Goal: Task Accomplishment & Management: Complete application form

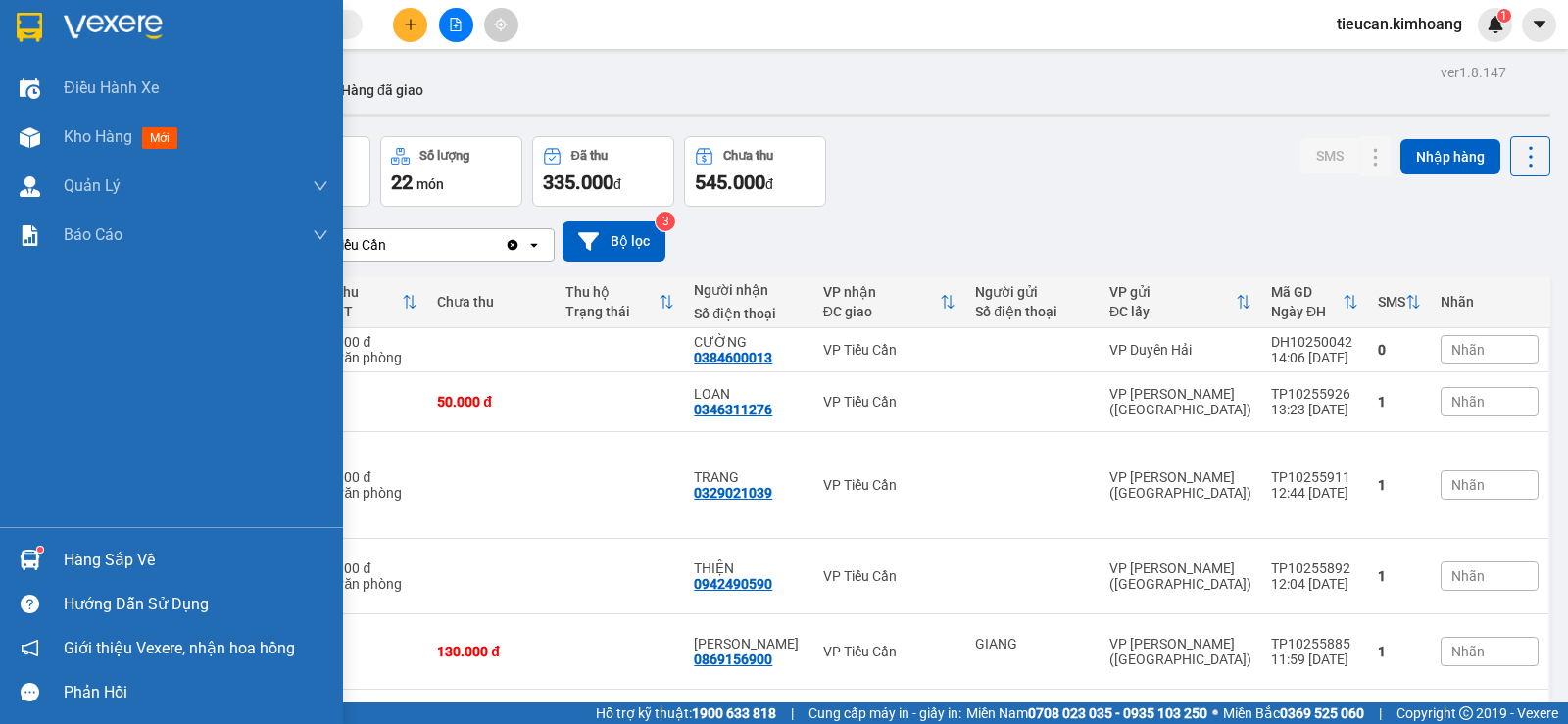
click at [110, 557] on div "Hàng sắp về" at bounding box center [196, 560] width 265 height 29
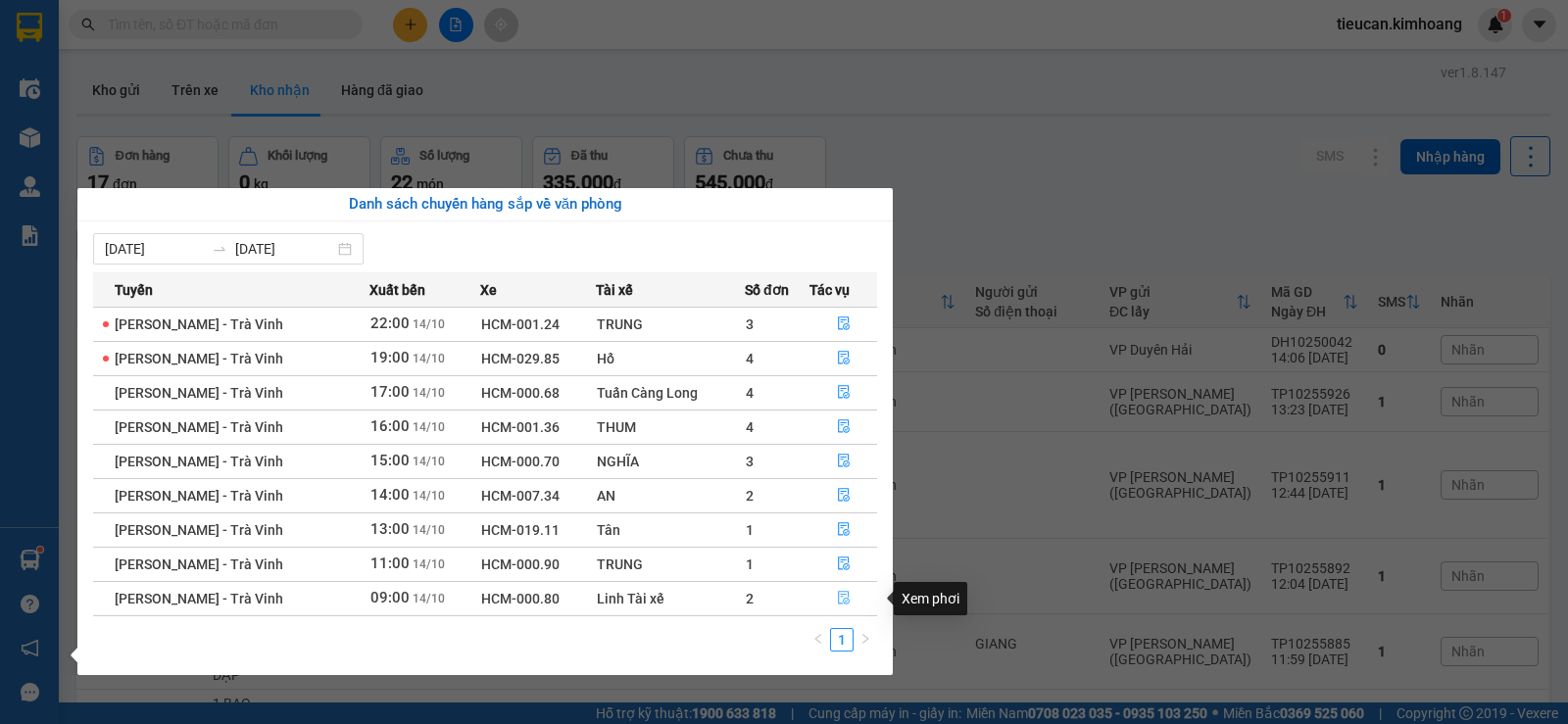
click at [842, 600] on icon "file-done" at bounding box center [844, 599] width 12 height 14
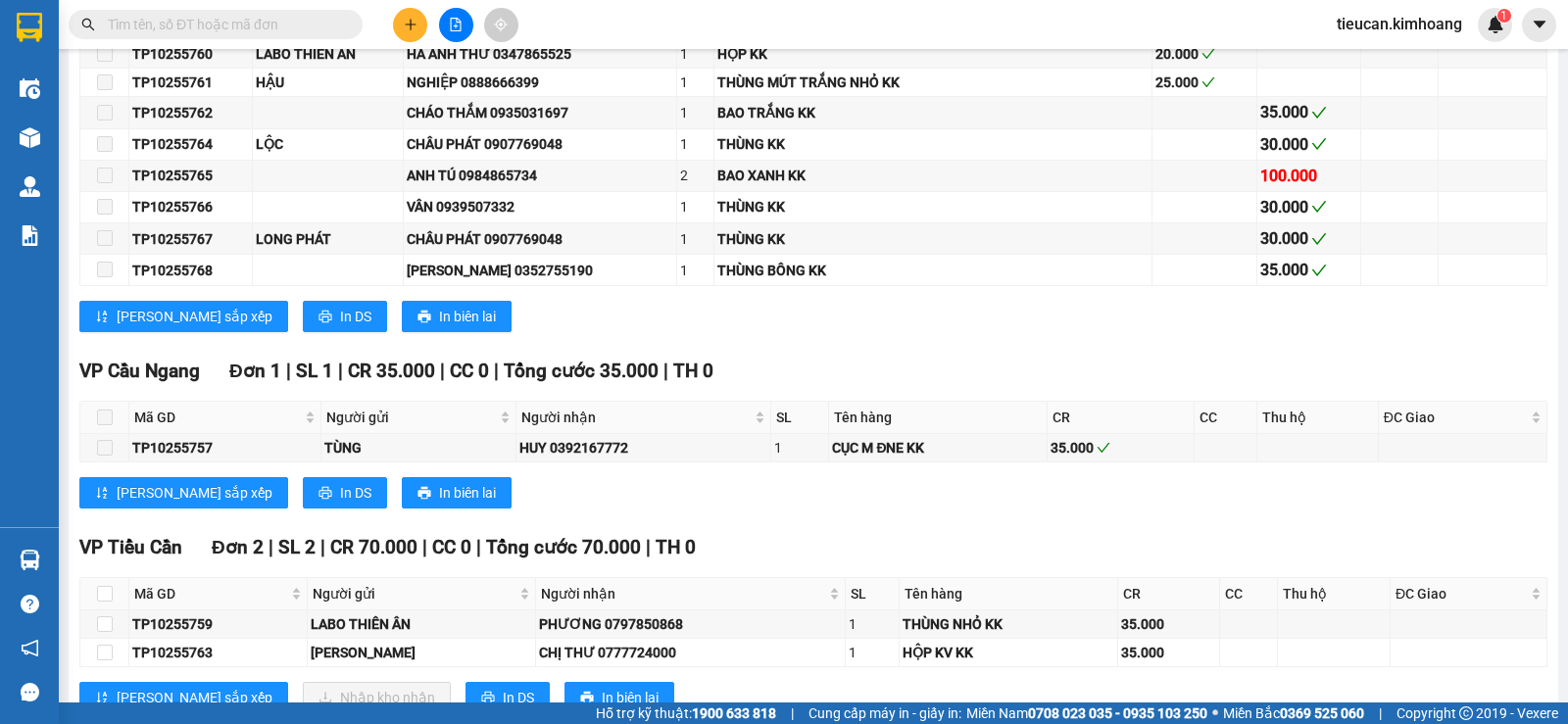
scroll to position [613, 0]
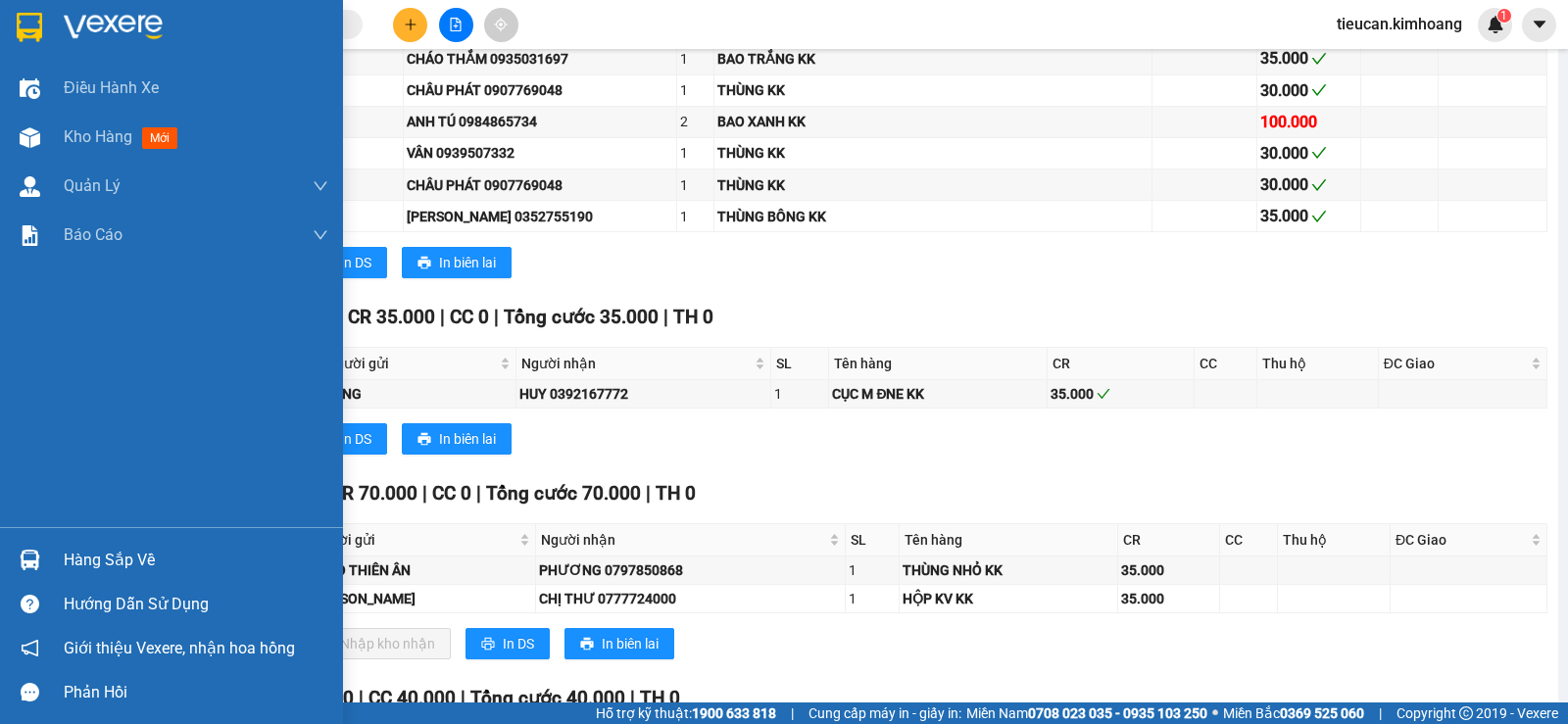
click at [88, 554] on div "Hàng sắp về" at bounding box center [196, 560] width 265 height 29
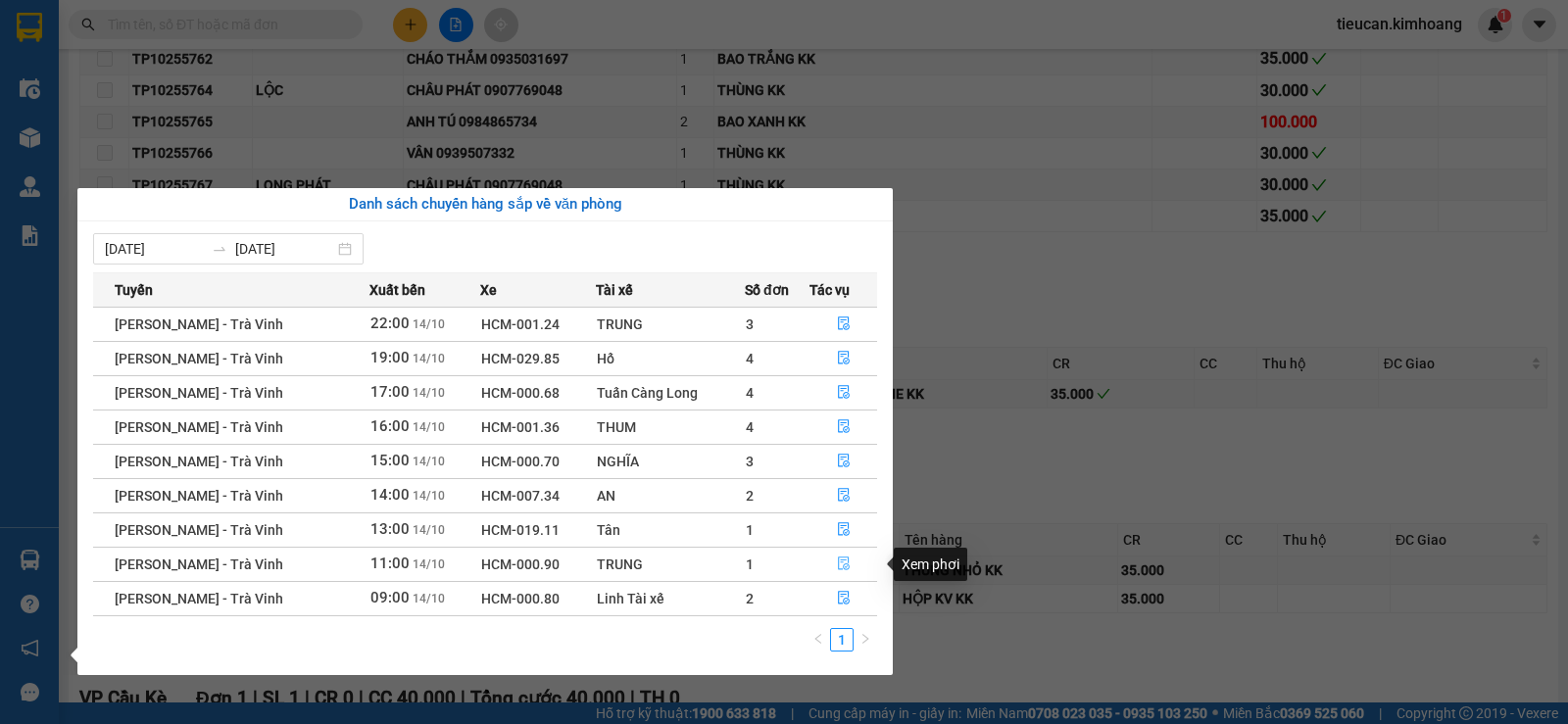
click at [840, 564] on icon "file-done" at bounding box center [844, 563] width 14 height 14
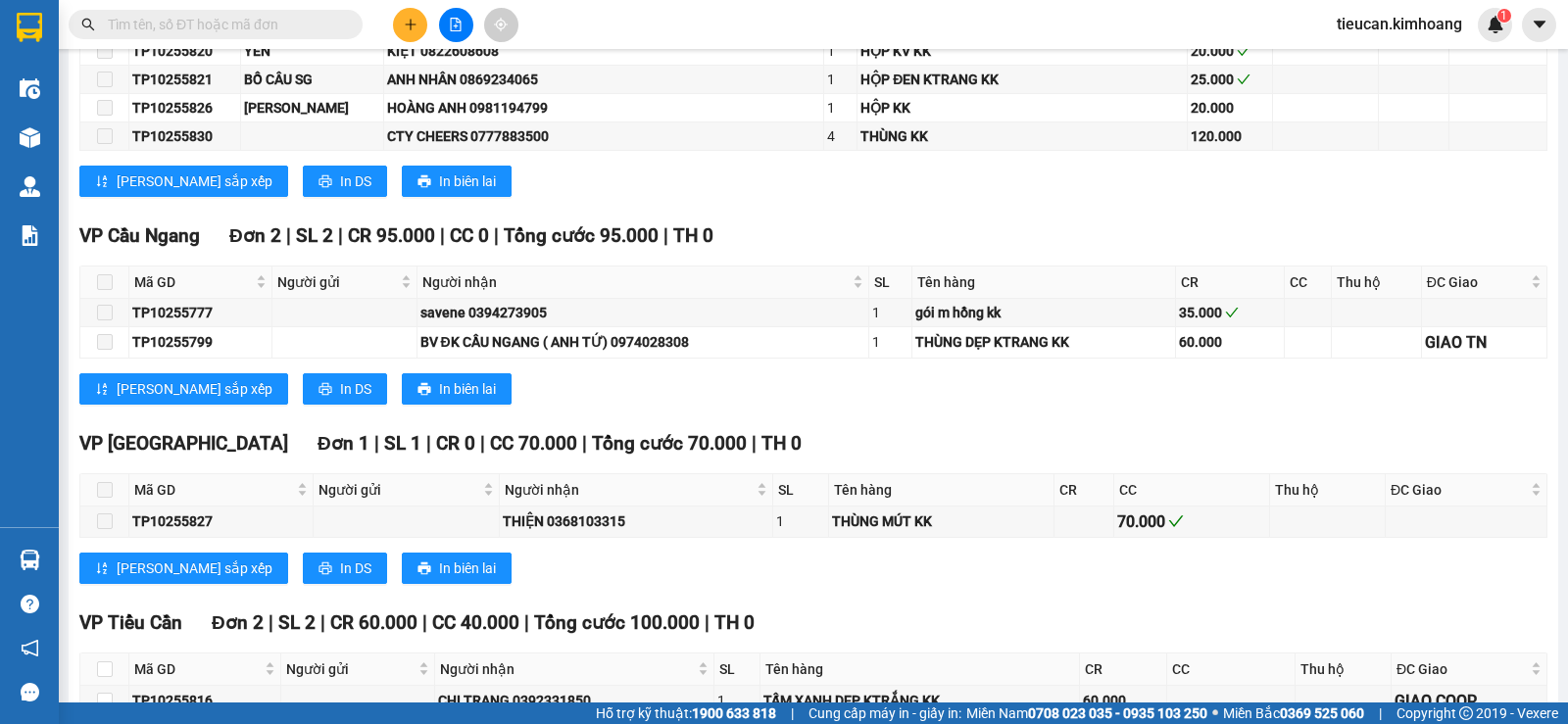
scroll to position [2161, 0]
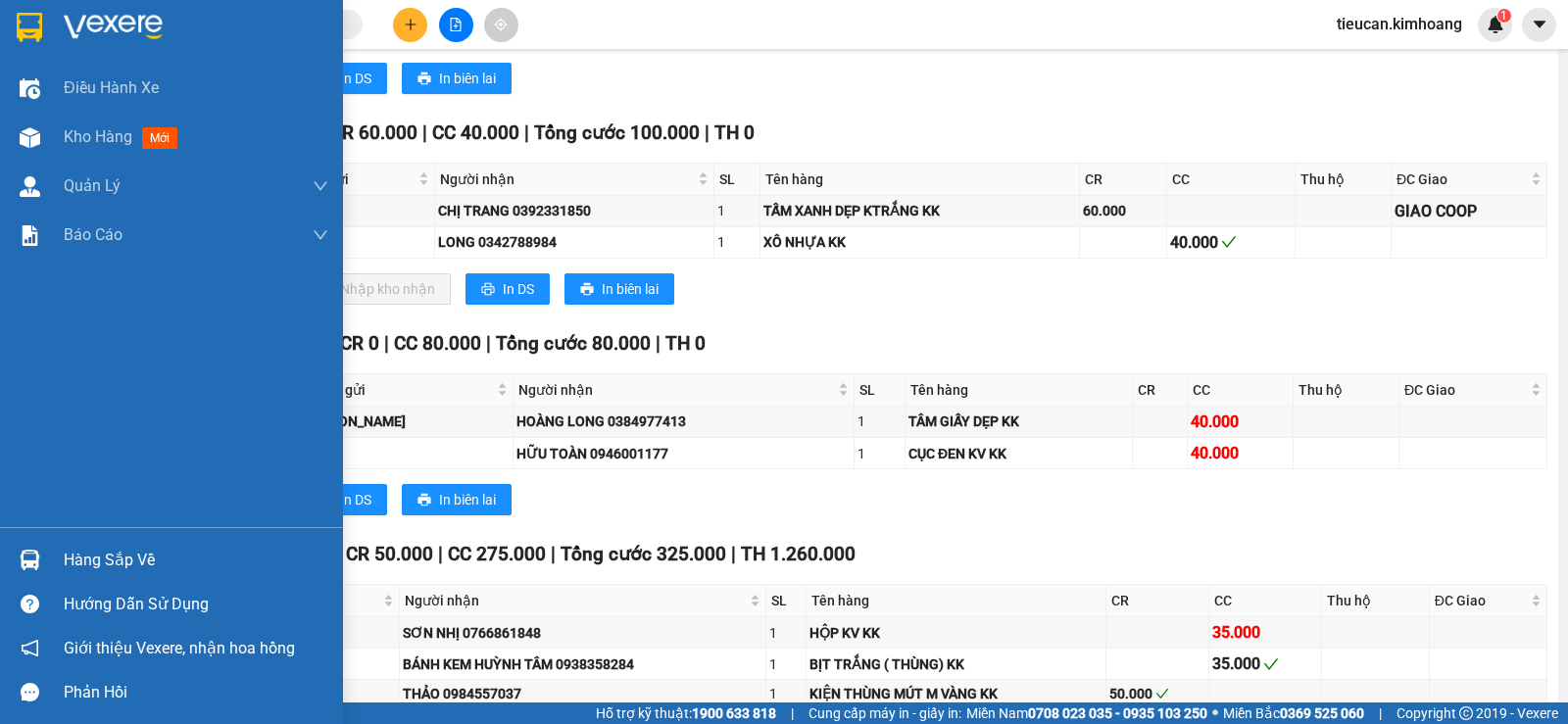
click at [118, 574] on div "Hàng sắp về" at bounding box center [196, 560] width 265 height 29
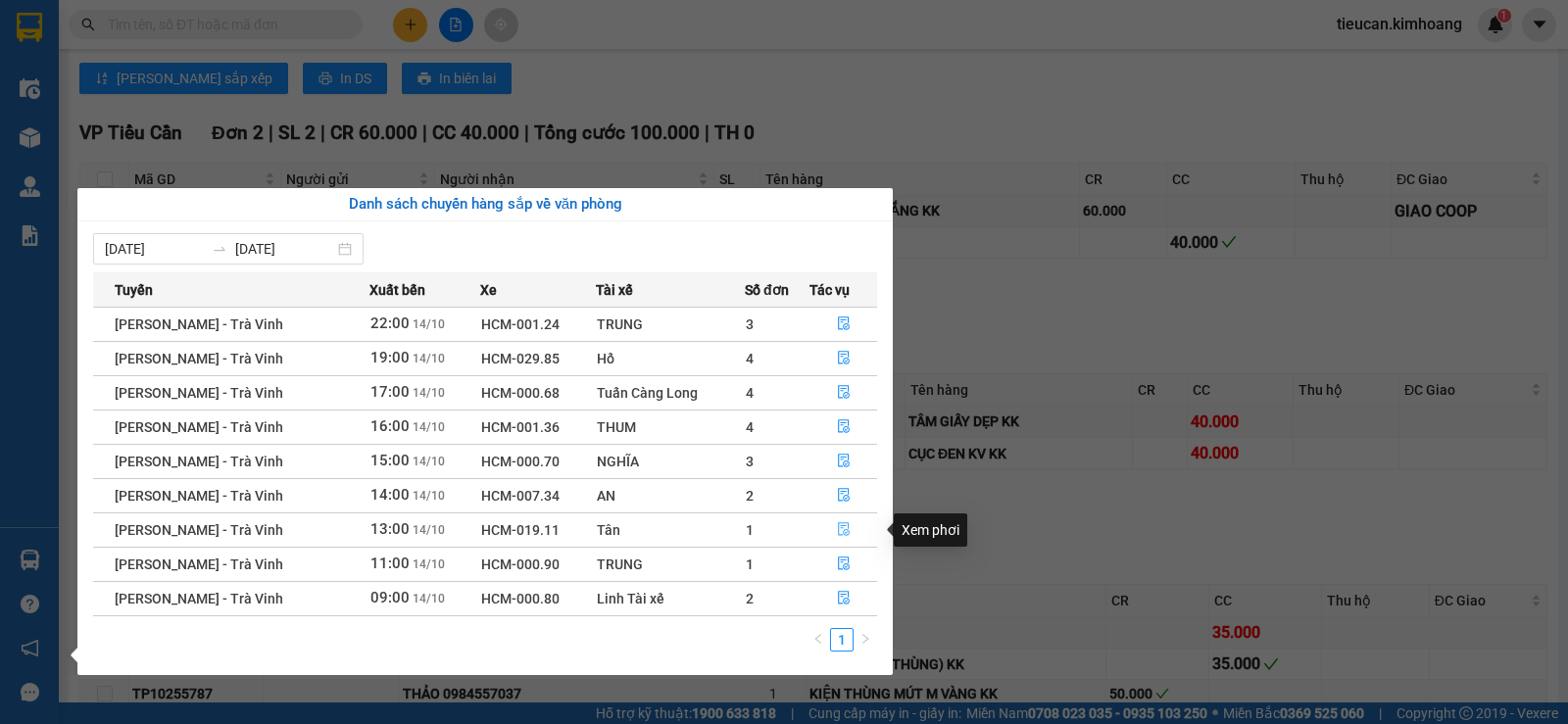
click at [832, 527] on button "button" at bounding box center [843, 529] width 66 height 31
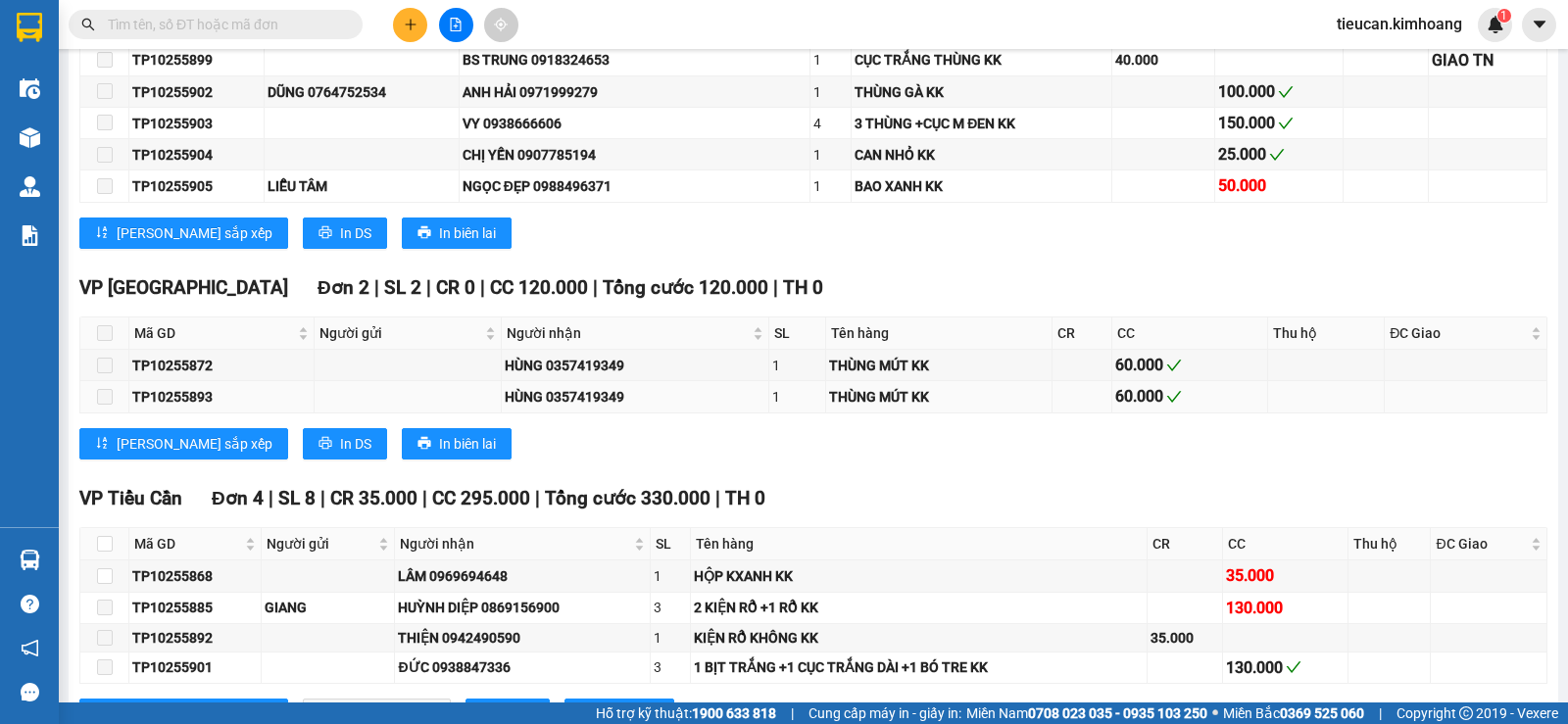
scroll to position [1384, 0]
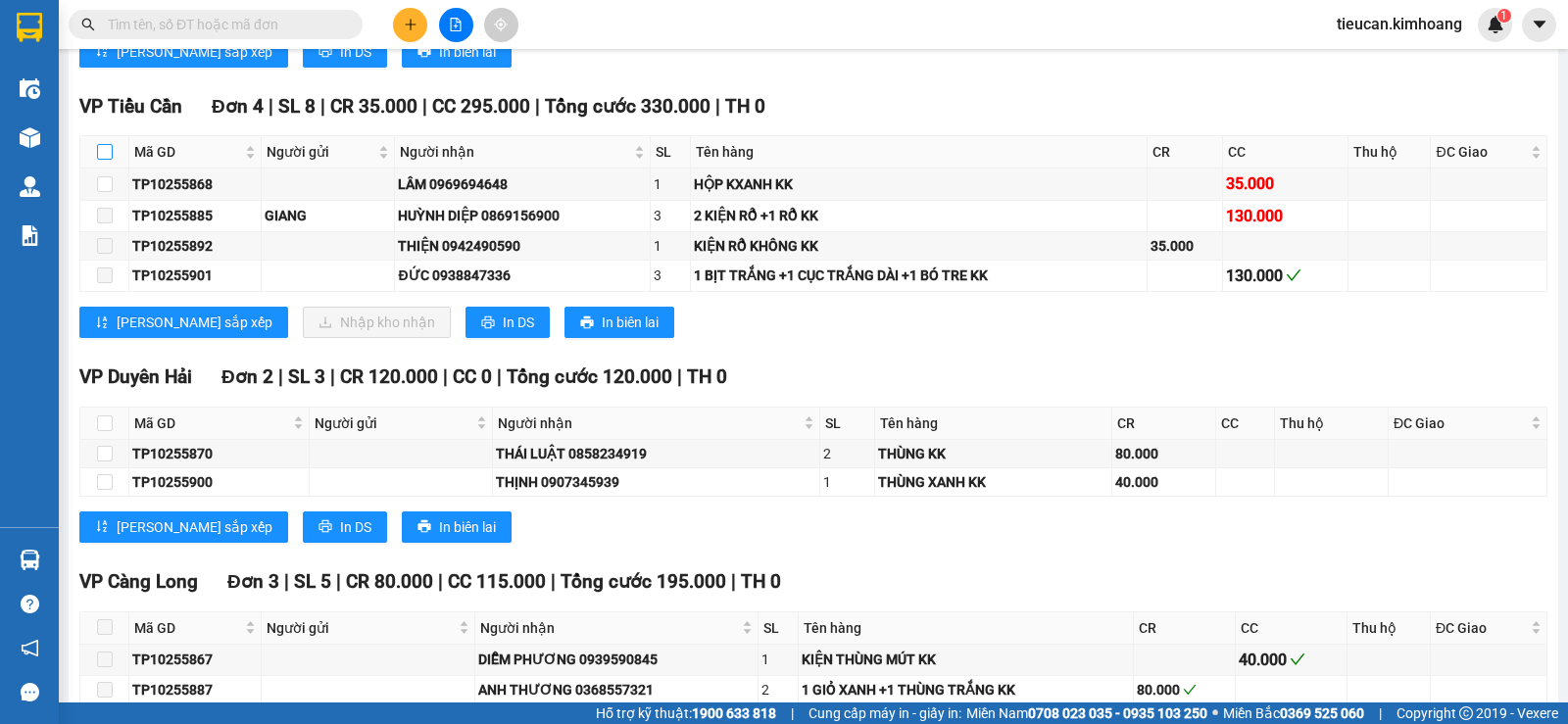
click at [101, 160] on input "checkbox" at bounding box center [105, 152] width 16 height 16
checkbox input "true"
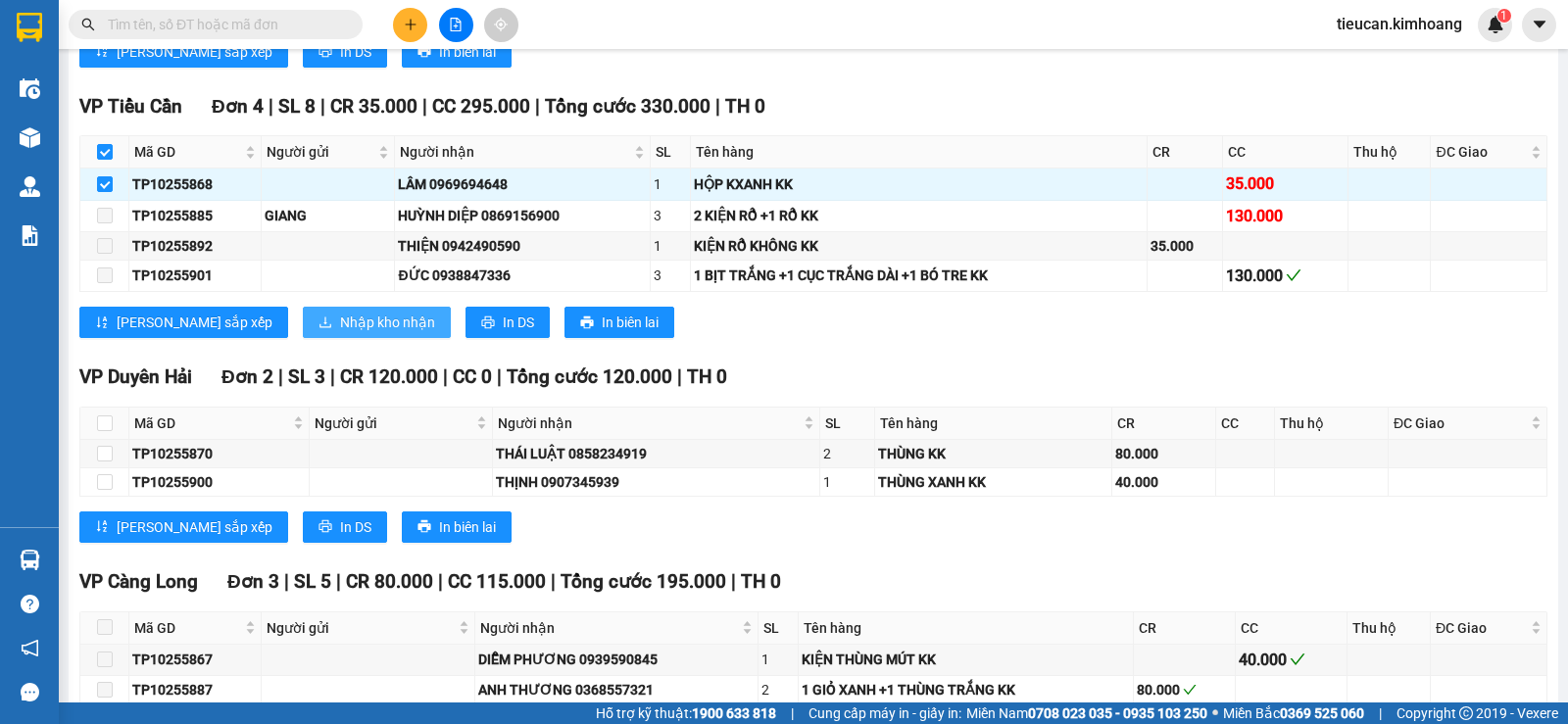
click at [340, 333] on span "Nhập kho nhận" at bounding box center [387, 323] width 95 height 22
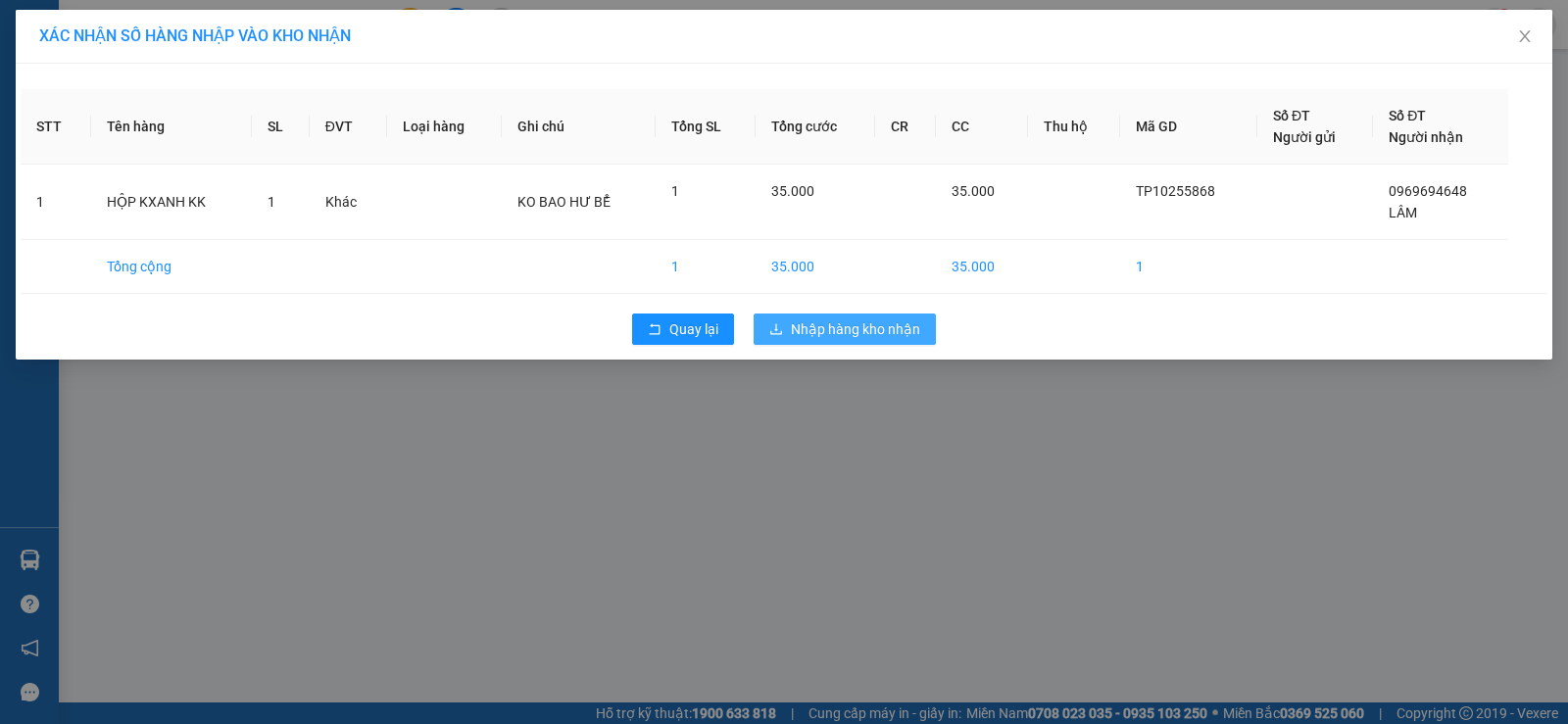
click at [812, 334] on span "Nhập hàng kho nhận" at bounding box center [855, 329] width 129 height 22
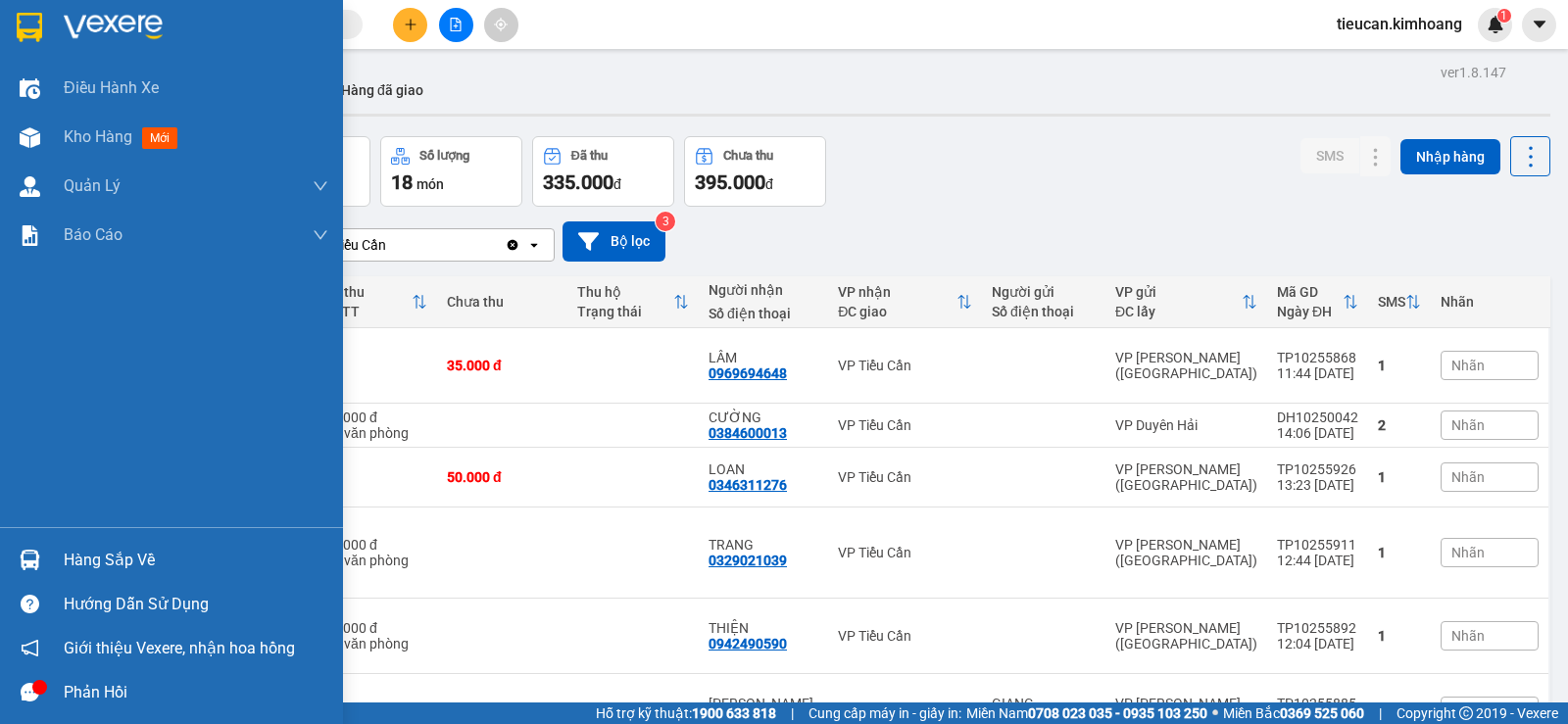
click at [118, 547] on div "Hàng sắp về" at bounding box center [196, 560] width 265 height 29
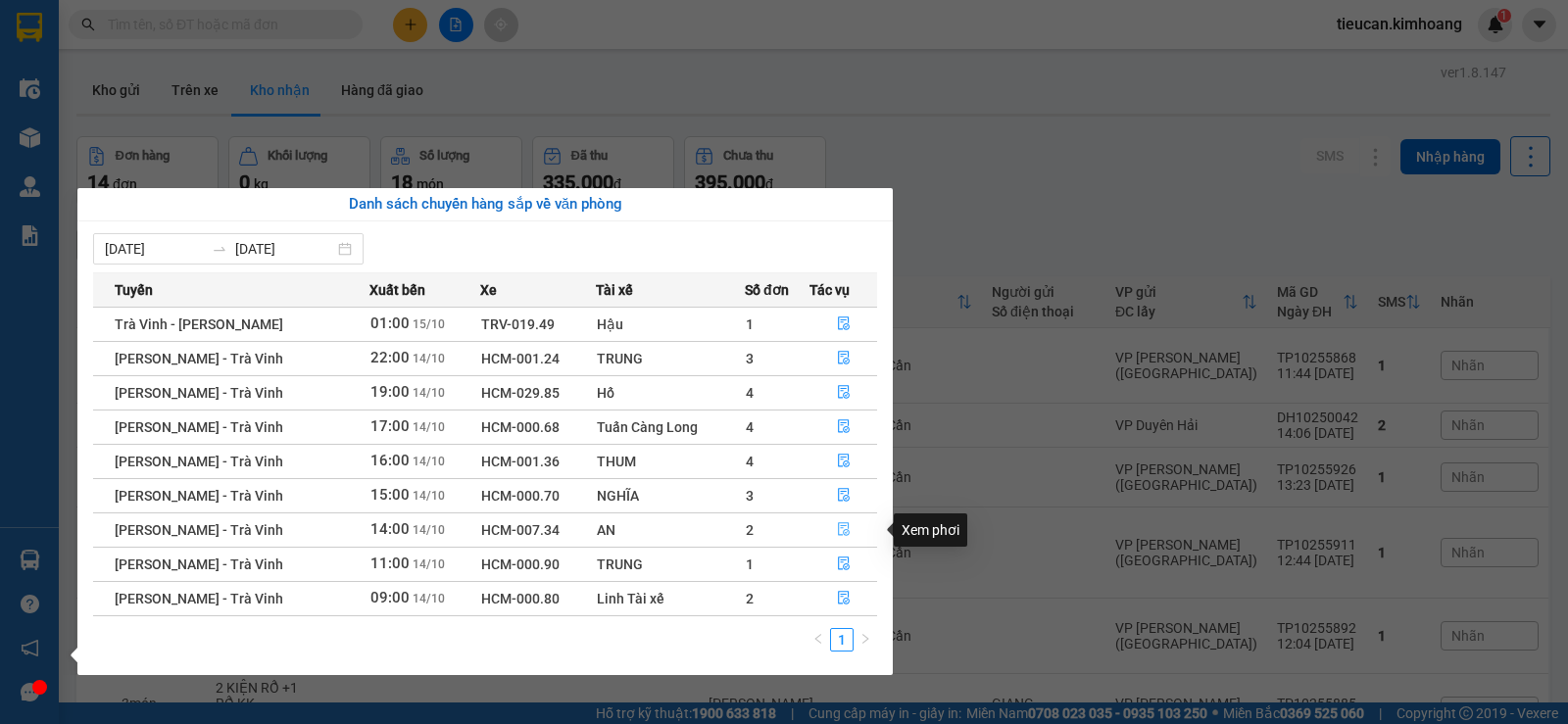
click at [833, 523] on button "button" at bounding box center [843, 529] width 66 height 31
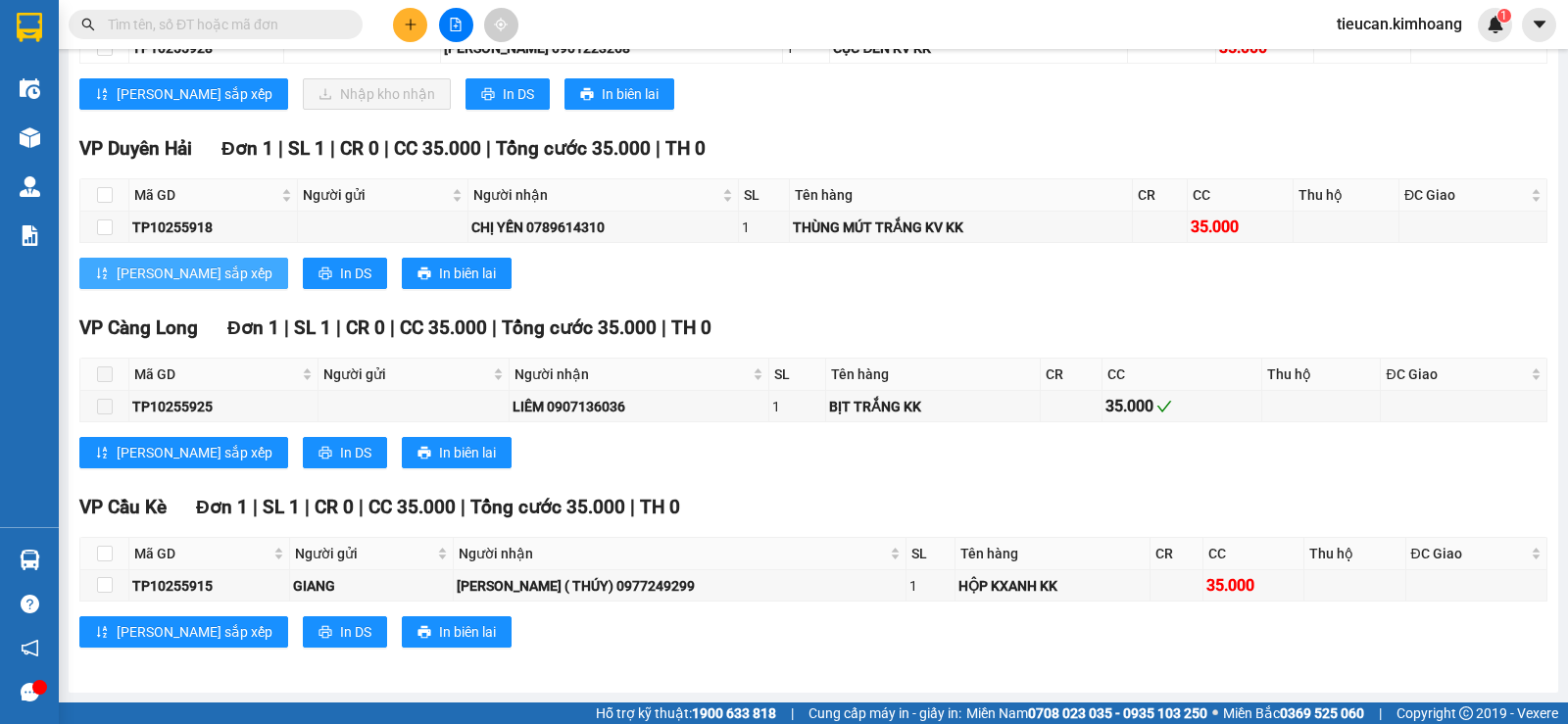
scroll to position [1221, 0]
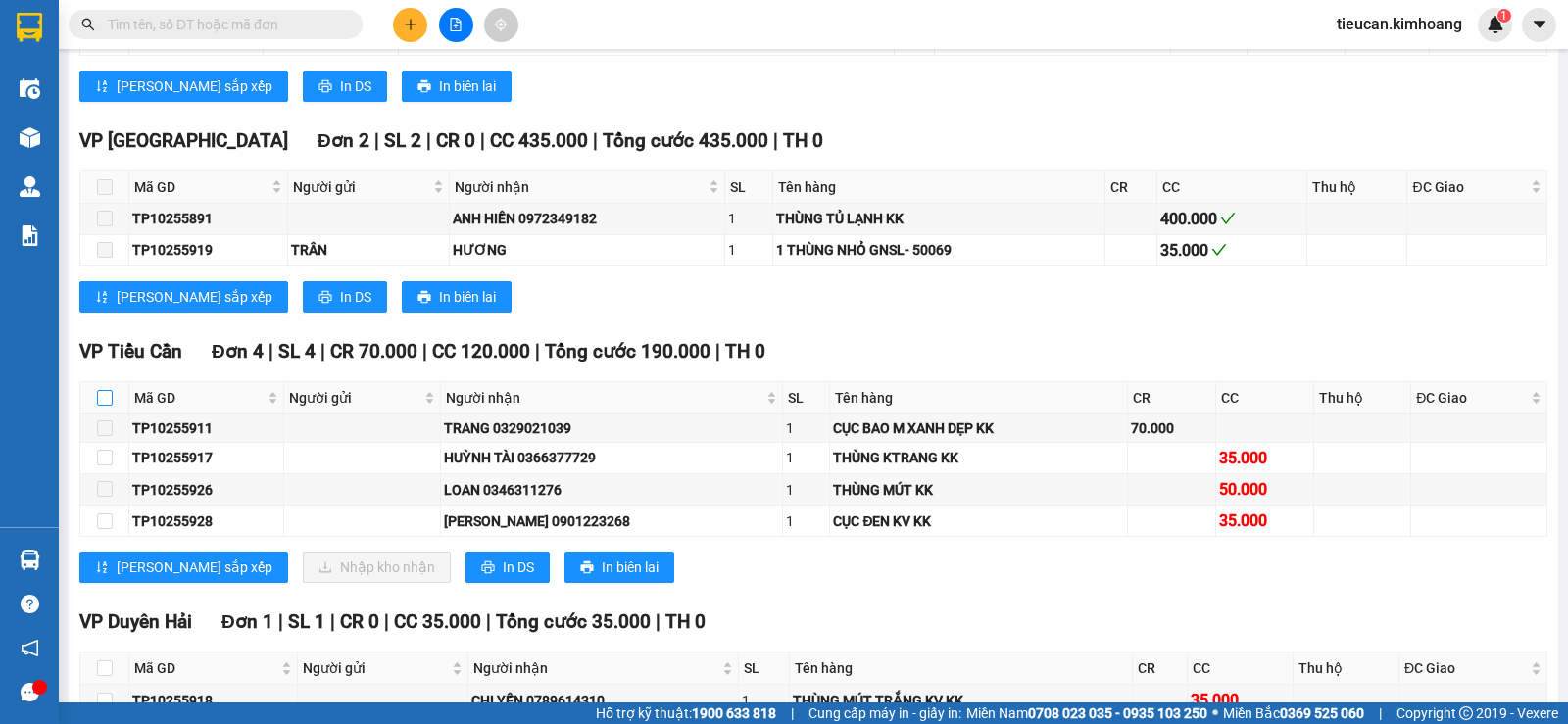
click at [100, 406] on input "checkbox" at bounding box center [105, 398] width 16 height 16
checkbox input "true"
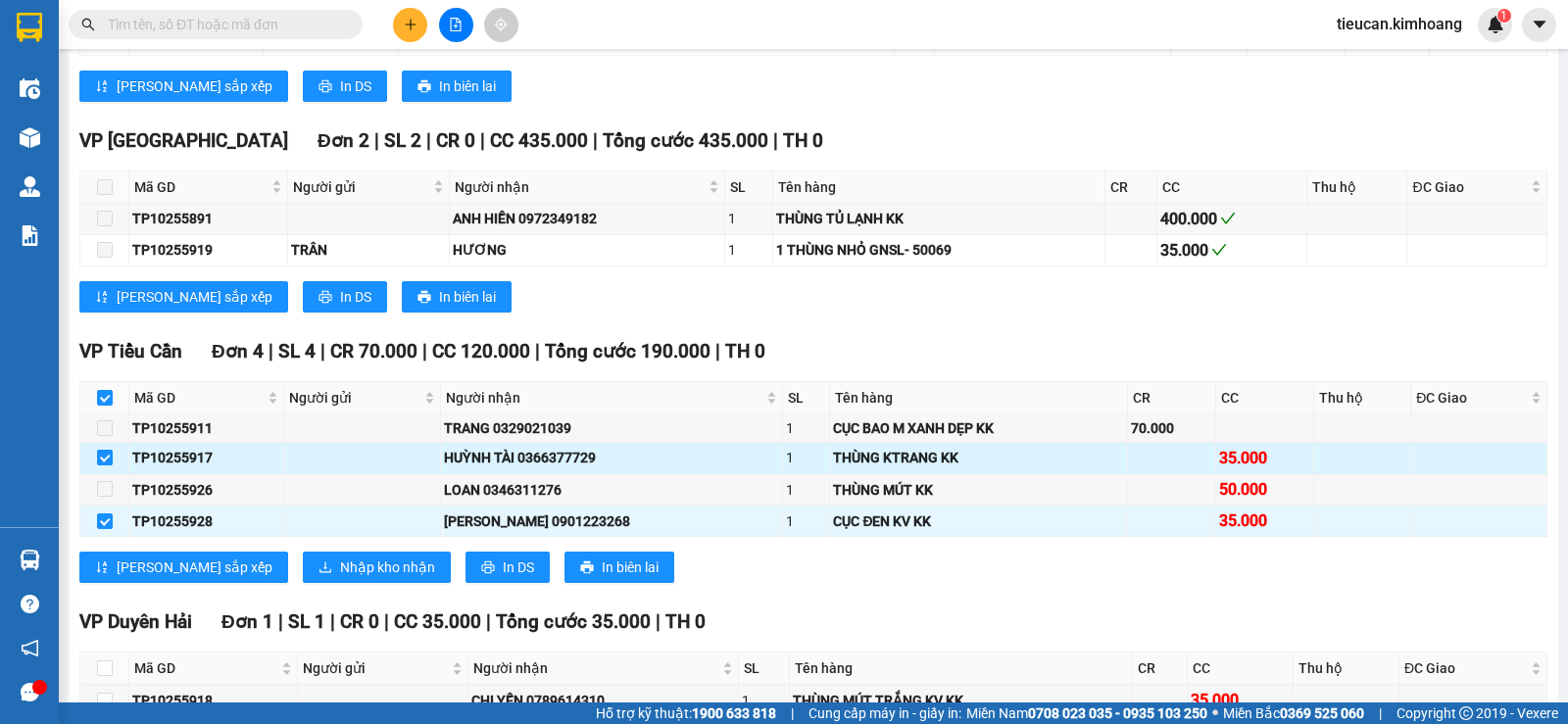
click at [108, 465] on input "checkbox" at bounding box center [105, 458] width 16 height 16
checkbox input "false"
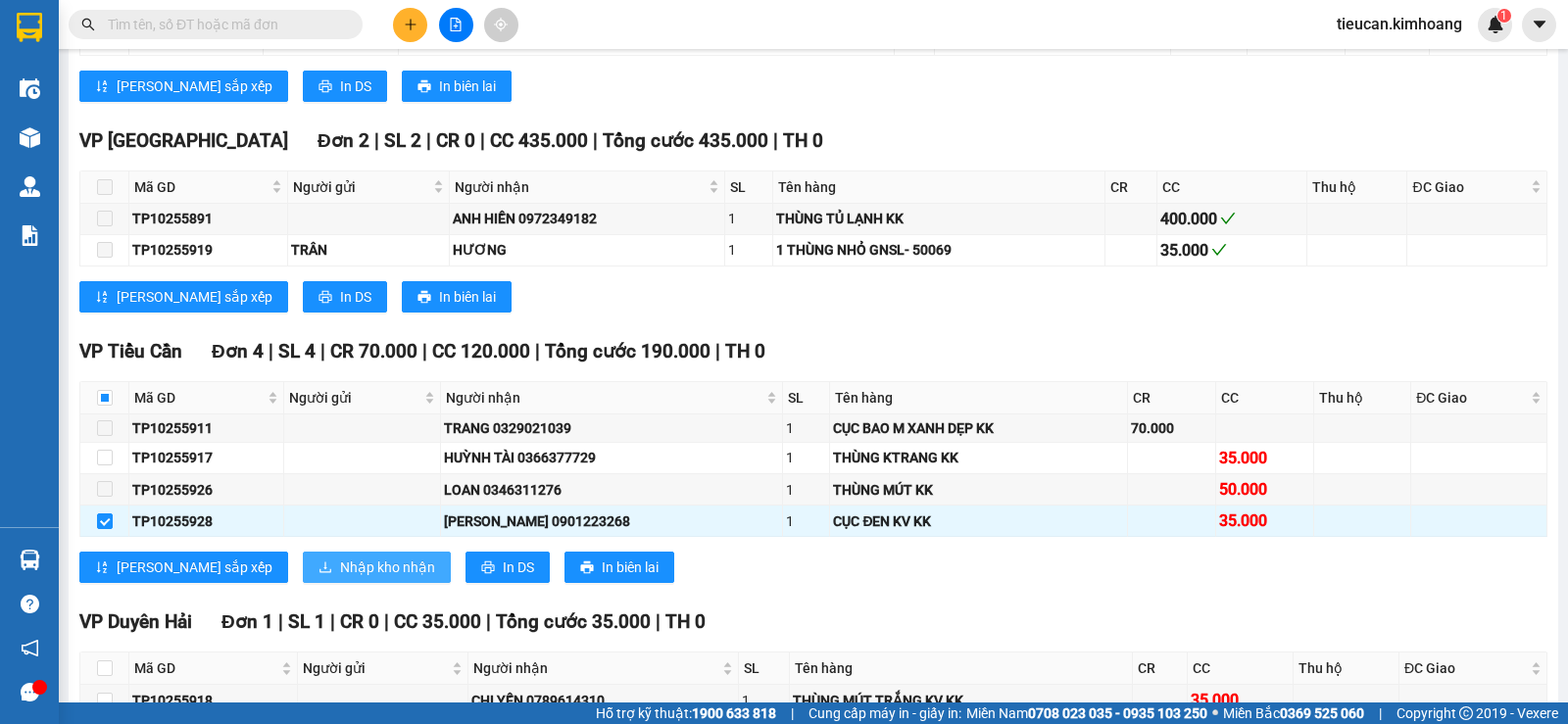
click at [340, 578] on span "Nhập kho nhận" at bounding box center [387, 567] width 95 height 22
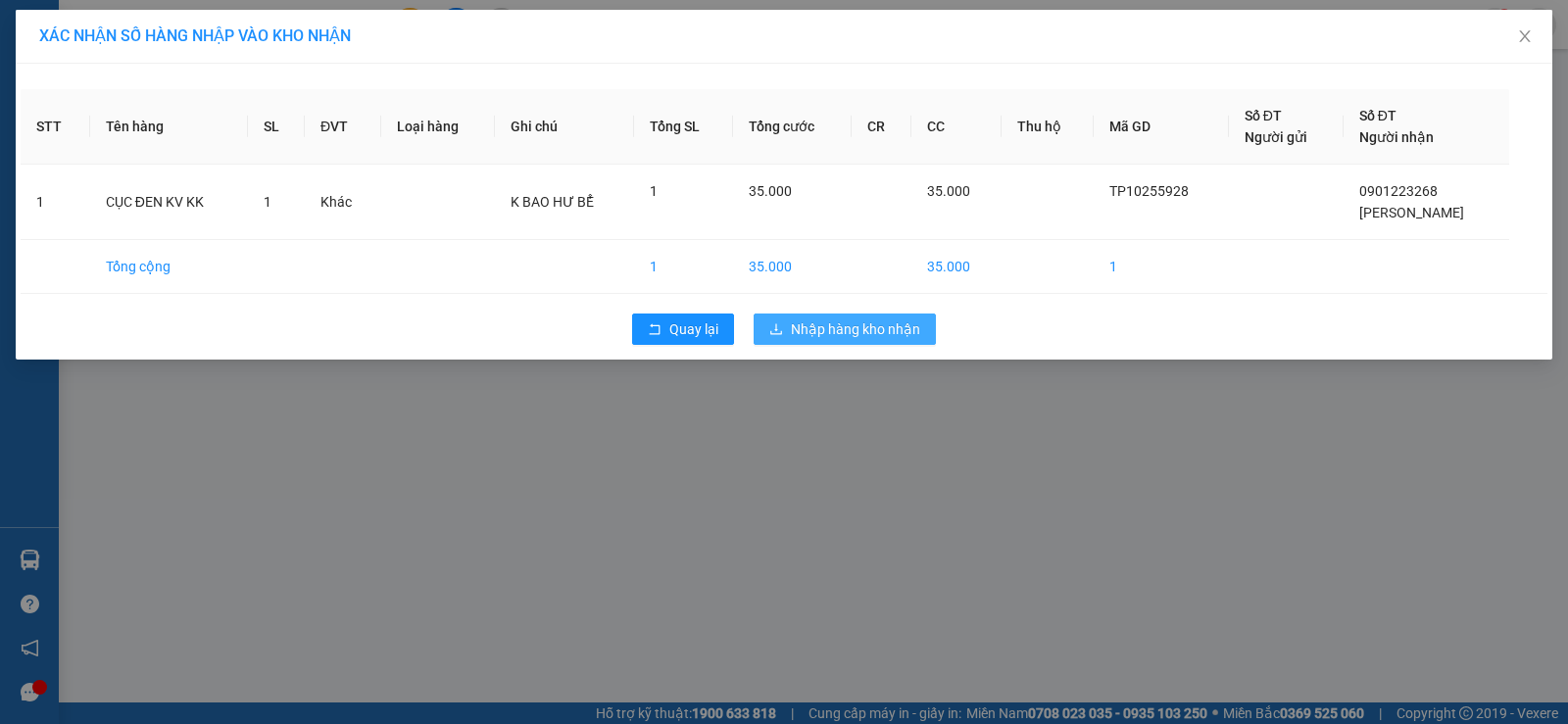
click at [836, 316] on button "Nhập hàng kho nhận" at bounding box center [844, 329] width 182 height 31
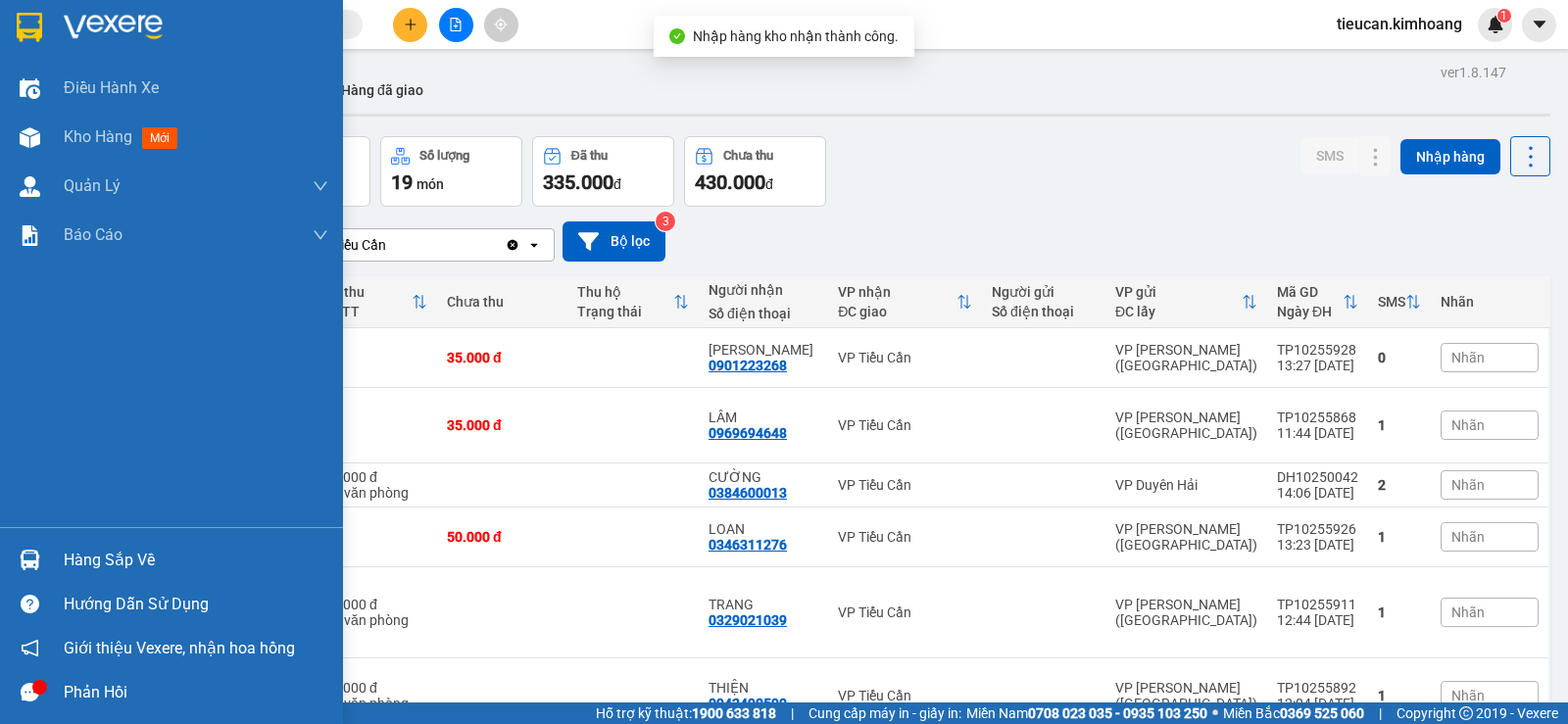
click at [69, 556] on div "Hàng sắp về" at bounding box center [196, 560] width 265 height 29
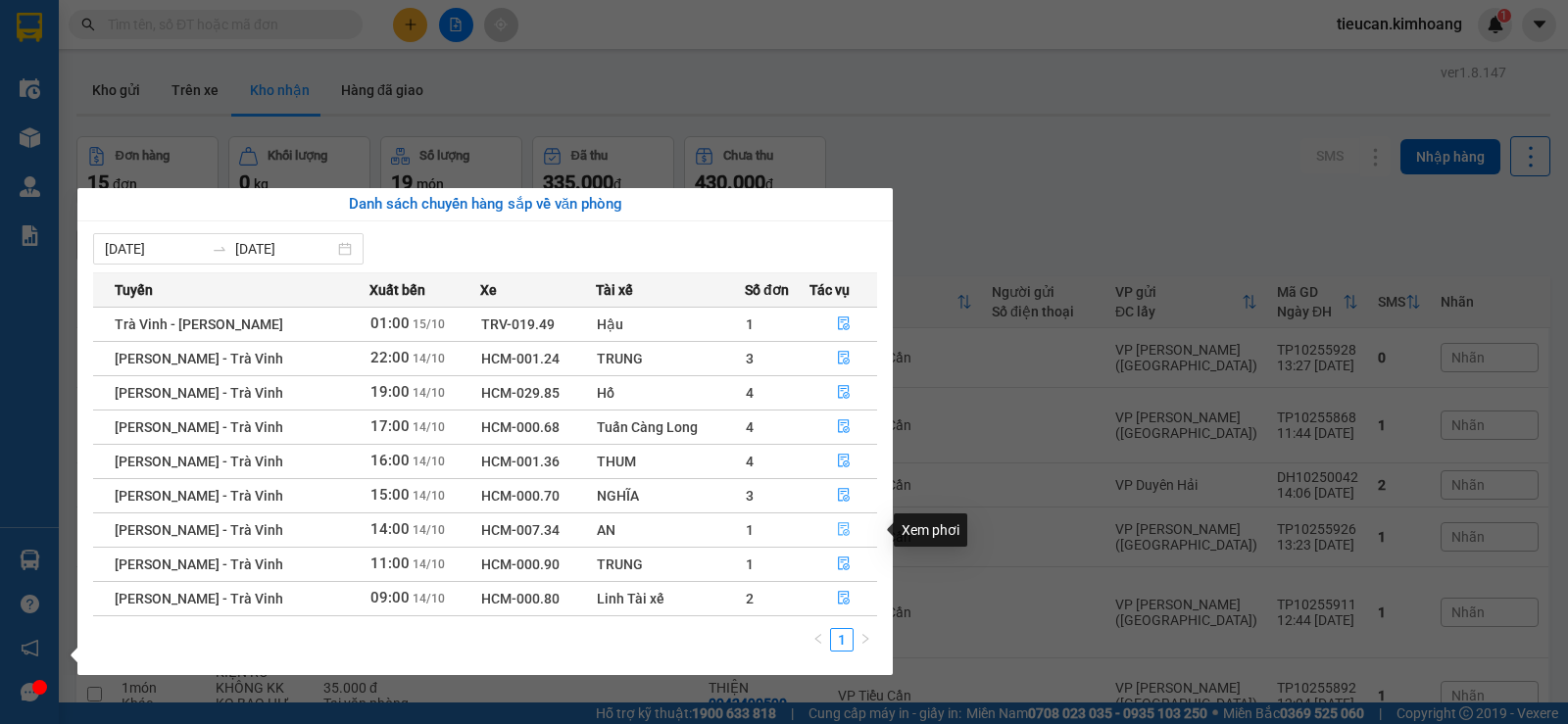
click at [840, 533] on icon "file-done" at bounding box center [844, 529] width 14 height 14
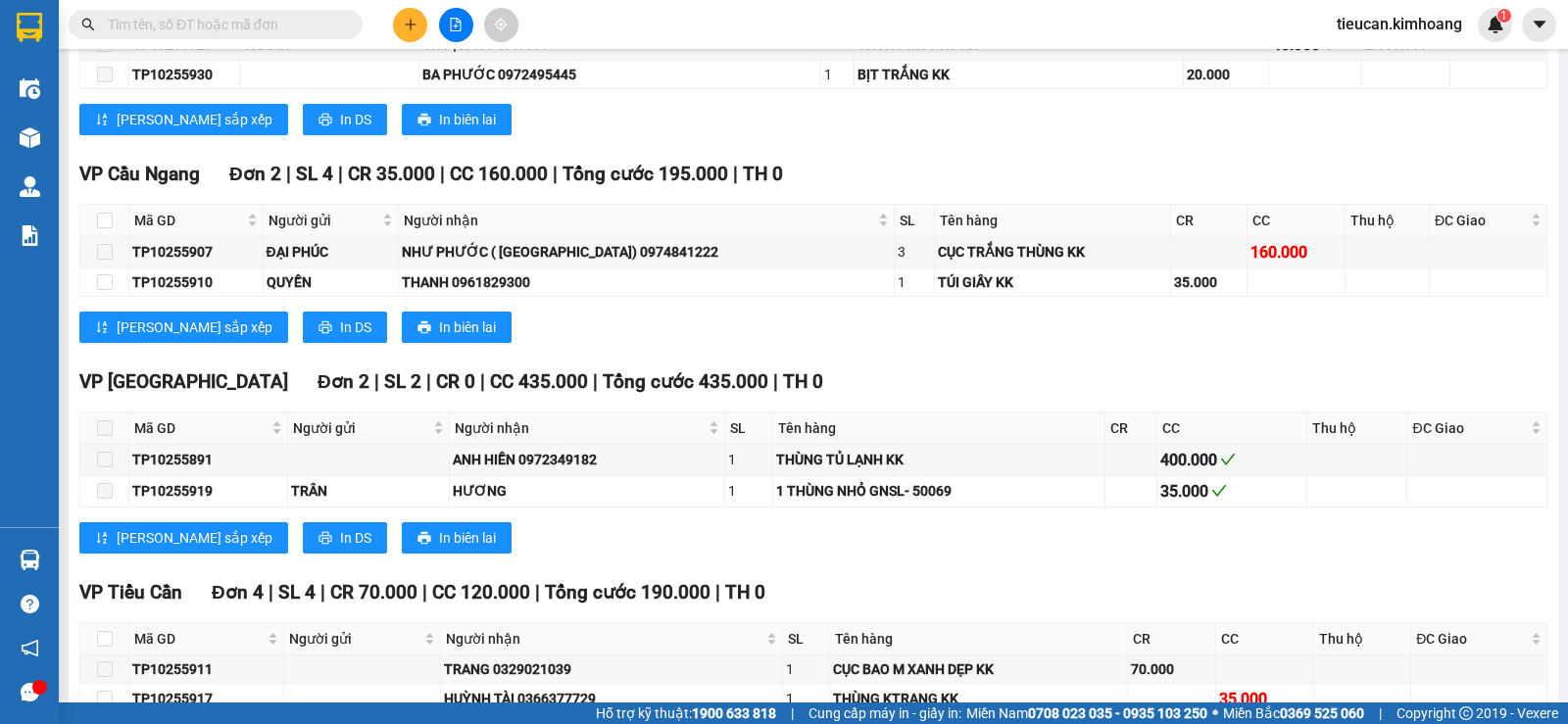
scroll to position [1372, 0]
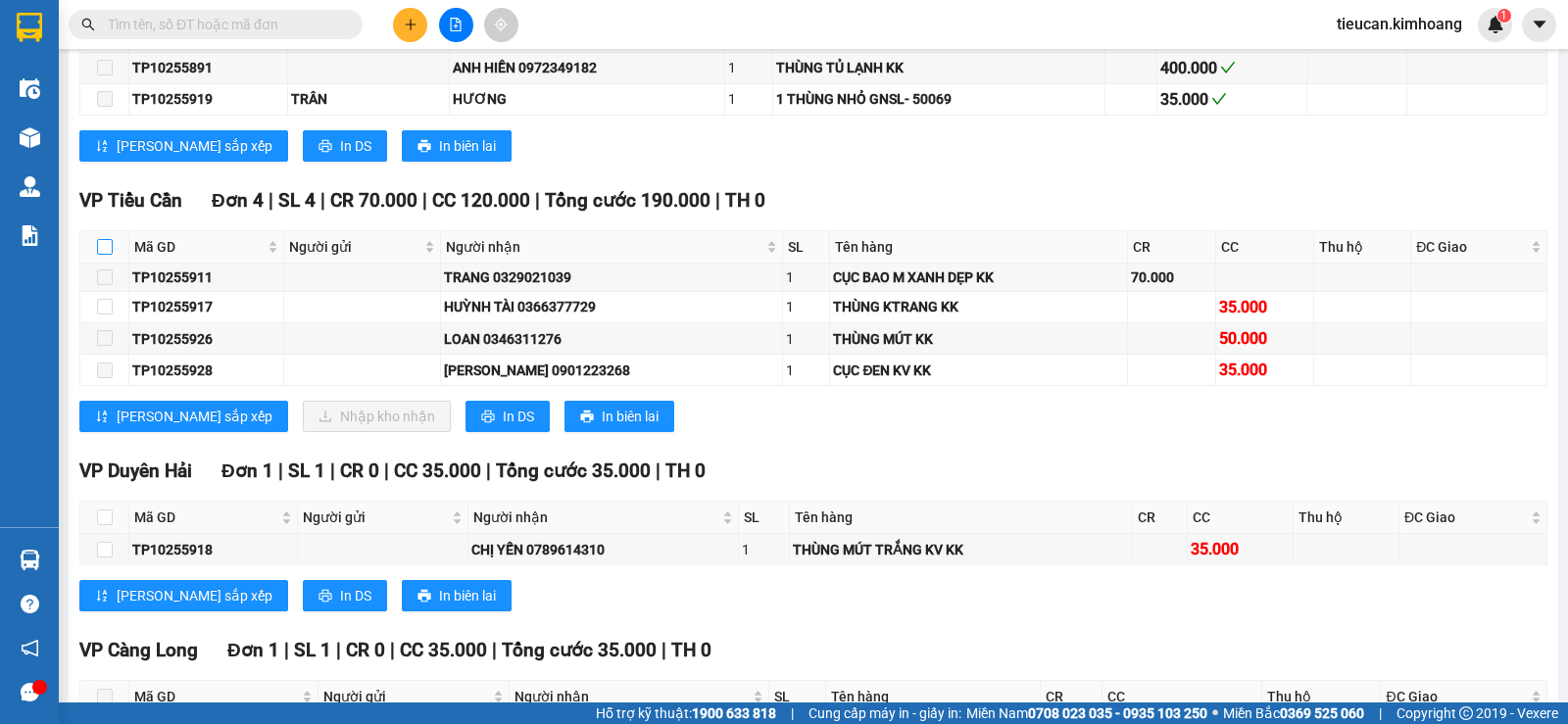
click at [110, 255] on input "checkbox" at bounding box center [105, 247] width 16 height 16
checkbox input "true"
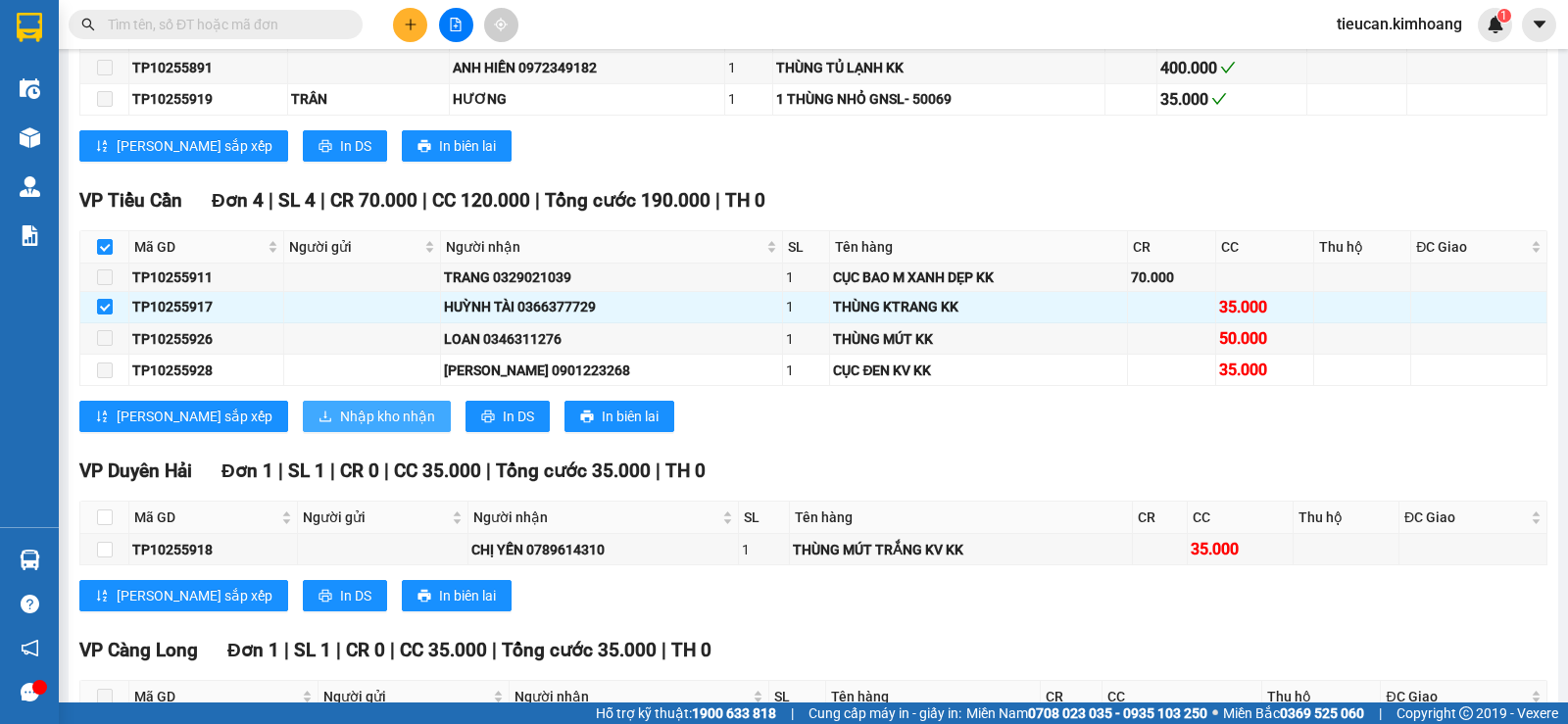
click at [340, 425] on span "Nhập kho nhận" at bounding box center [387, 417] width 95 height 22
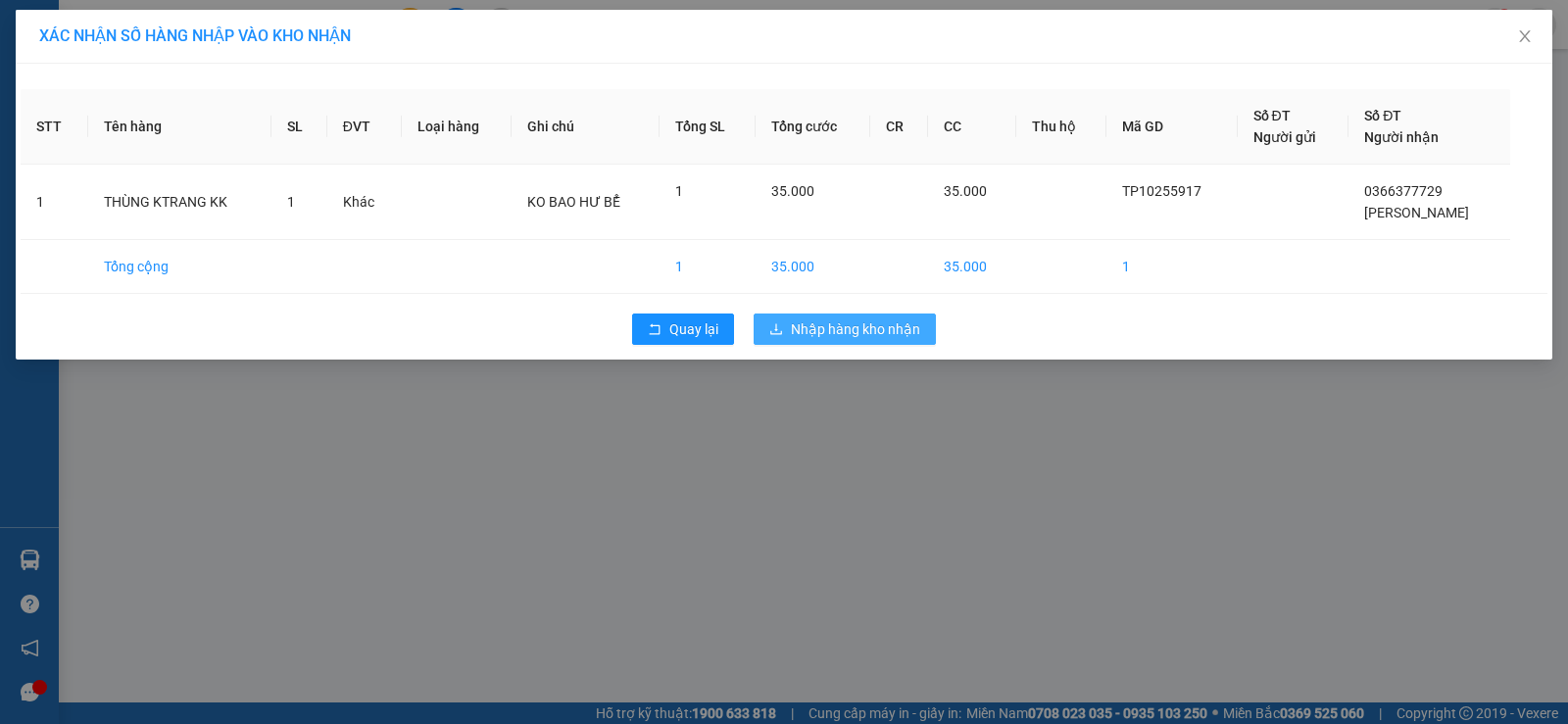
click at [796, 318] on span "Nhập hàng kho nhận" at bounding box center [855, 329] width 129 height 22
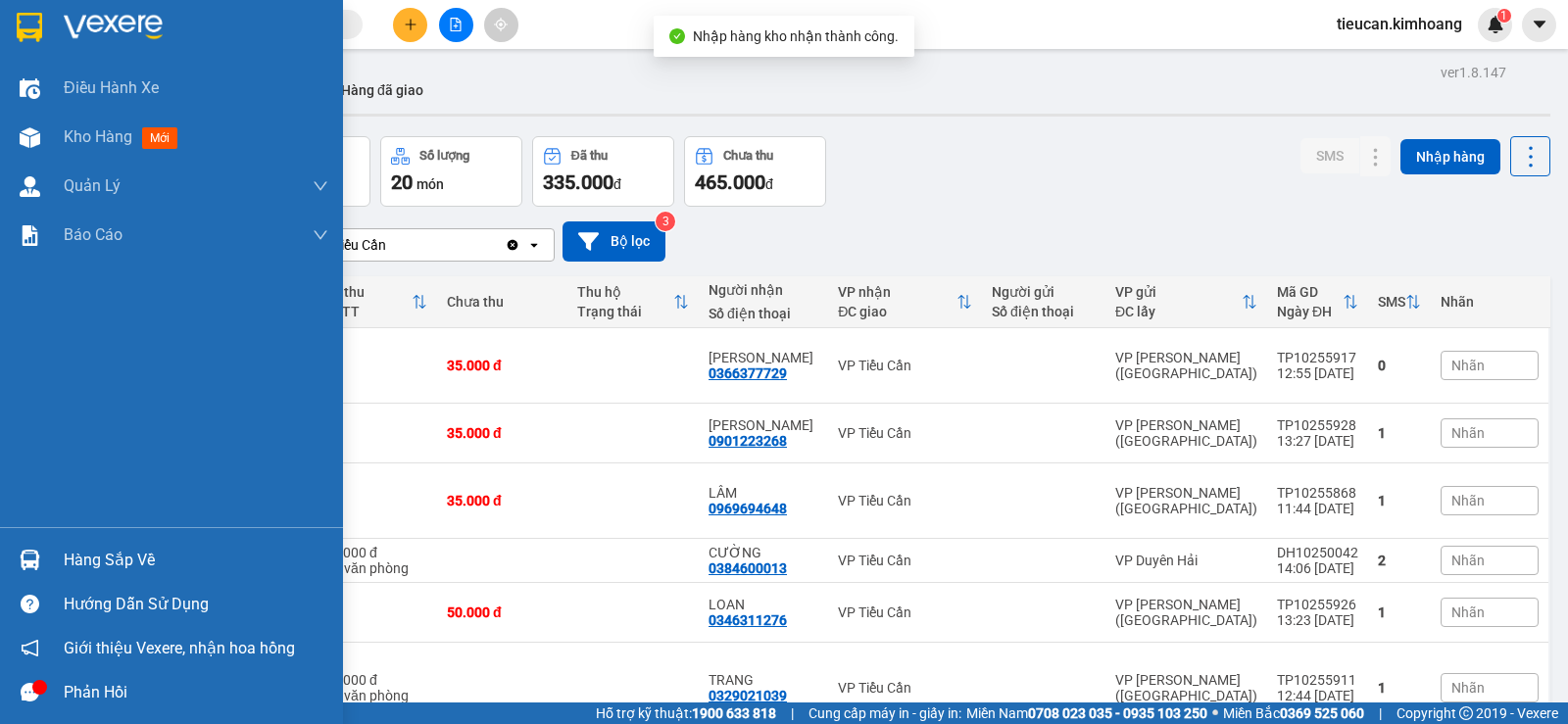
click at [59, 554] on div "Hàng sắp về" at bounding box center [171, 560] width 343 height 44
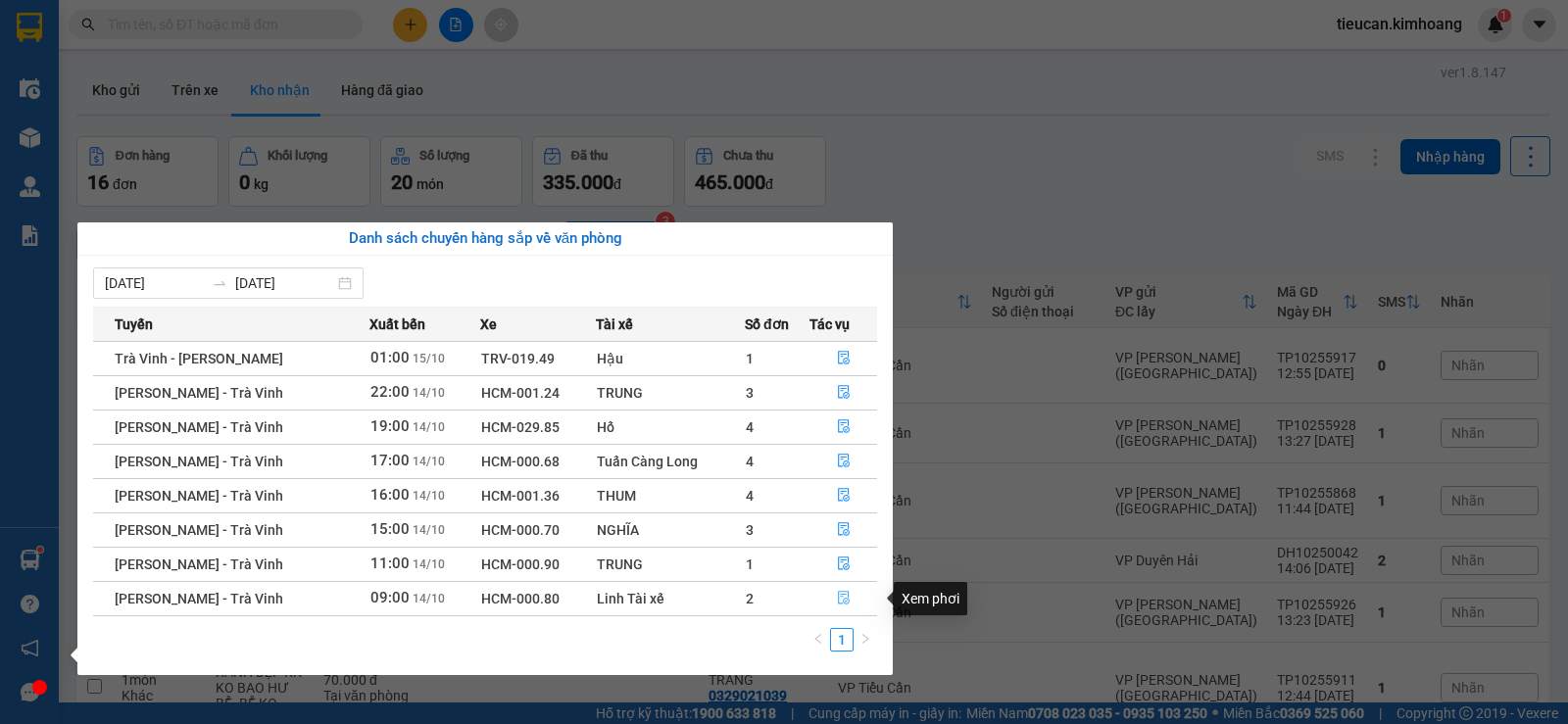
click at [843, 598] on icon "file-done" at bounding box center [844, 598] width 14 height 14
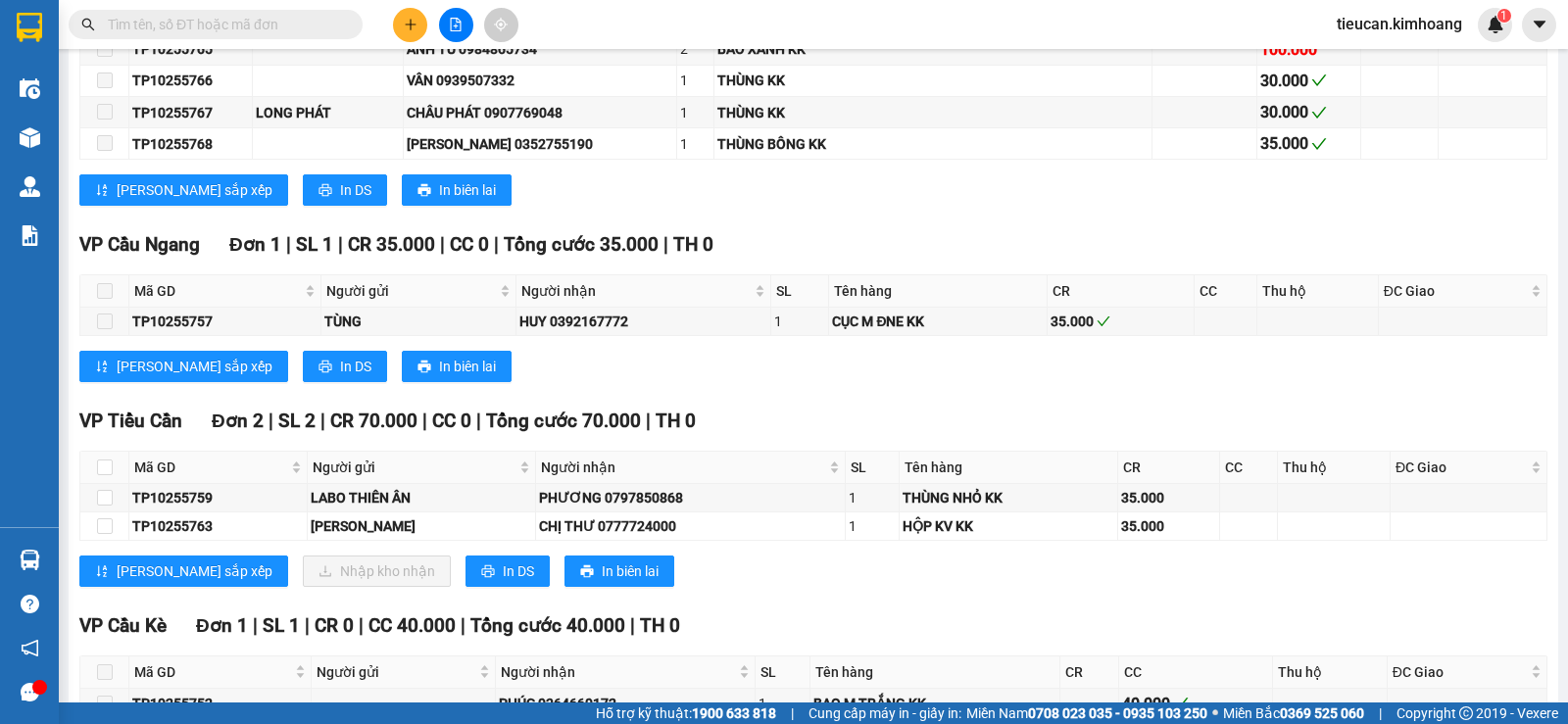
scroll to position [821, 0]
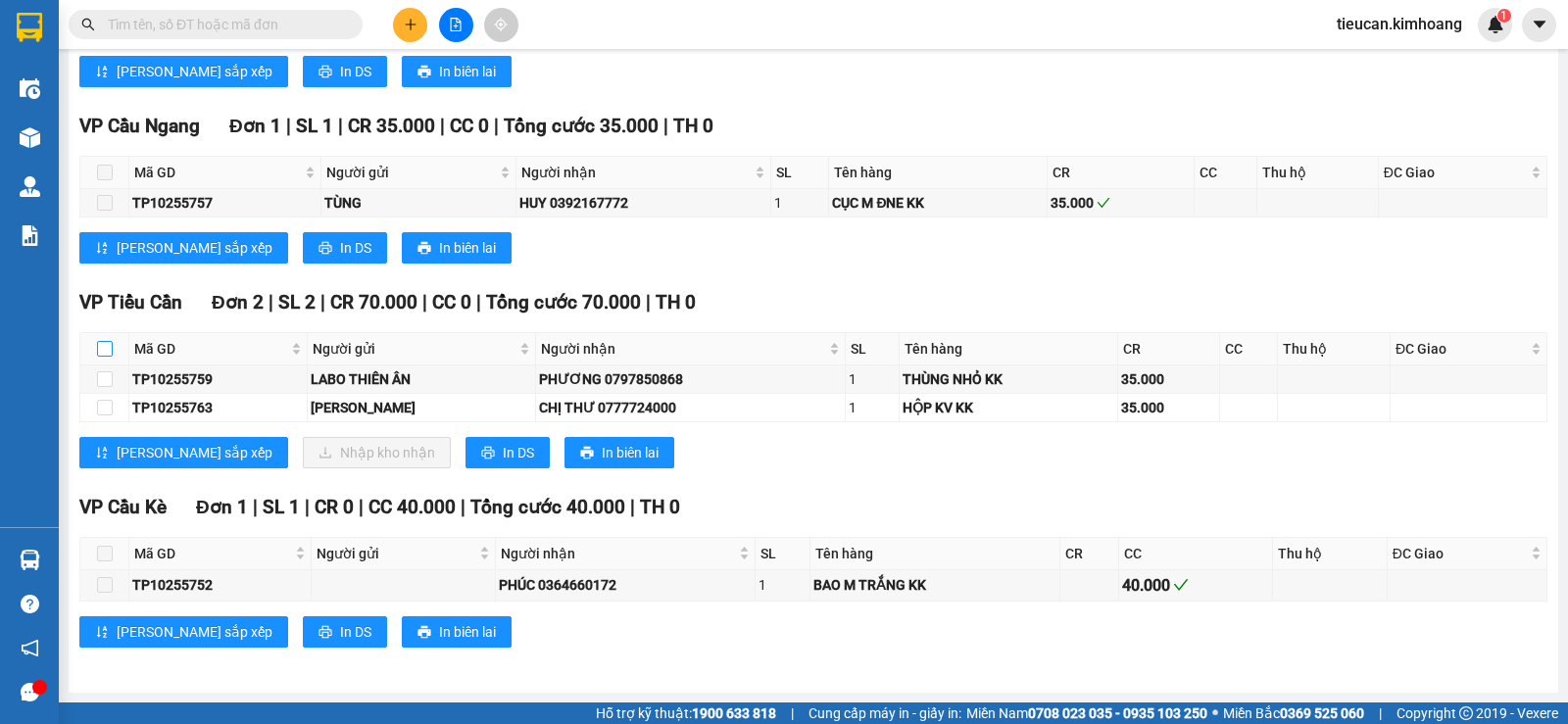
click at [106, 346] on input "checkbox" at bounding box center [105, 349] width 16 height 16
checkbox input "true"
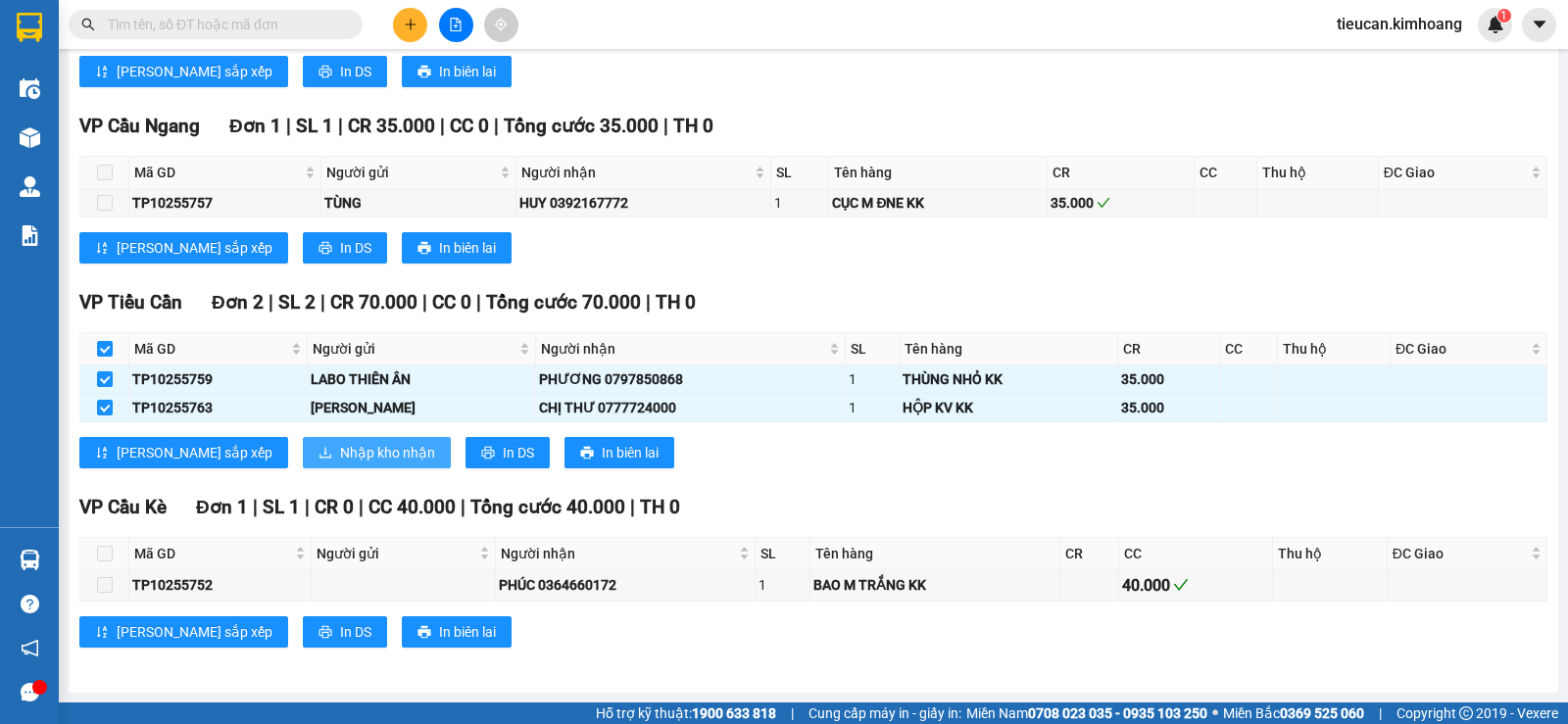
click at [323, 439] on button "Nhập kho nhận" at bounding box center [377, 452] width 148 height 31
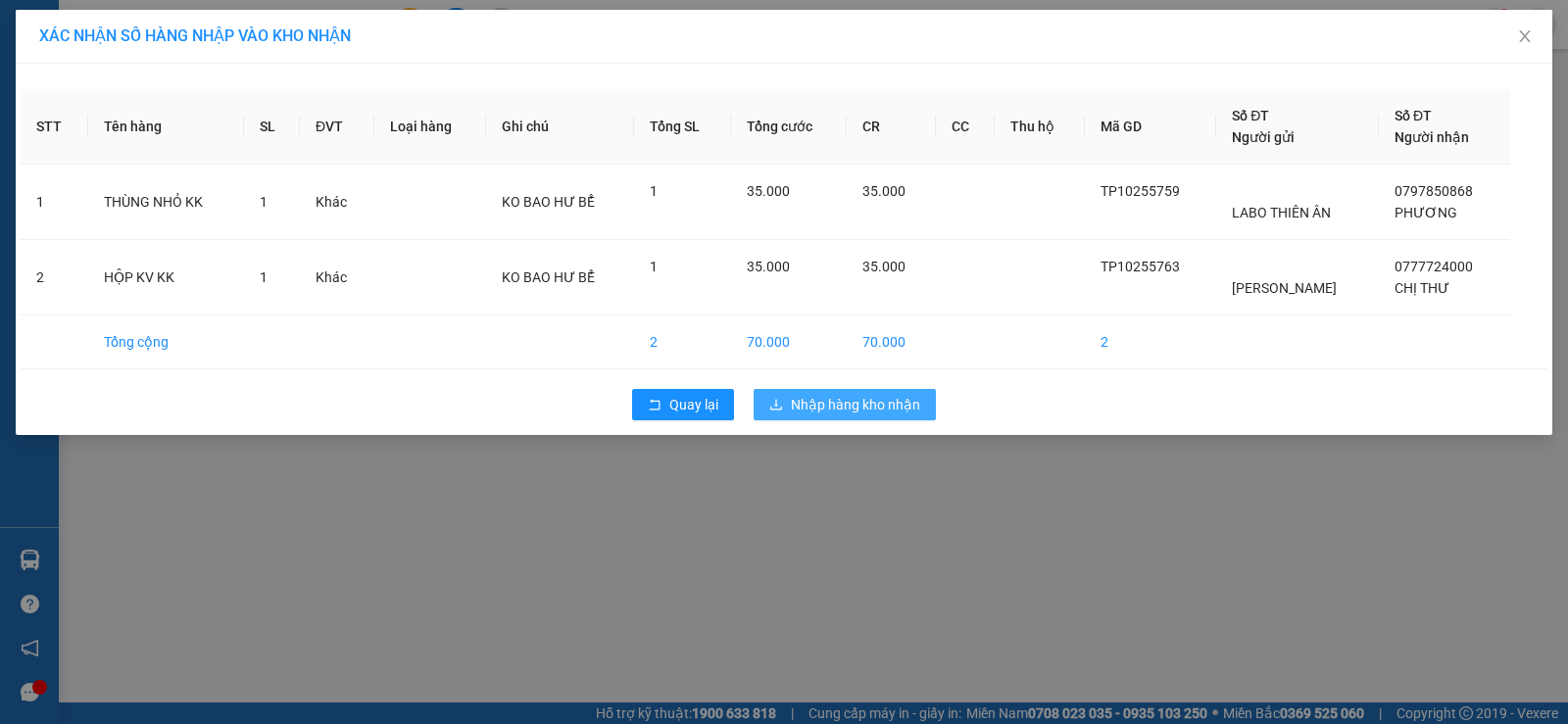
click at [879, 398] on span "Nhập hàng kho nhận" at bounding box center [855, 405] width 129 height 22
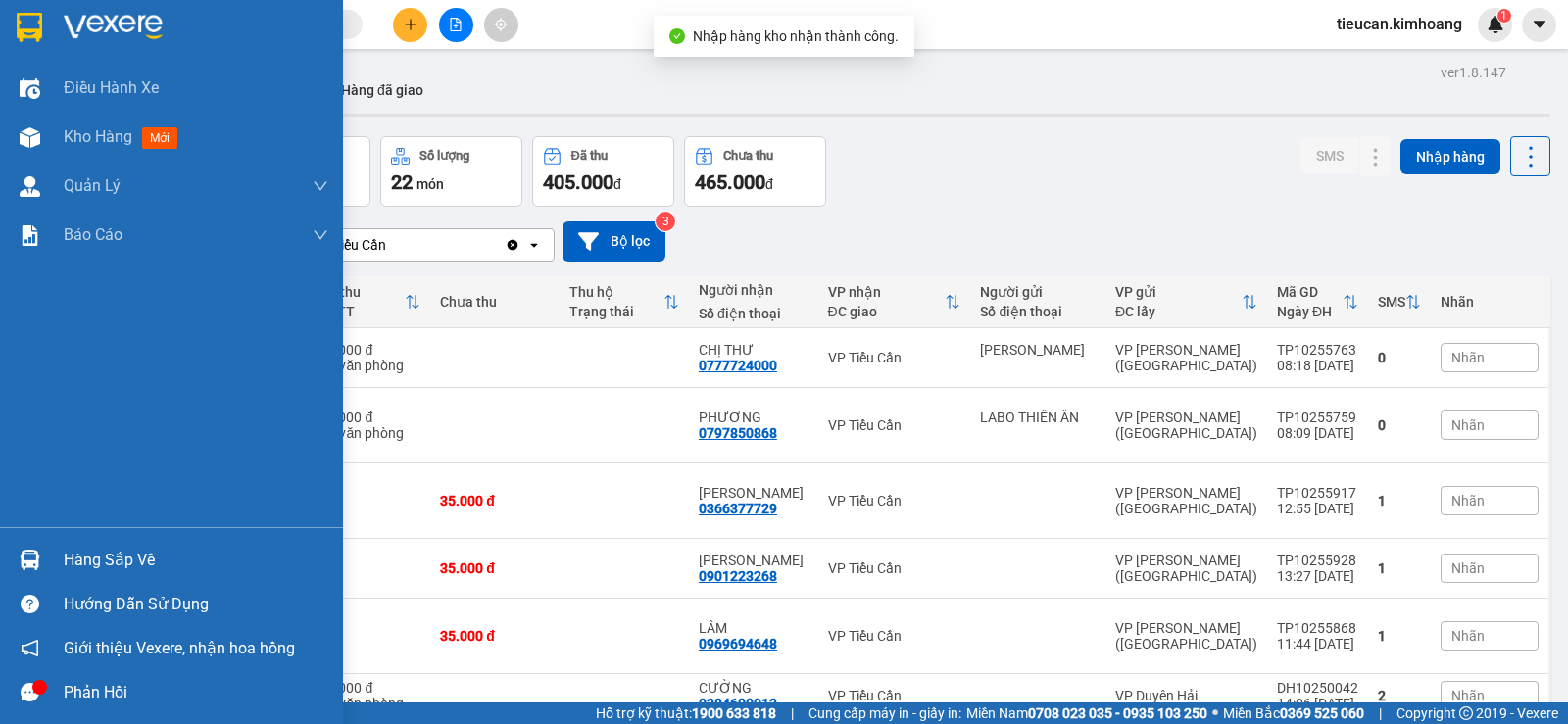
click at [37, 561] on img at bounding box center [30, 560] width 21 height 21
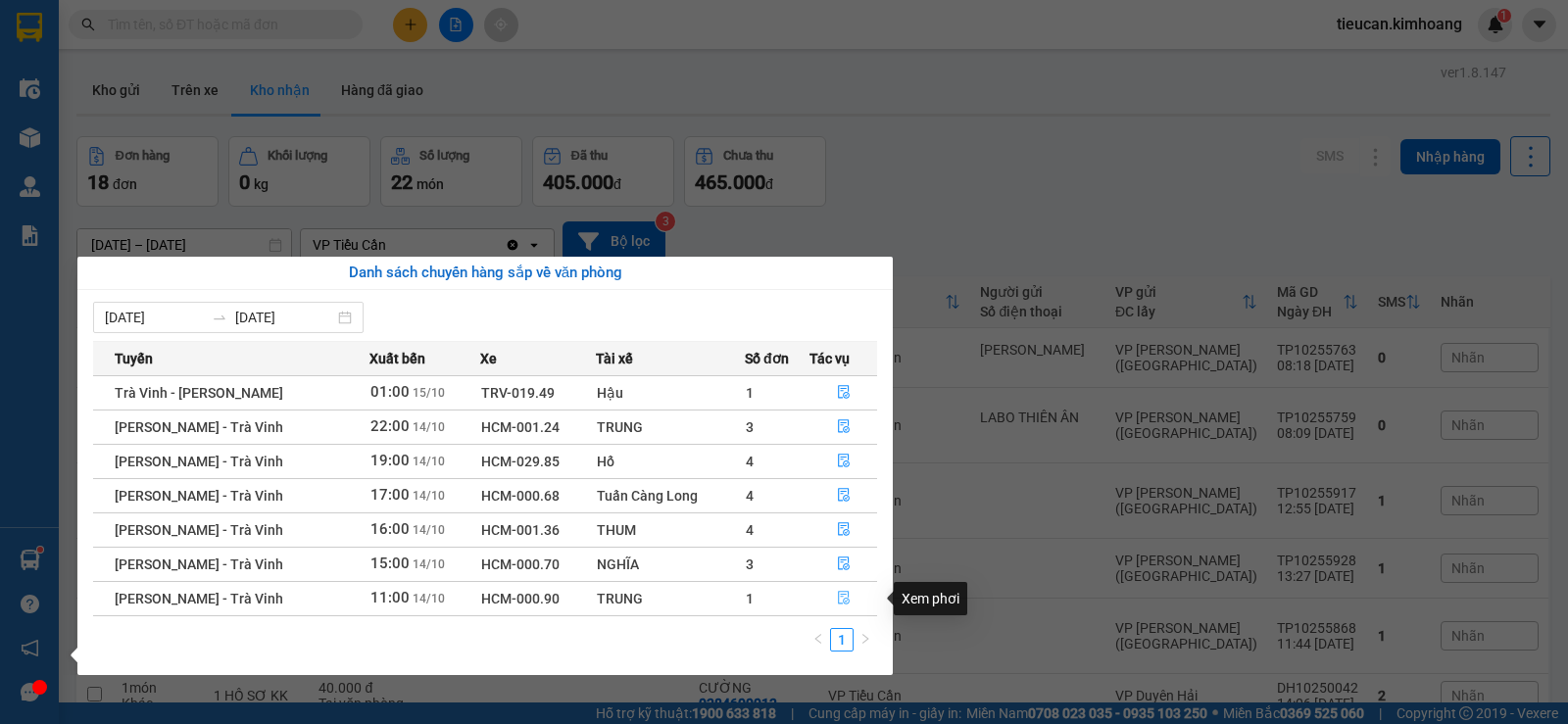
click at [840, 592] on icon "file-done" at bounding box center [844, 599] width 12 height 14
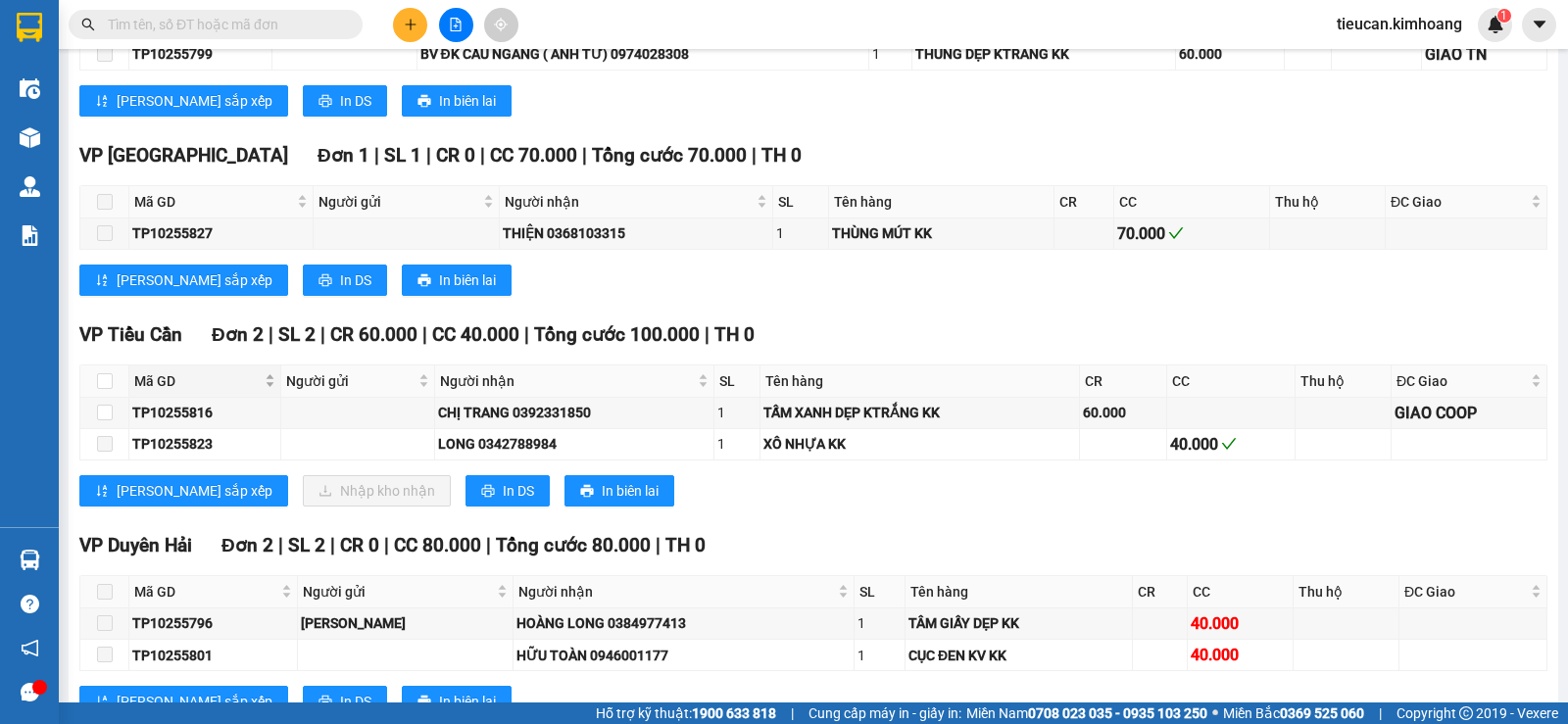
scroll to position [2057, 0]
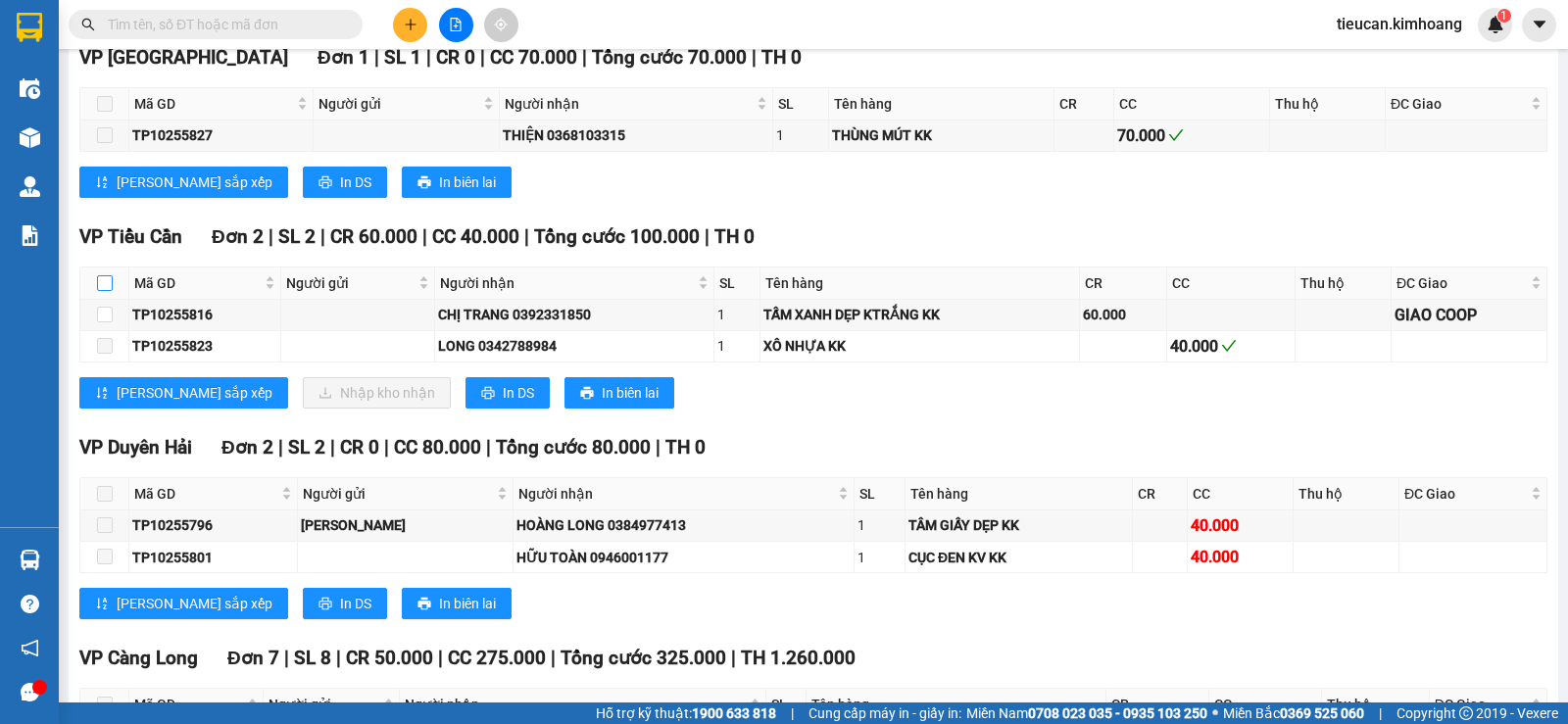
click at [111, 291] on input "checkbox" at bounding box center [105, 283] width 16 height 16
checkbox input "true"
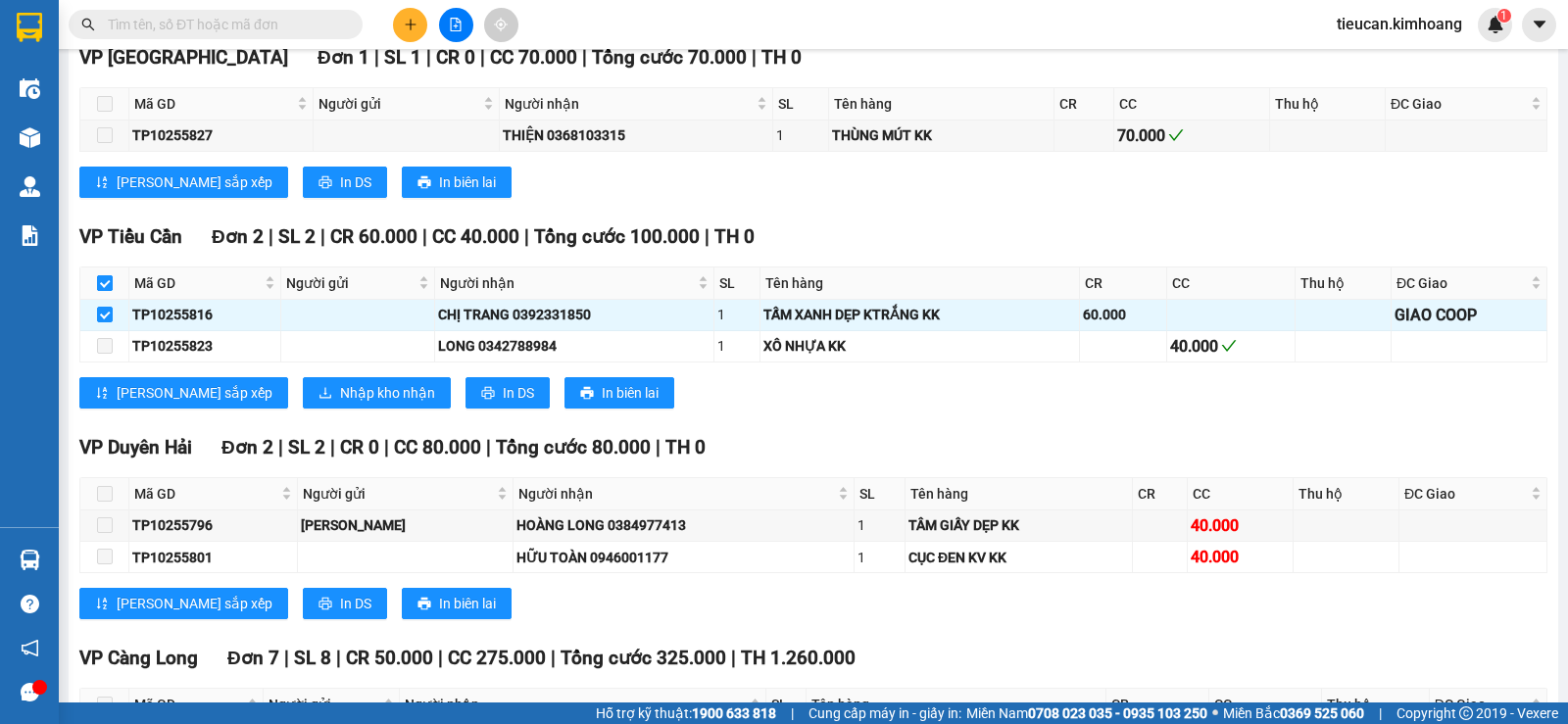
checkbox input "true"
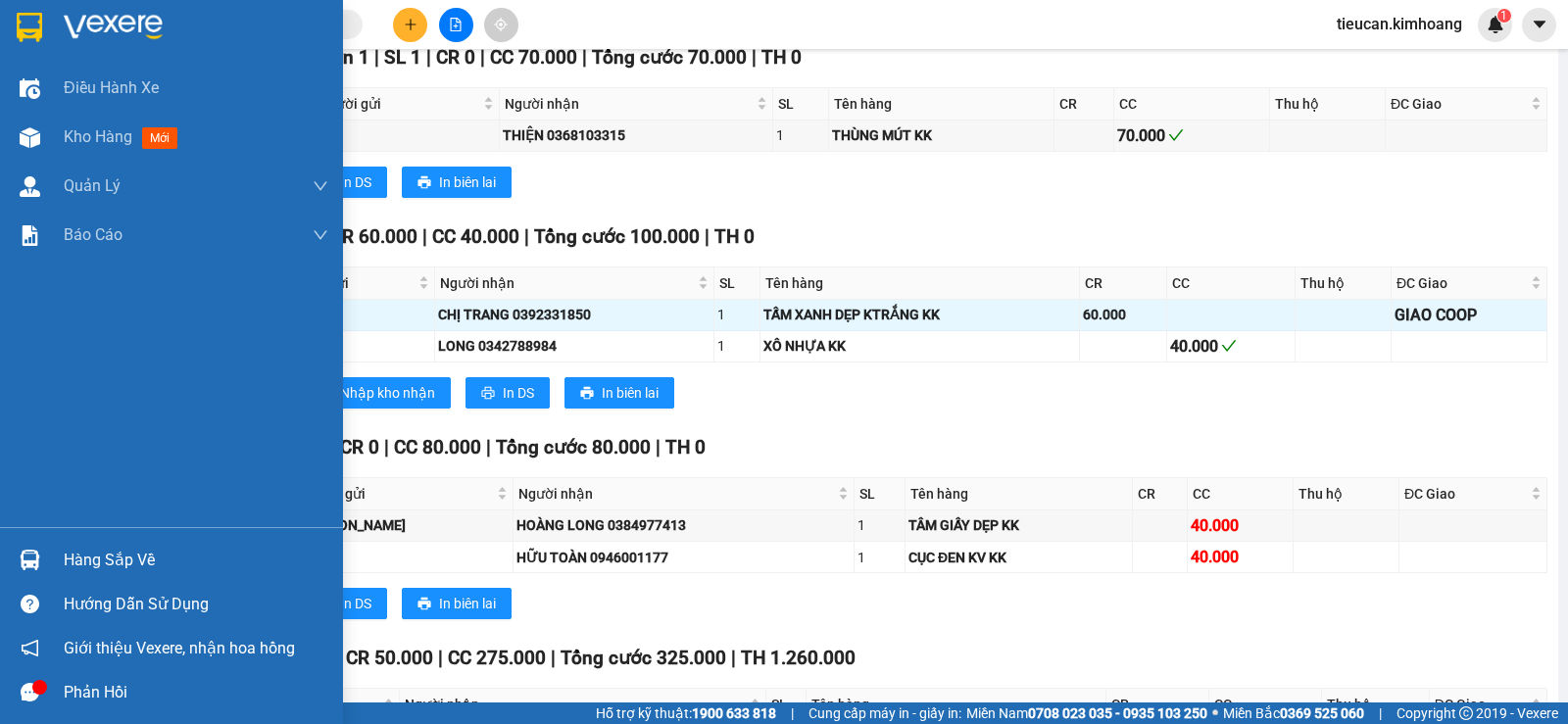
click at [67, 555] on div "Hàng sắp về" at bounding box center [196, 560] width 265 height 29
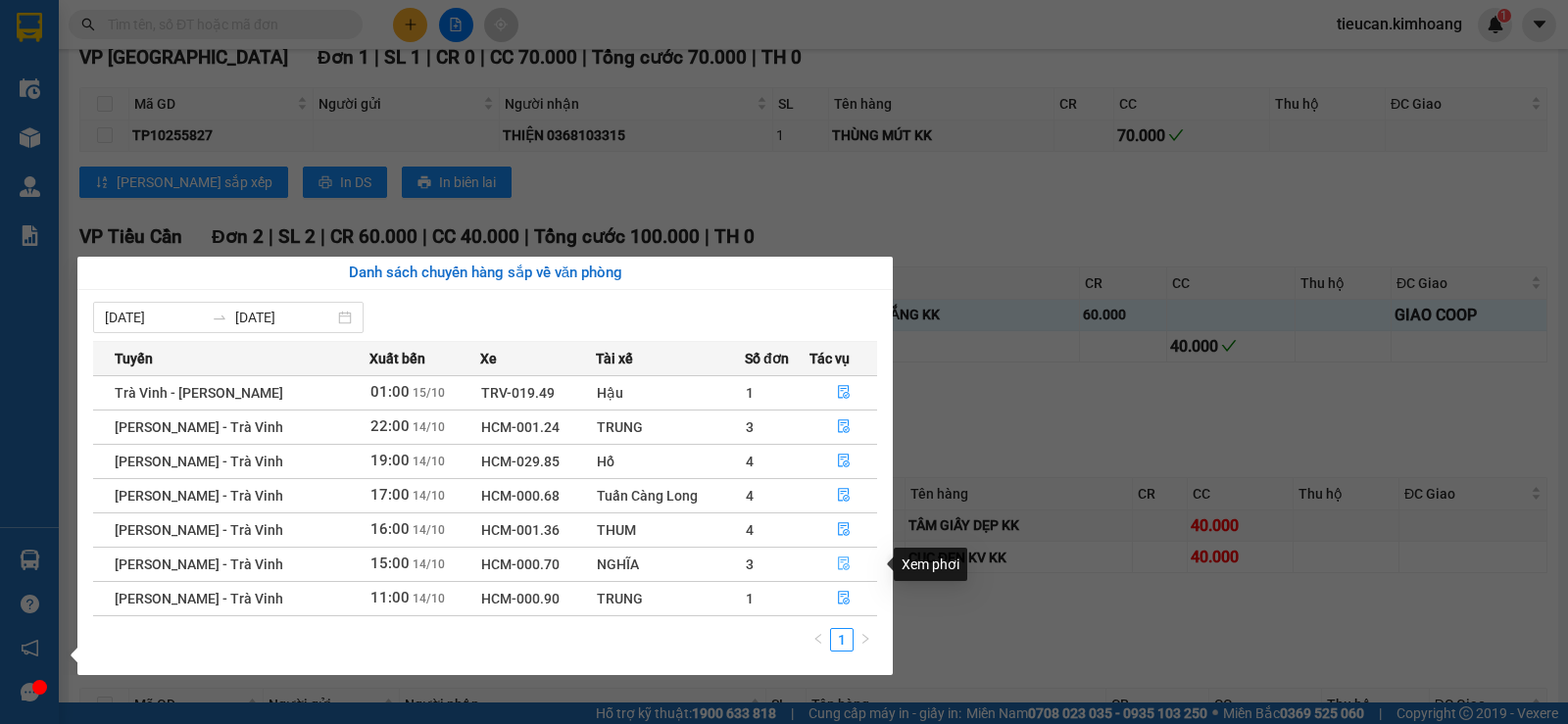
click at [838, 564] on icon "file-done" at bounding box center [844, 563] width 14 height 14
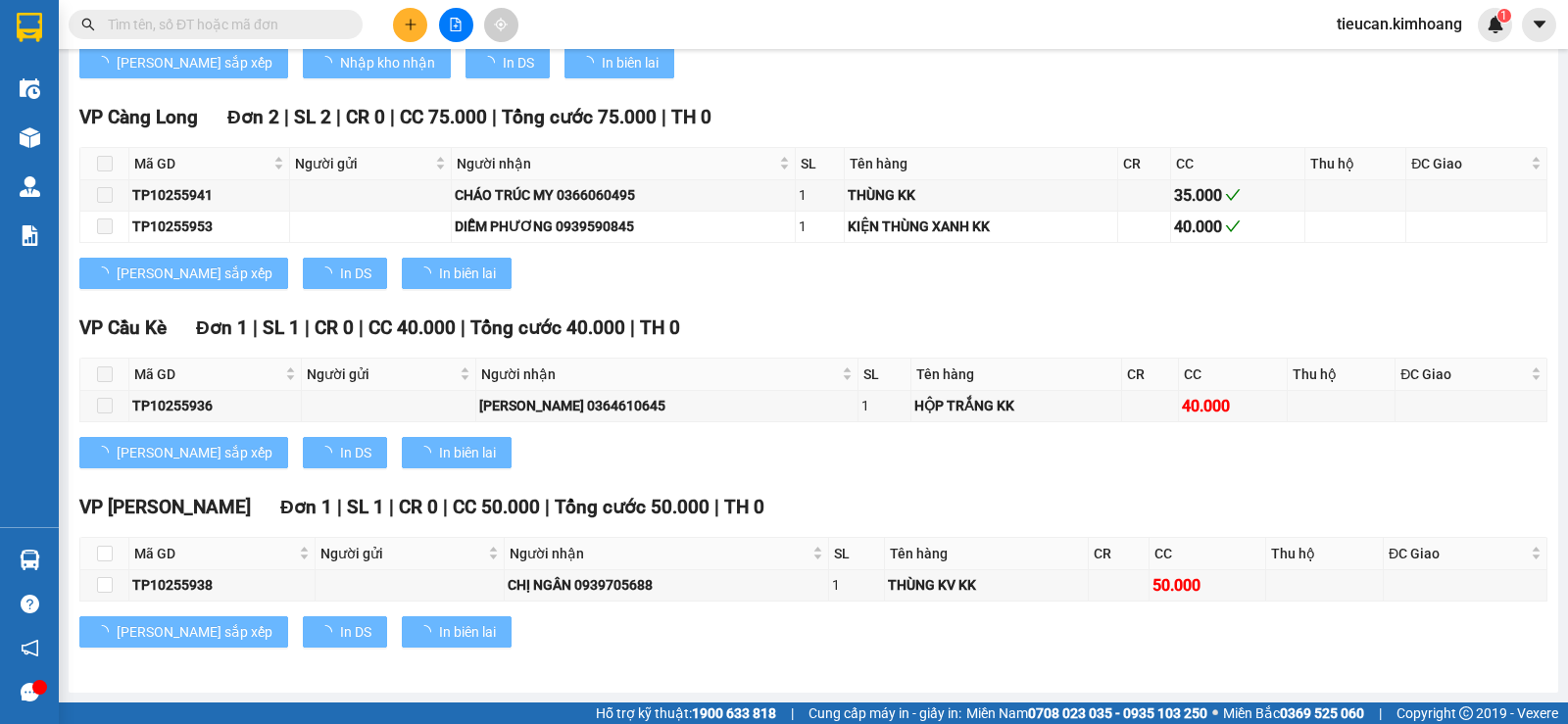
scroll to position [1493, 0]
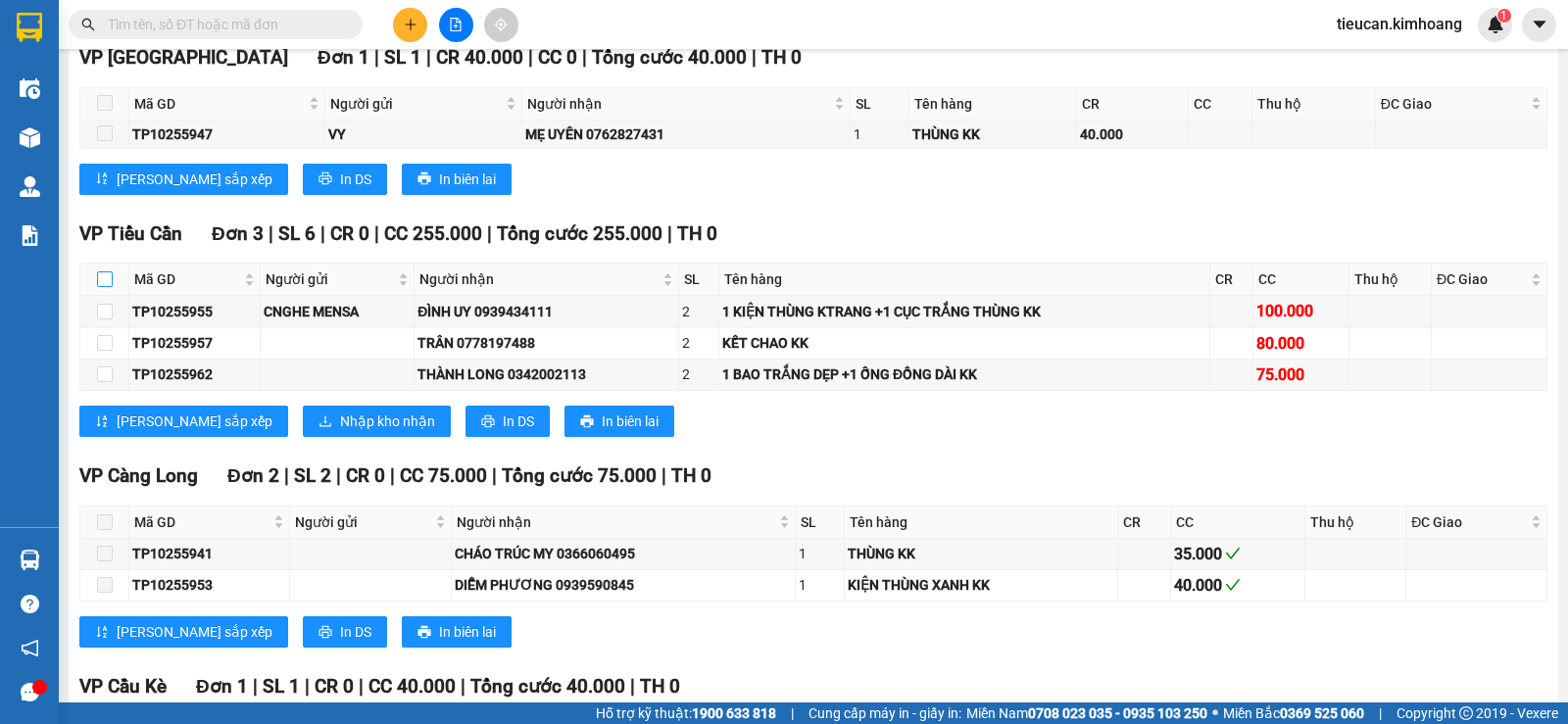
click at [109, 287] on input "checkbox" at bounding box center [105, 279] width 16 height 16
checkbox input "true"
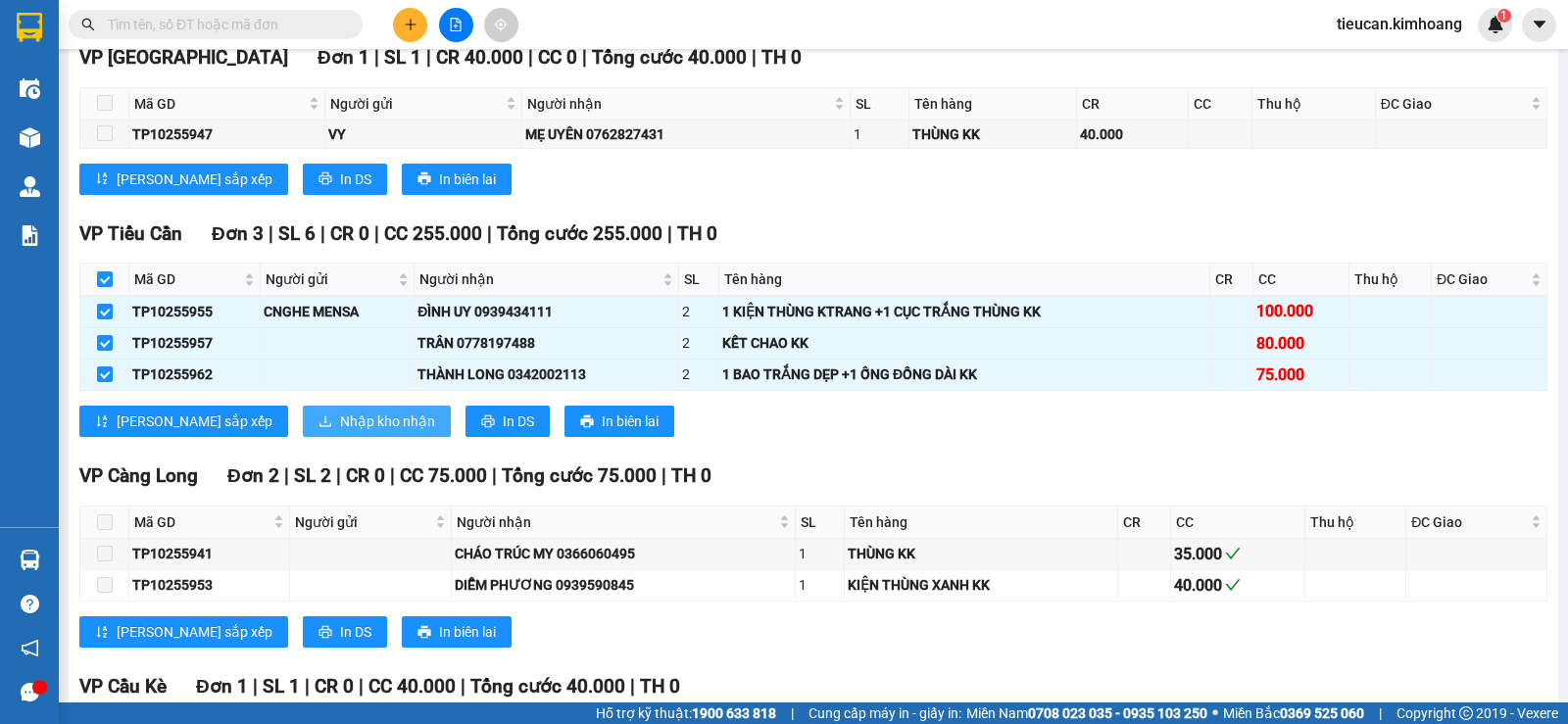
click at [340, 432] on span "Nhập kho nhận" at bounding box center [387, 421] width 95 height 22
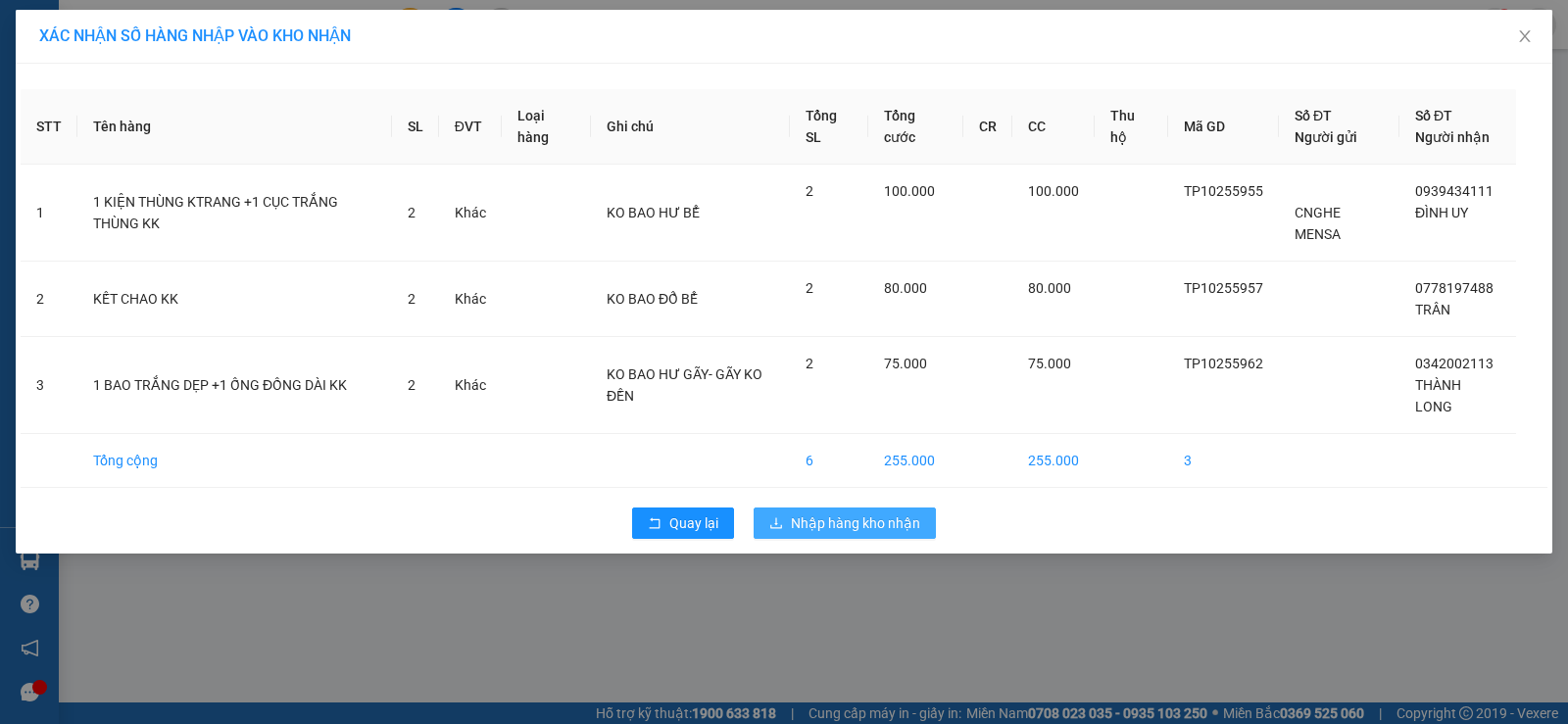
drag, startPoint x: 790, startPoint y: 517, endPoint x: 664, endPoint y: 491, distance: 128.2
click at [788, 517] on button "Nhập hàng kho nhận" at bounding box center [844, 522] width 182 height 31
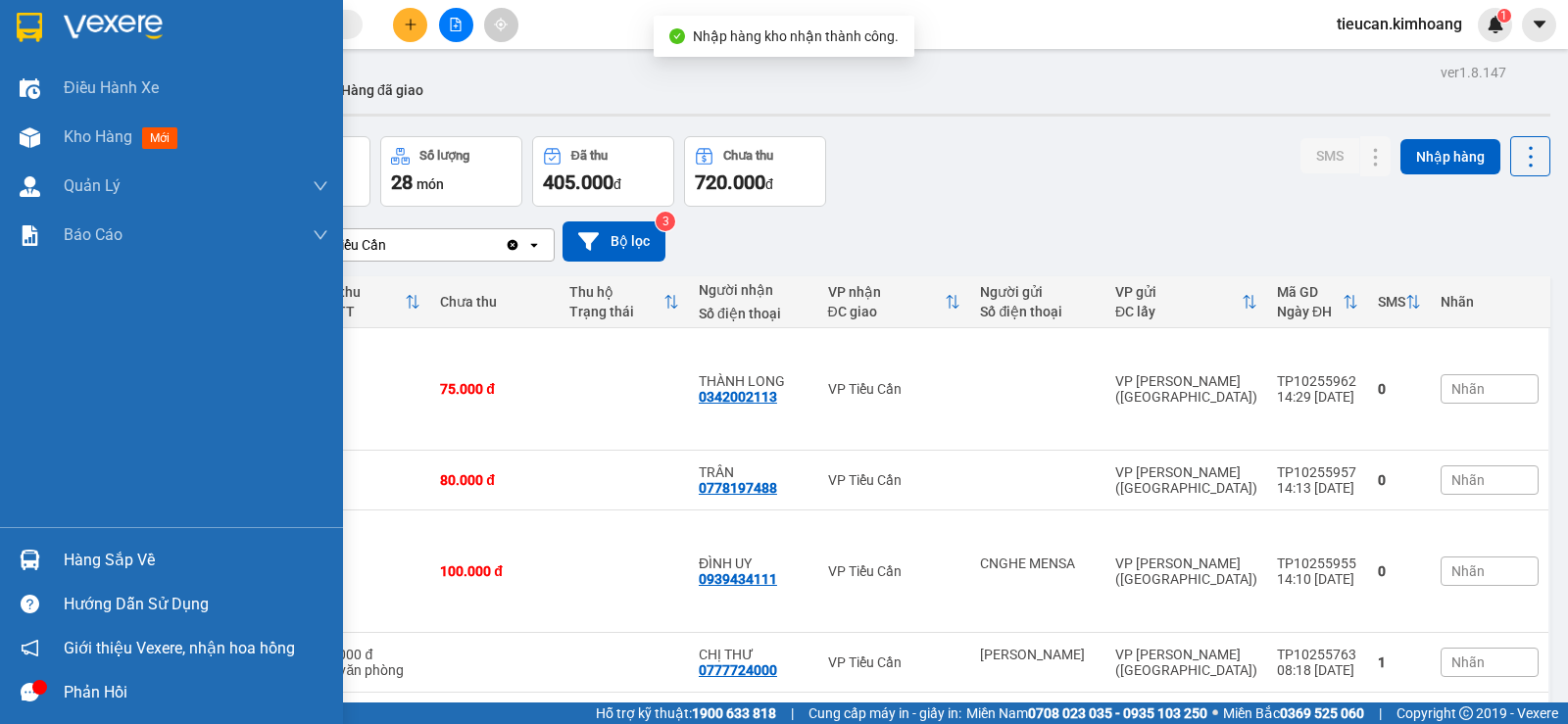
click at [50, 553] on div "Hàng sắp về" at bounding box center [171, 560] width 343 height 44
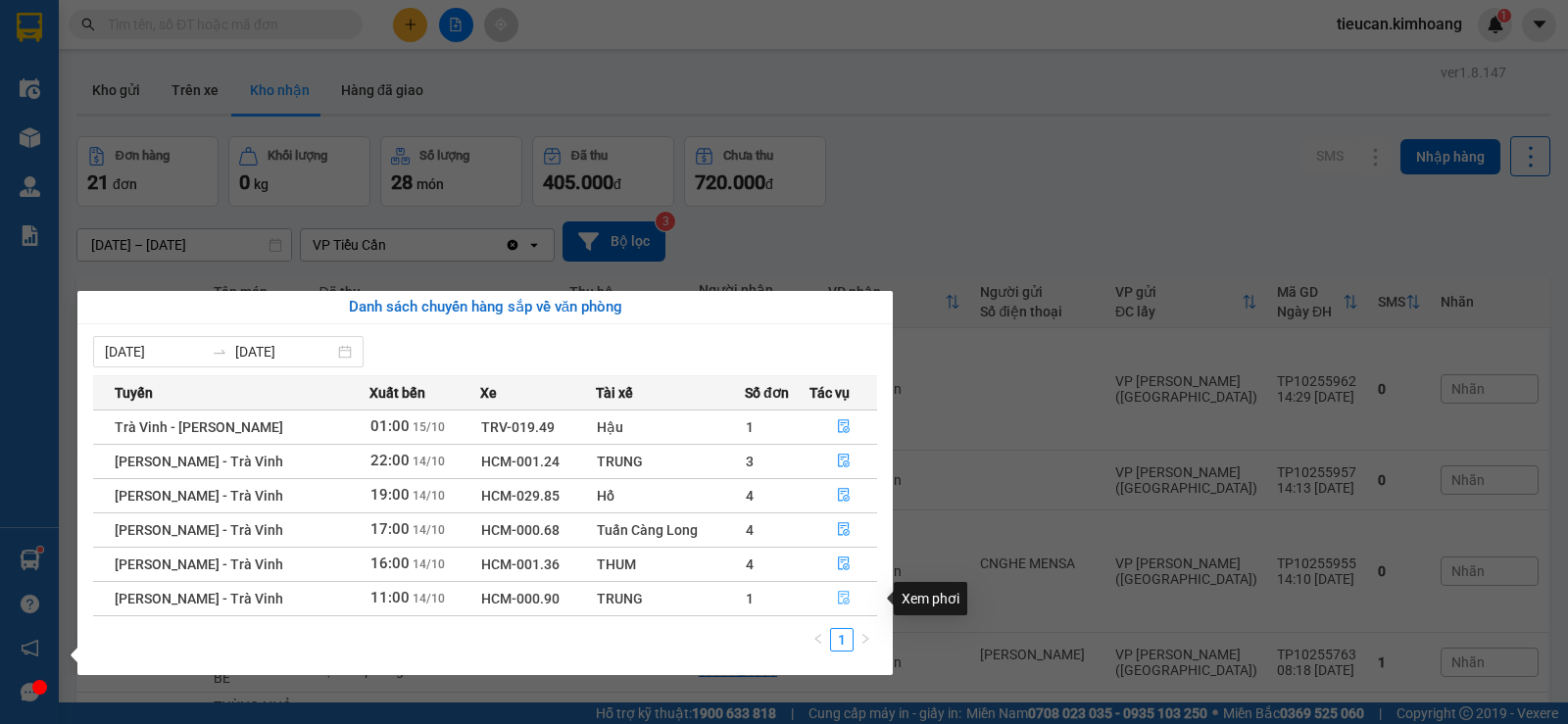
click at [831, 592] on button "button" at bounding box center [843, 598] width 66 height 31
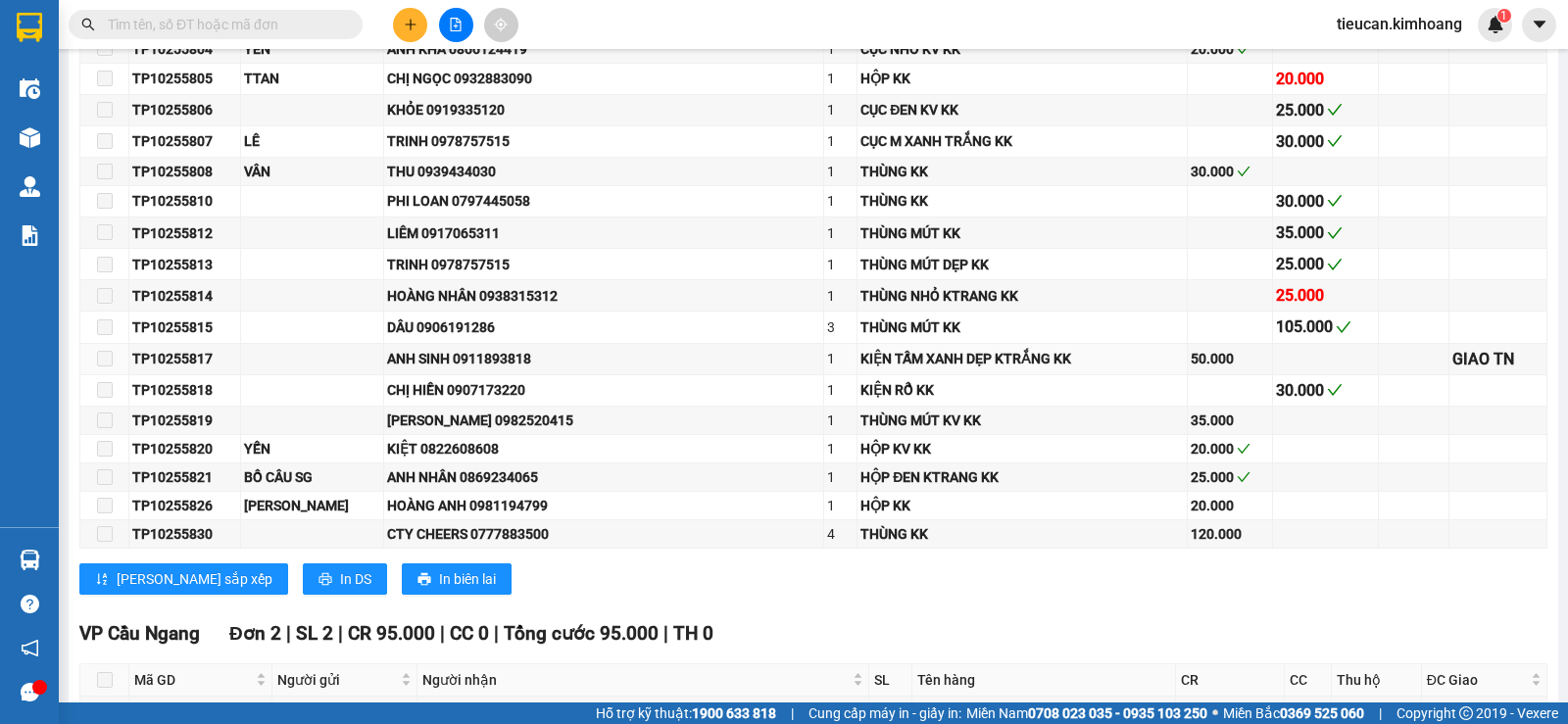
scroll to position [1959, 0]
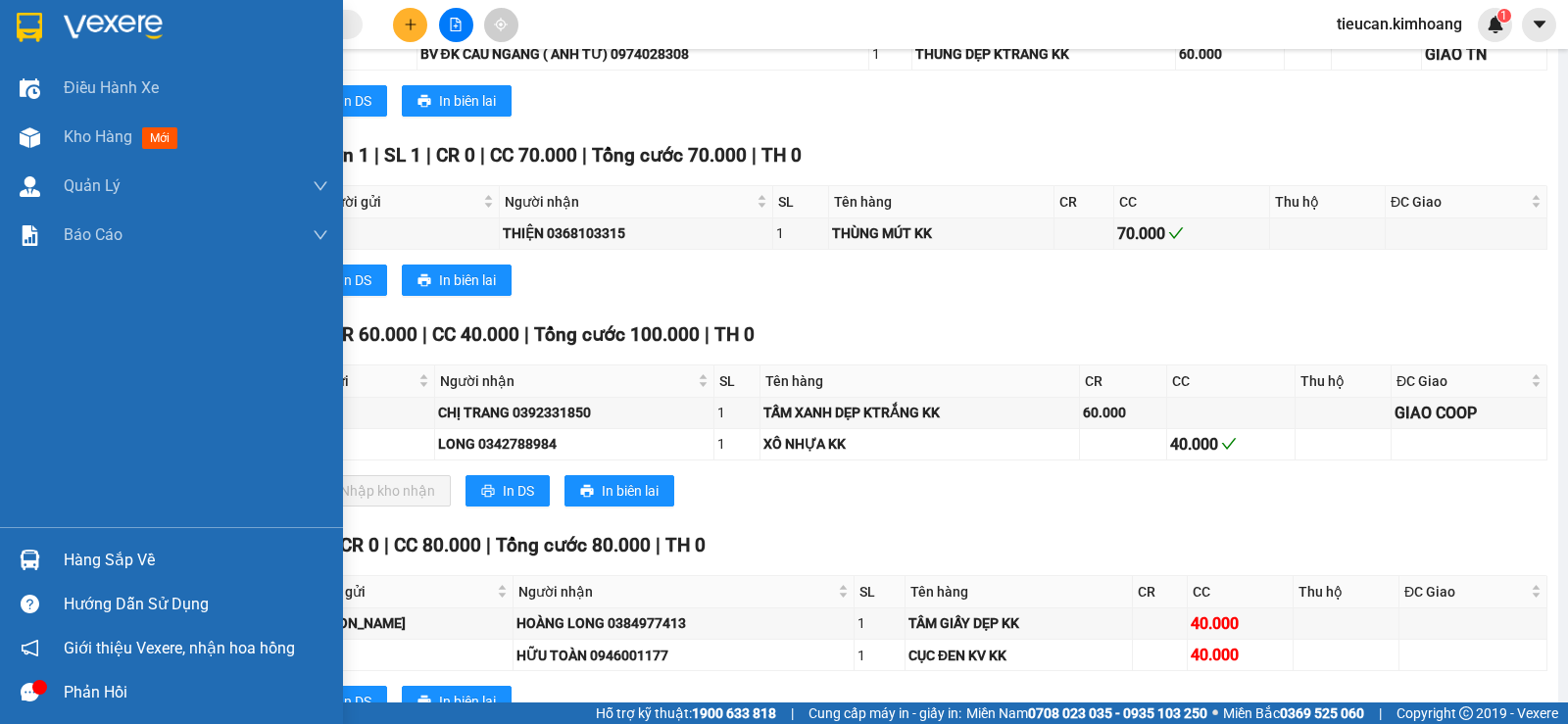
click at [157, 558] on div "Hàng sắp về" at bounding box center [196, 560] width 265 height 29
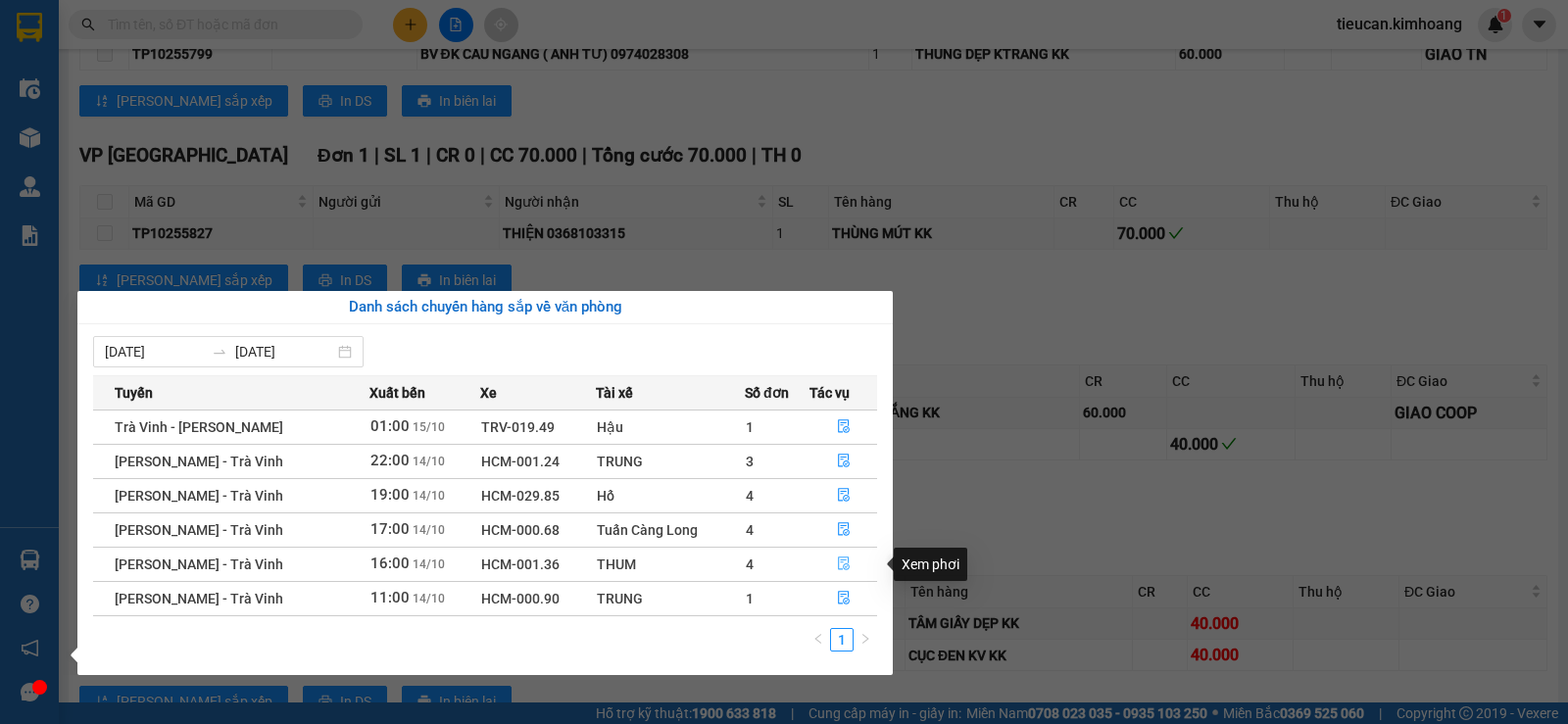
click at [837, 561] on icon "file-done" at bounding box center [844, 563] width 14 height 14
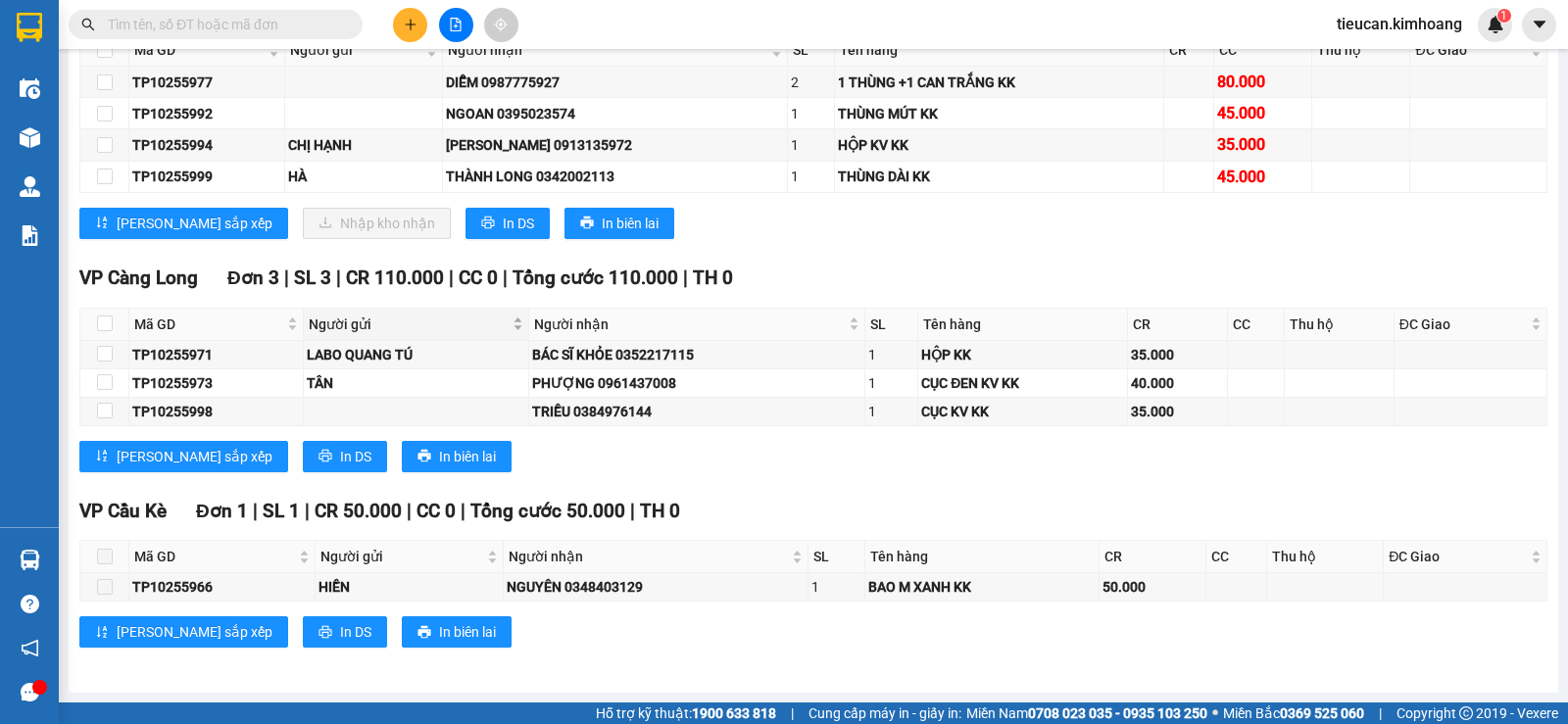
scroll to position [1574, 0]
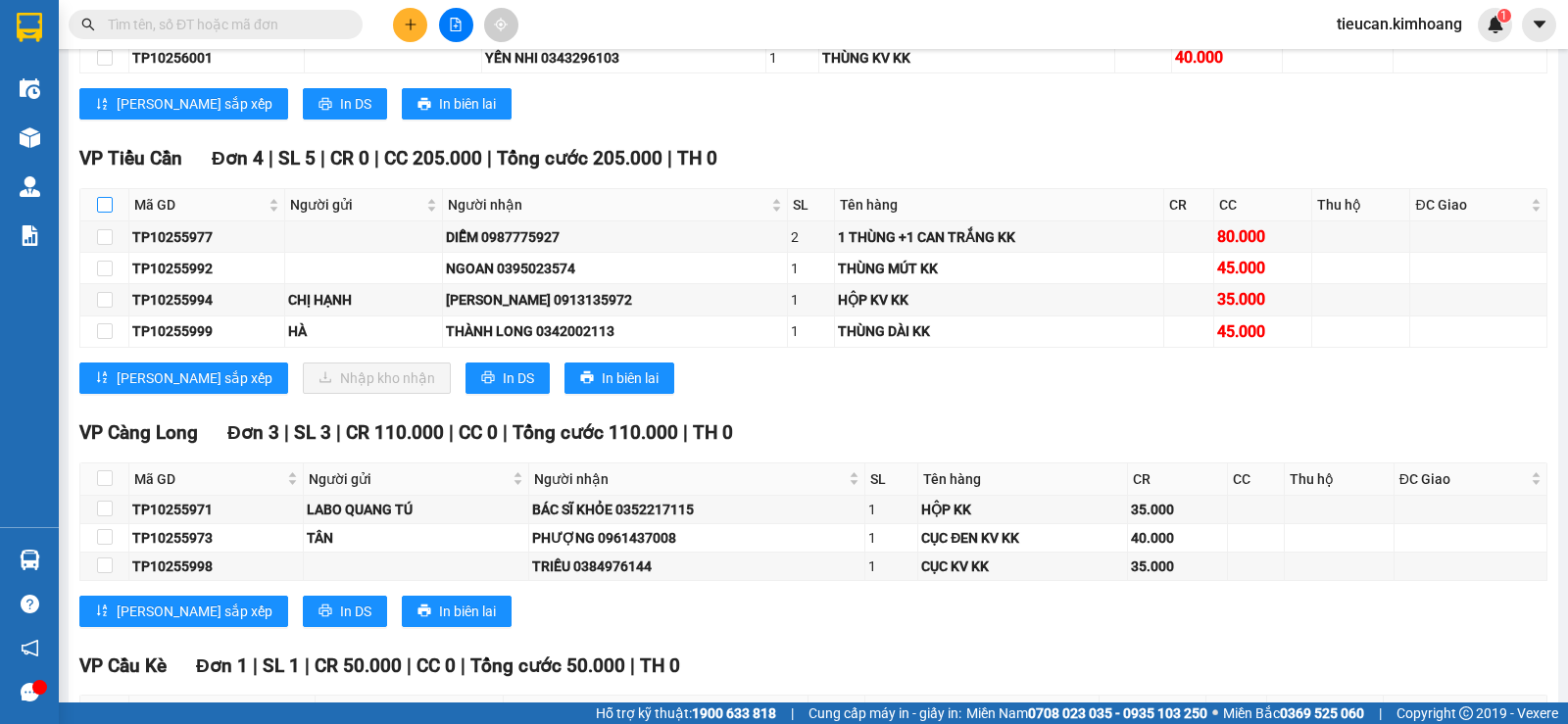
click at [108, 213] on input "checkbox" at bounding box center [105, 205] width 16 height 16
checkbox input "true"
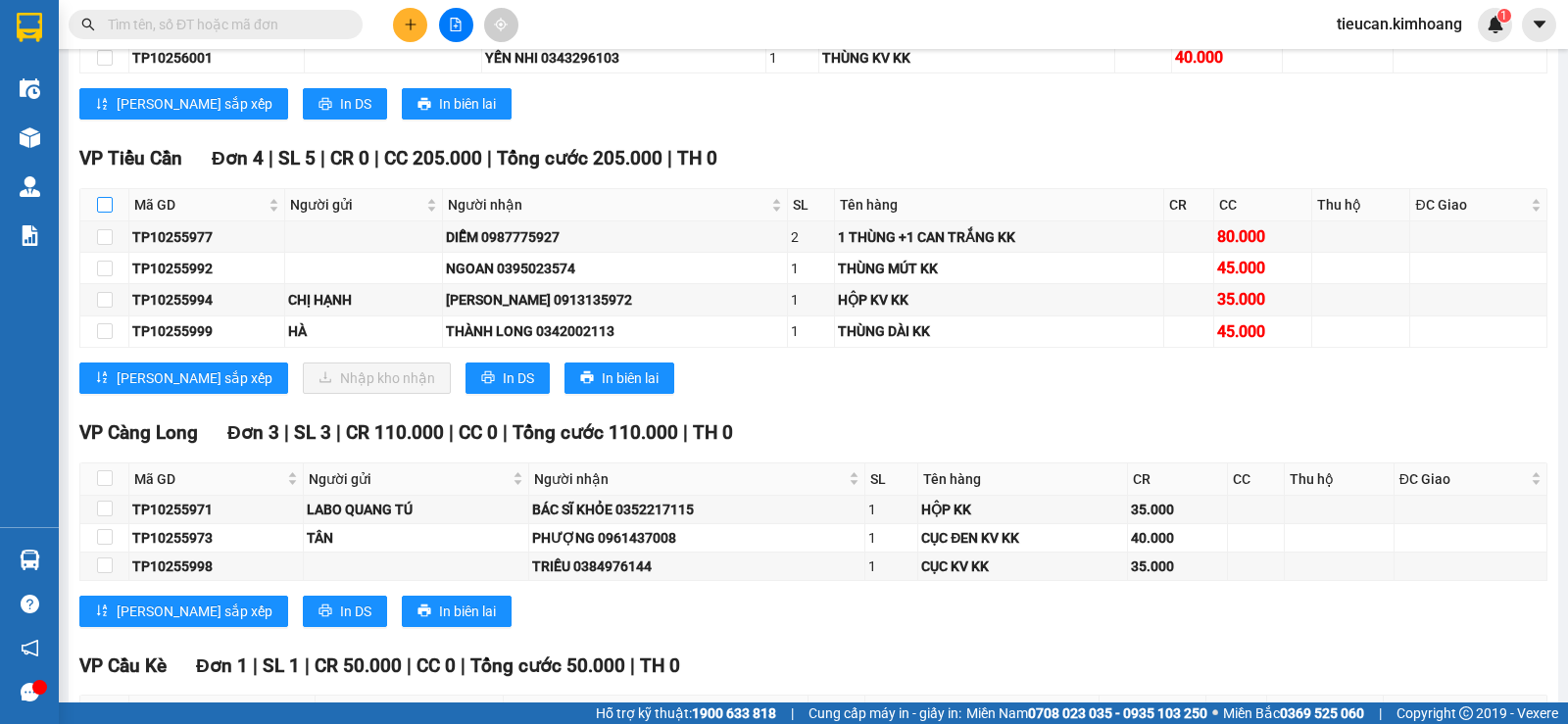
checkbox input "true"
click at [108, 213] on input "checkbox" at bounding box center [105, 205] width 16 height 16
checkbox input "false"
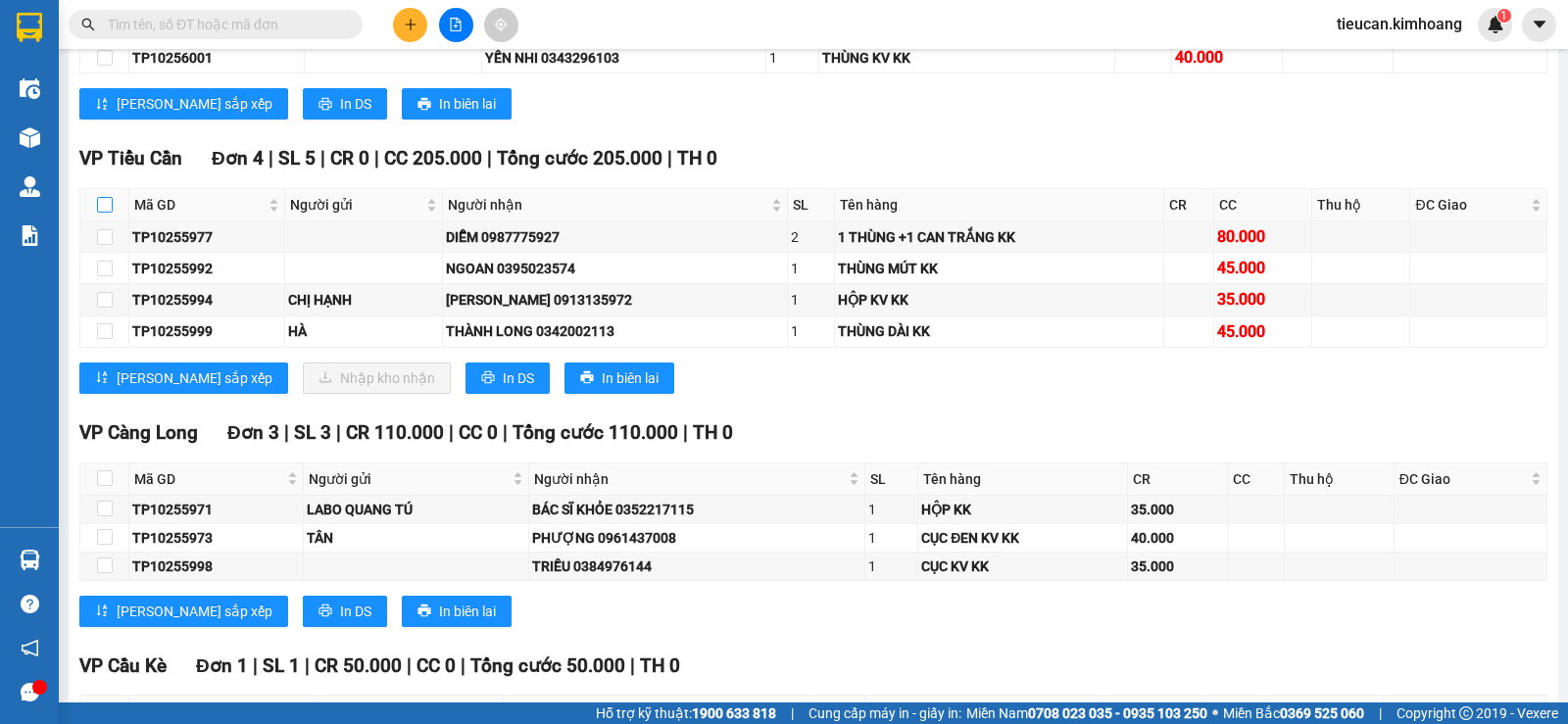
checkbox input "false"
click at [108, 213] on input "checkbox" at bounding box center [105, 205] width 16 height 16
checkbox input "true"
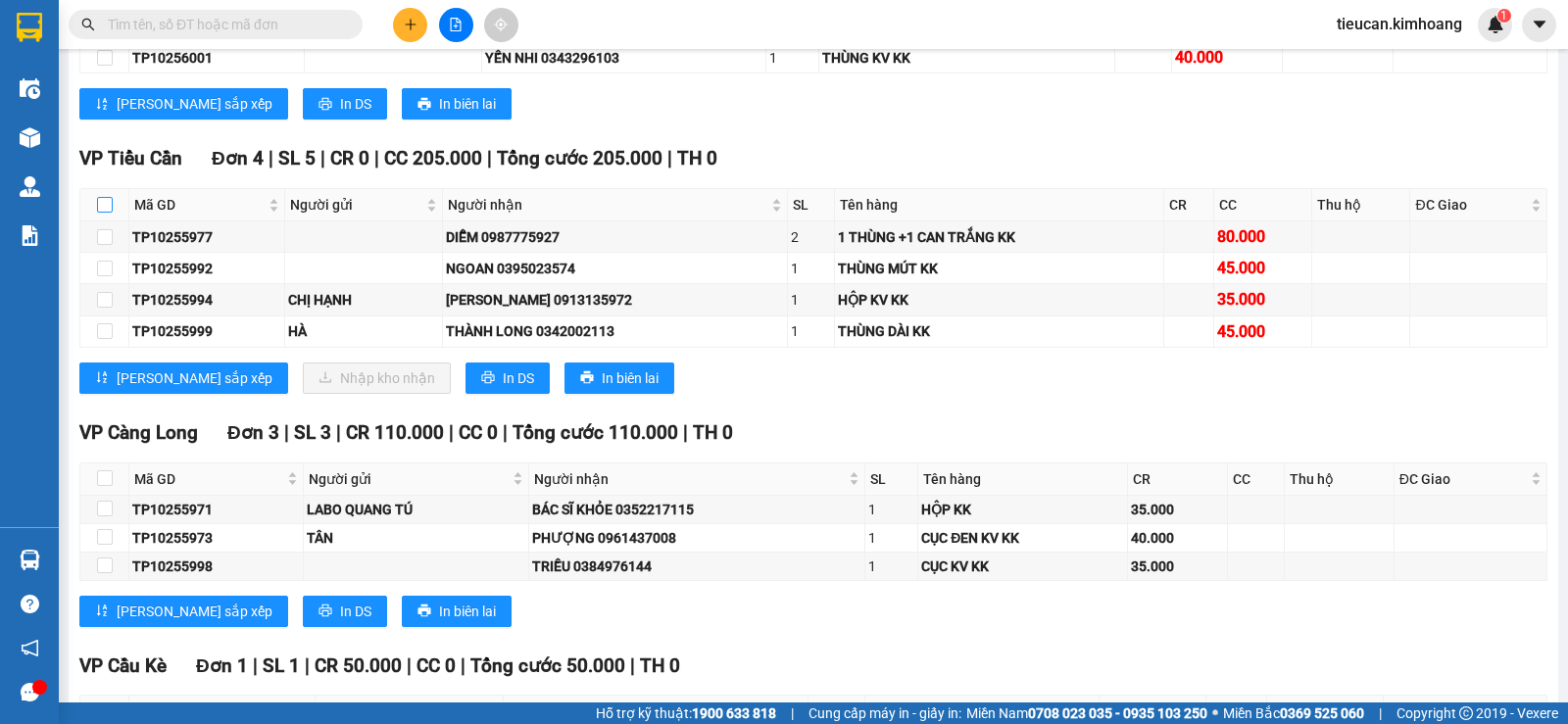
checkbox input "true"
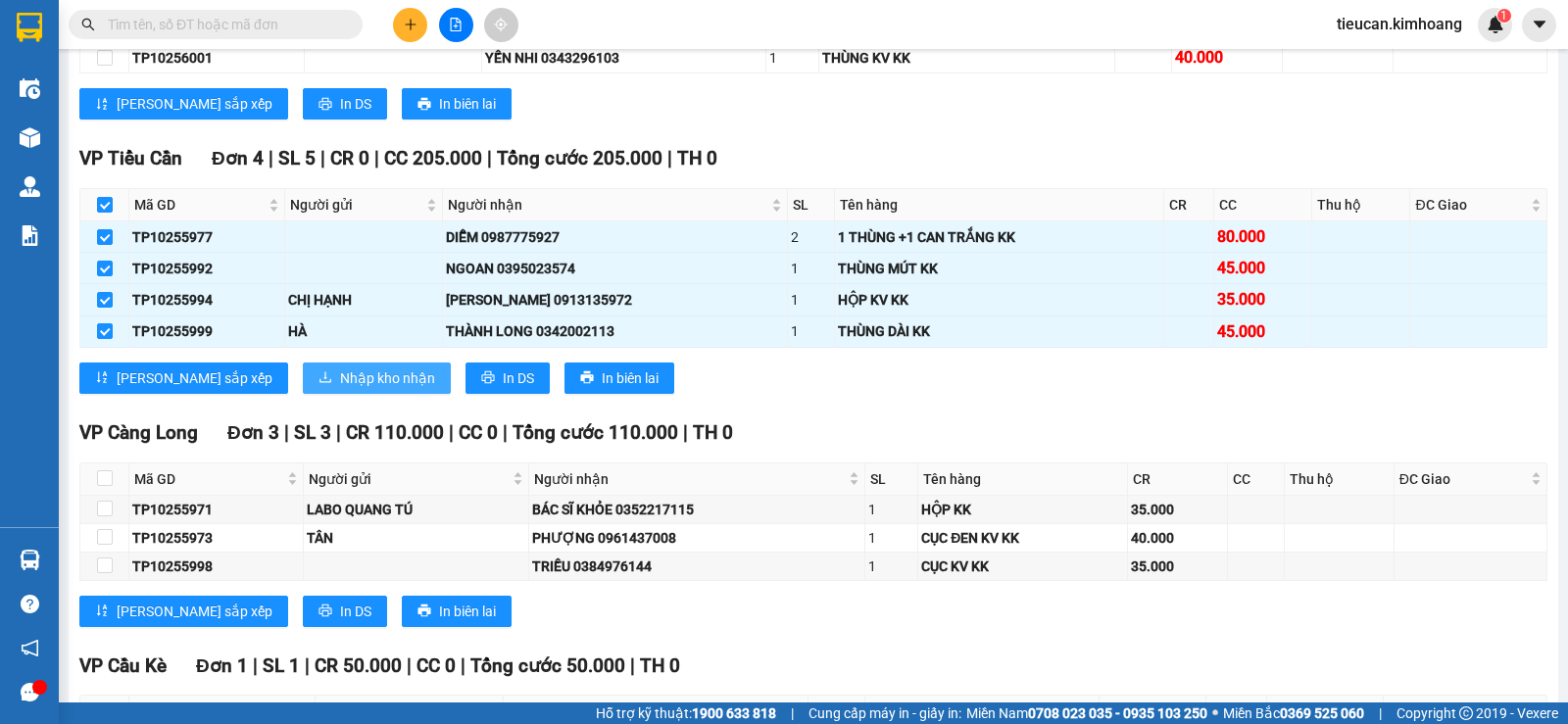
click at [340, 389] on span "Nhập kho nhận" at bounding box center [387, 378] width 95 height 22
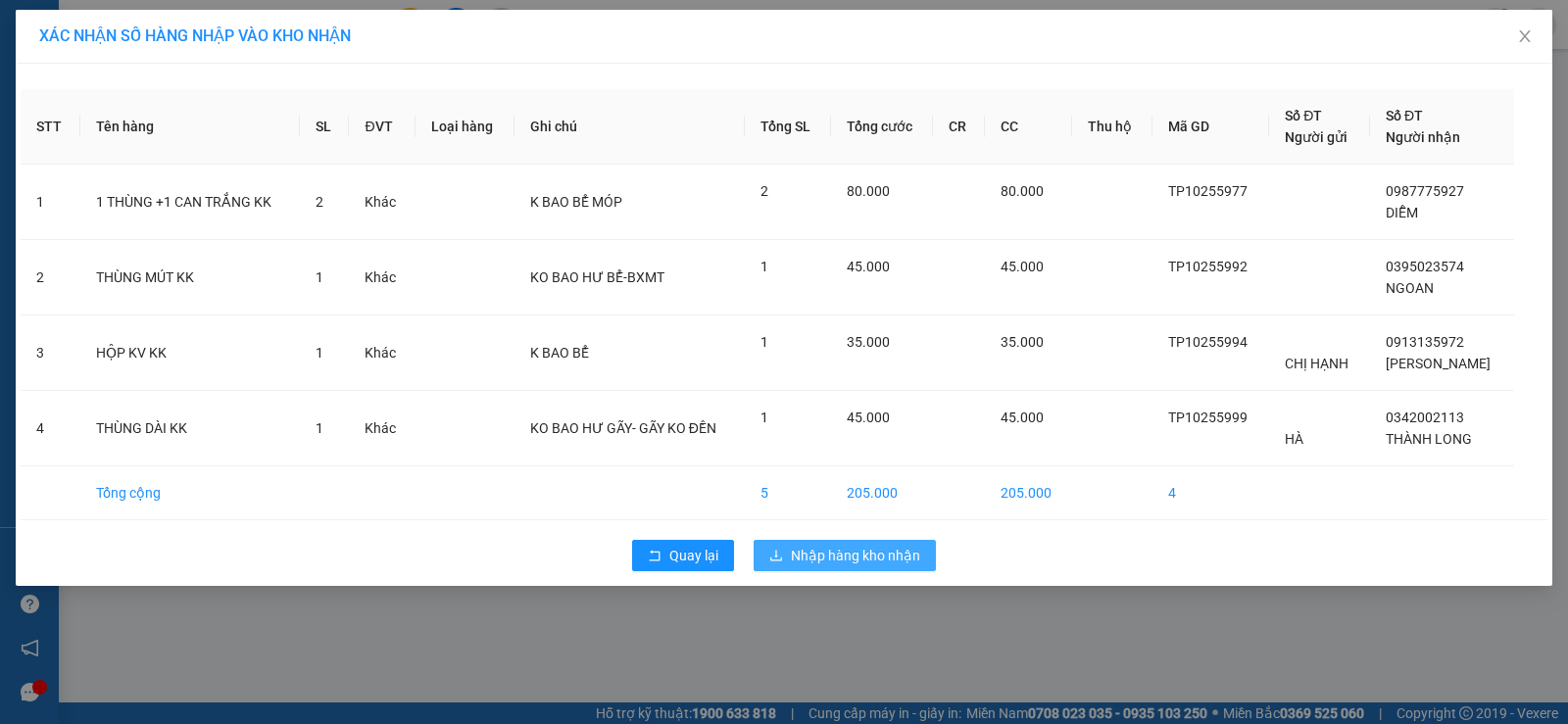
click at [774, 554] on icon "download" at bounding box center [776, 556] width 14 height 14
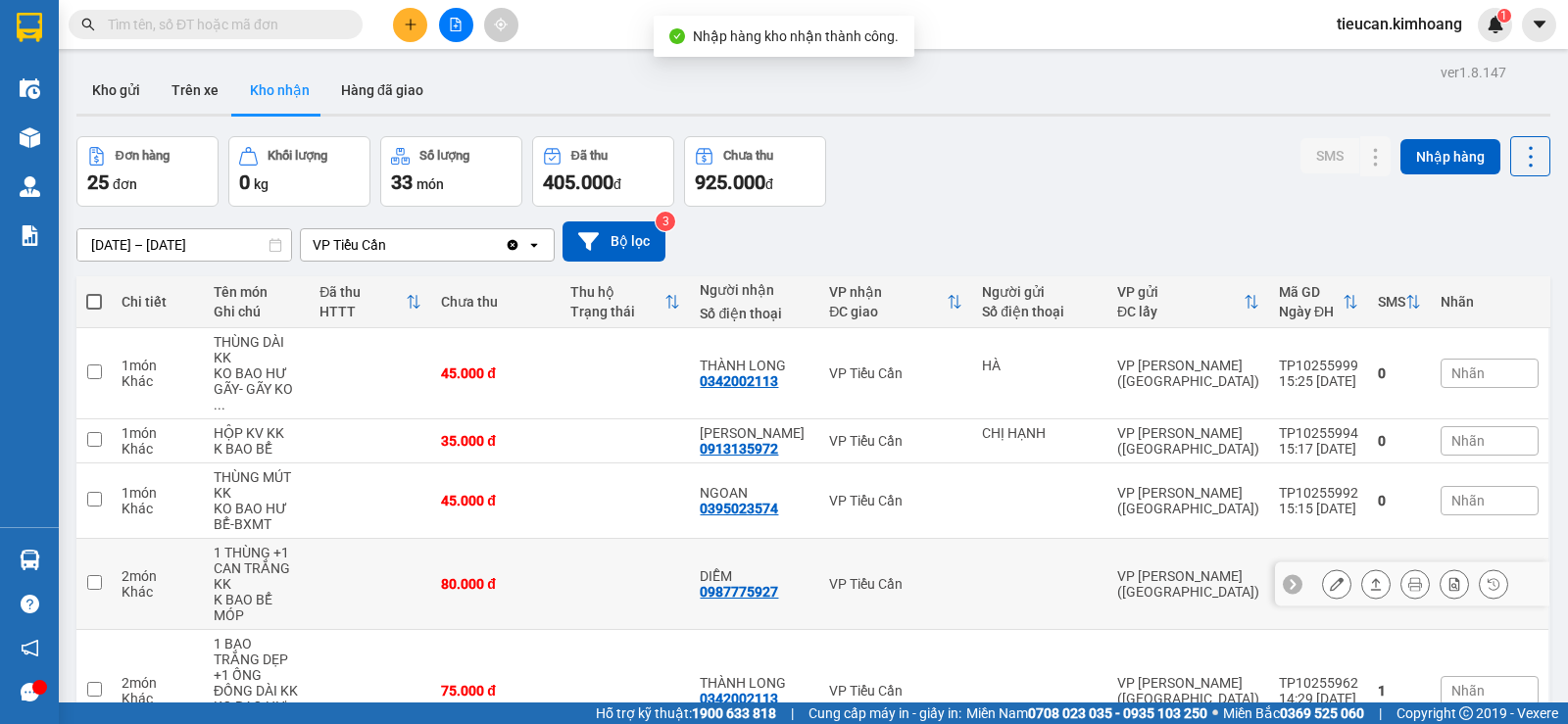
click at [96, 555] on td at bounding box center [93, 584] width 35 height 91
checkbox input "true"
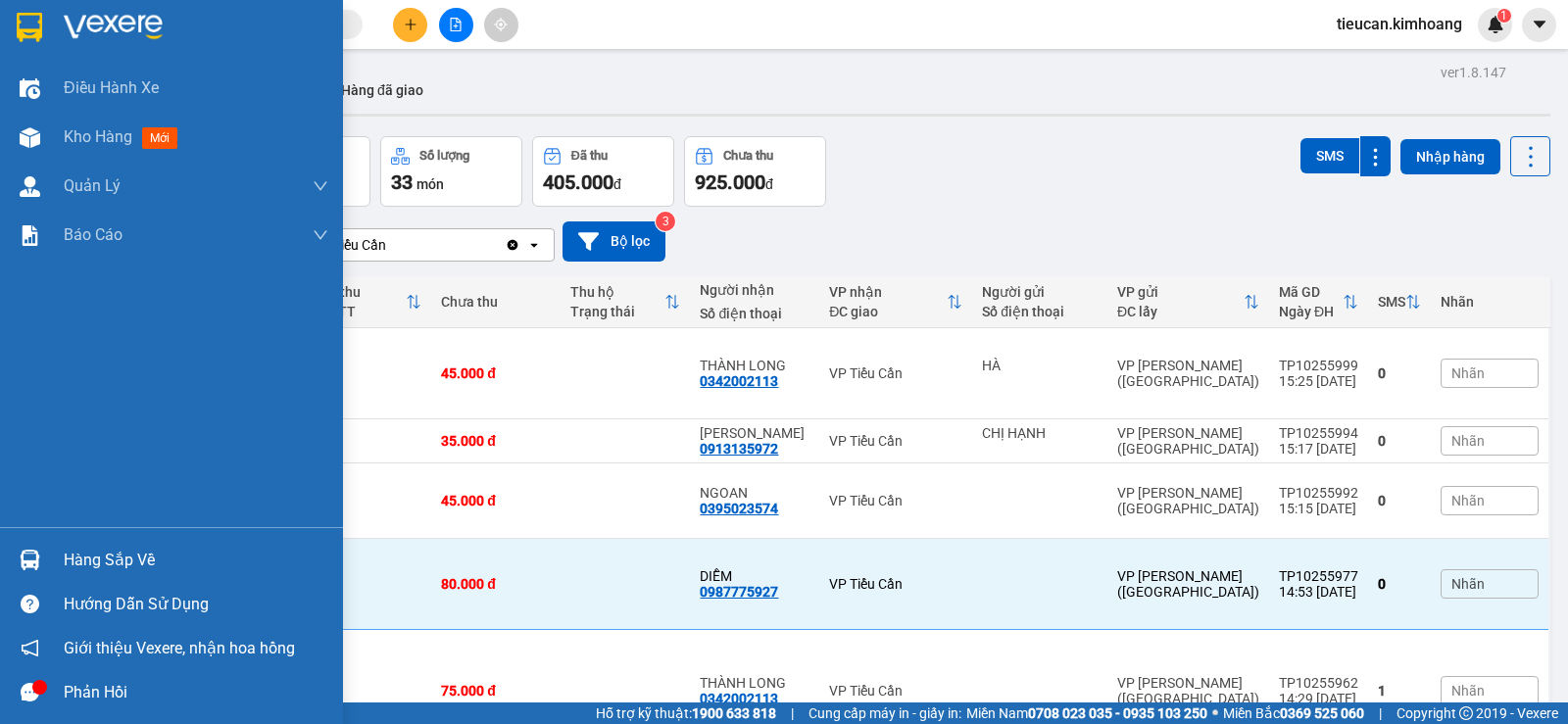
click at [58, 571] on div "Hàng sắp về" at bounding box center [171, 560] width 343 height 44
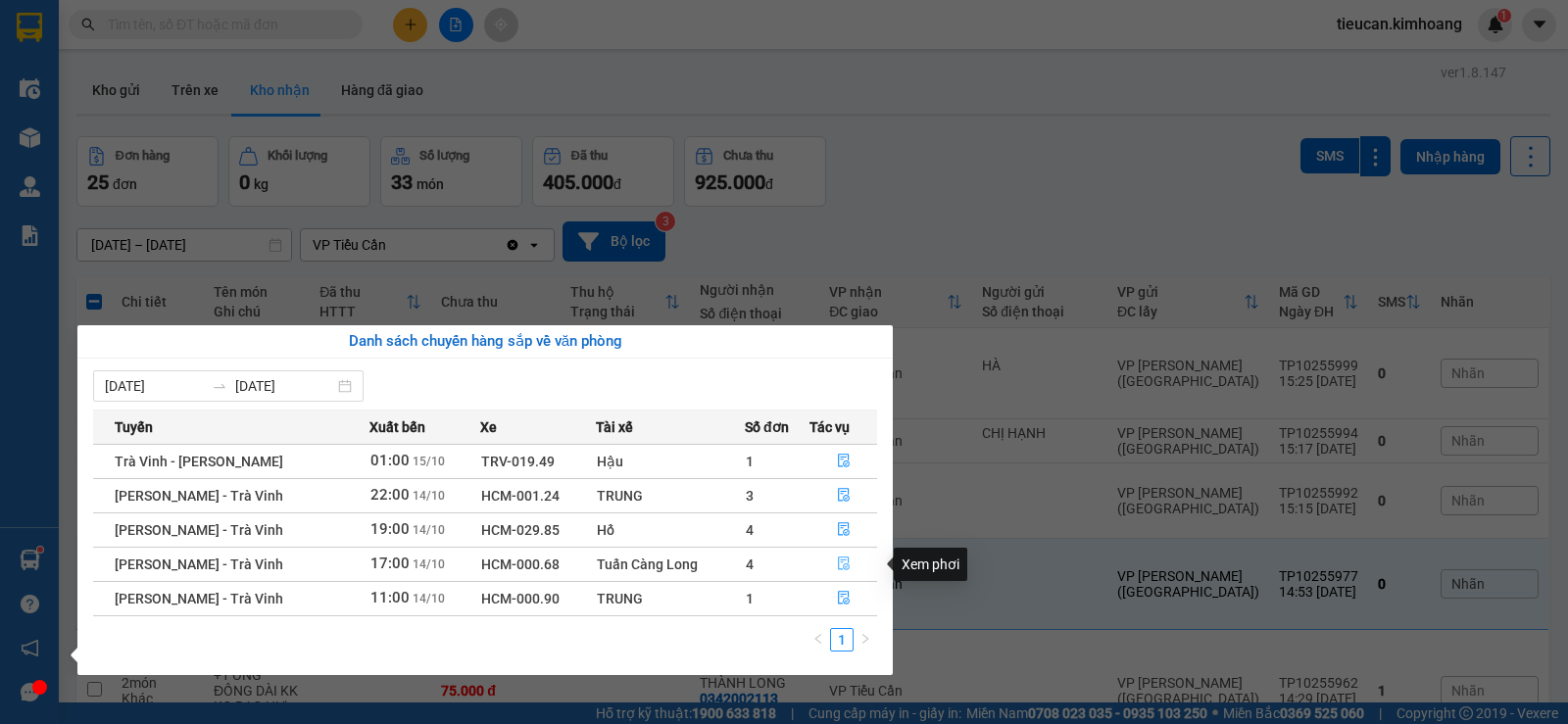
click at [832, 564] on button "button" at bounding box center [843, 564] width 66 height 31
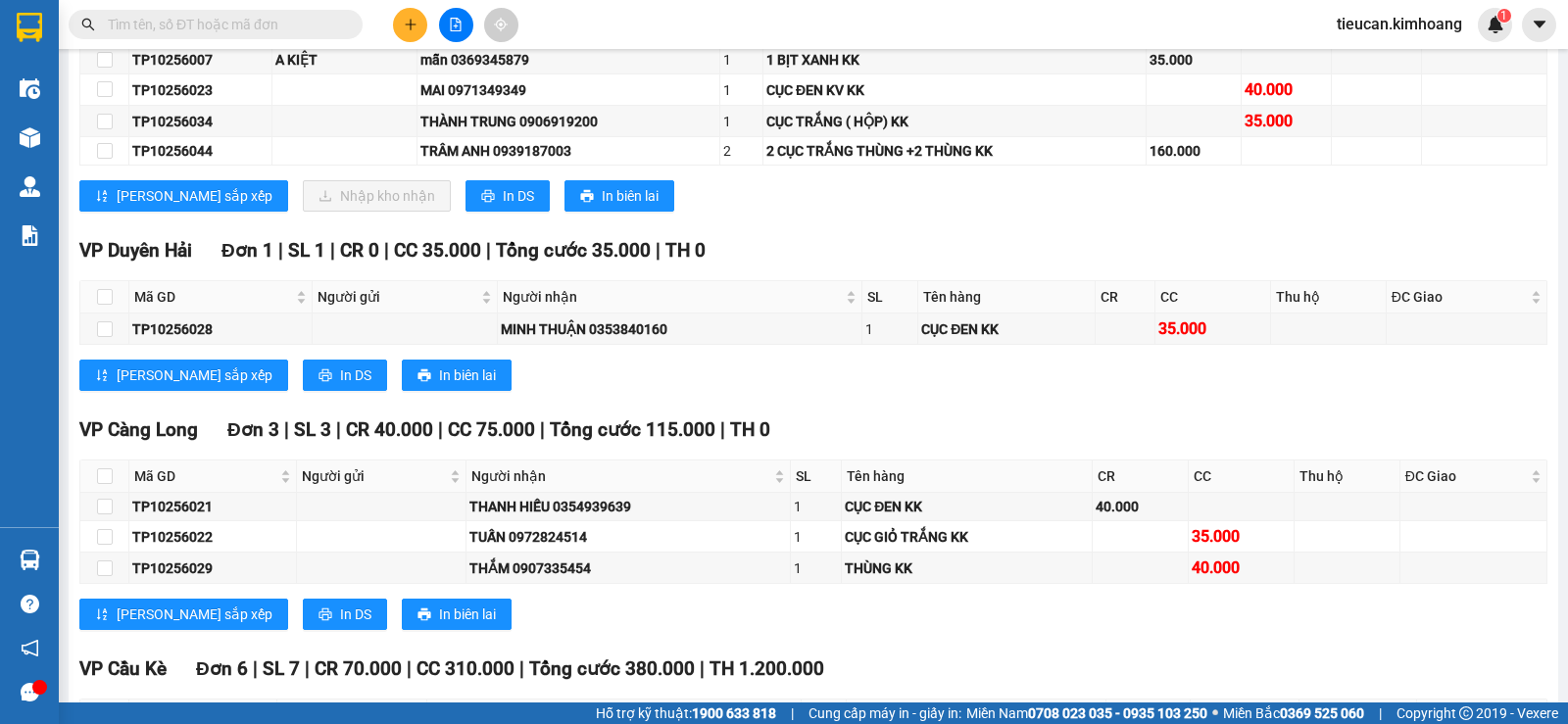
scroll to position [1274, 0]
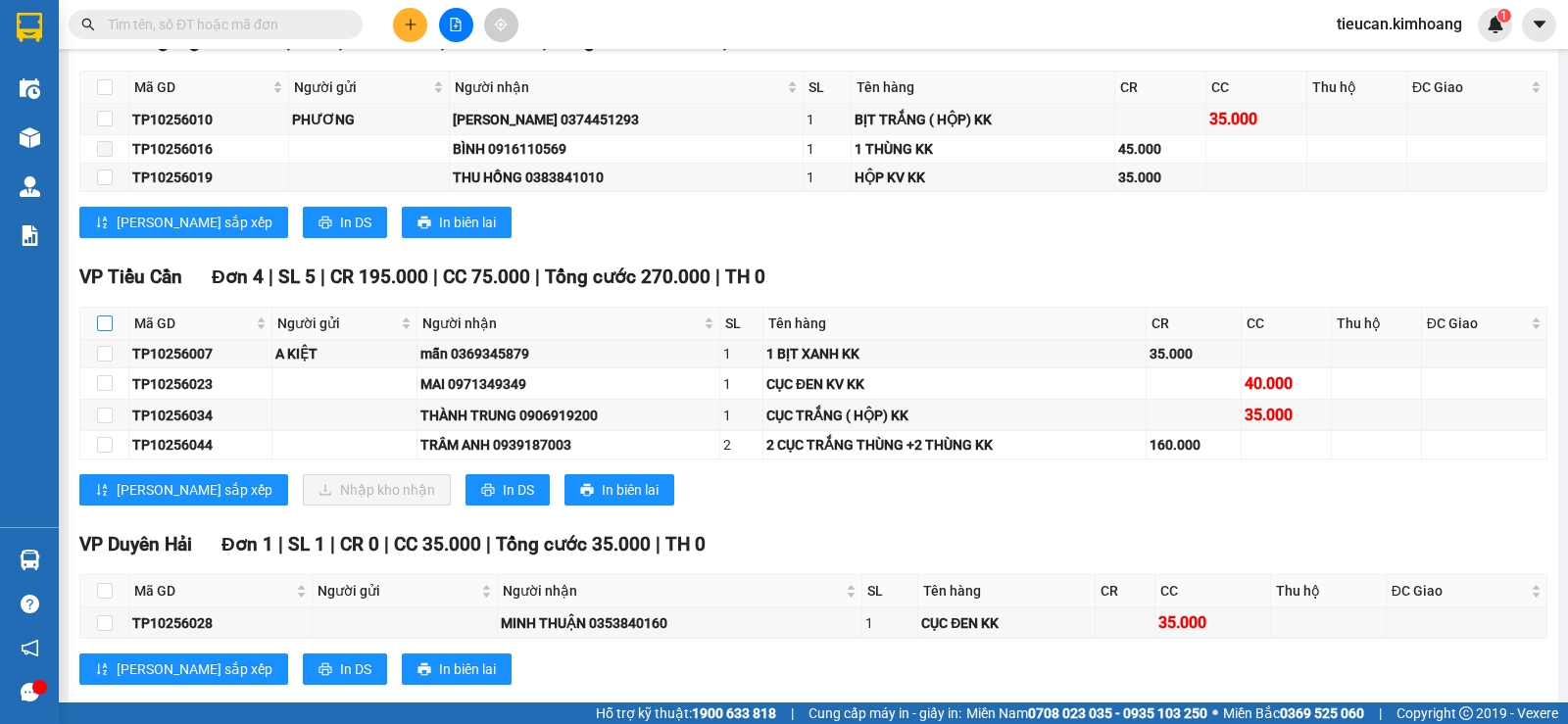
click at [101, 331] on input "checkbox" at bounding box center [105, 323] width 16 height 16
checkbox input "true"
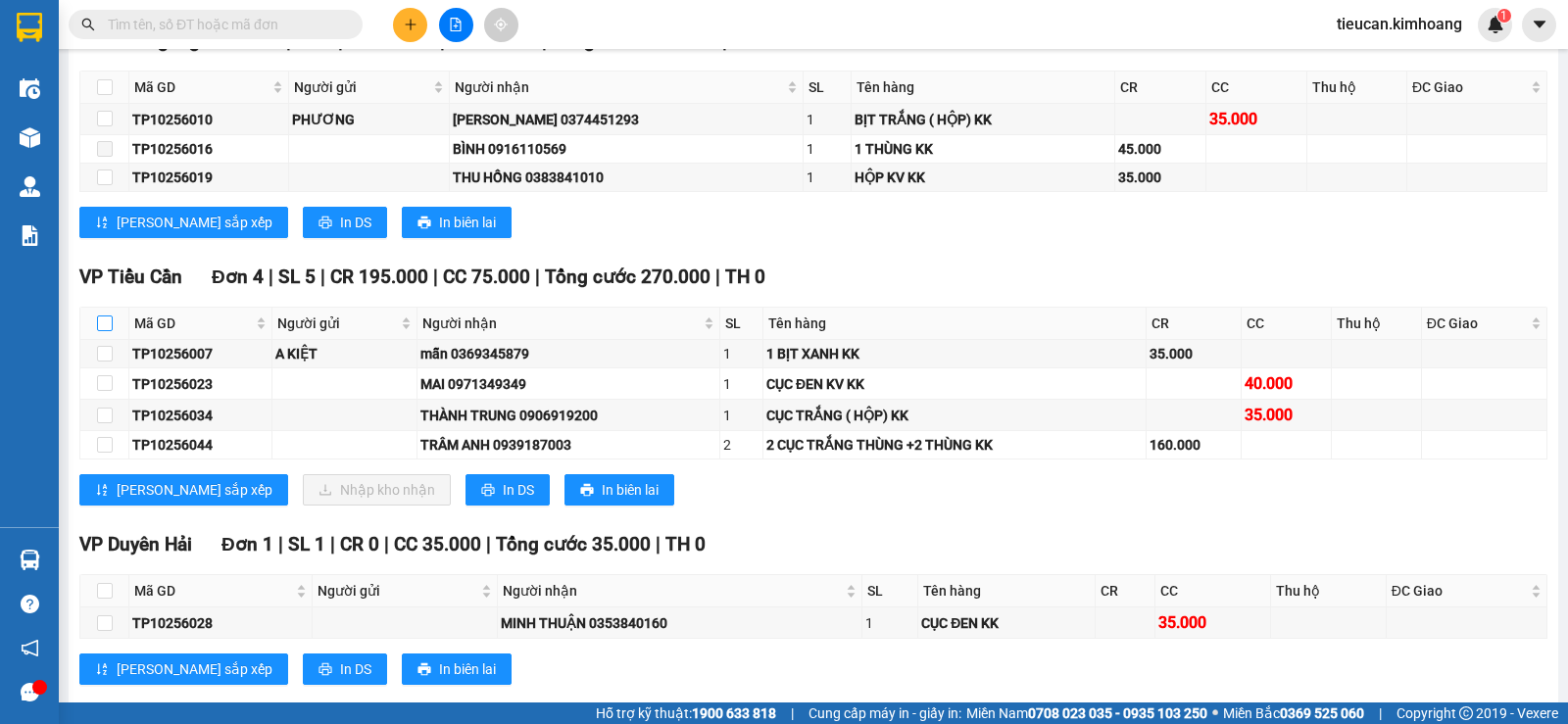
checkbox input "true"
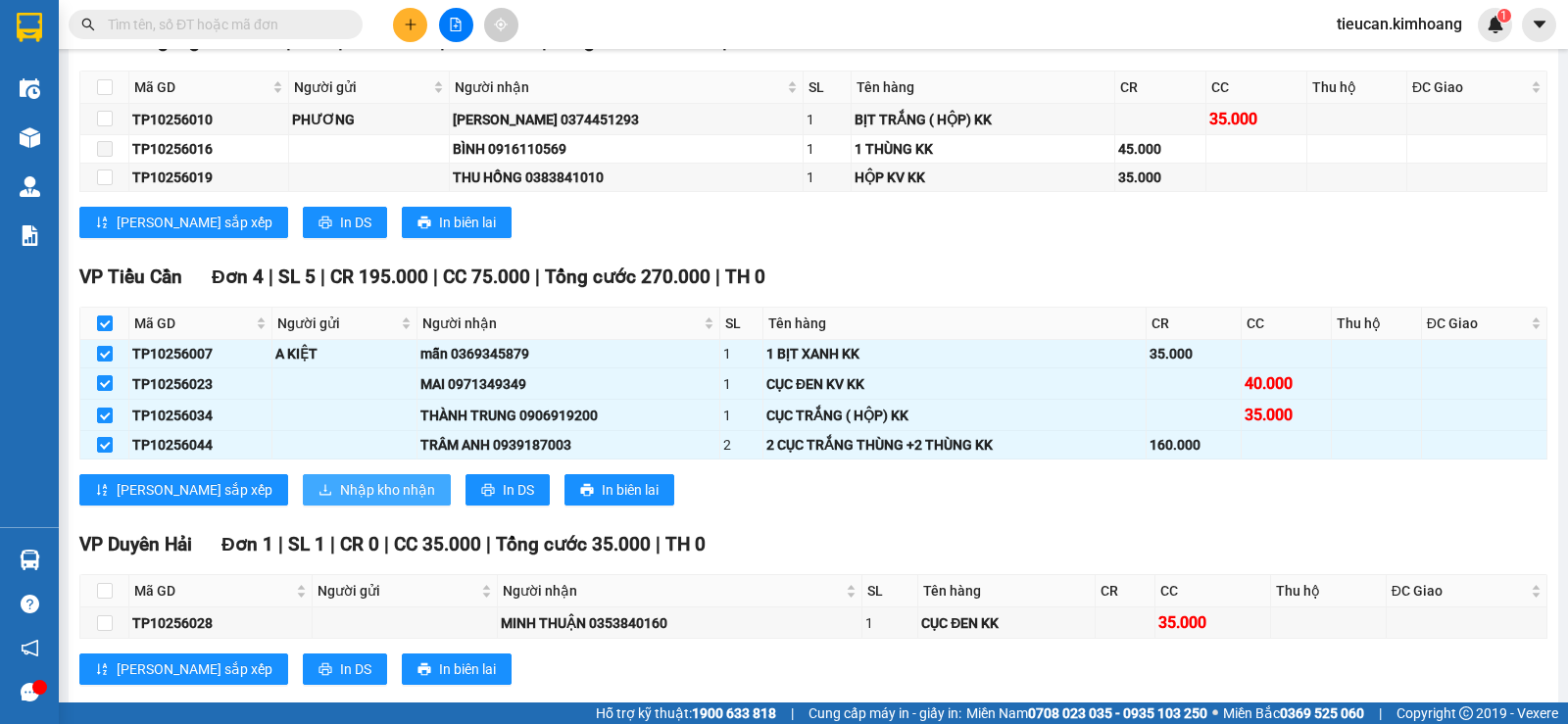
click at [340, 501] on span "Nhập kho nhận" at bounding box center [387, 490] width 95 height 22
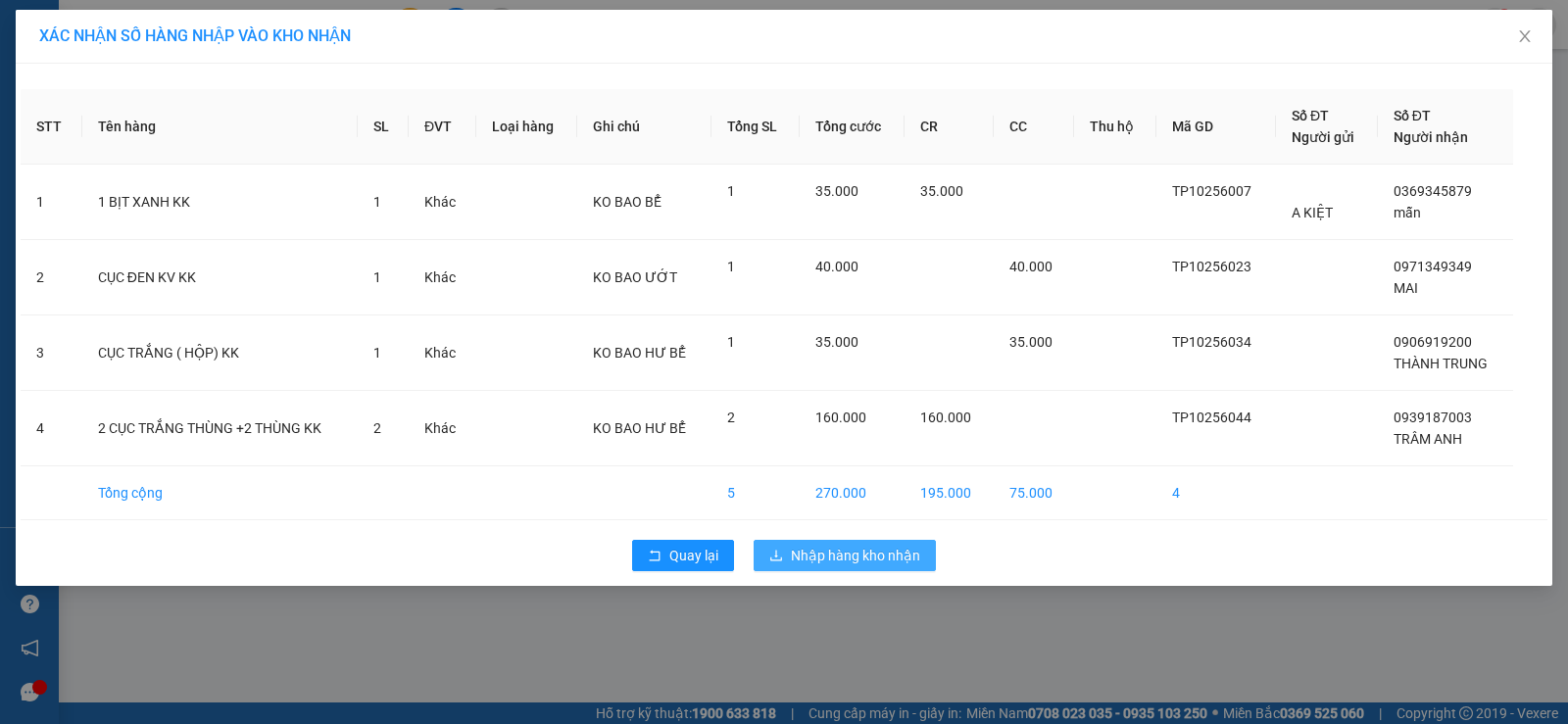
click at [874, 556] on span "Nhập hàng kho nhận" at bounding box center [855, 556] width 129 height 22
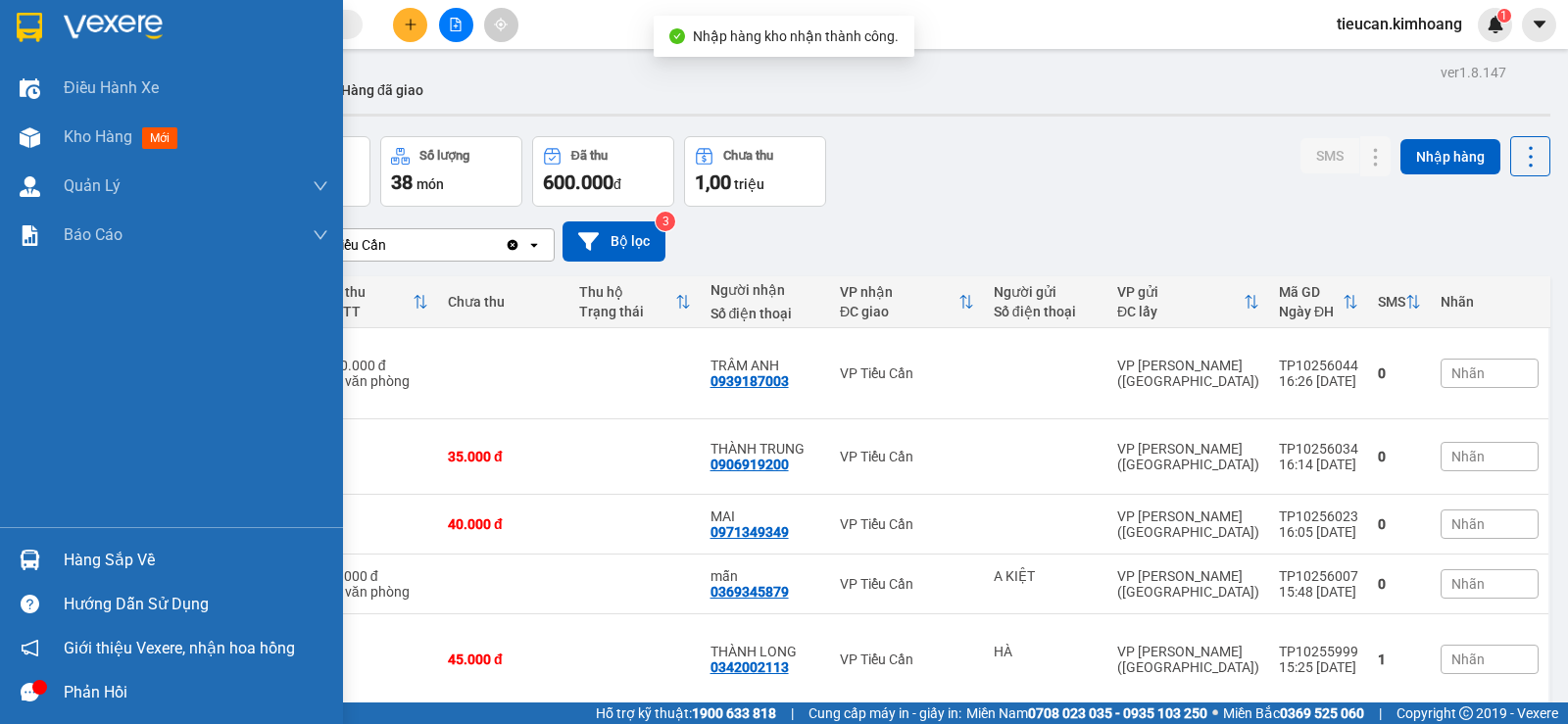
click at [111, 563] on div "Hàng sắp về" at bounding box center [196, 560] width 265 height 29
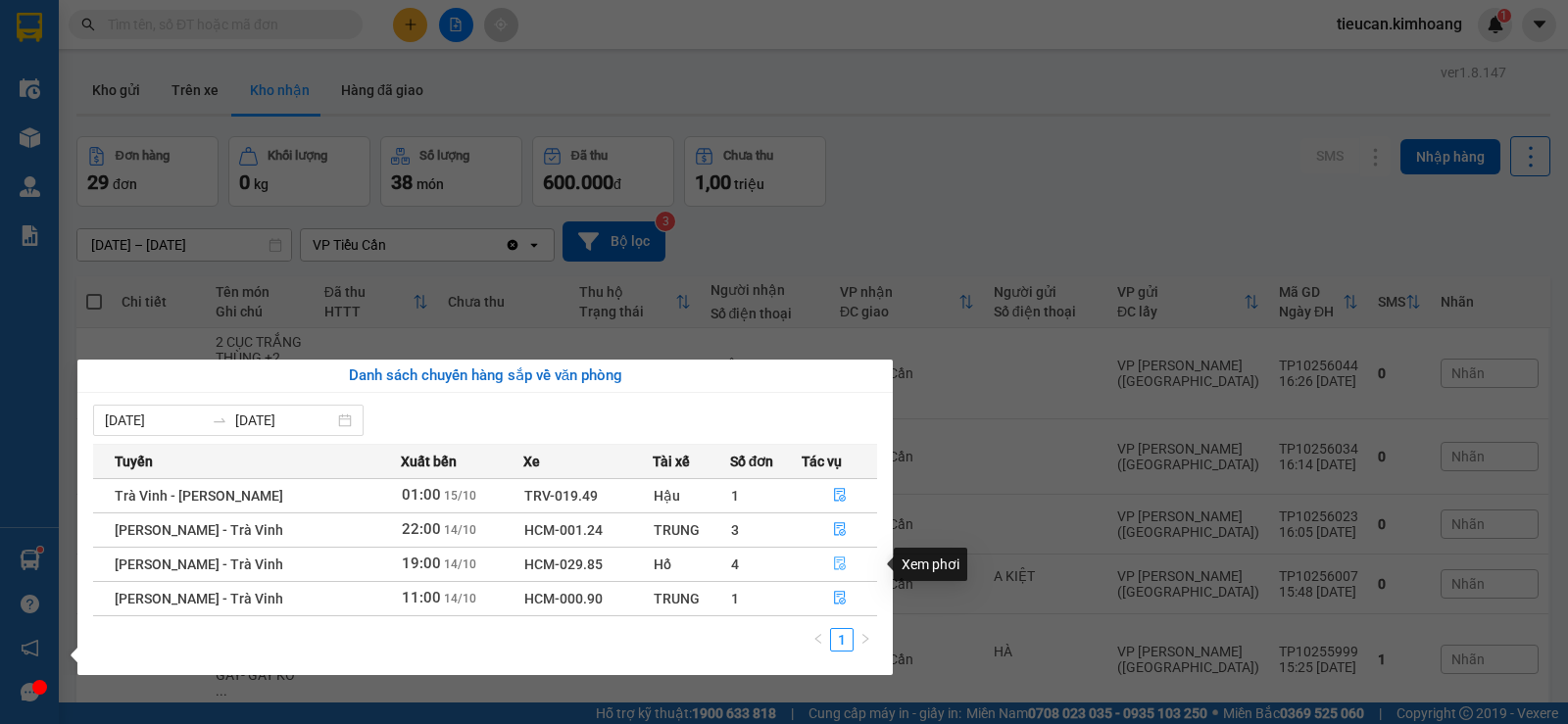
click at [833, 559] on icon "file-done" at bounding box center [840, 563] width 14 height 14
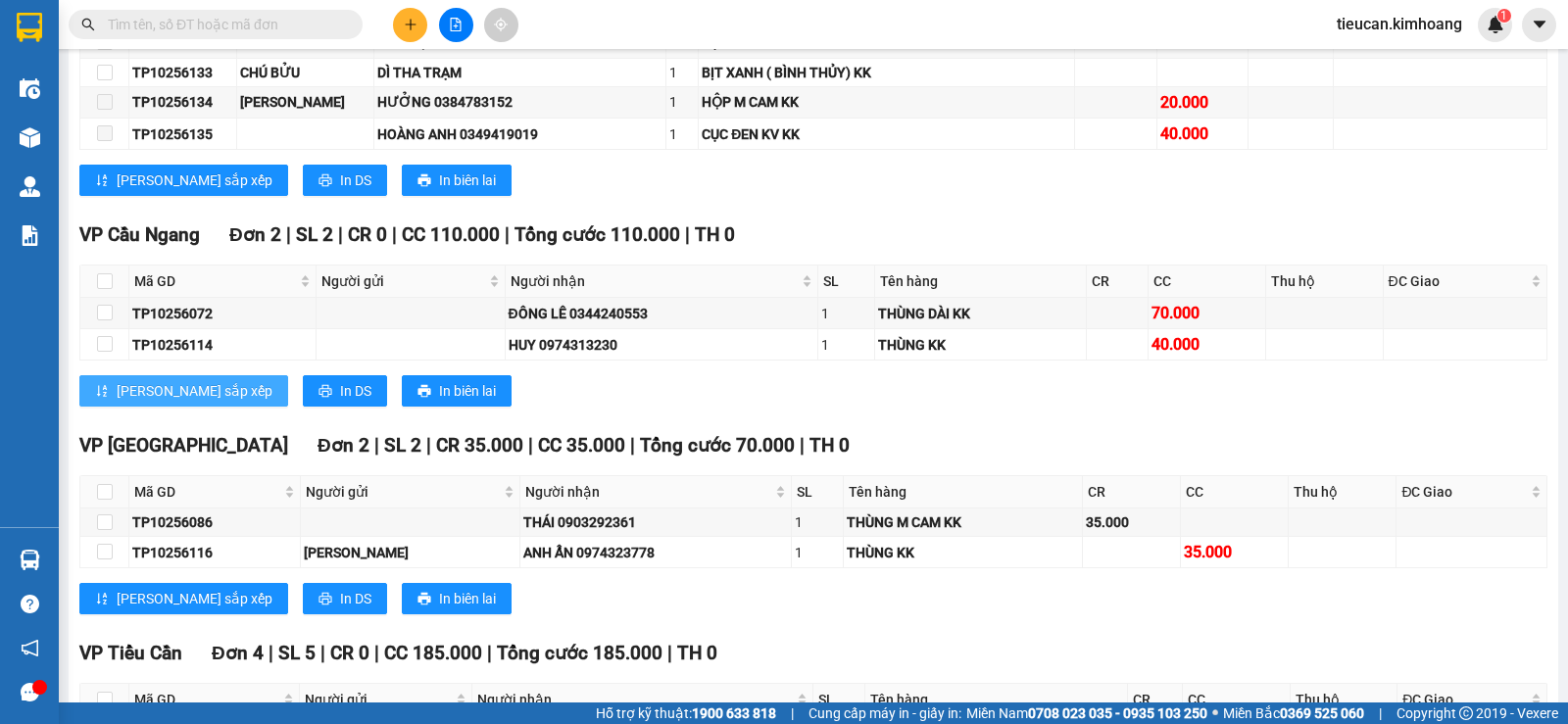
scroll to position [3037, 0]
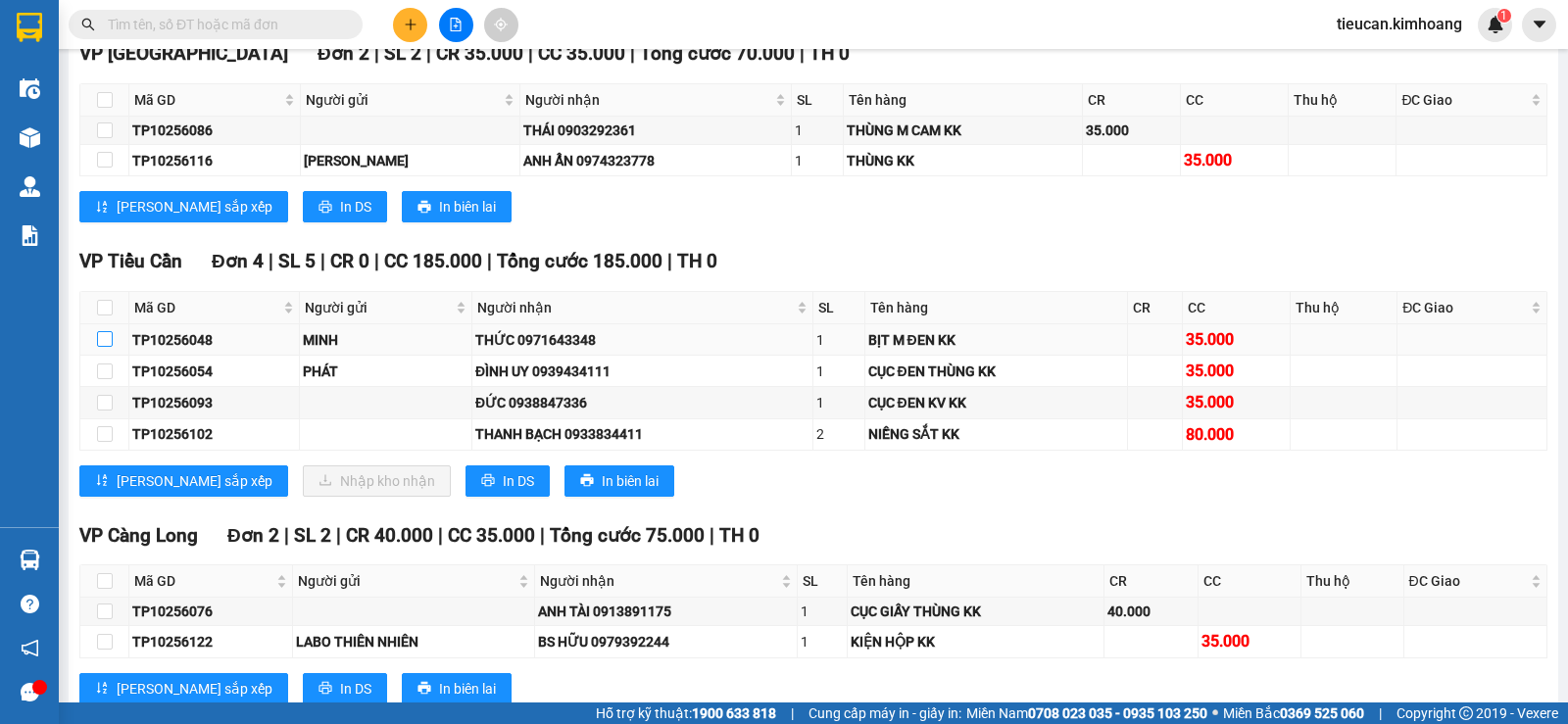
click at [100, 347] on input "checkbox" at bounding box center [105, 339] width 16 height 16
checkbox input "true"
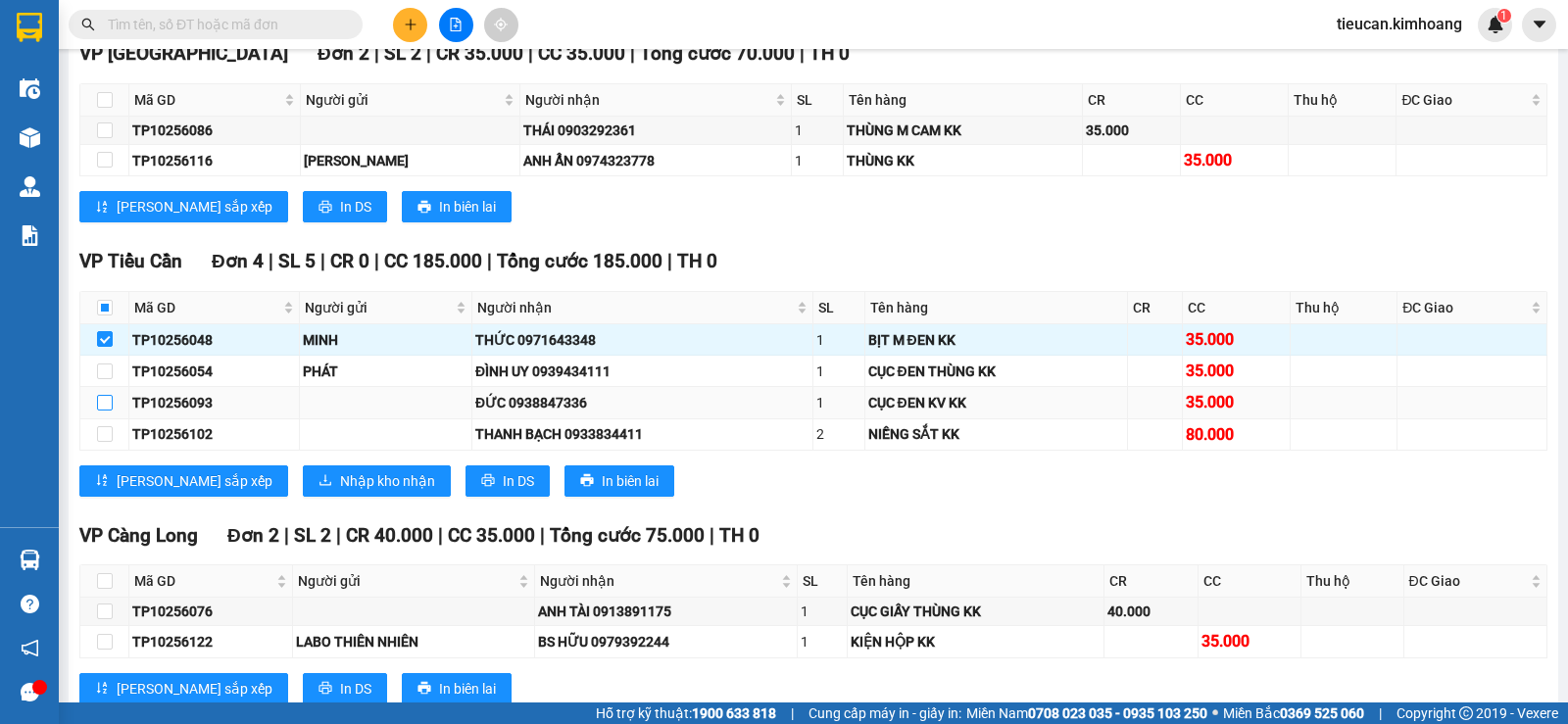
click at [100, 410] on input "checkbox" at bounding box center [105, 403] width 16 height 16
checkbox input "true"
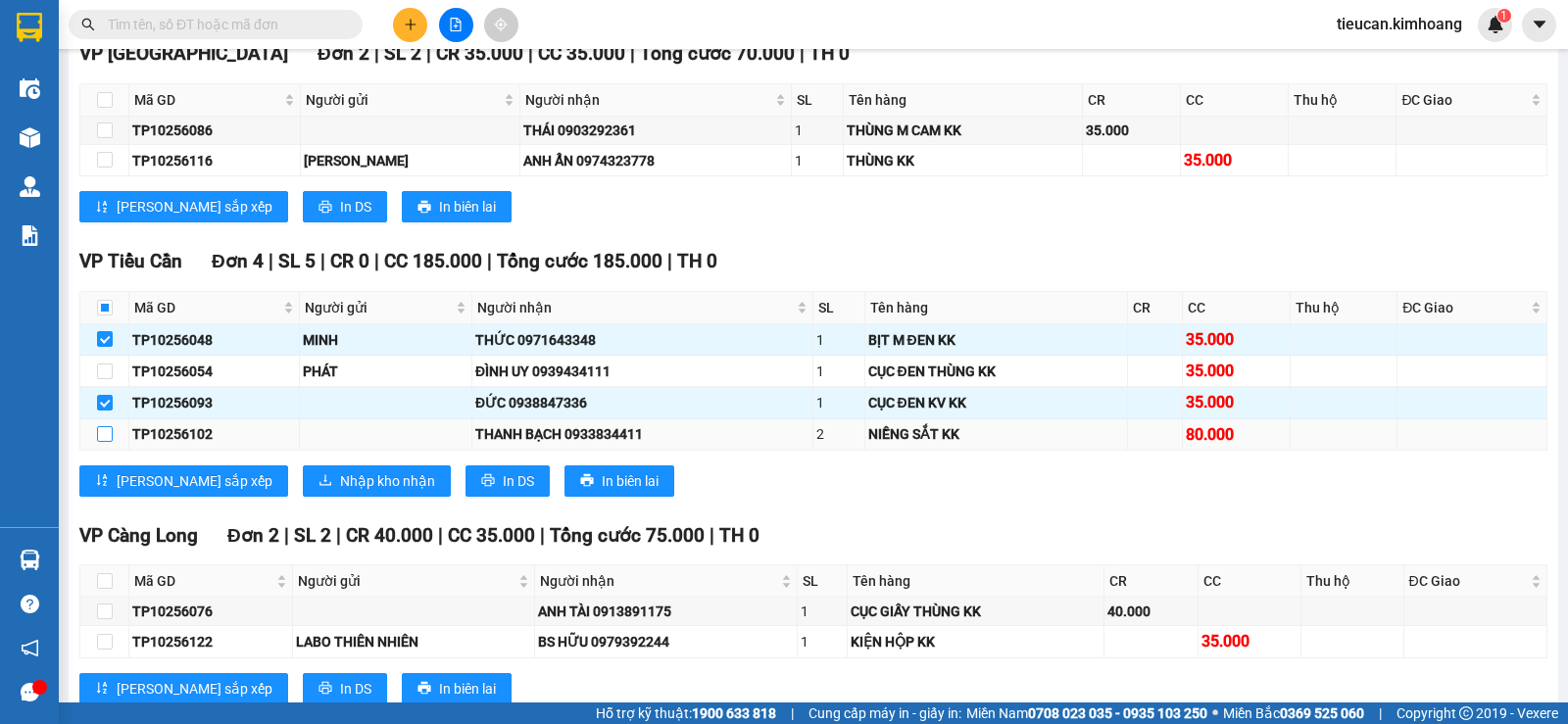
click at [104, 442] on input "checkbox" at bounding box center [105, 434] width 16 height 16
checkbox input "true"
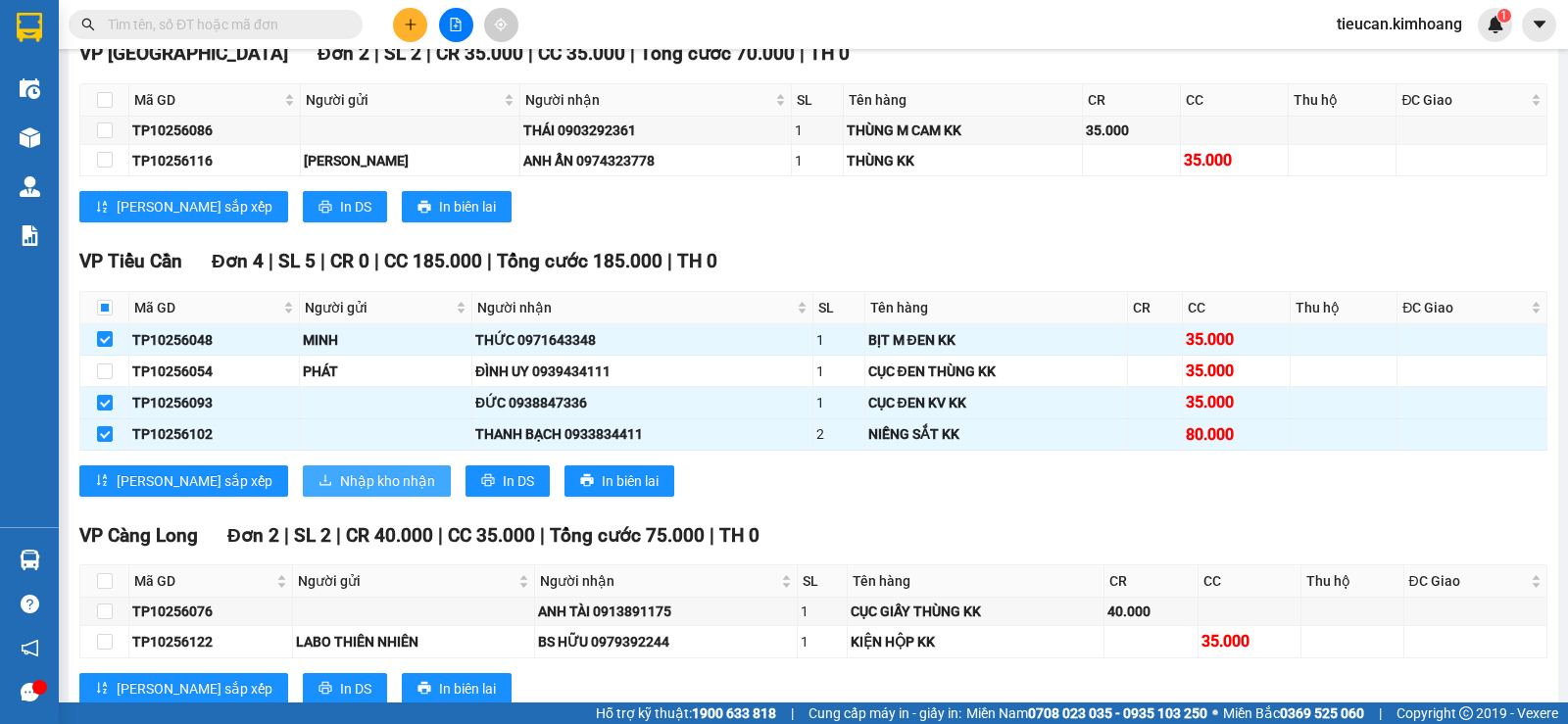
click at [340, 492] on span "Nhập kho nhận" at bounding box center [387, 481] width 95 height 22
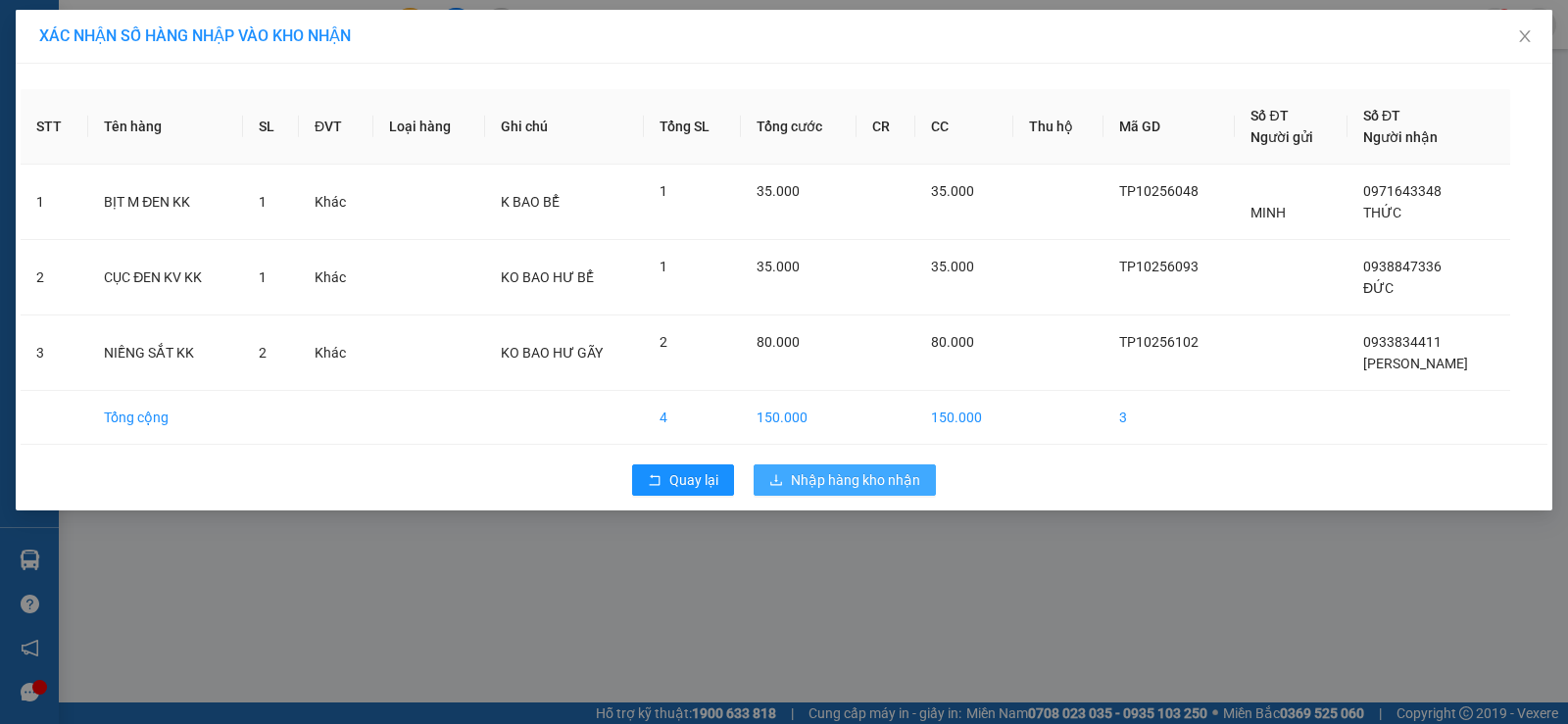
click at [824, 475] on span "Nhập hàng kho nhận" at bounding box center [855, 480] width 129 height 22
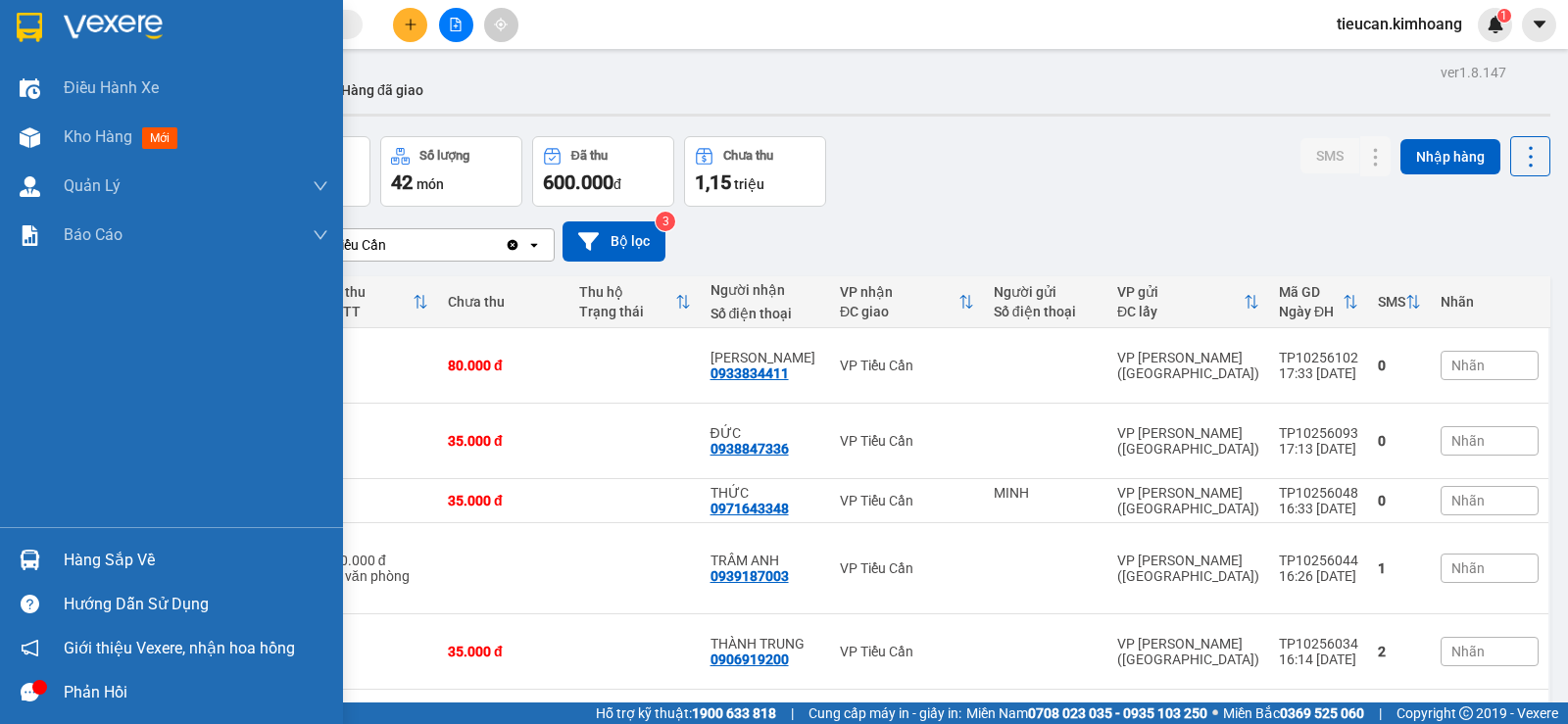
click at [98, 552] on div "Hàng sắp về" at bounding box center [196, 560] width 265 height 29
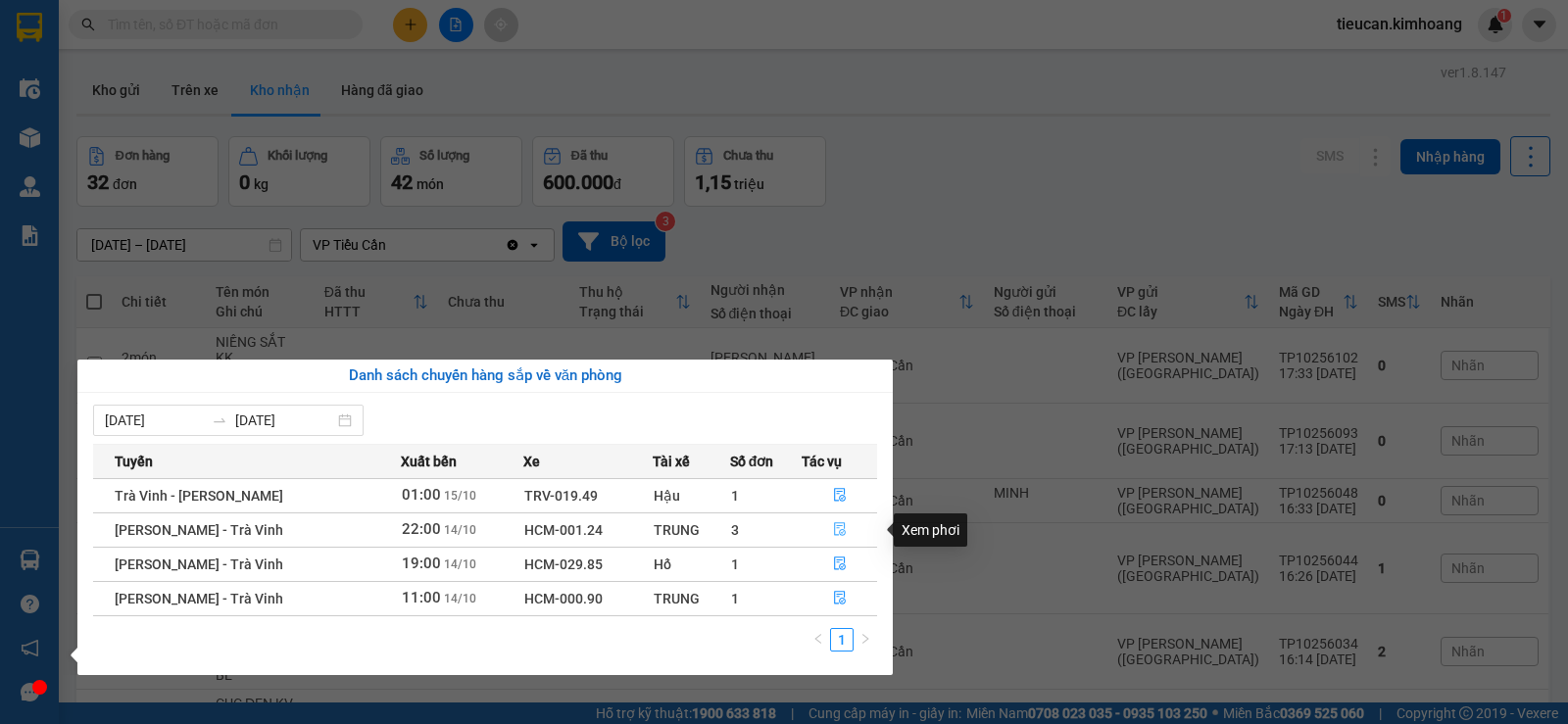
click at [826, 530] on button "button" at bounding box center [838, 529] width 73 height 31
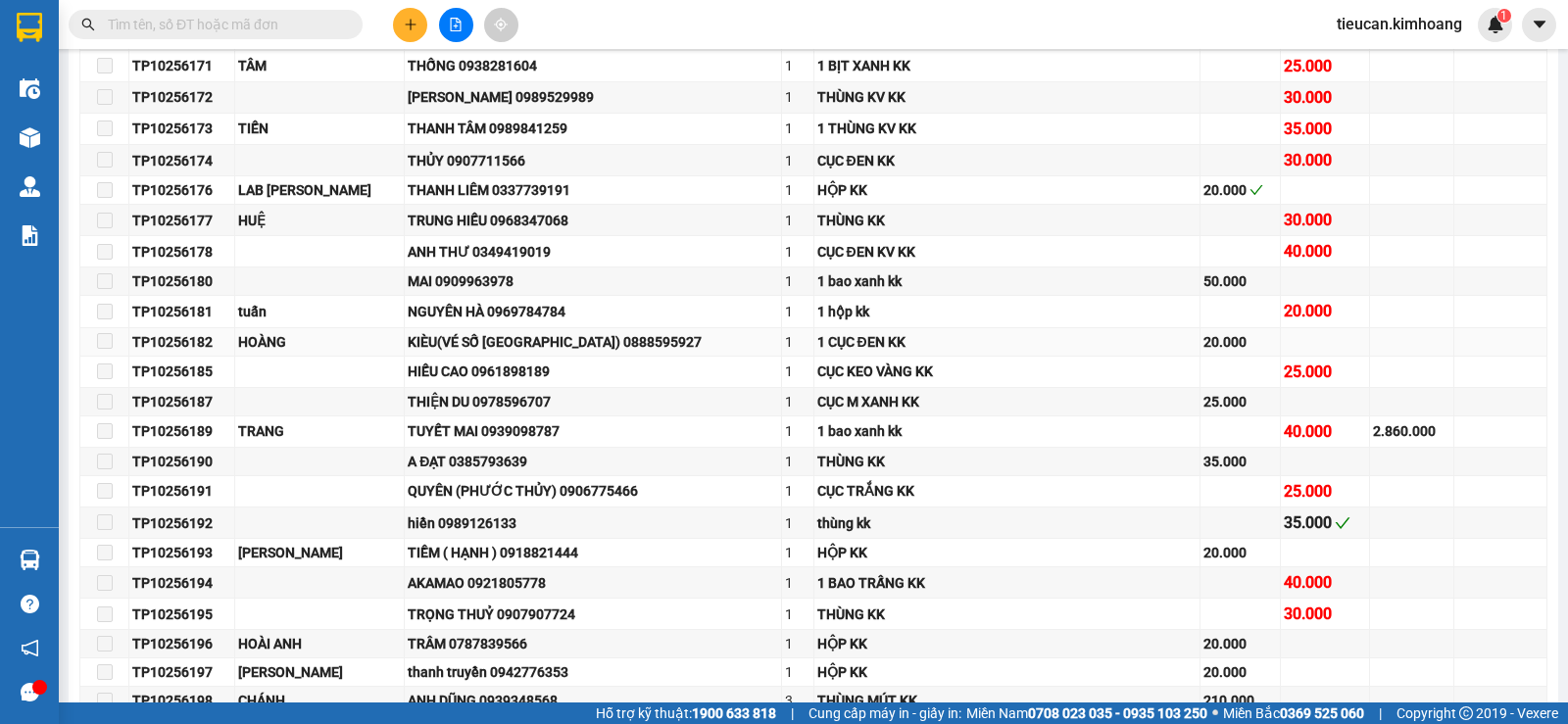
scroll to position [1959, 0]
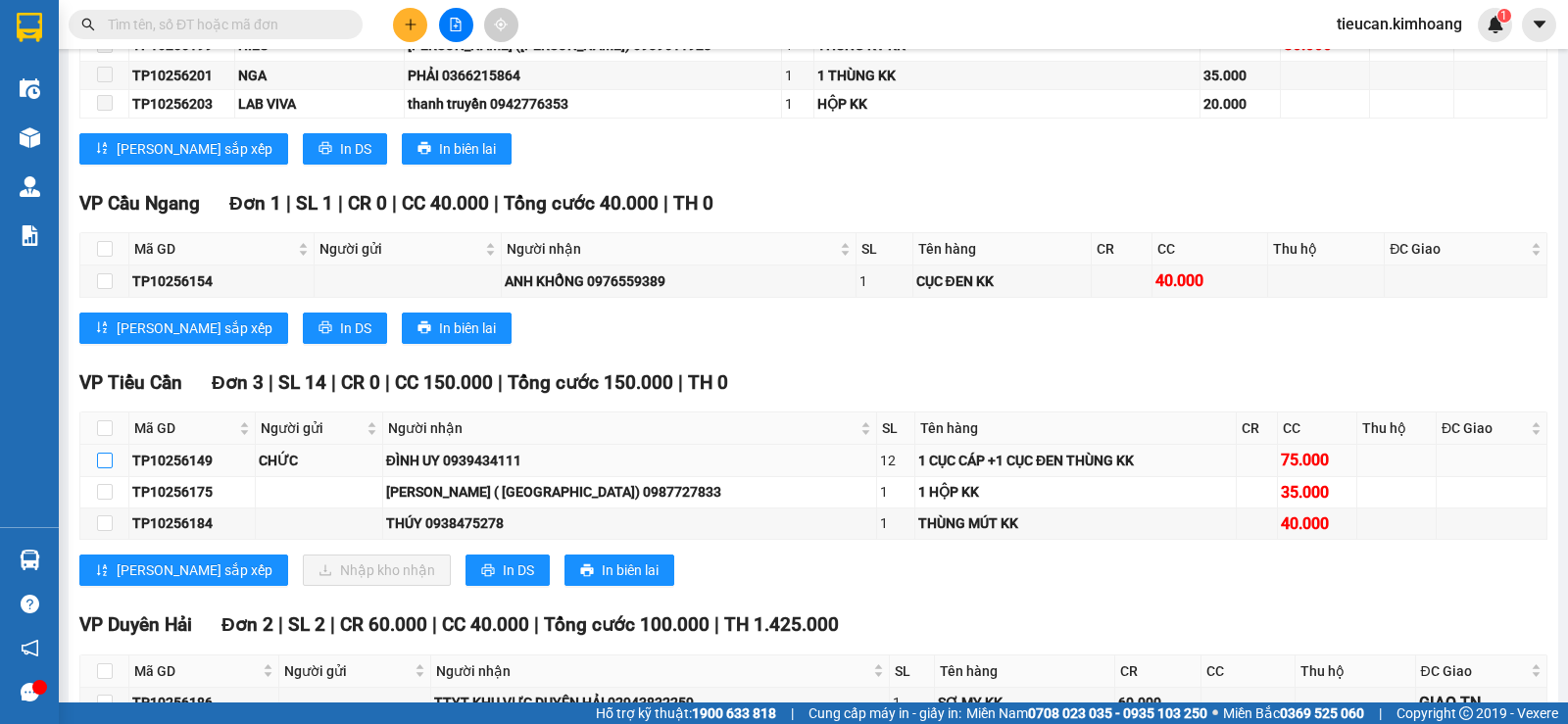
click at [97, 468] on input "checkbox" at bounding box center [105, 461] width 16 height 16
checkbox input "true"
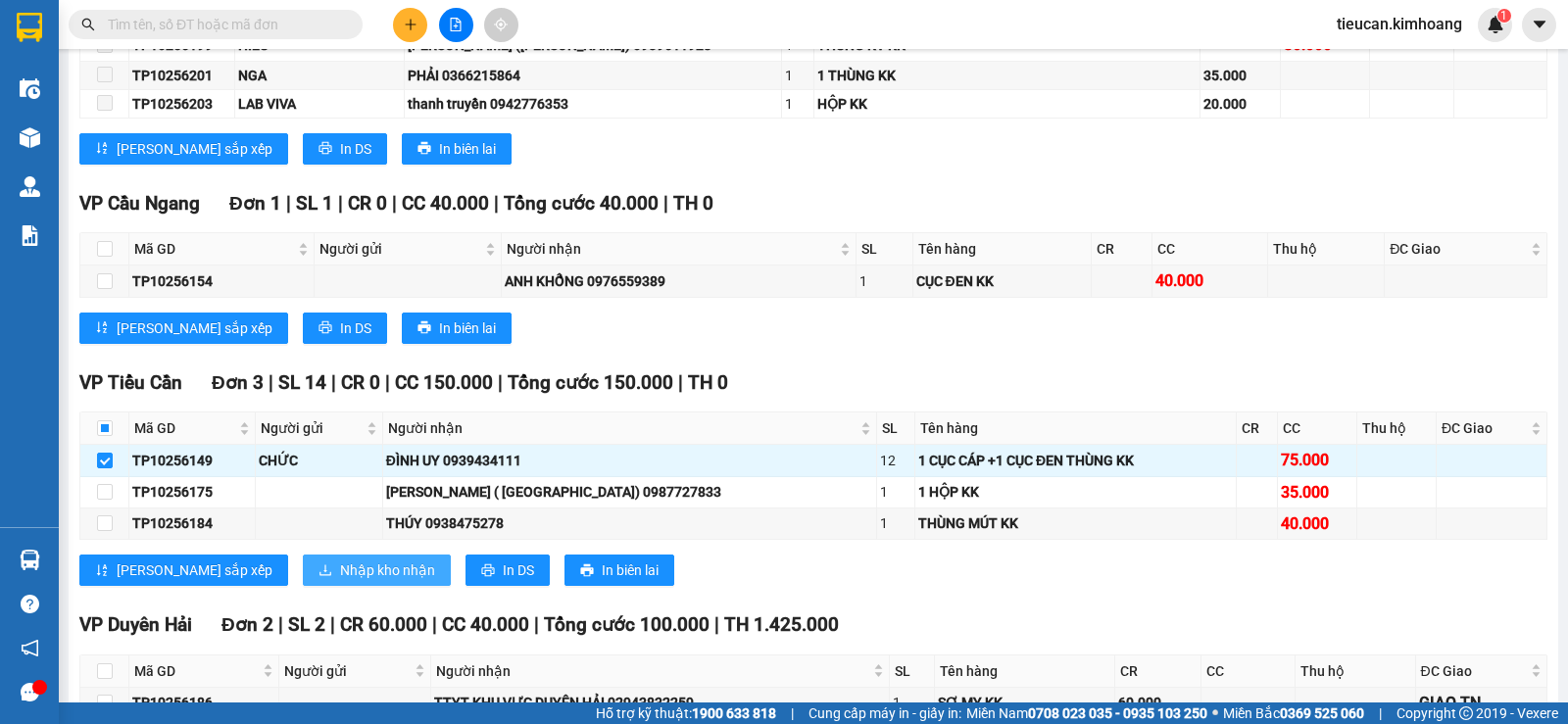
click at [318, 577] on icon "download" at bounding box center [325, 570] width 14 height 14
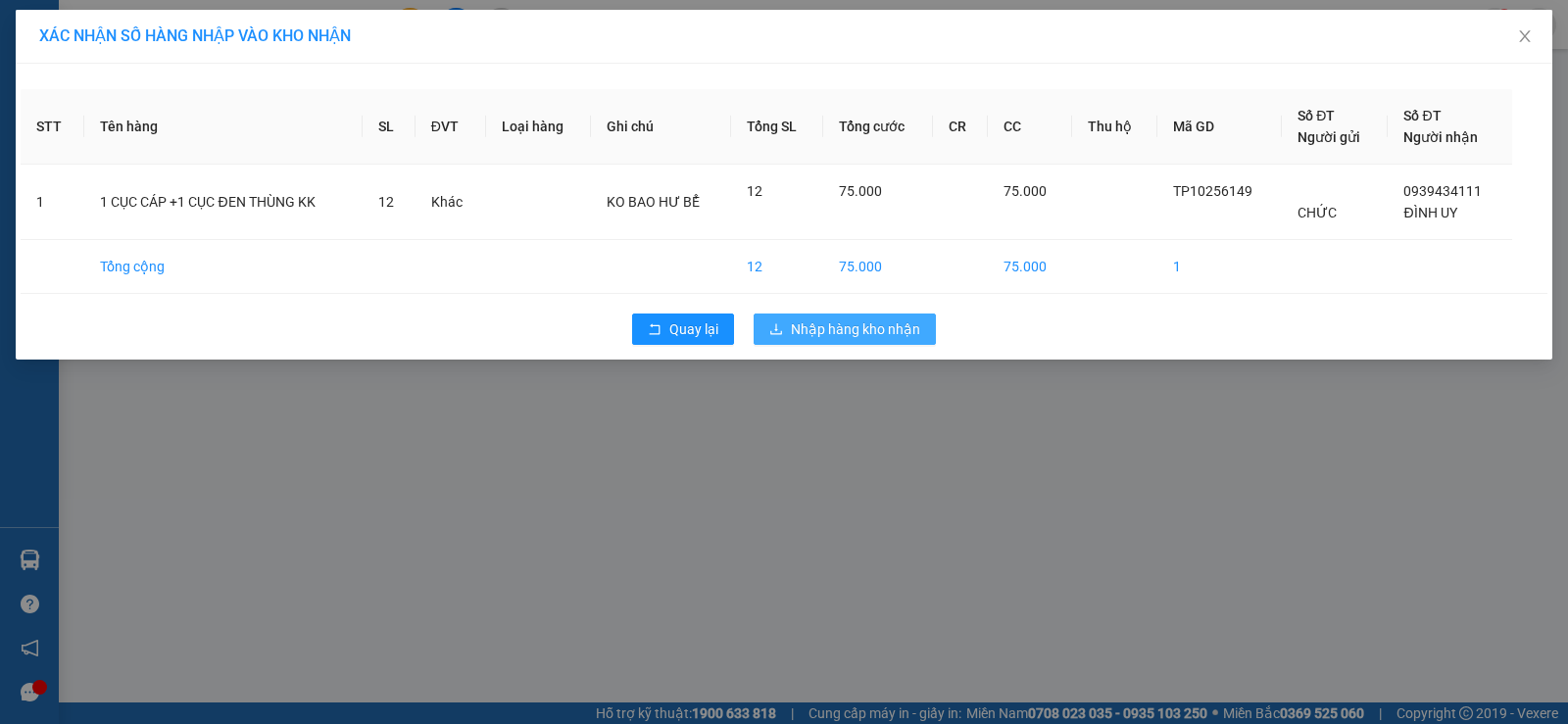
click at [790, 319] on button "Nhập hàng kho nhận" at bounding box center [844, 329] width 182 height 31
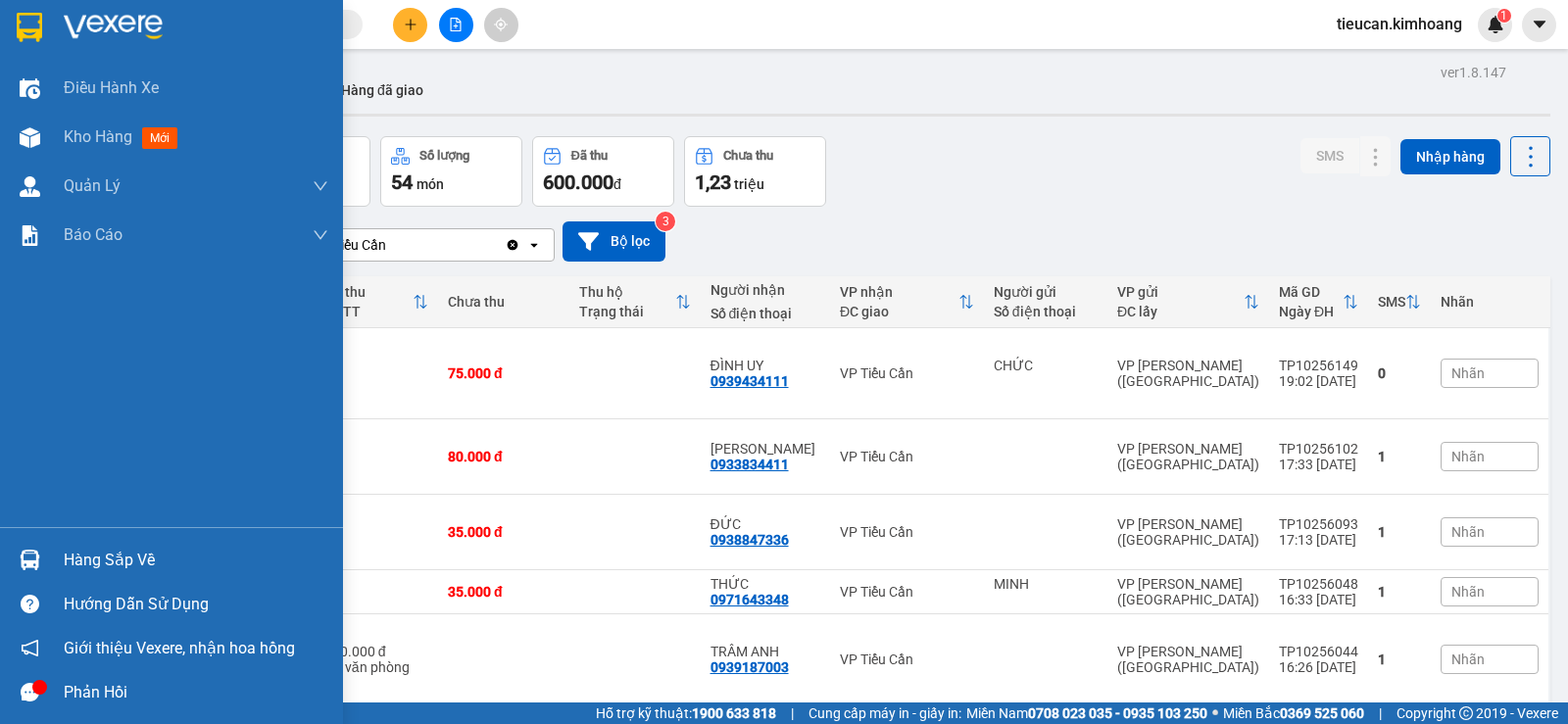
click at [116, 571] on div "Hàng sắp về" at bounding box center [196, 560] width 265 height 29
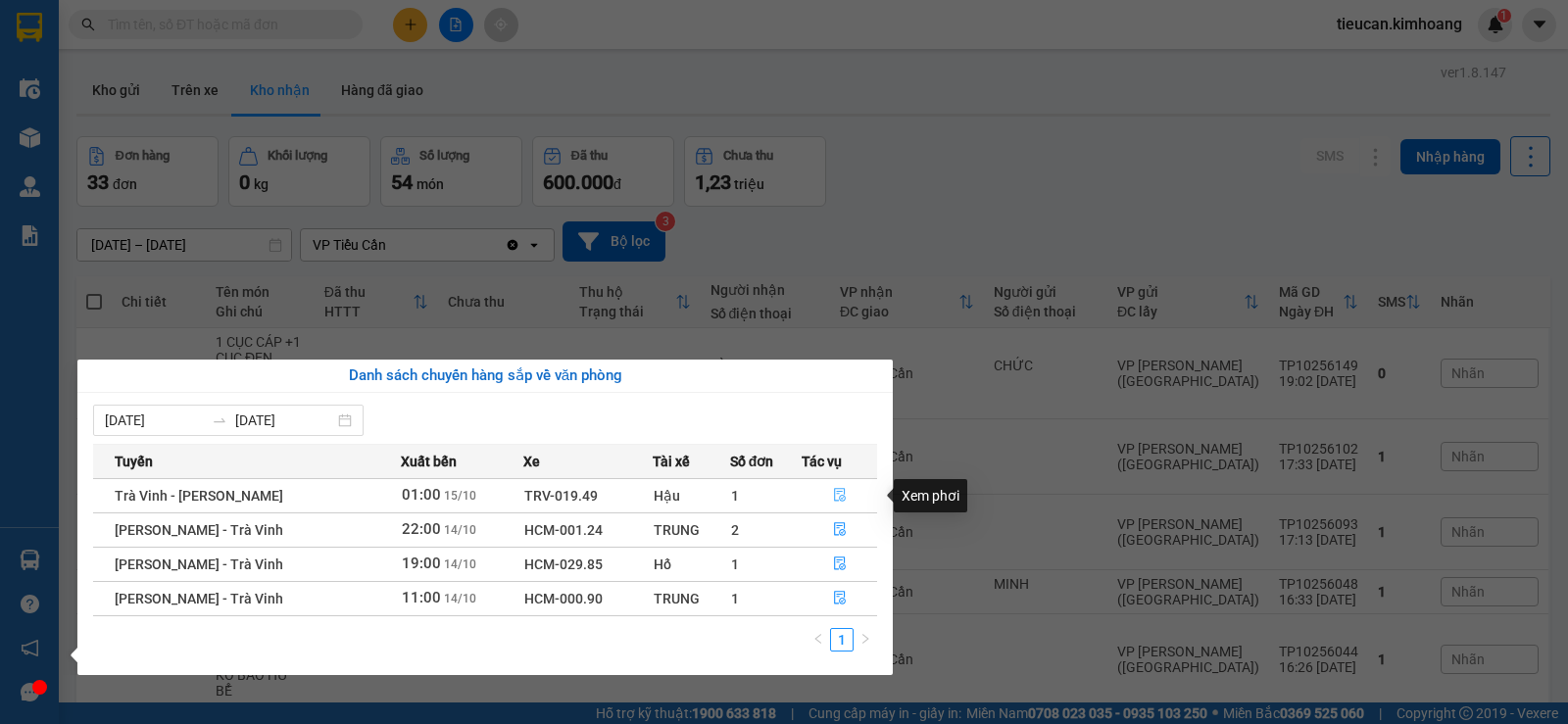
click at [833, 490] on icon "file-done" at bounding box center [840, 495] width 14 height 14
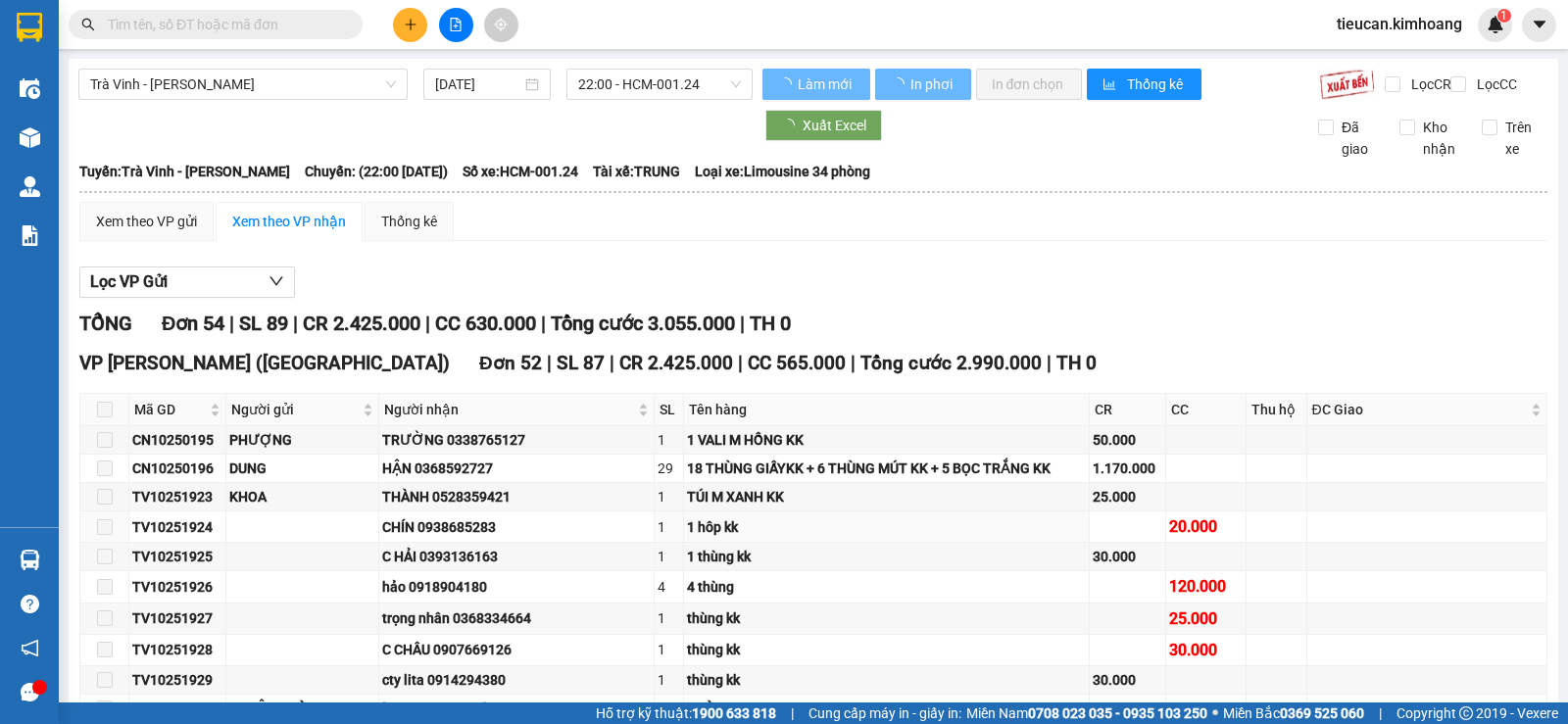
type input "[DATE]"
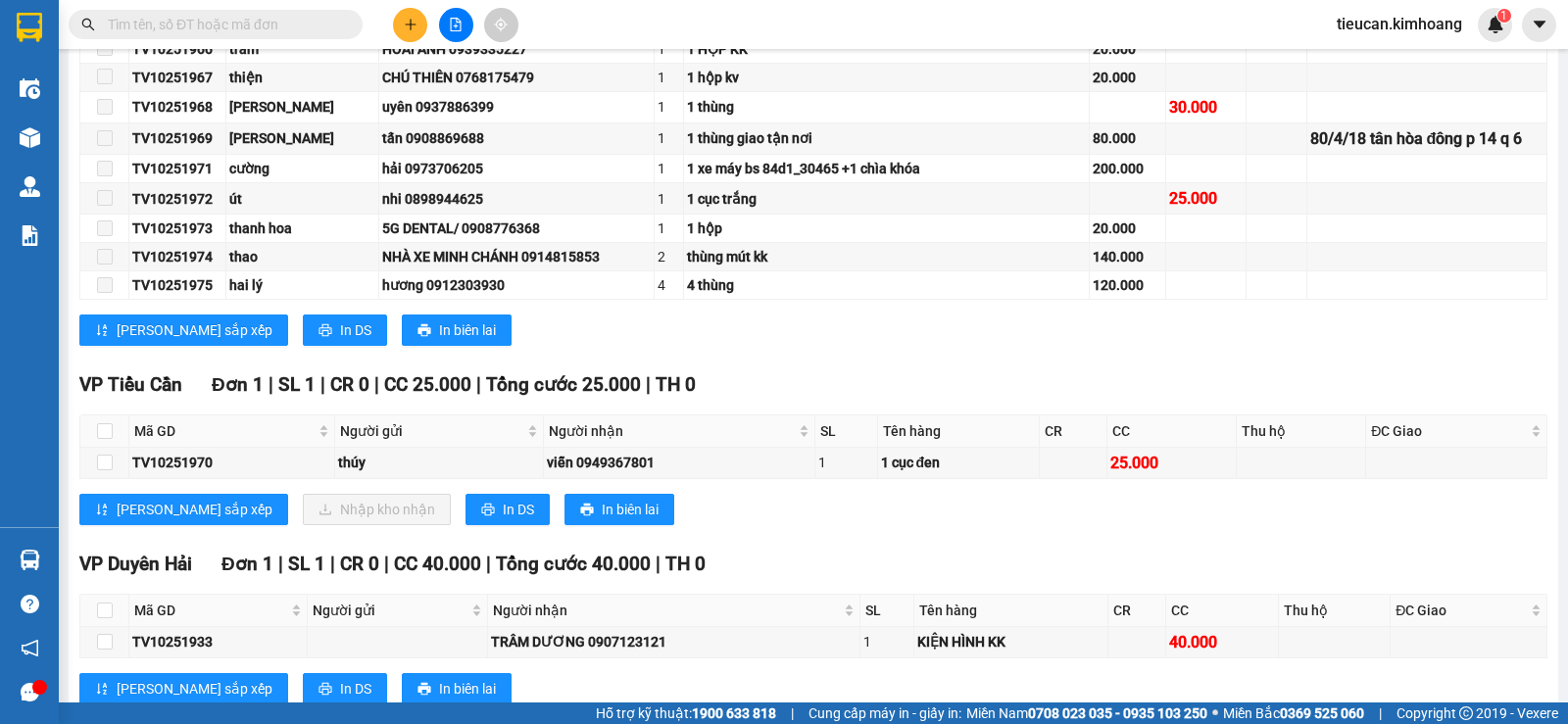
scroll to position [1739, 0]
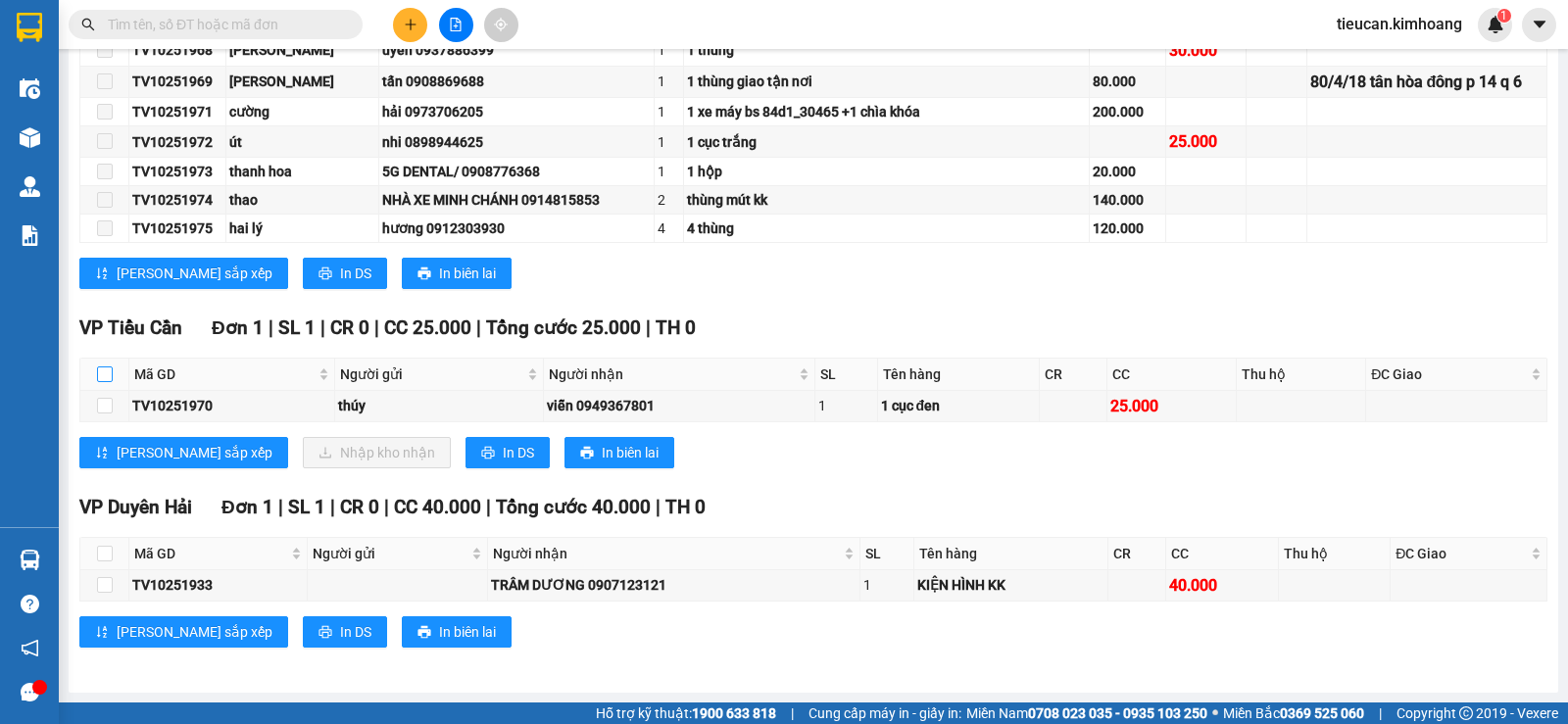
click at [110, 373] on input "checkbox" at bounding box center [105, 374] width 16 height 16
checkbox input "true"
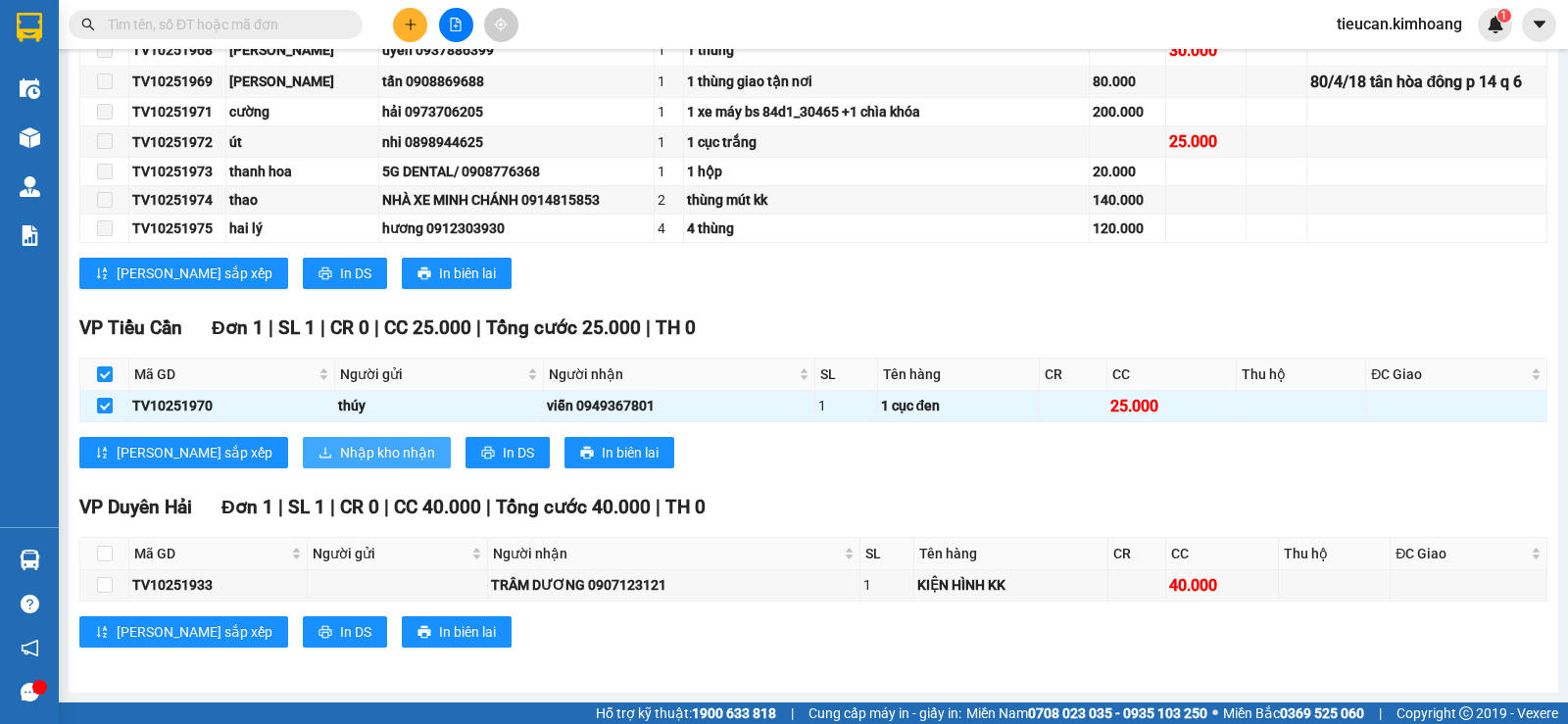
click at [340, 461] on span "Nhập kho nhận" at bounding box center [387, 453] width 95 height 22
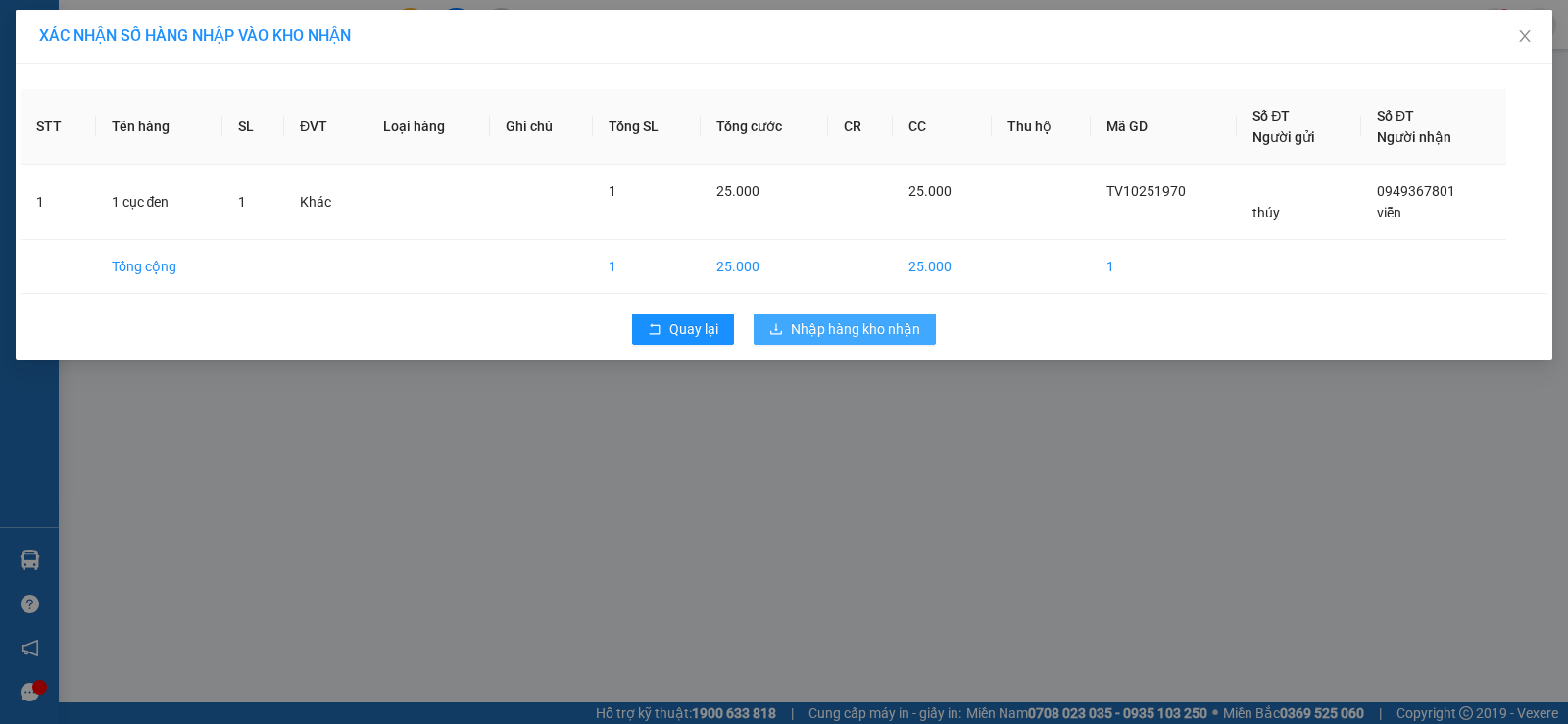
click at [796, 318] on span "Nhập hàng kho nhận" at bounding box center [855, 329] width 129 height 22
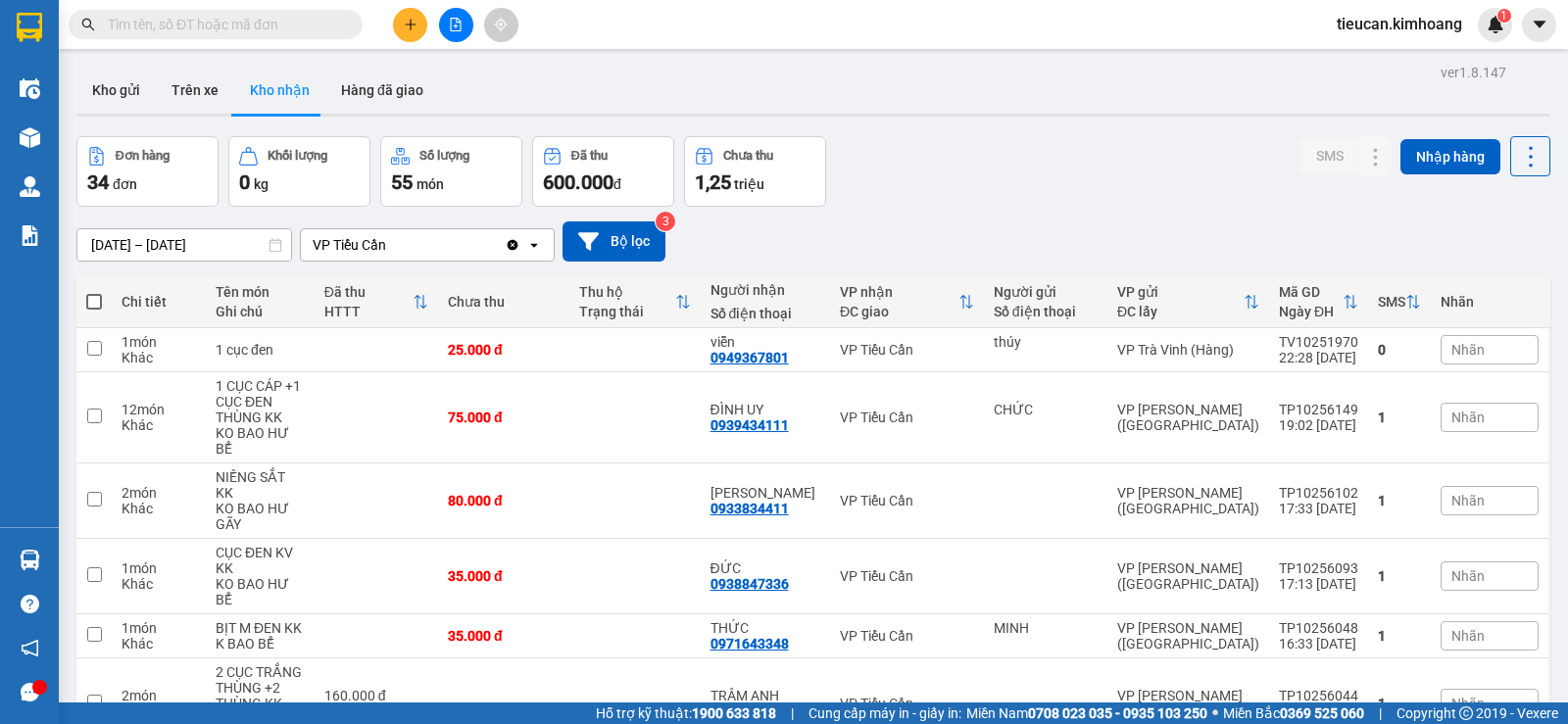
click at [82, 243] on input "[DATE] – [DATE]" at bounding box center [184, 244] width 214 height 31
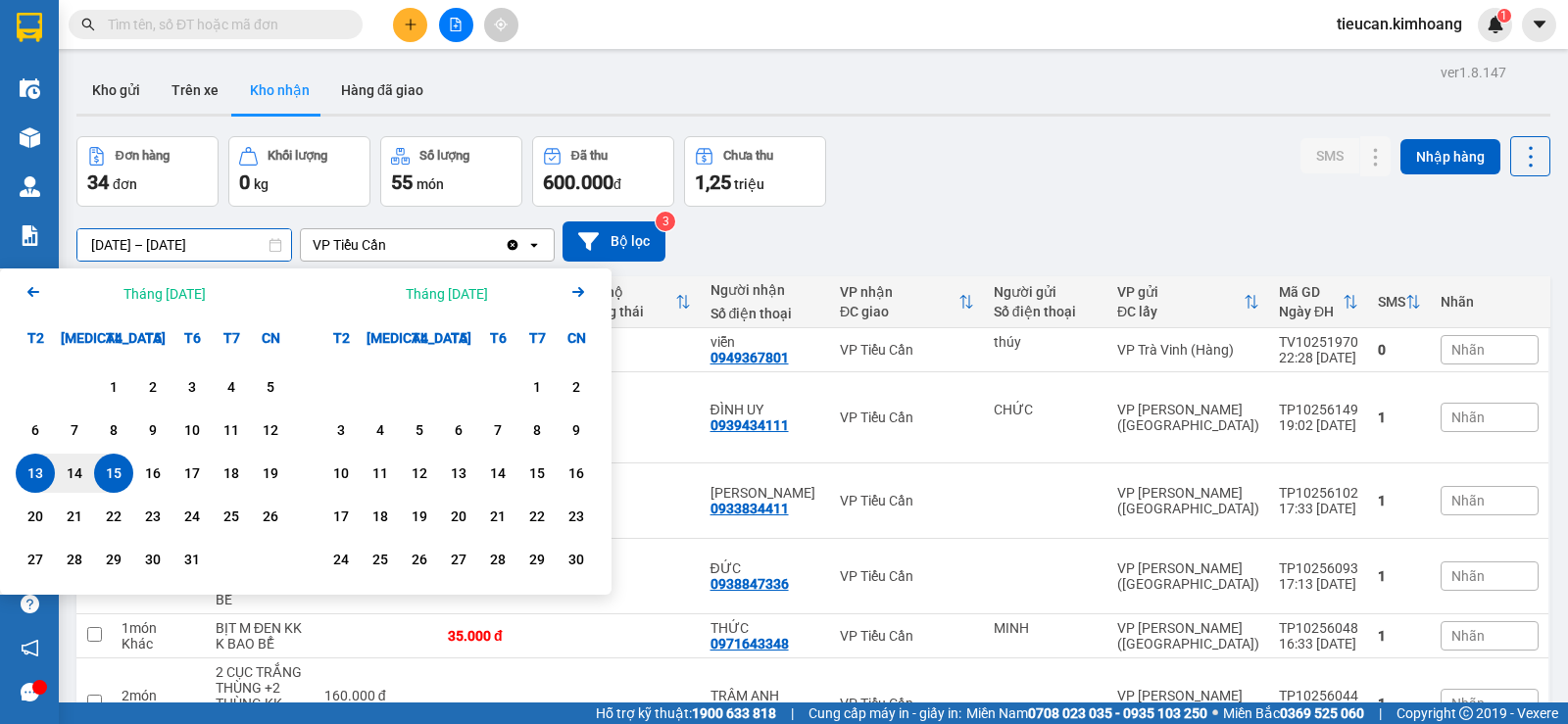
click at [33, 298] on icon "Arrow Left" at bounding box center [34, 292] width 24 height 24
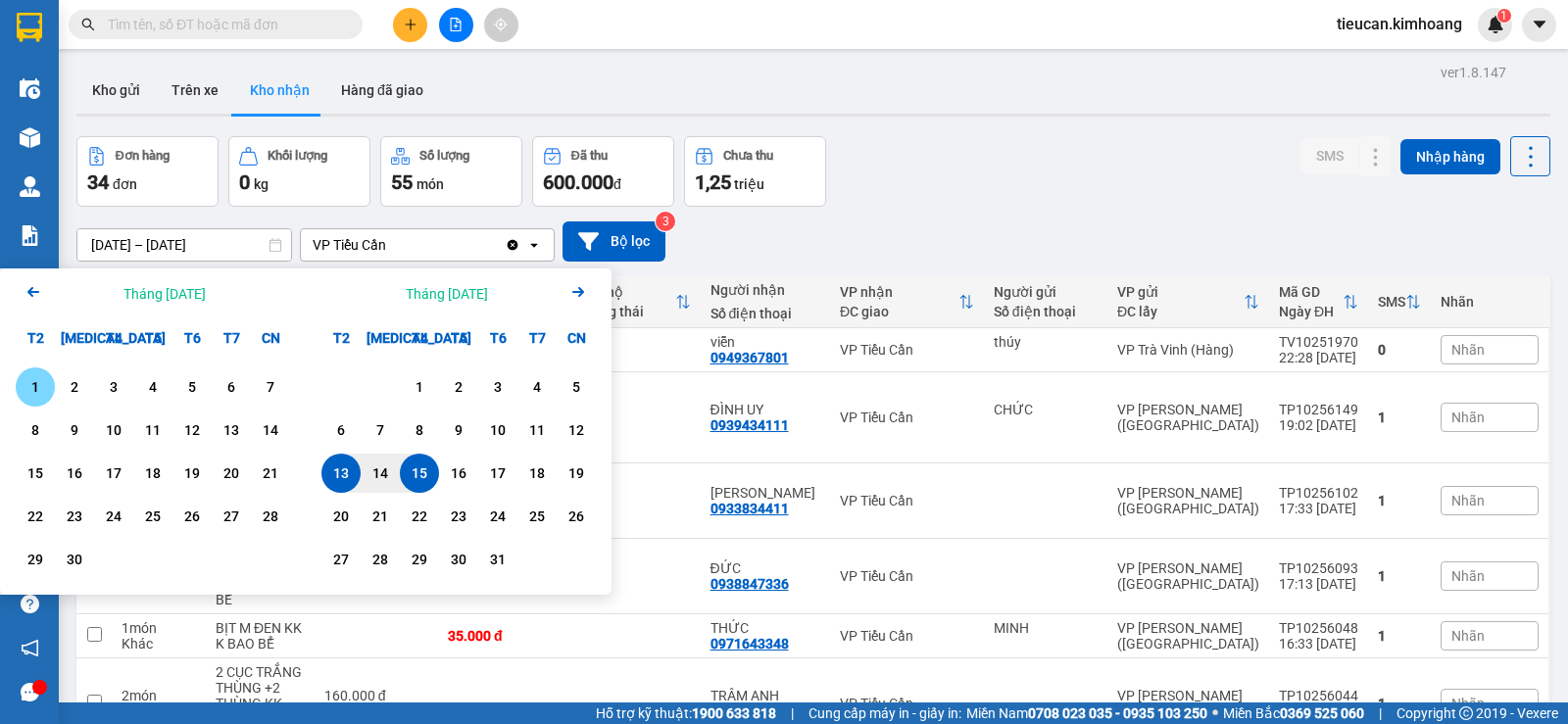
click at [39, 393] on div "1" at bounding box center [35, 387] width 27 height 24
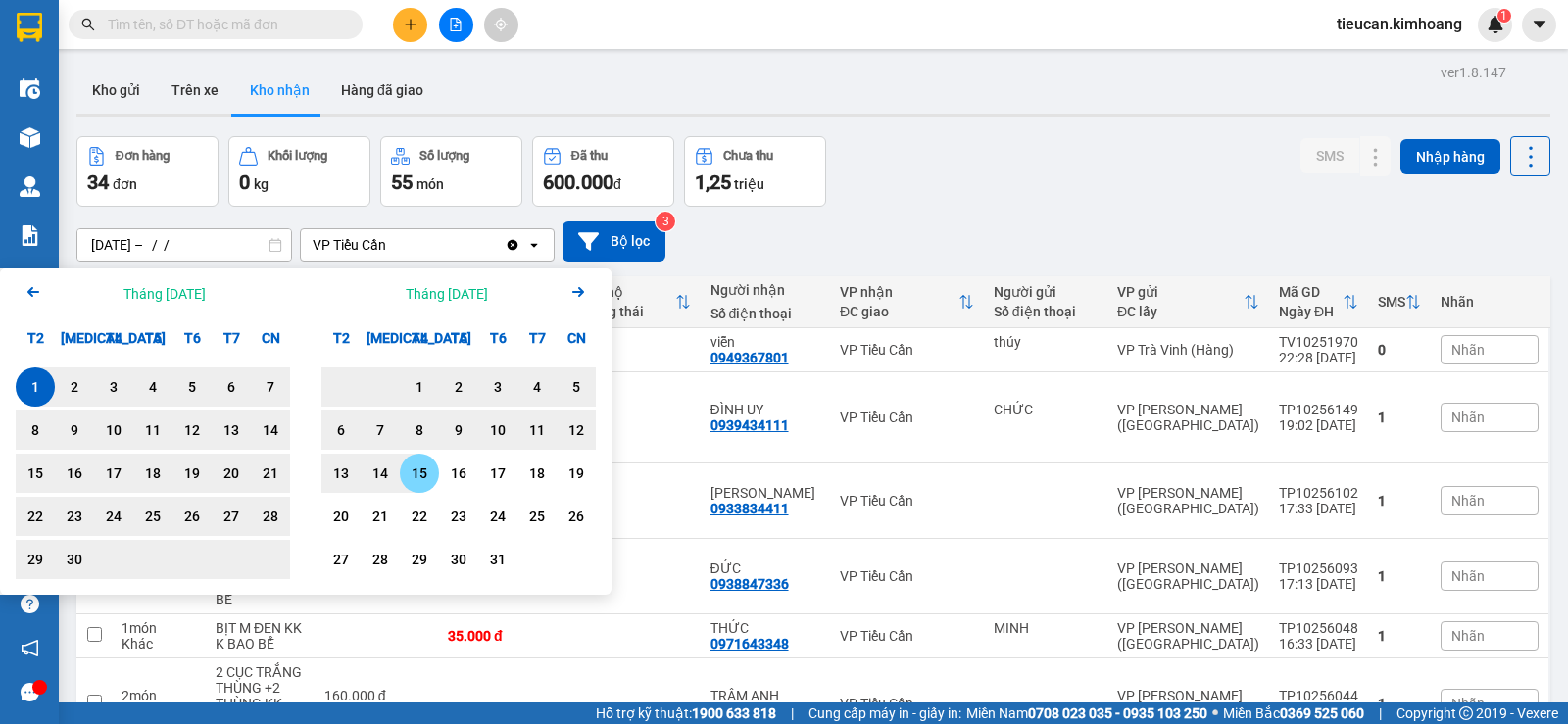
click at [425, 471] on div "15" at bounding box center [419, 473] width 27 height 24
type input "[DATE] – [DATE]"
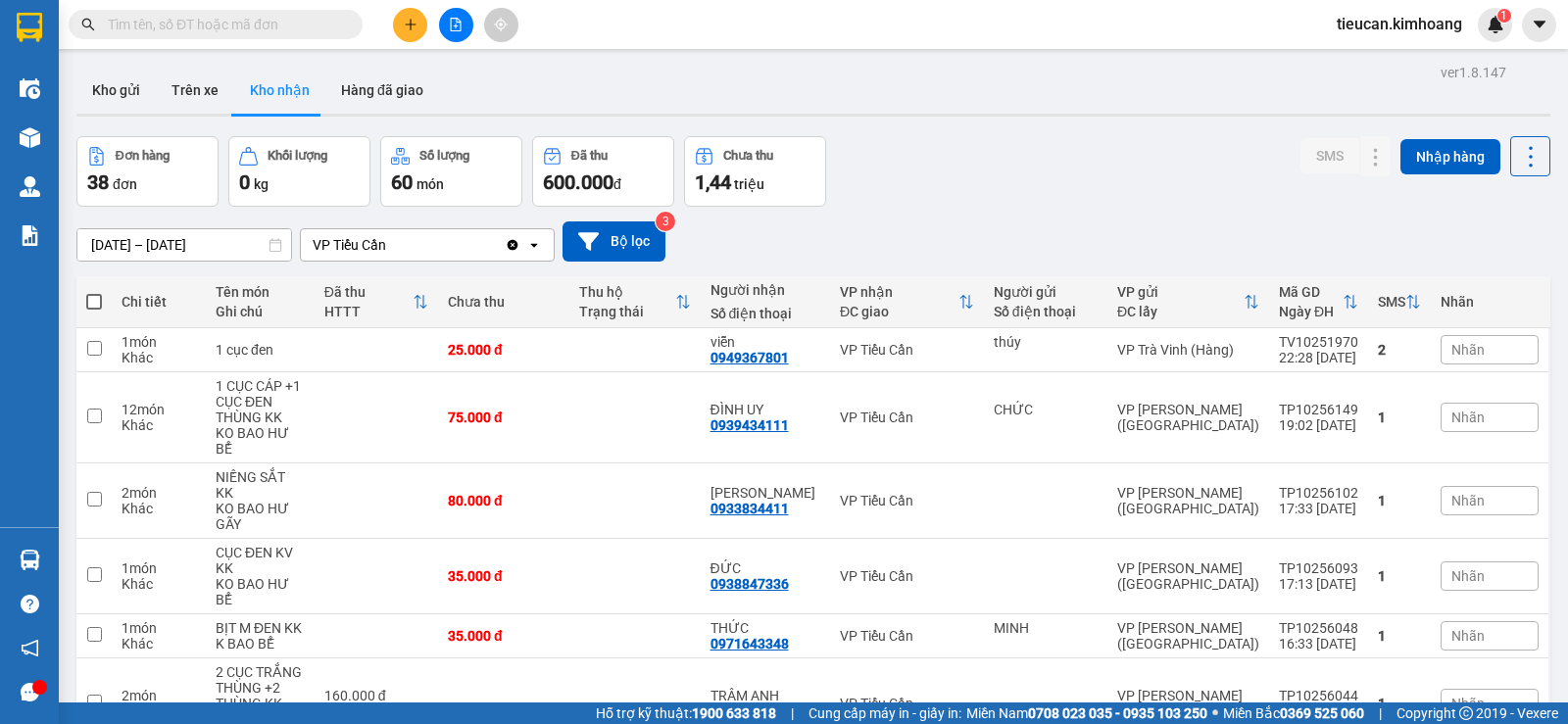
scroll to position [288, 0]
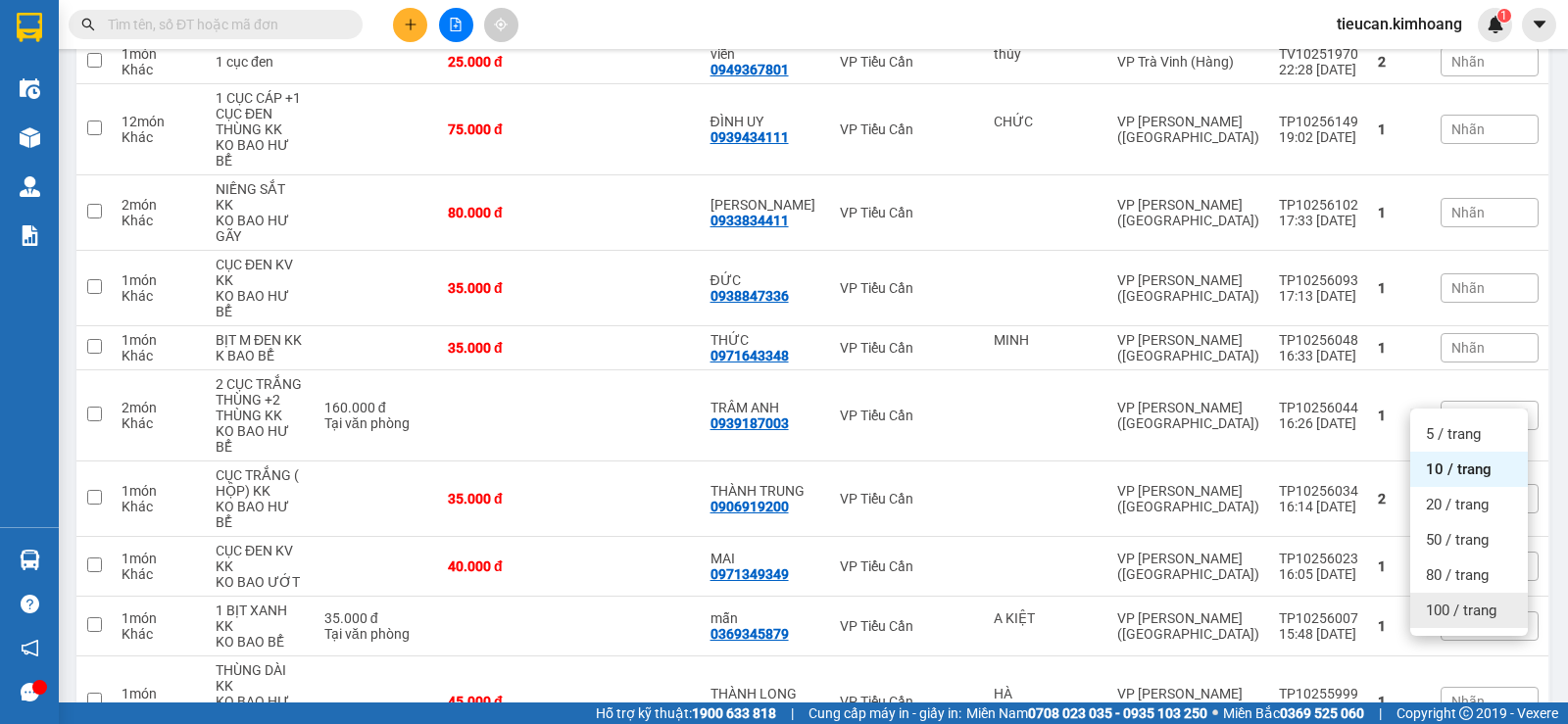
click at [1466, 616] on span "100 / trang" at bounding box center [1460, 611] width 71 height 20
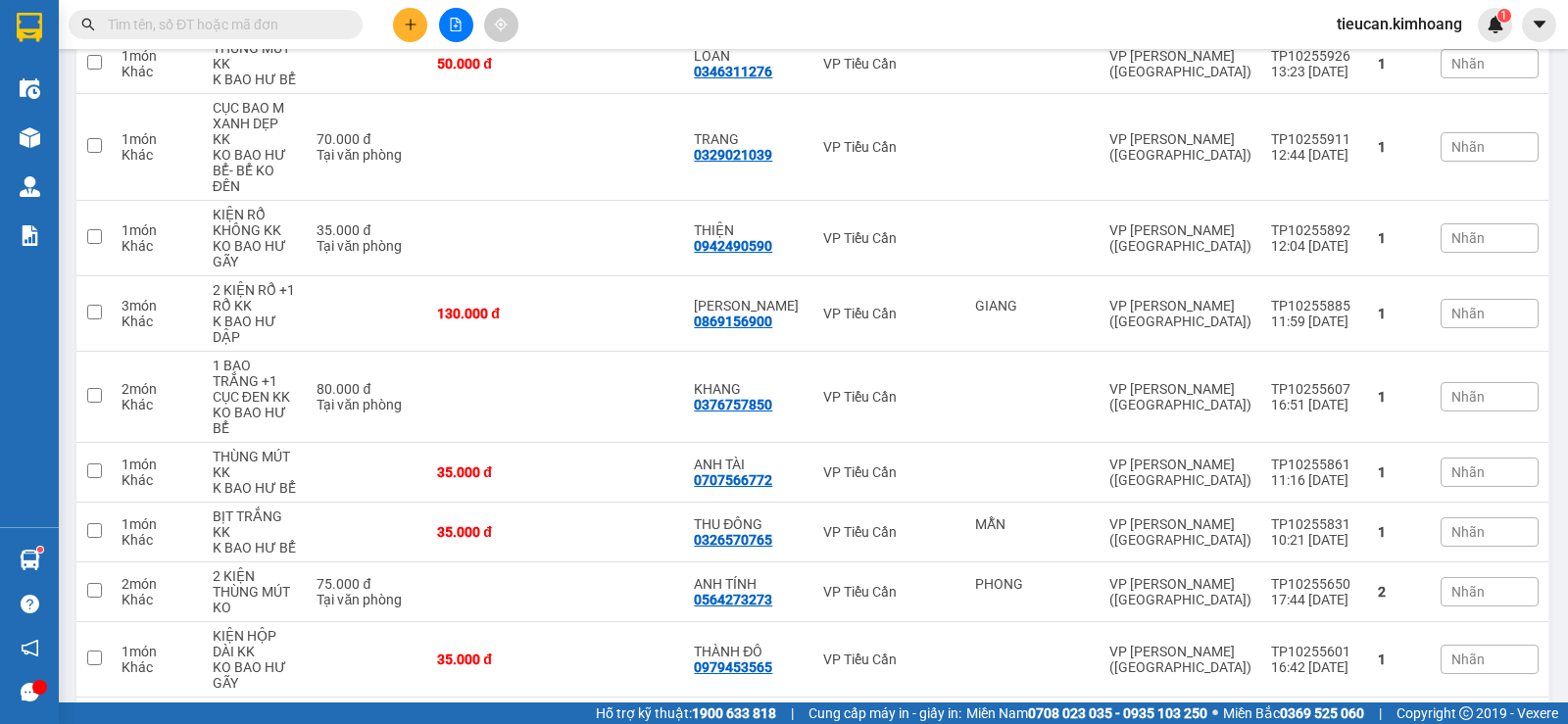
scroll to position [2008, 0]
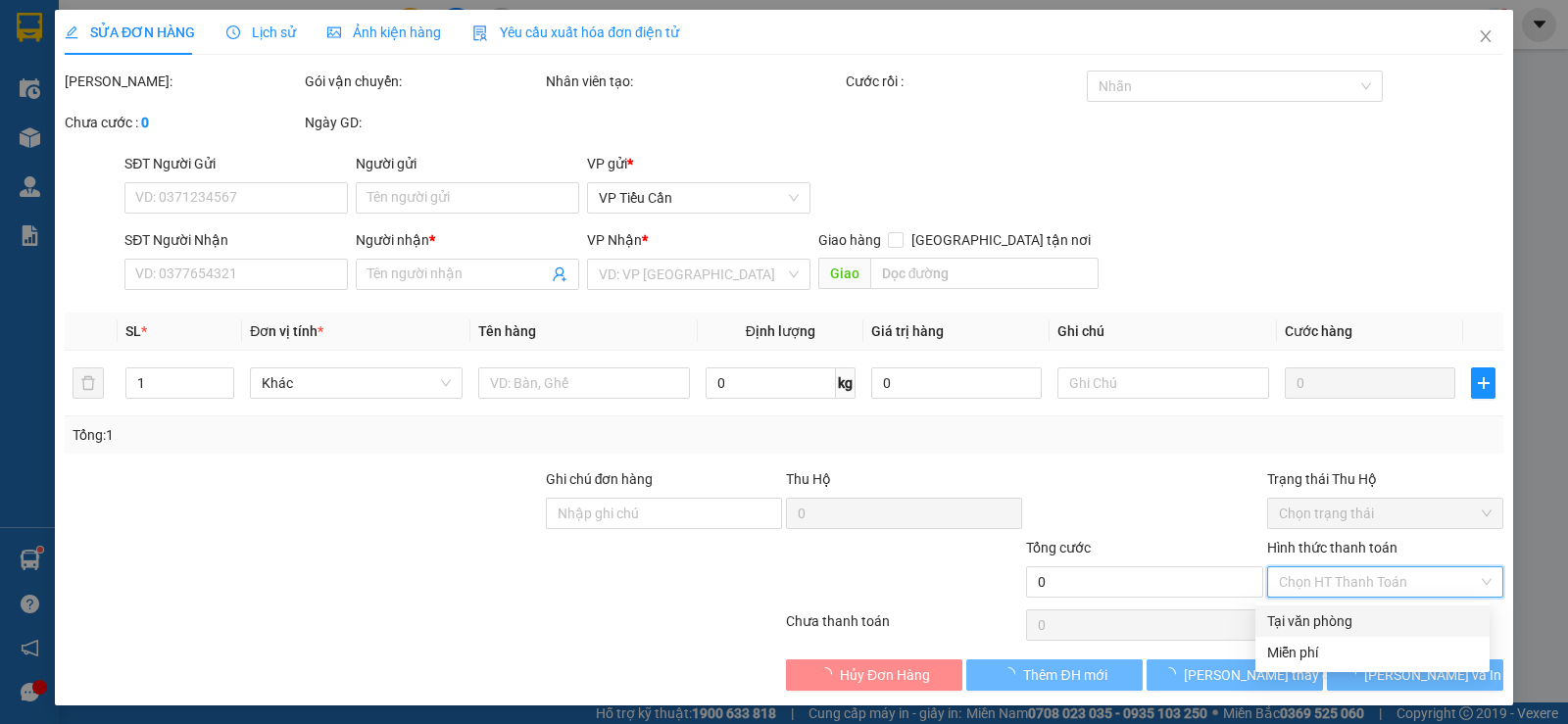
click at [1339, 575] on input "Hình thức thanh toán" at bounding box center [1378, 581] width 199 height 29
type input "0919898717"
type input "VŨ PHONG"
type input "80.000"
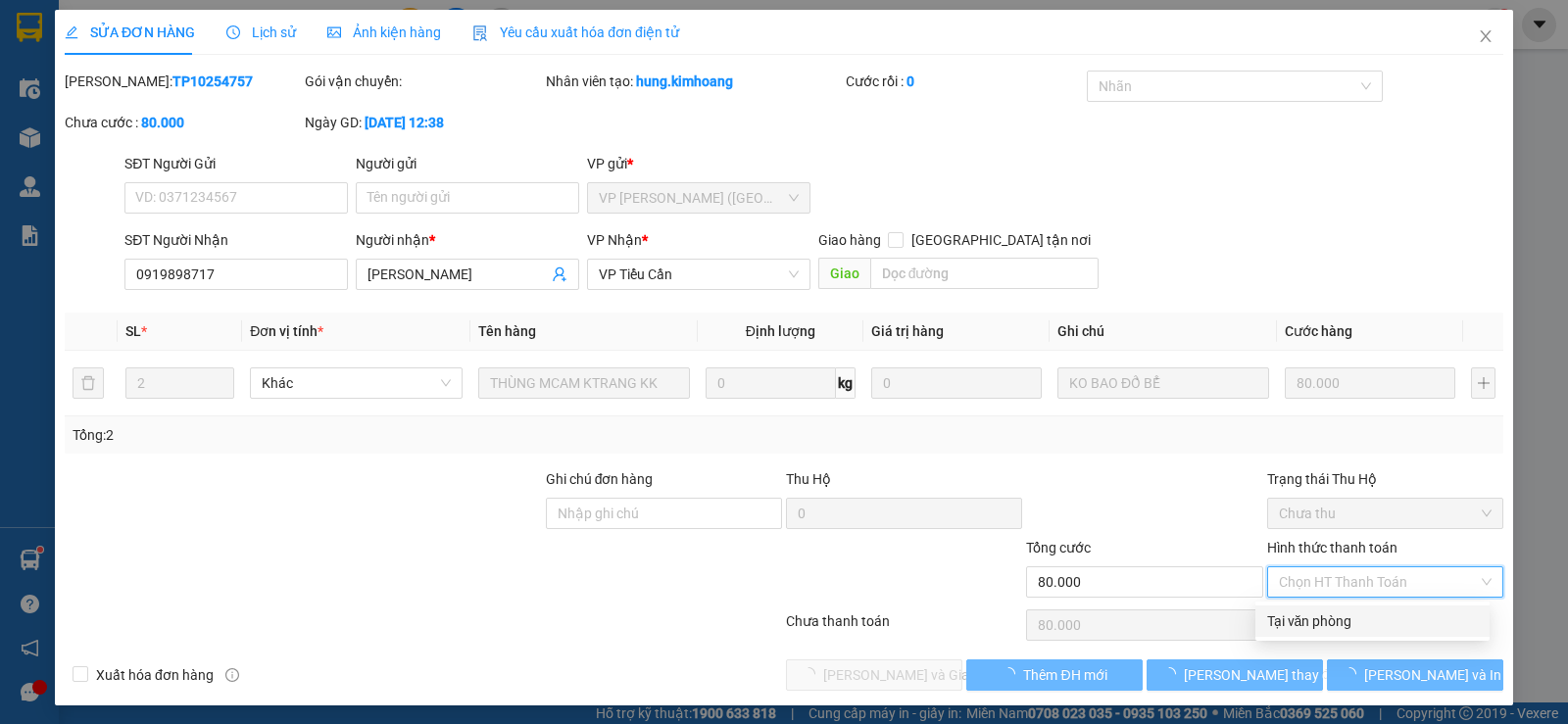
click at [1325, 617] on div "Tại văn phòng" at bounding box center [1372, 621] width 211 height 22
type input "0"
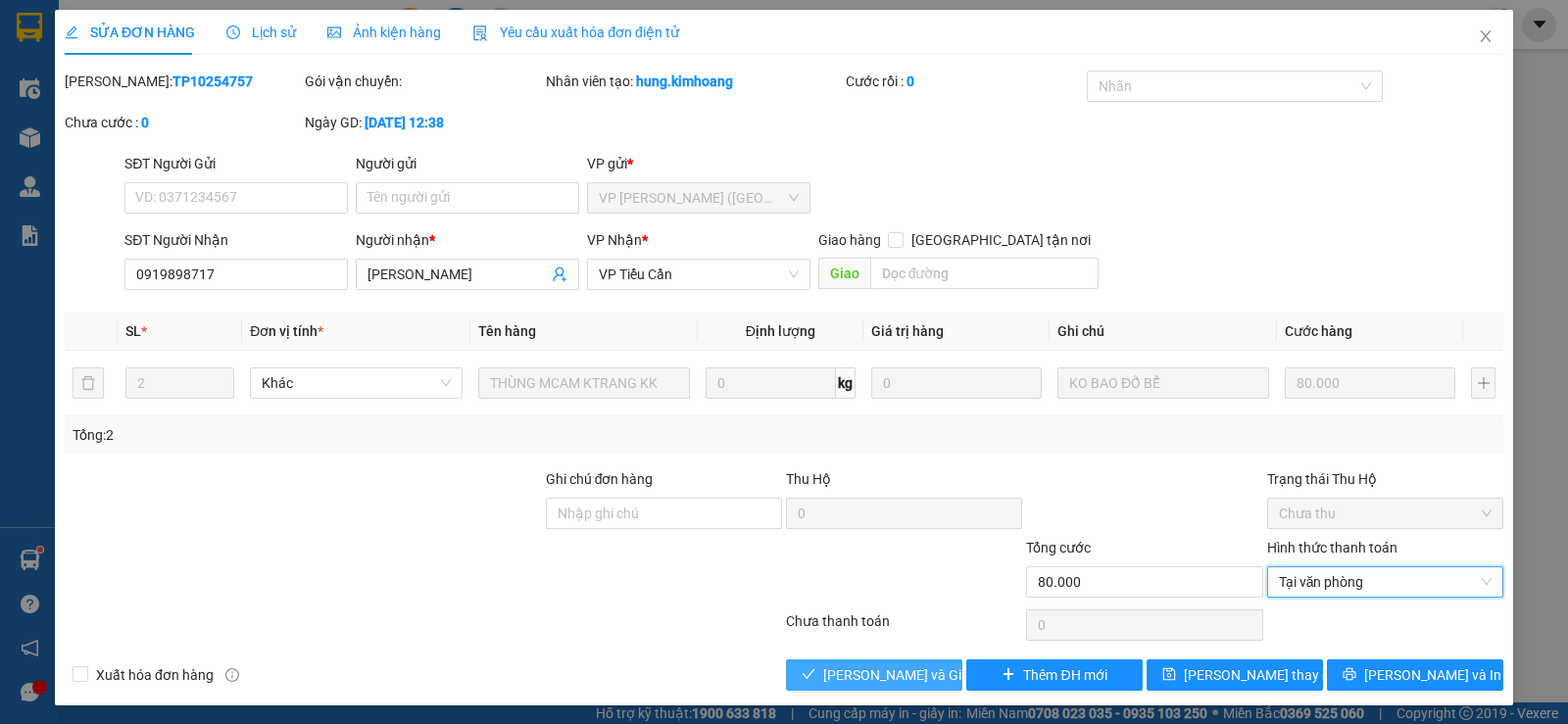
click at [852, 679] on span "[PERSON_NAME] và Giao hàng" at bounding box center [917, 675] width 188 height 22
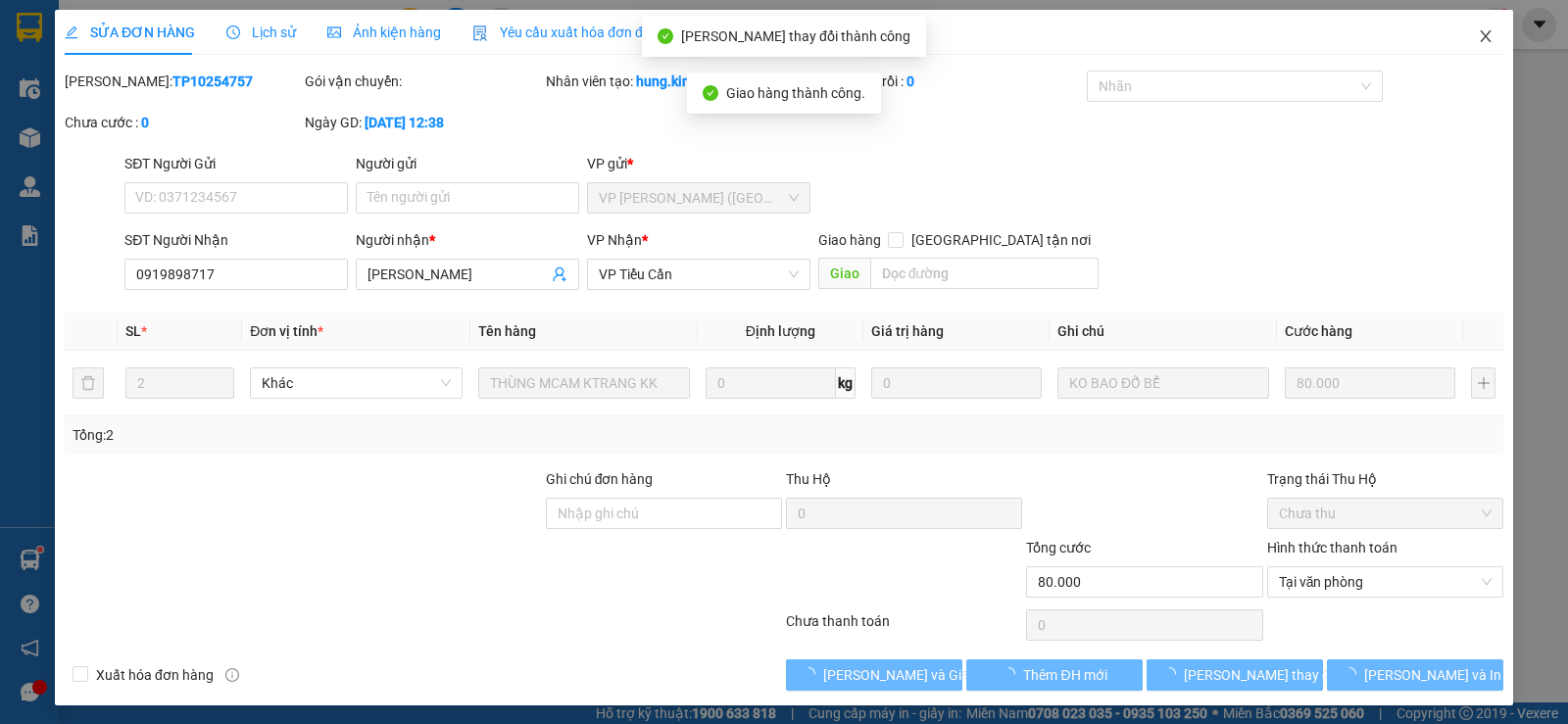
click at [1478, 40] on icon "close" at bounding box center [1485, 36] width 16 height 16
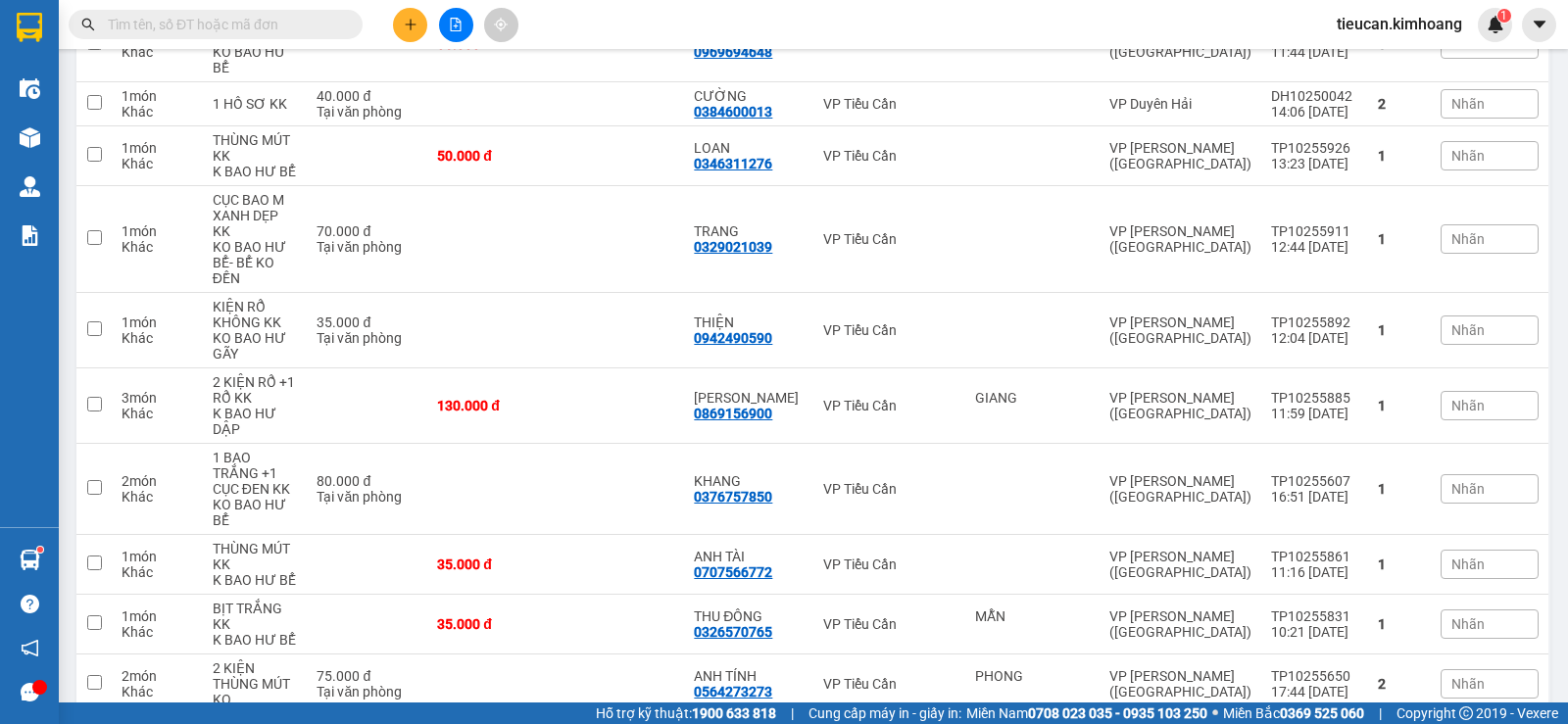
scroll to position [1933, 0]
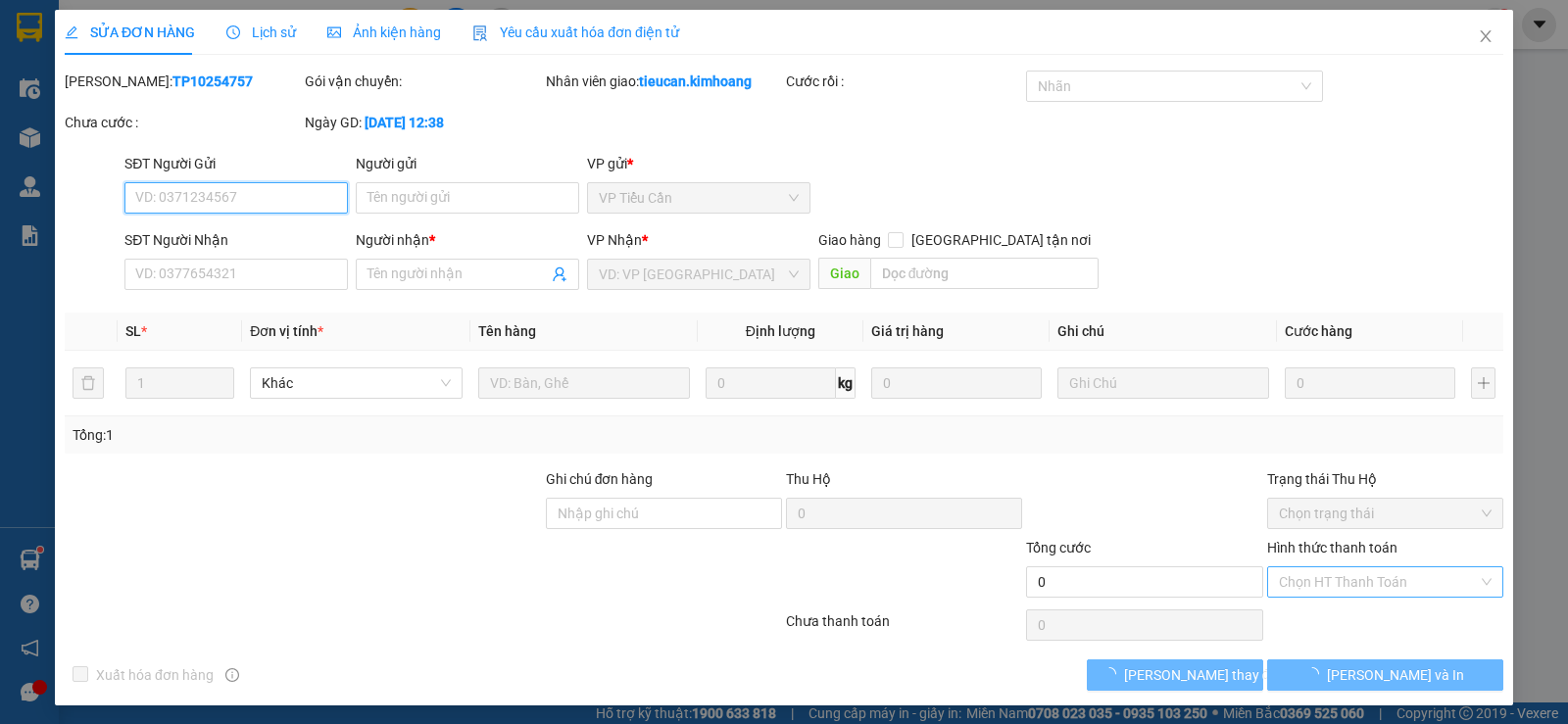
type input "QUANG"
type input "0919898717"
type input "VŨ PHONG"
type input "35.000"
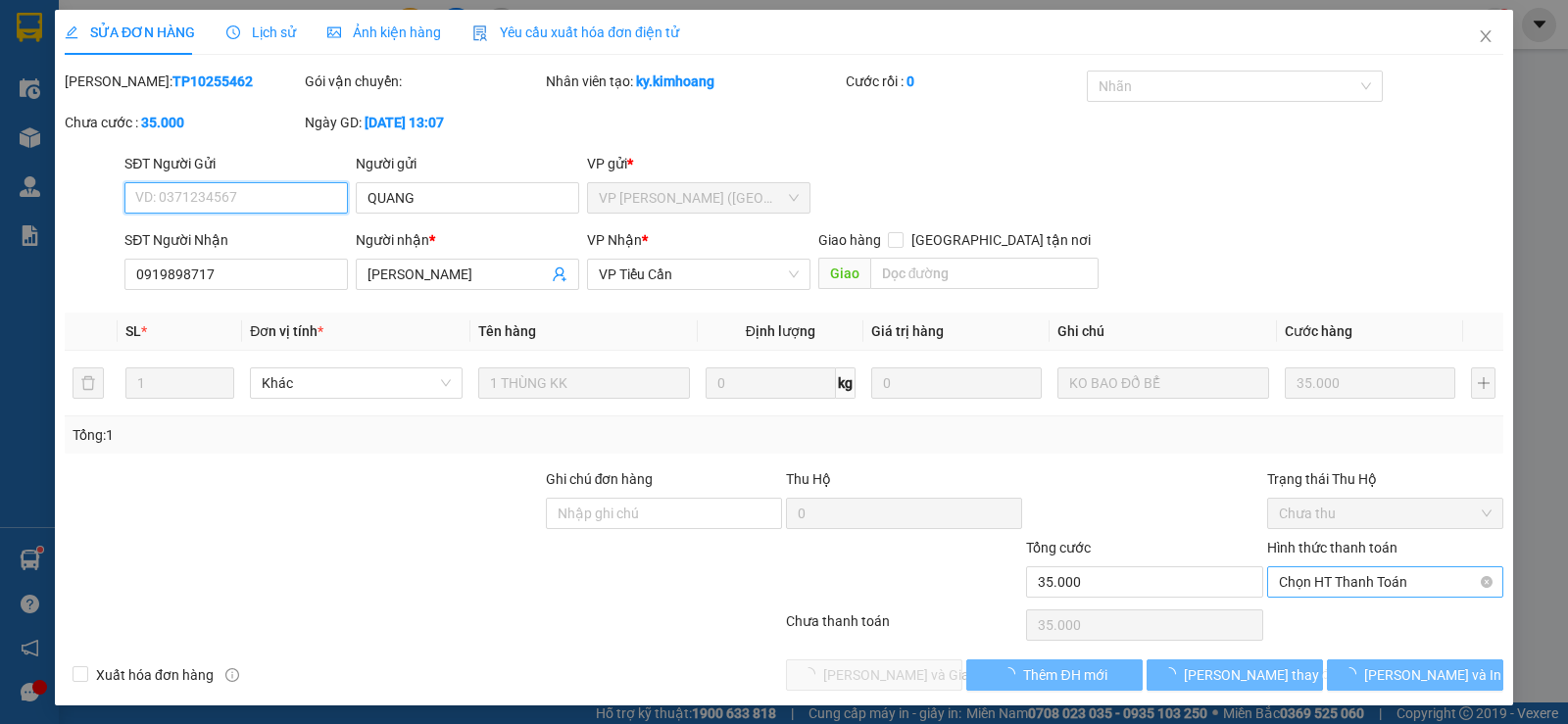
click at [1341, 579] on span "Chọn HT Thanh Toán" at bounding box center [1385, 581] width 213 height 29
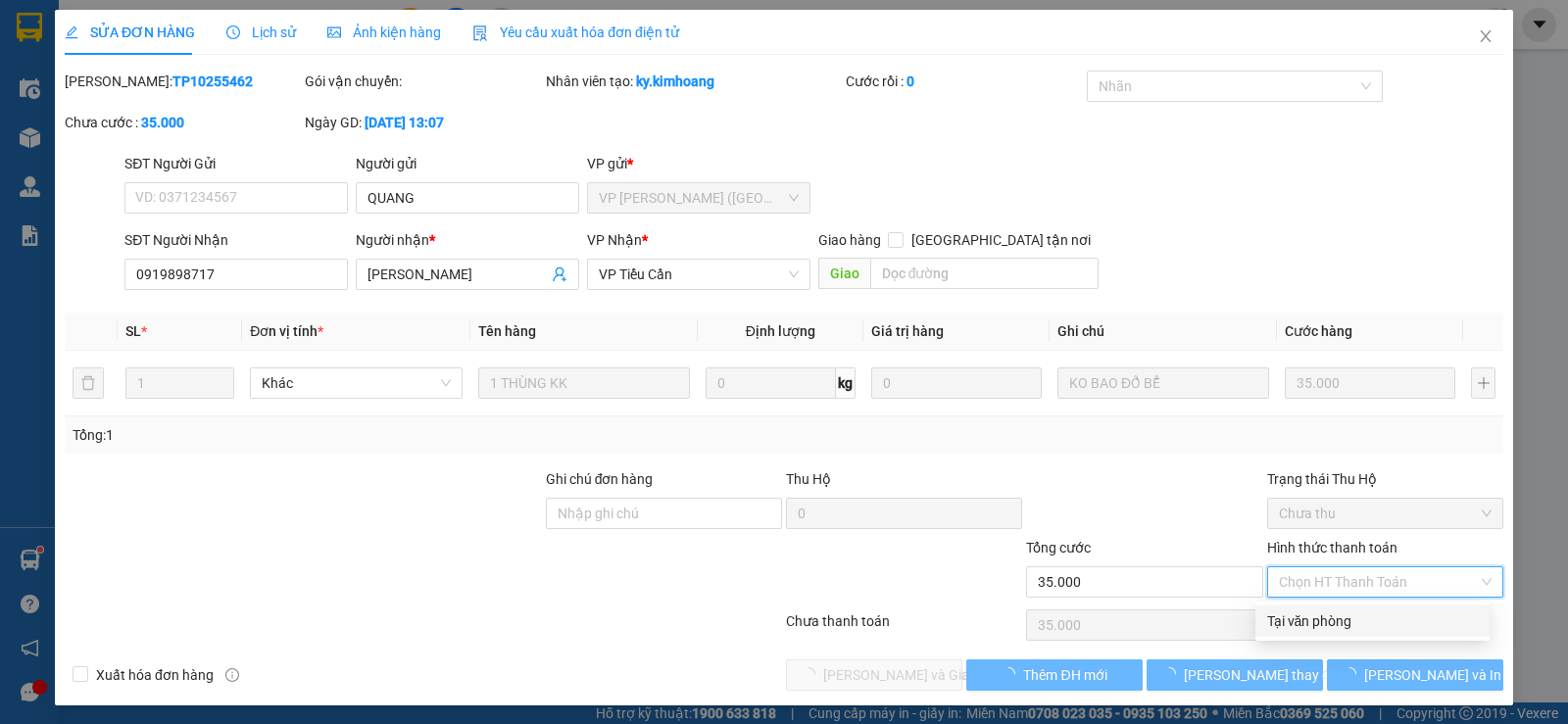
click at [1293, 635] on div "Tại văn phòng" at bounding box center [1372, 620] width 234 height 31
type input "0"
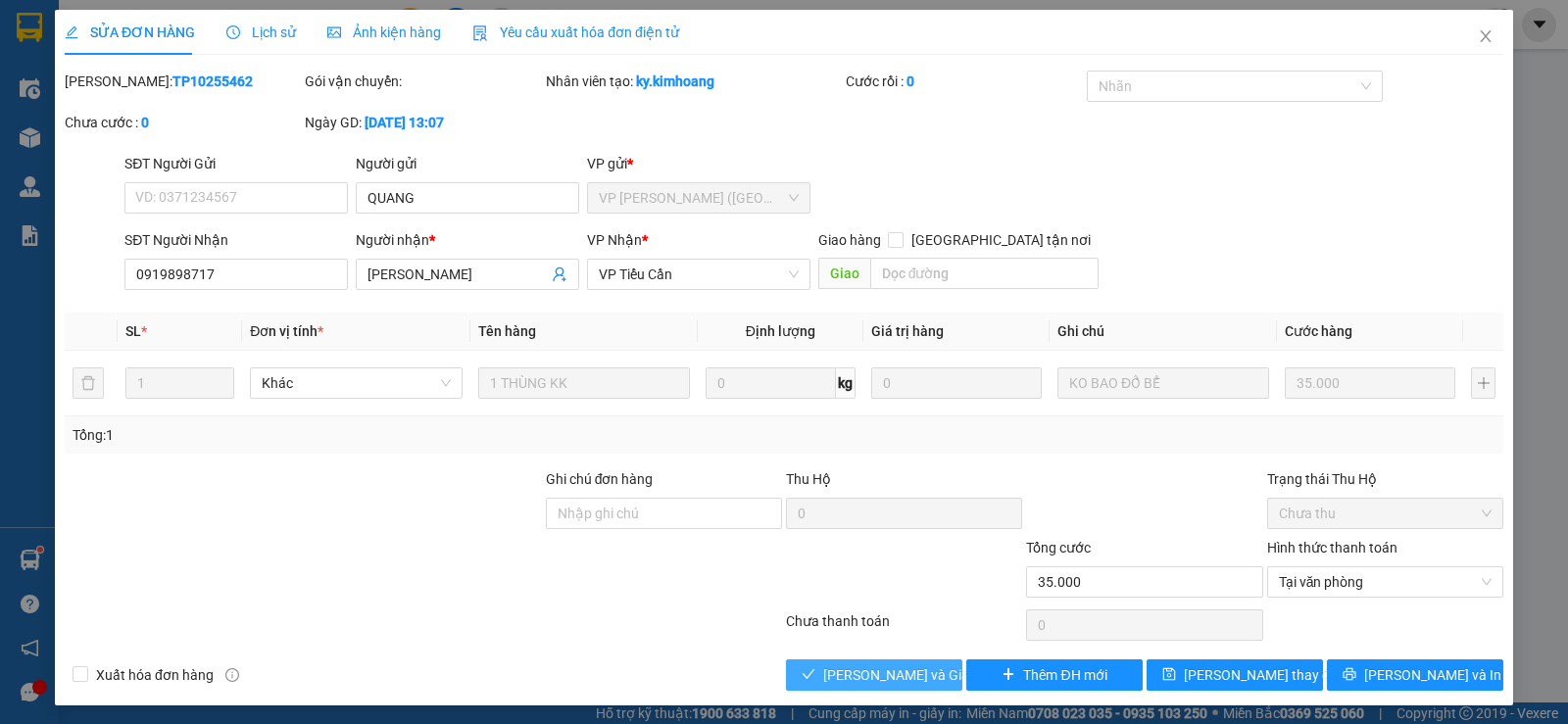
click at [913, 674] on span "[PERSON_NAME] và Giao hàng" at bounding box center [917, 675] width 188 height 22
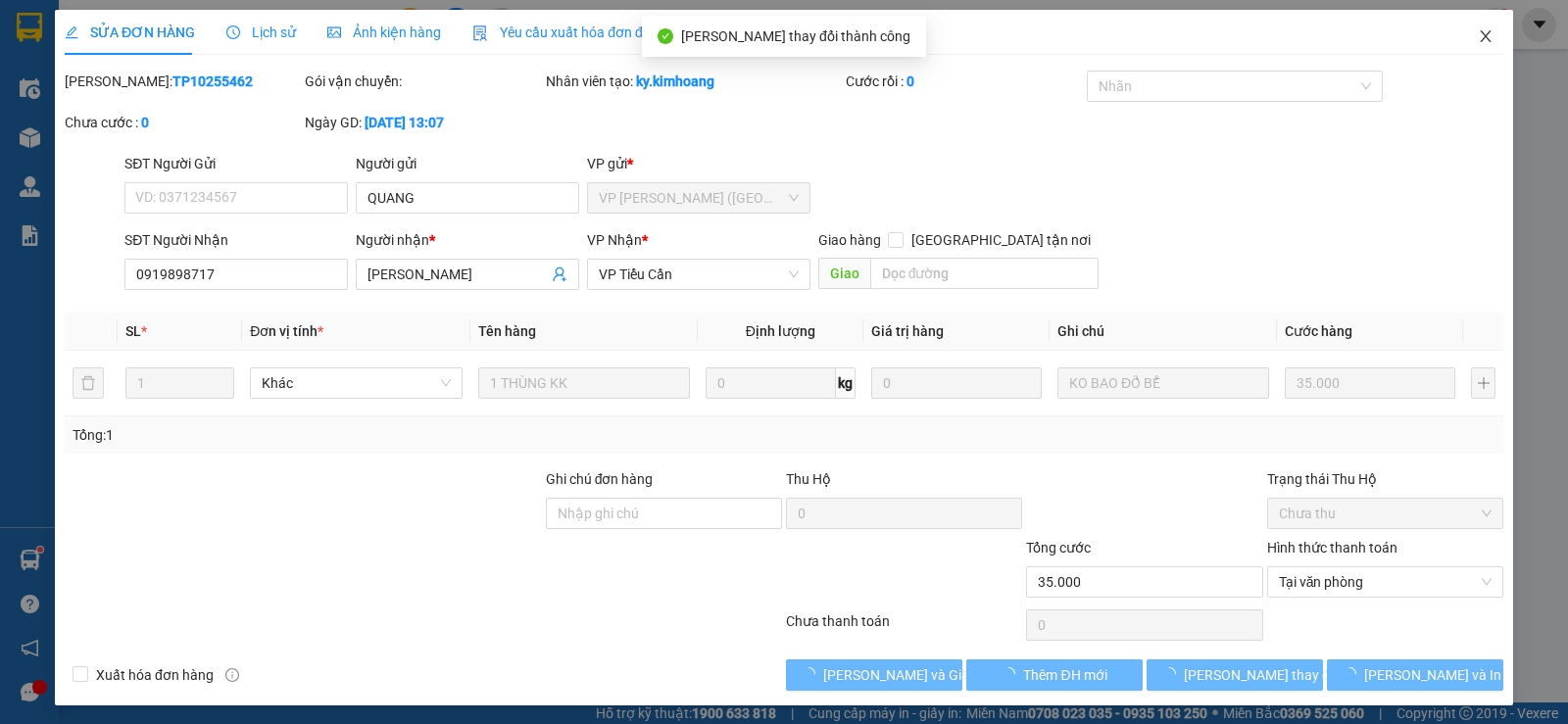
click at [1477, 42] on icon "close" at bounding box center [1485, 36] width 16 height 16
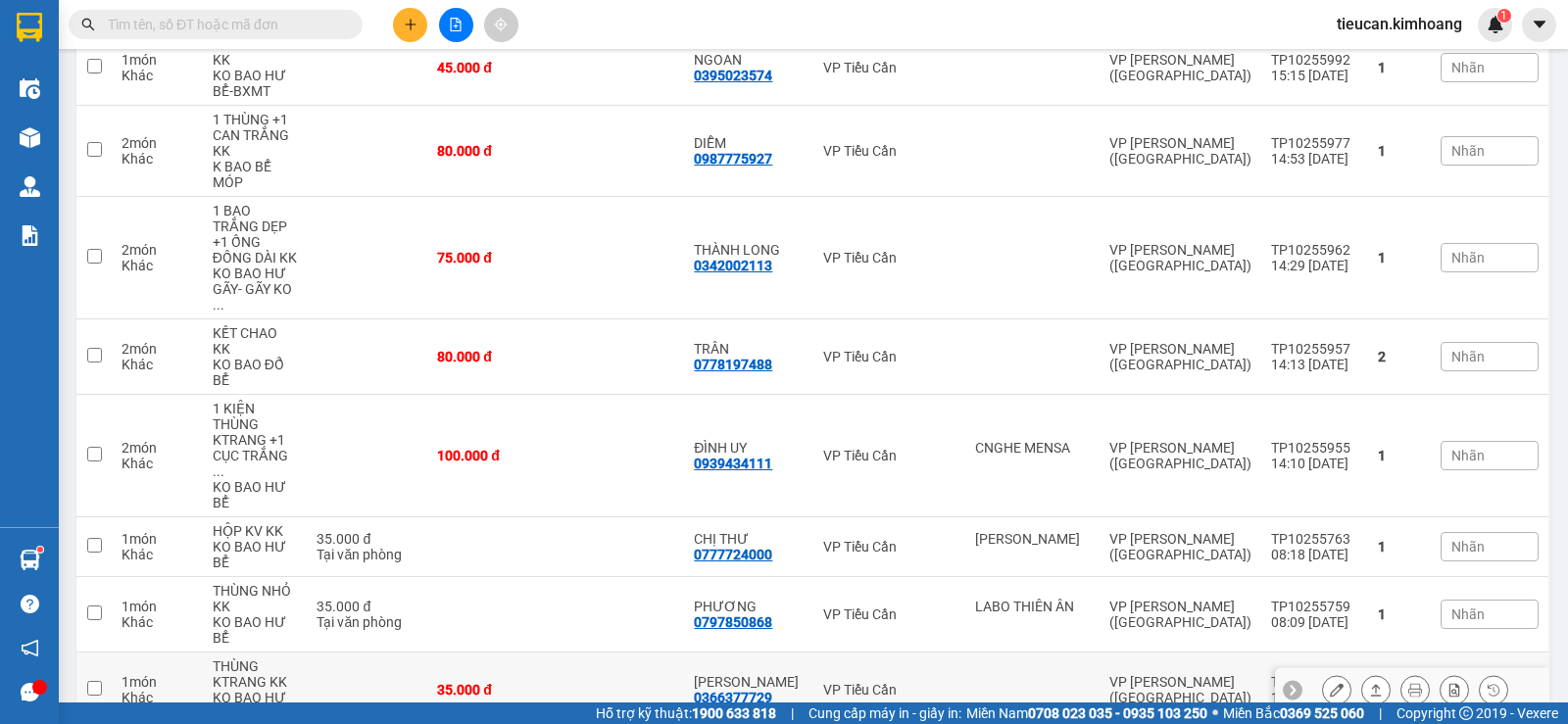
scroll to position [1277, 0]
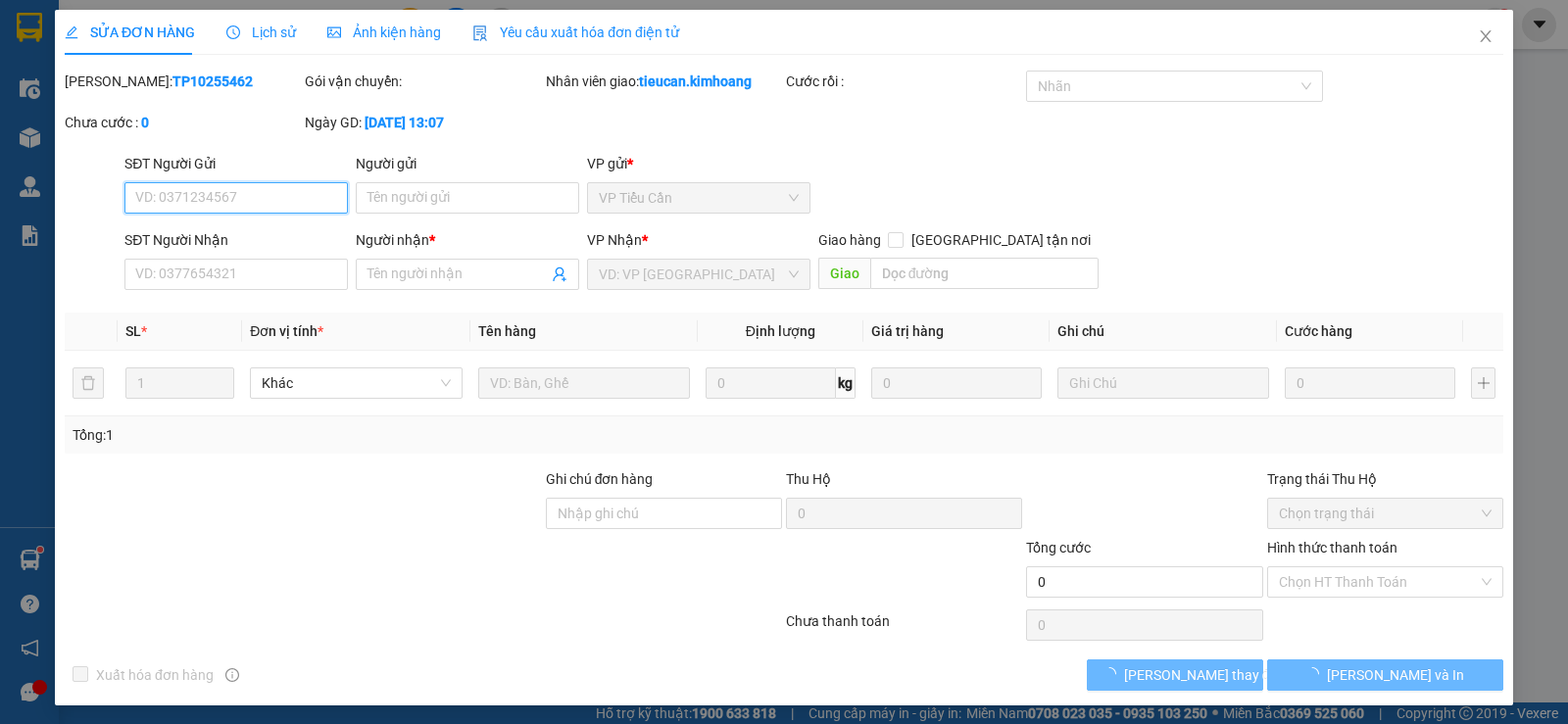
type input "0346311276"
type input "LOAN"
type input "50.000"
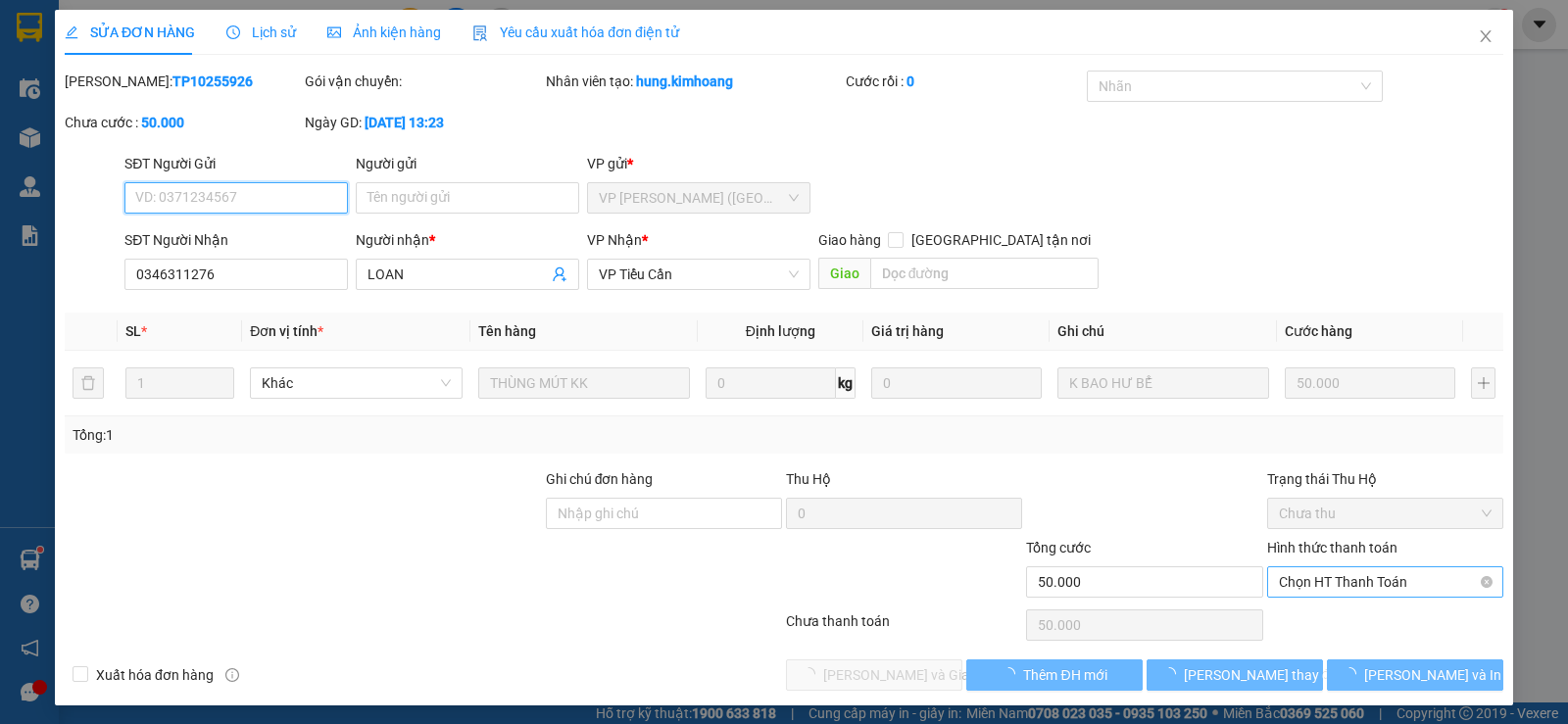
click at [1294, 571] on span "Chọn HT Thanh Toán" at bounding box center [1385, 581] width 213 height 29
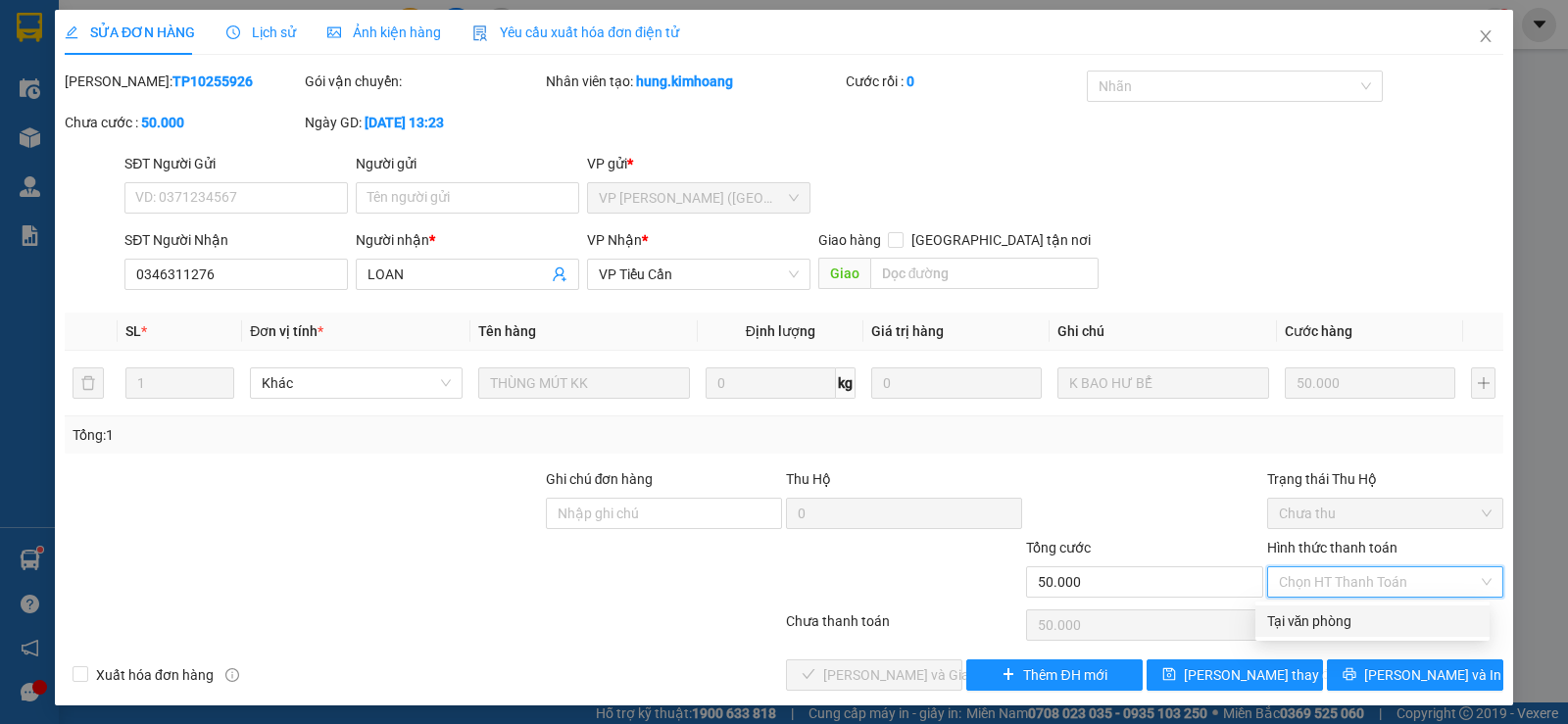
click at [1295, 630] on div "Tại văn phòng" at bounding box center [1372, 621] width 211 height 22
type input "0"
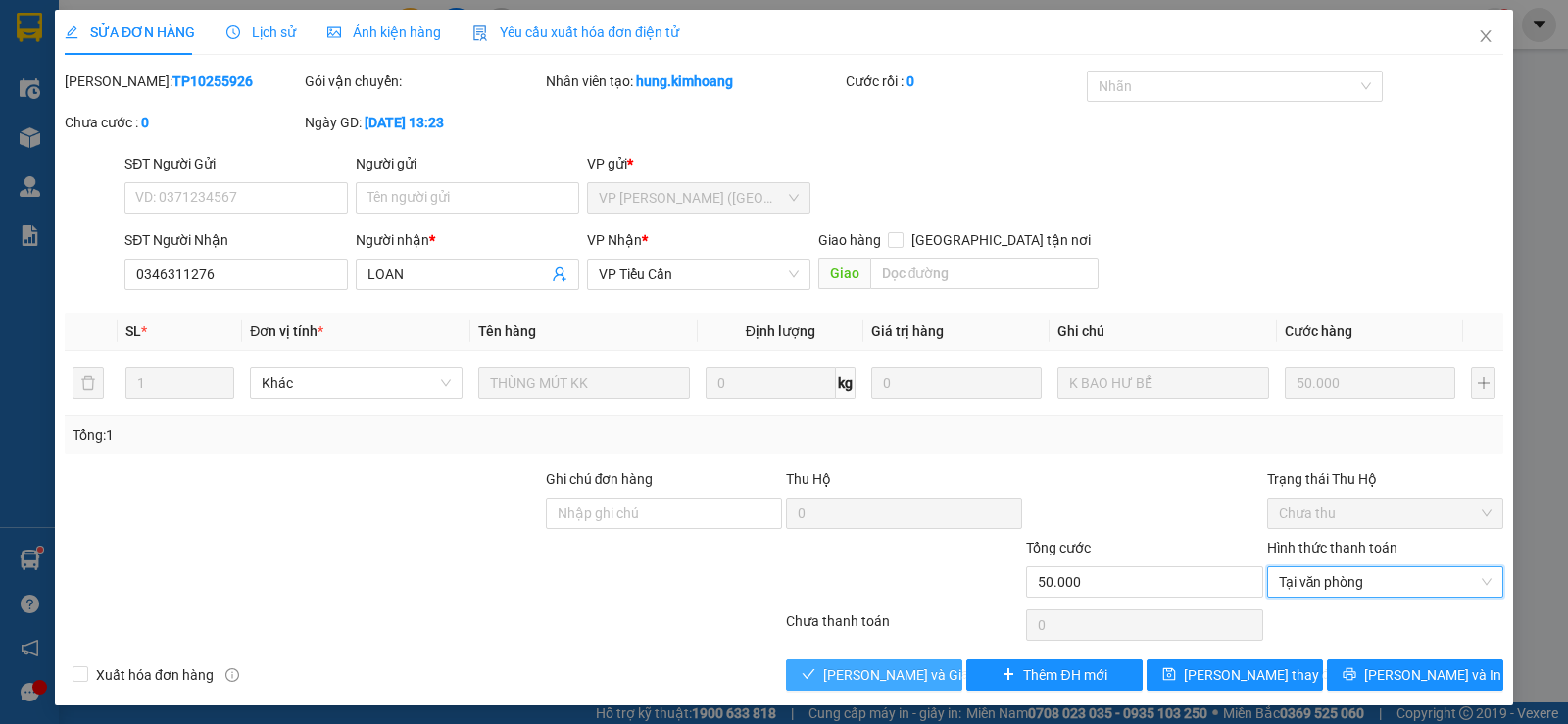
click at [912, 666] on span "[PERSON_NAME] và Giao hàng" at bounding box center [917, 675] width 188 height 22
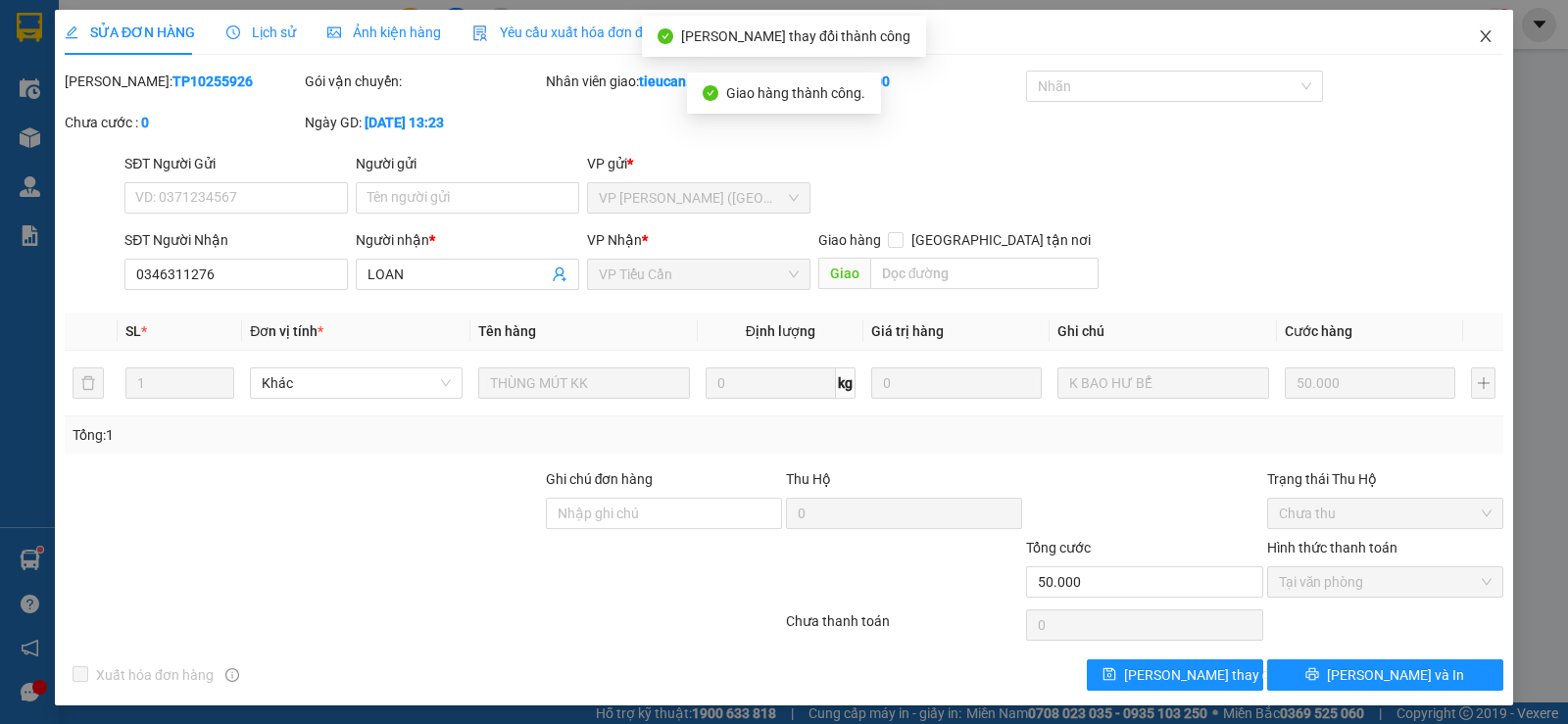
click at [1477, 43] on icon "close" at bounding box center [1485, 36] width 16 height 16
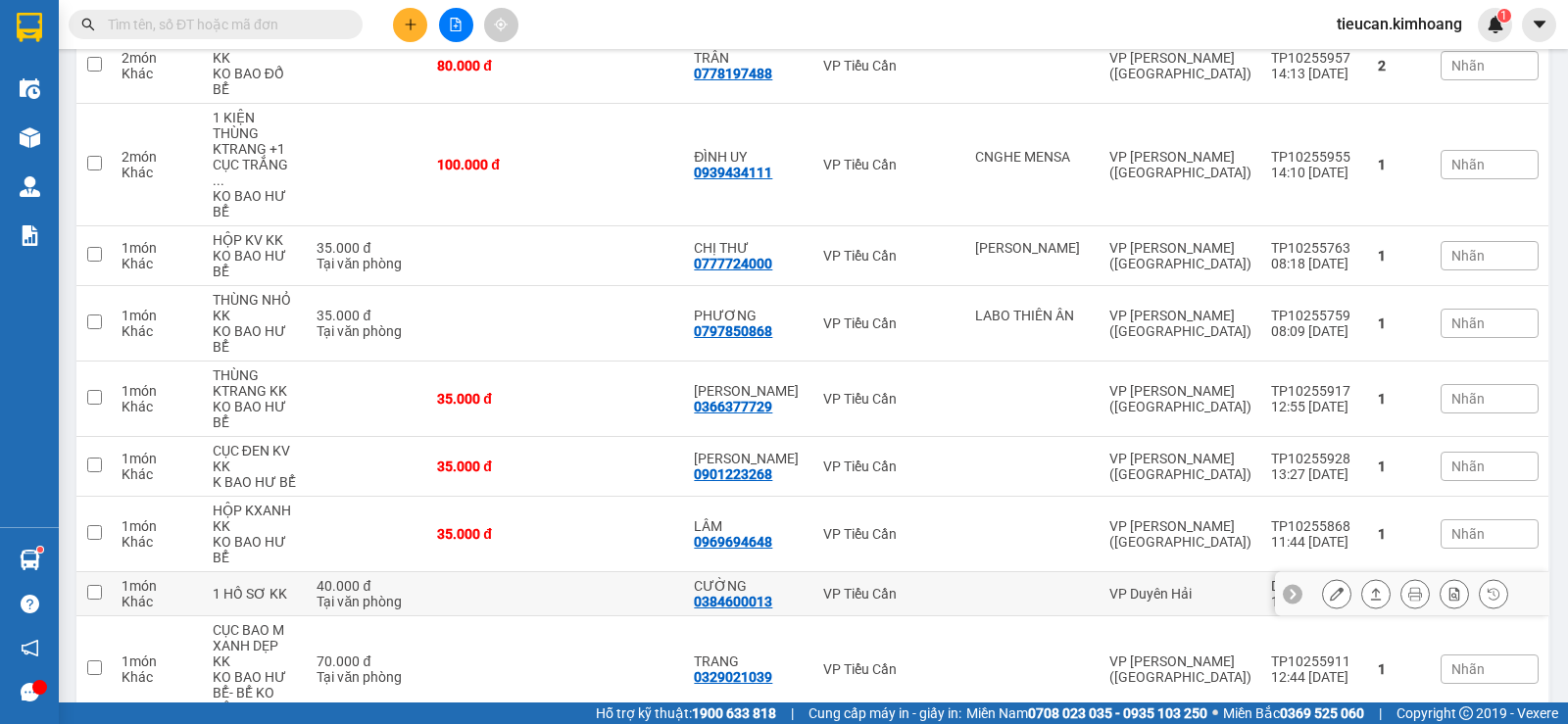
scroll to position [1568, 0]
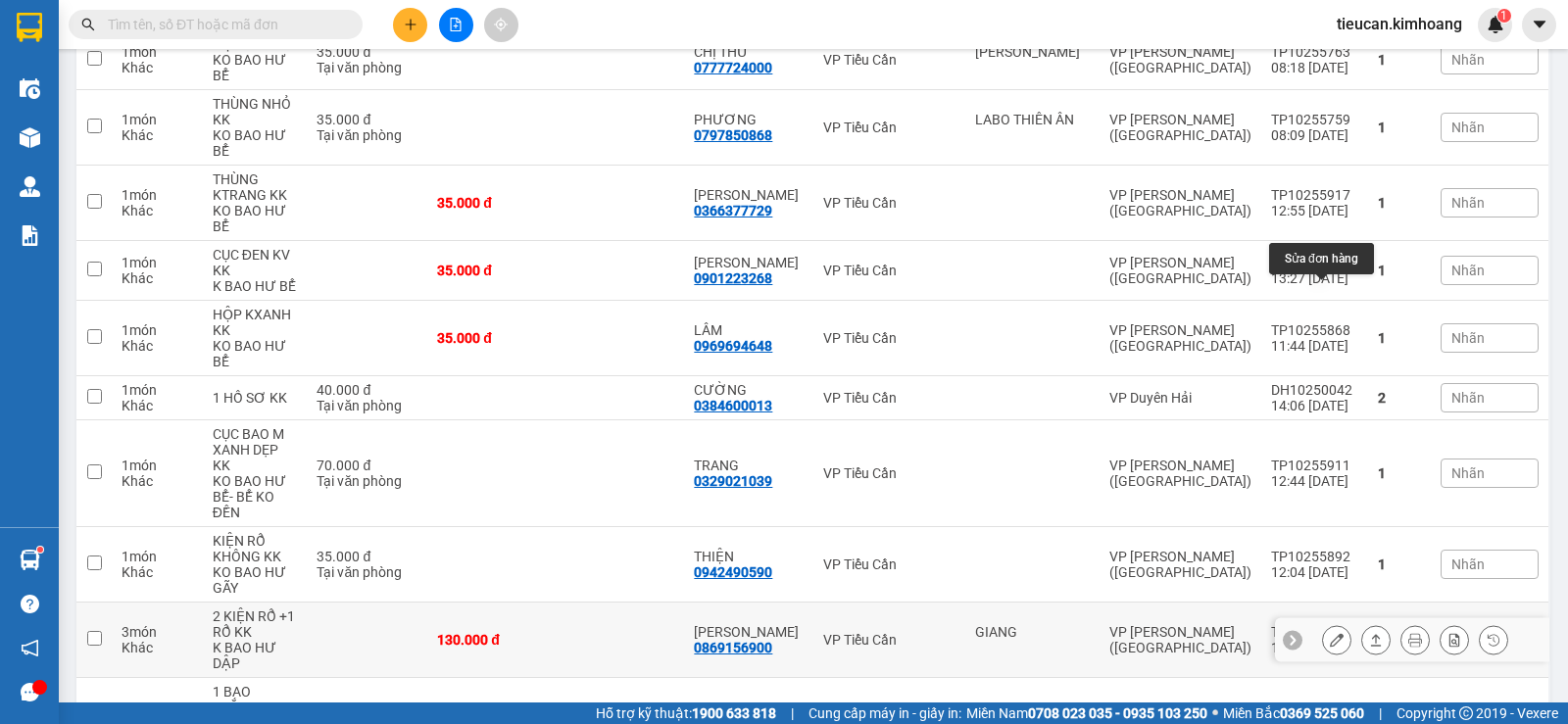
click at [1329, 633] on icon at bounding box center [1336, 640] width 14 height 14
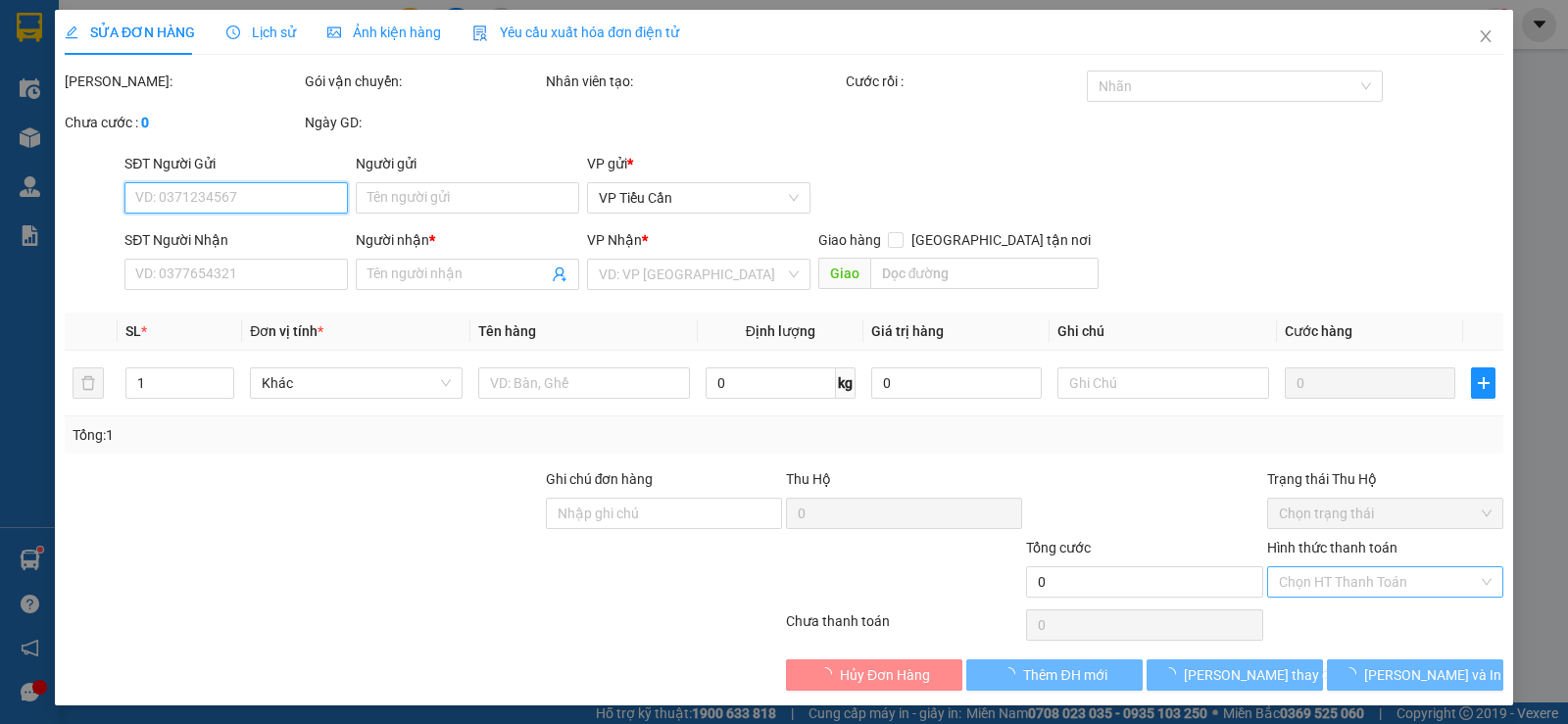
type input "GIANG"
type input "0869156900"
type input "HUỲNH DIỆP"
type input "130.000"
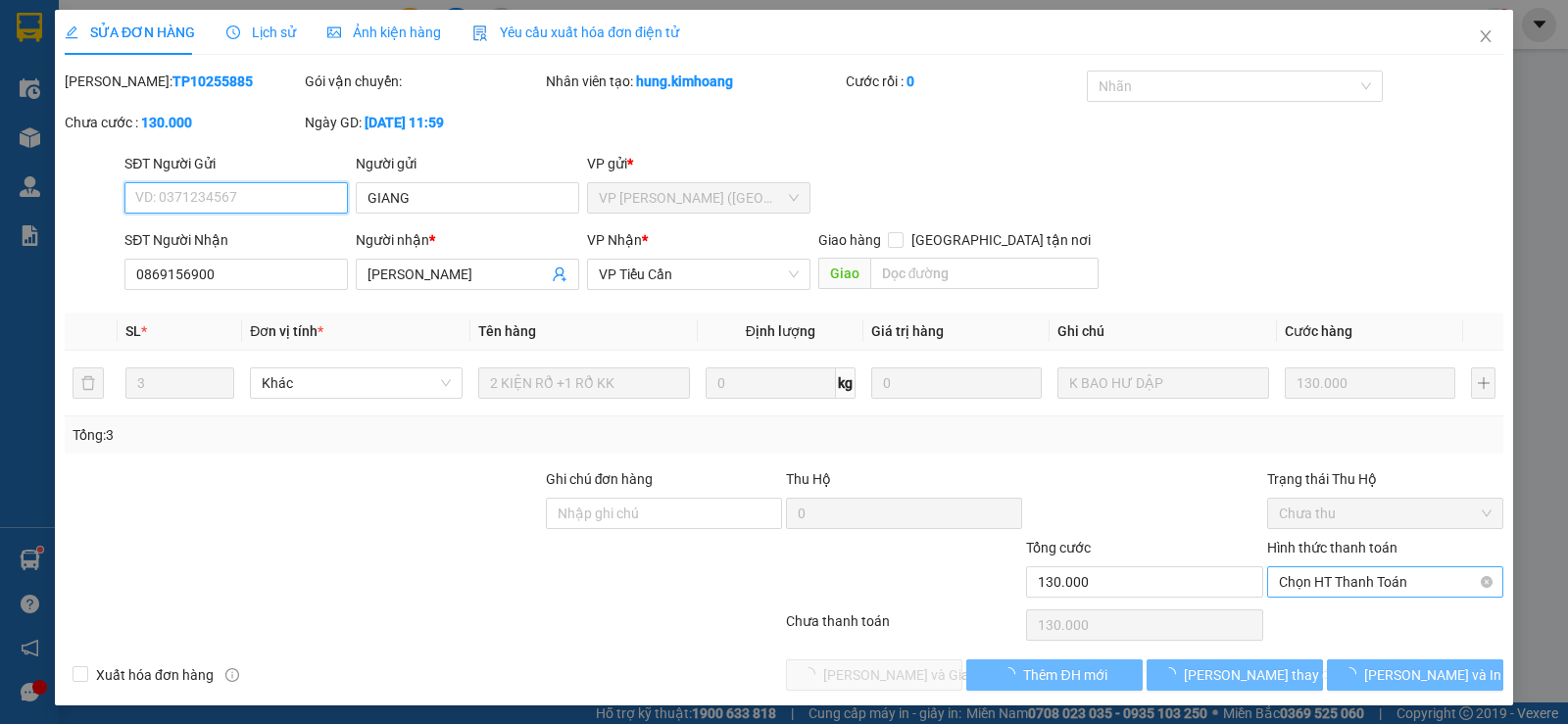
click at [1323, 576] on span "Chọn HT Thanh Toán" at bounding box center [1385, 581] width 213 height 29
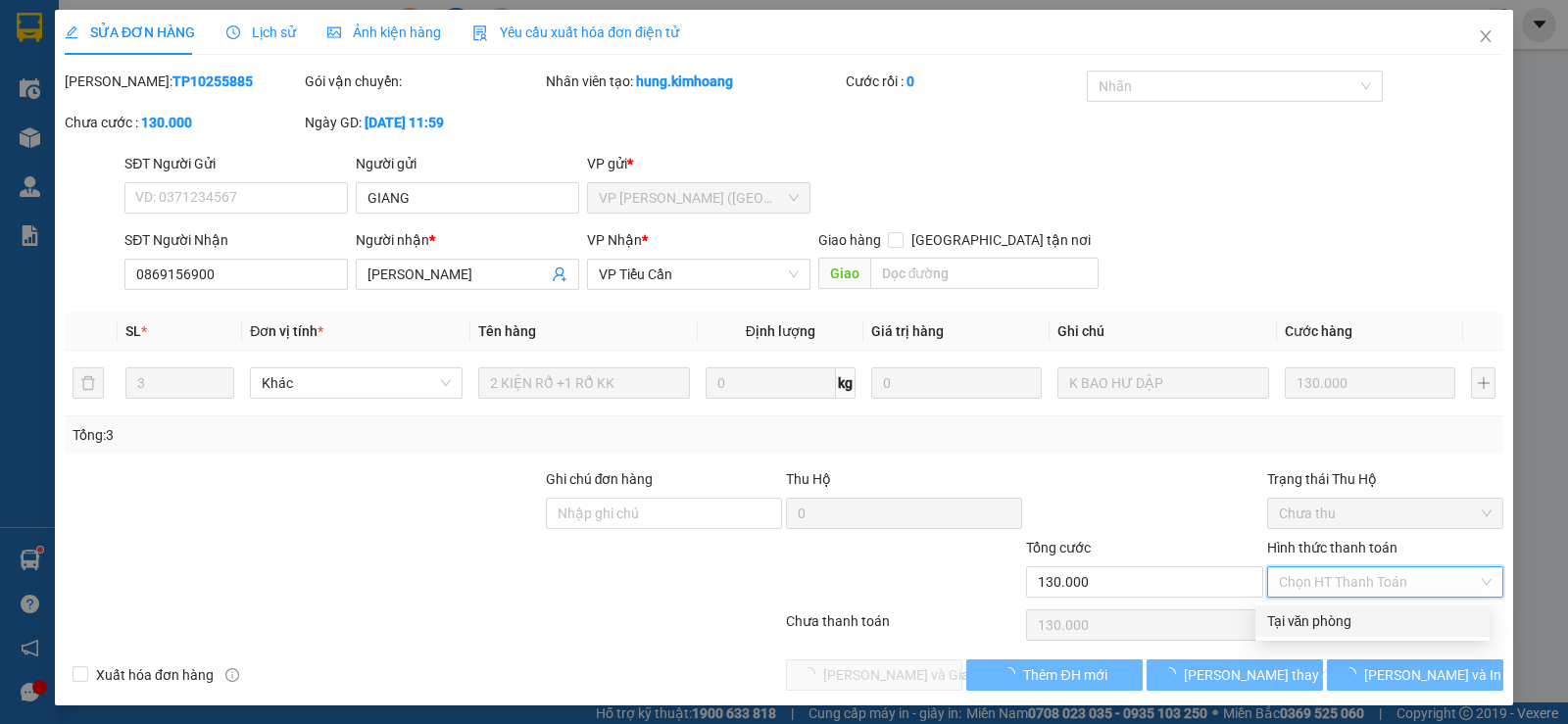
click at [1299, 609] on div "Tại văn phòng" at bounding box center [1372, 620] width 234 height 31
type input "0"
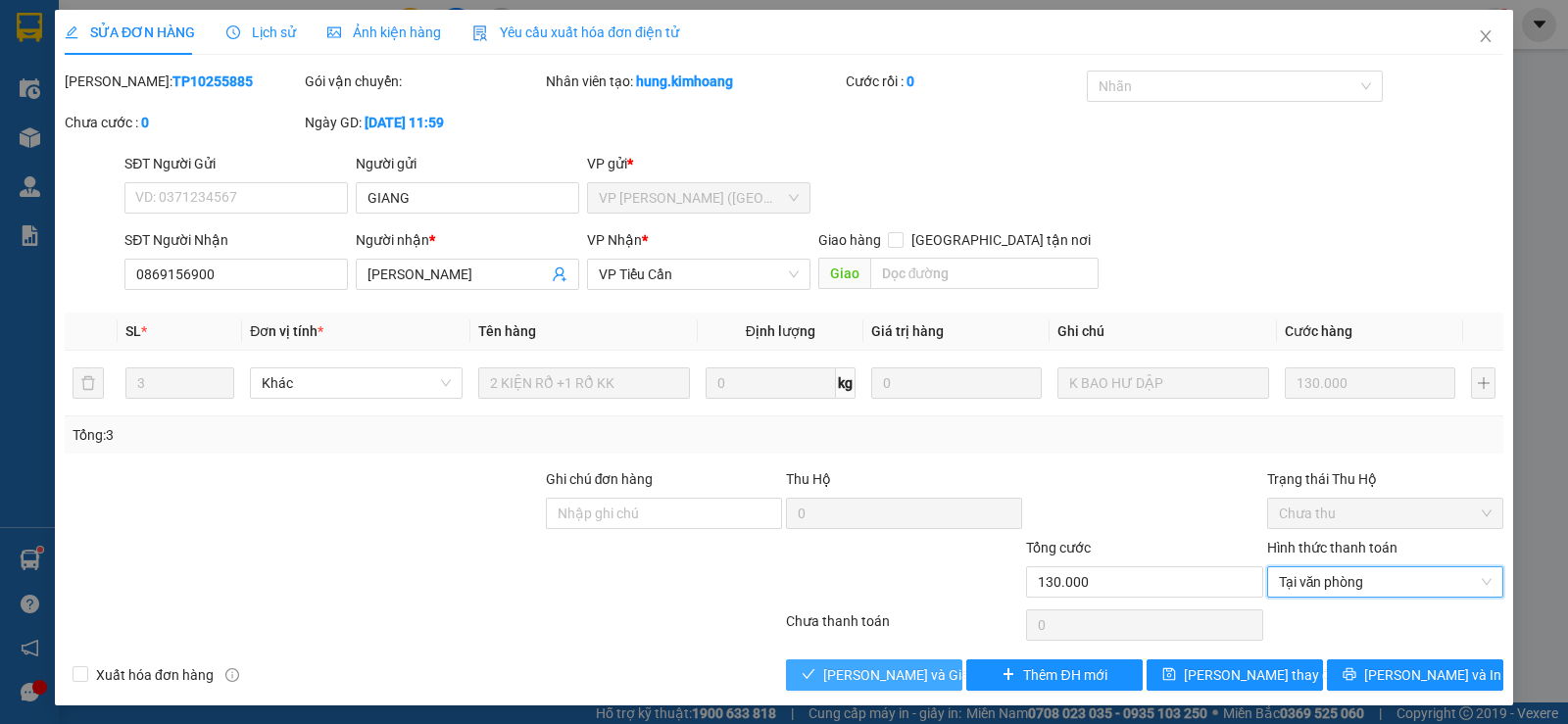
click at [868, 670] on span "[PERSON_NAME] và Giao hàng" at bounding box center [917, 675] width 188 height 22
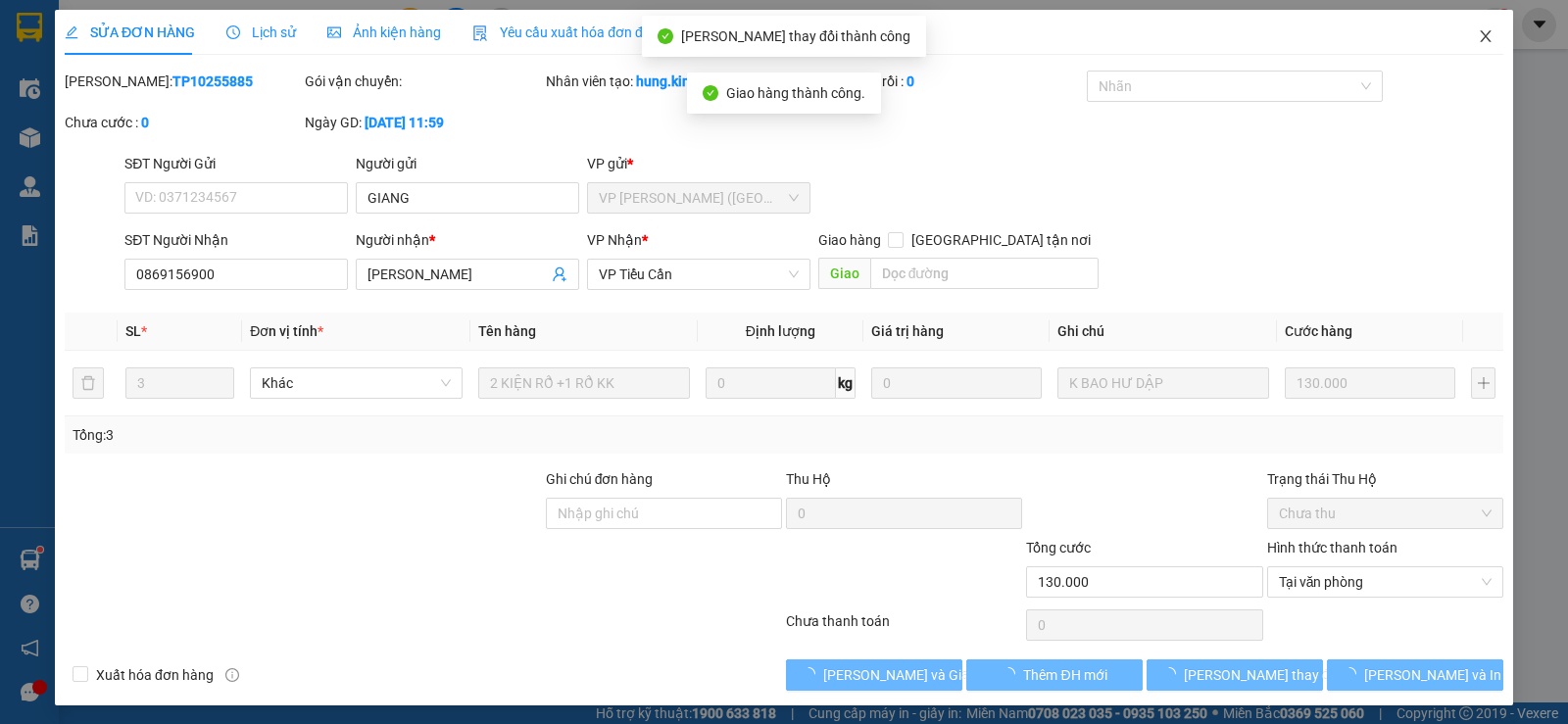
click at [1466, 27] on span "Close" at bounding box center [1485, 37] width 55 height 55
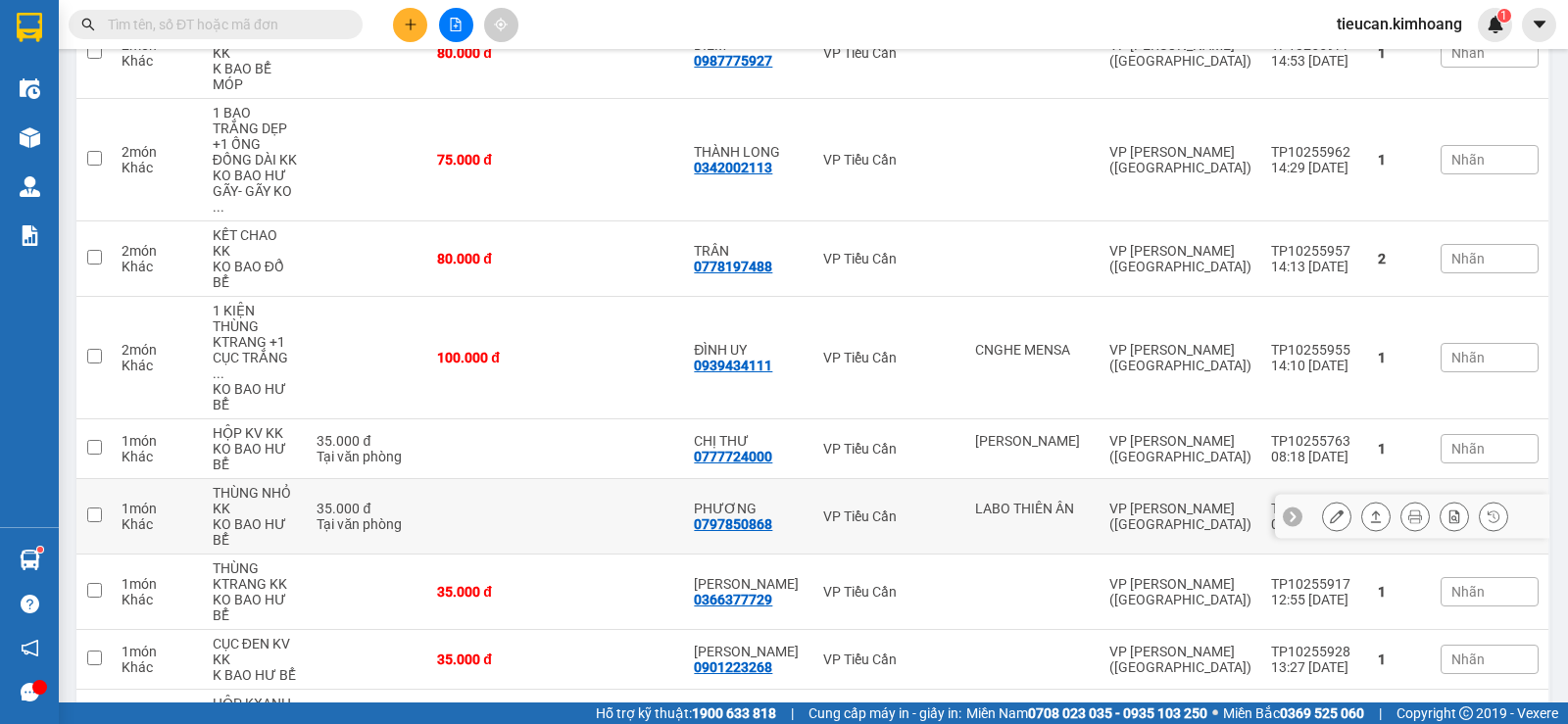
scroll to position [1754, 0]
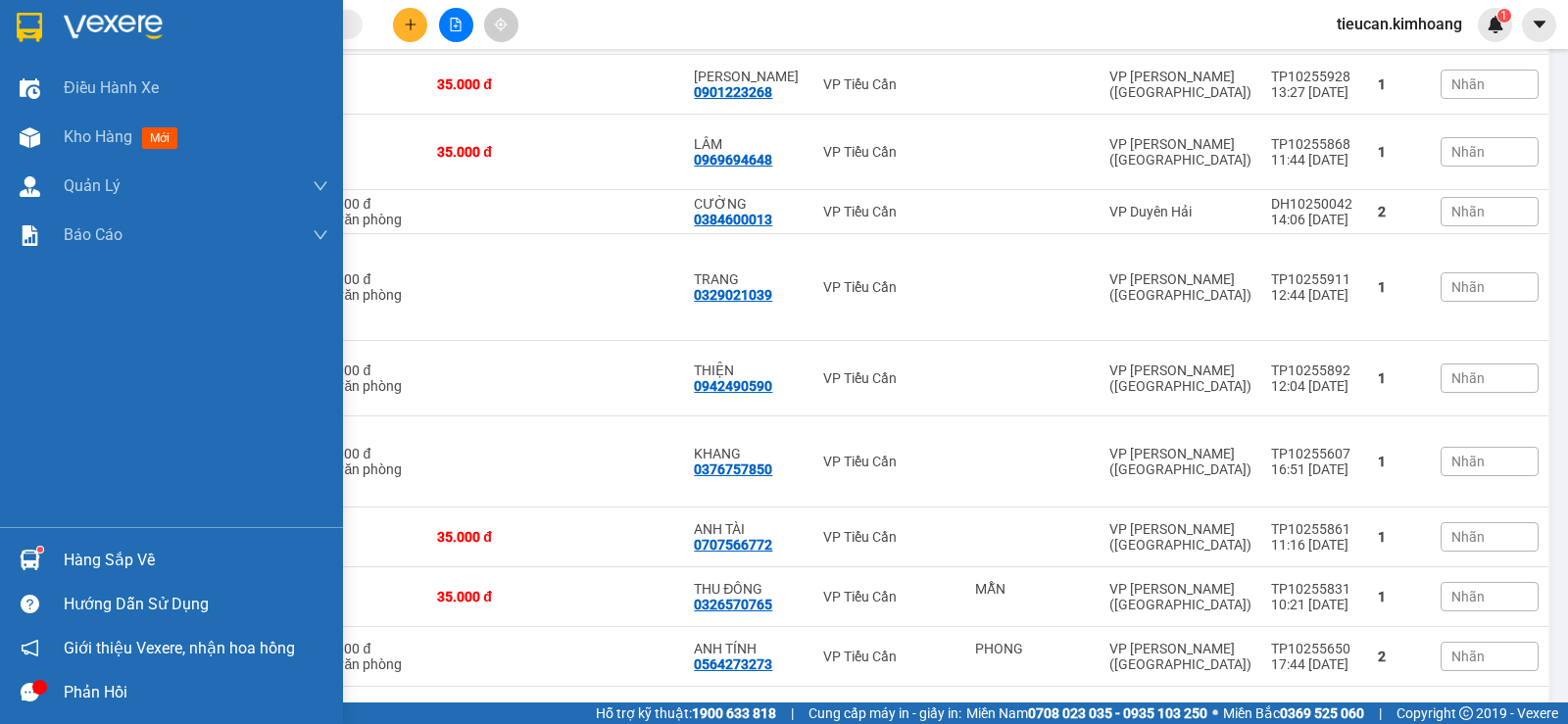
click at [61, 565] on div "Hàng sắp về" at bounding box center [171, 560] width 343 height 44
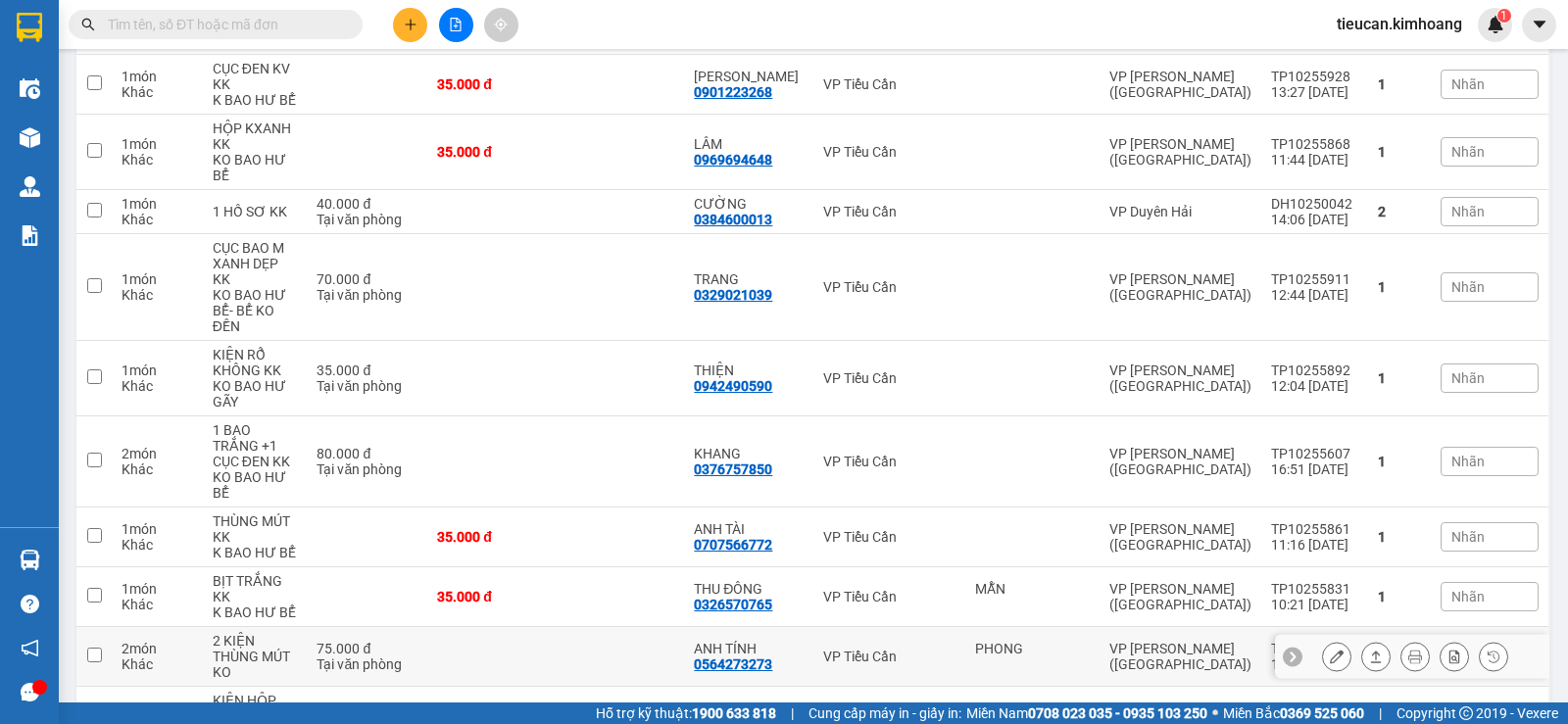
click at [902, 276] on section "Kết quả tìm kiếm ( 0 ) Bộ lọc No Data tieucan.kimhoang 1 Điều hành xe Kho hàng …" at bounding box center [784, 362] width 1568 height 724
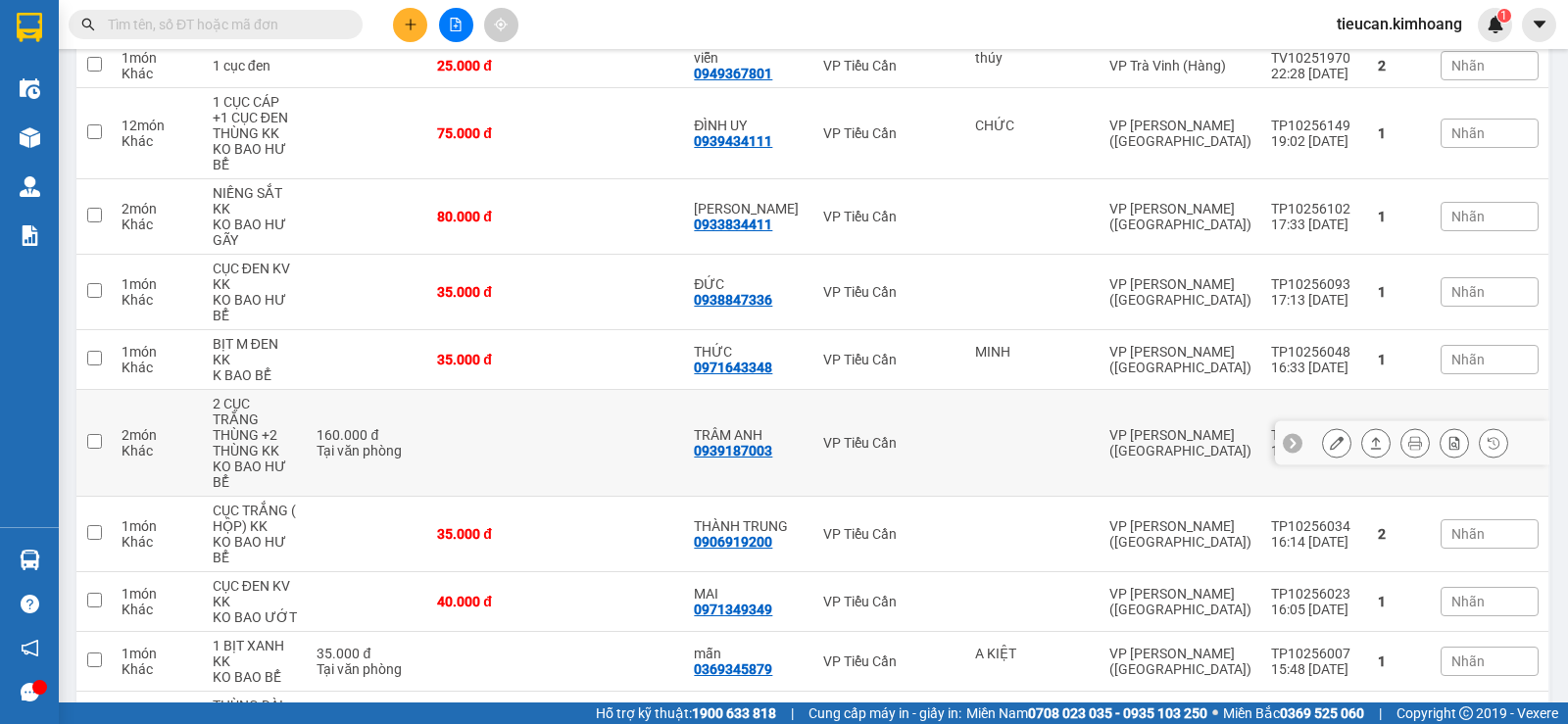
scroll to position [0, 0]
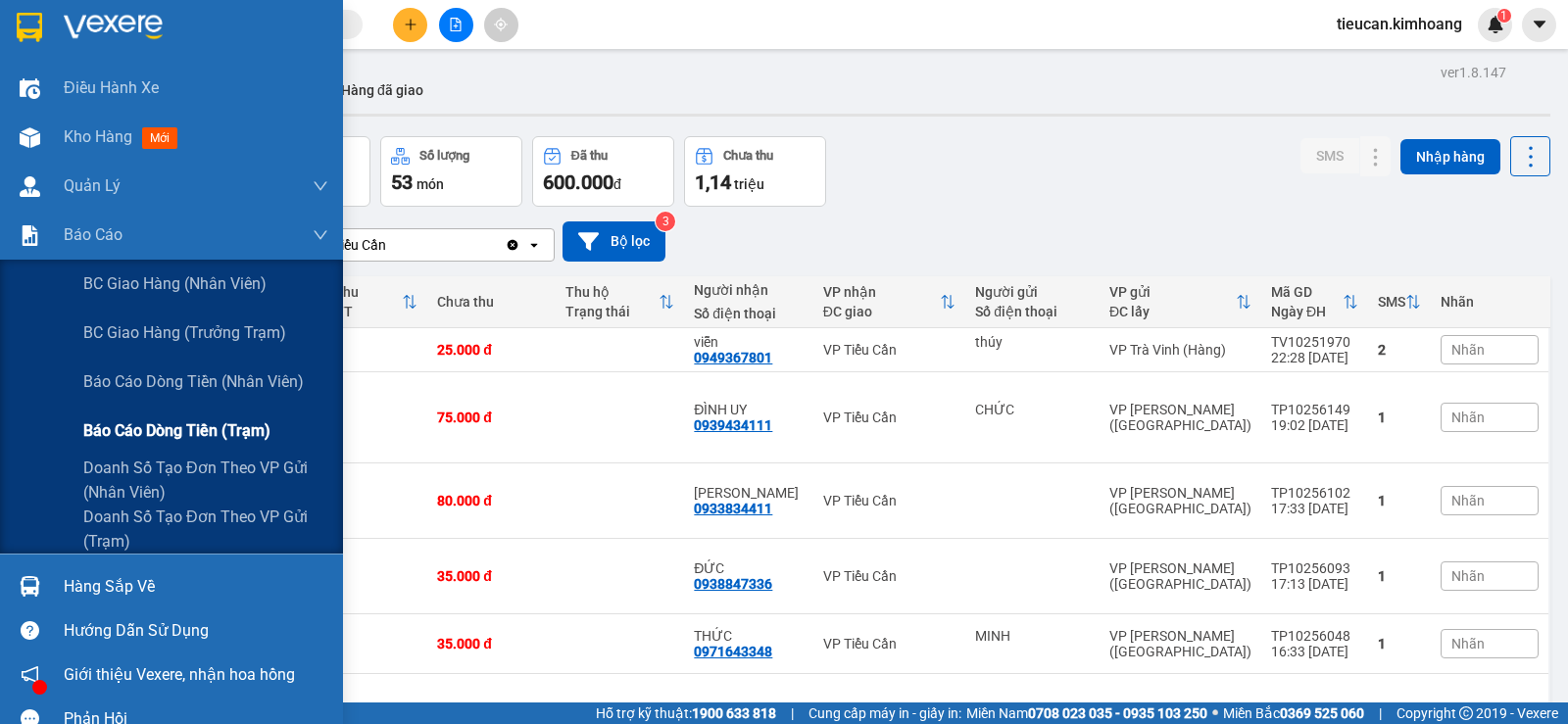
click at [161, 429] on span "Báo cáo dòng tiền (trạm)" at bounding box center [176, 430] width 187 height 24
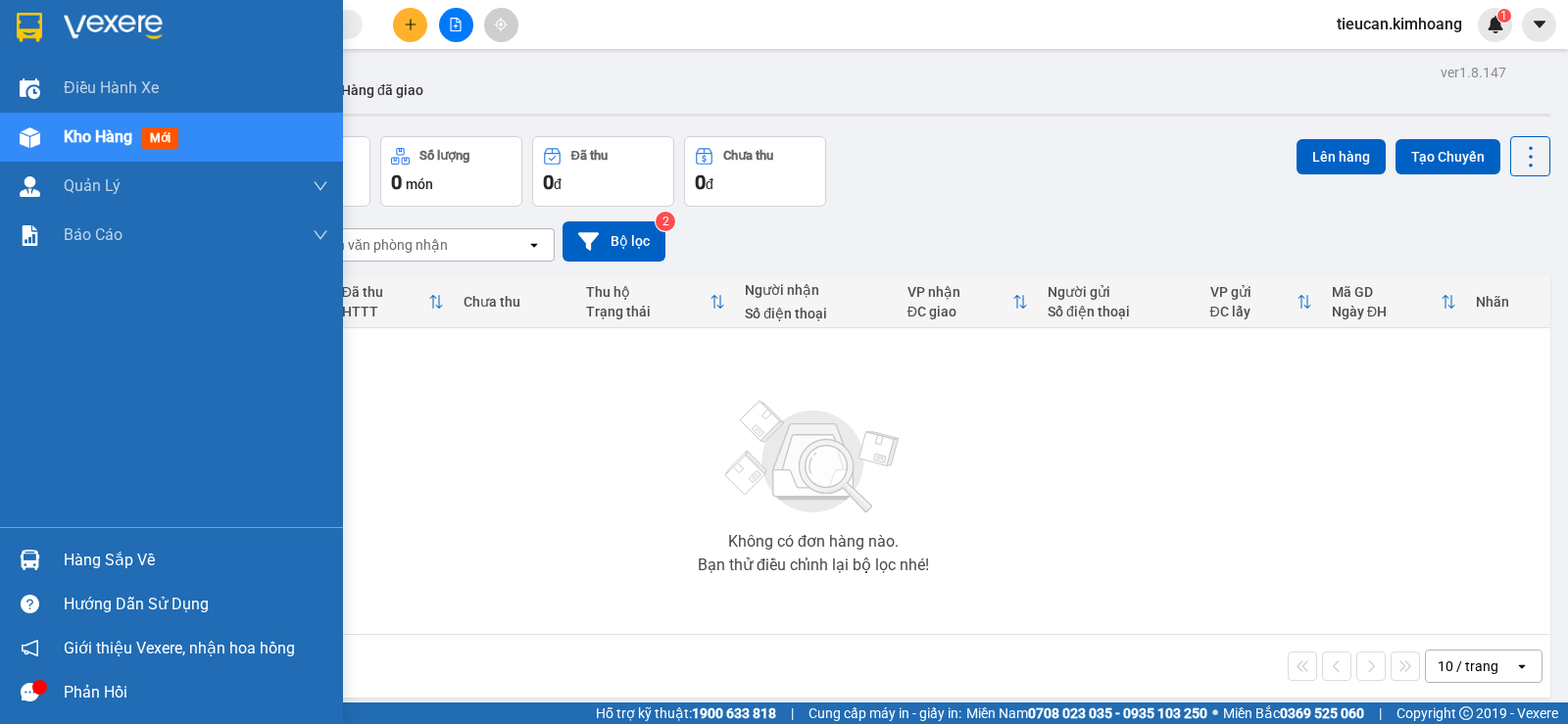
click at [121, 551] on div "Hàng sắp về" at bounding box center [196, 560] width 265 height 29
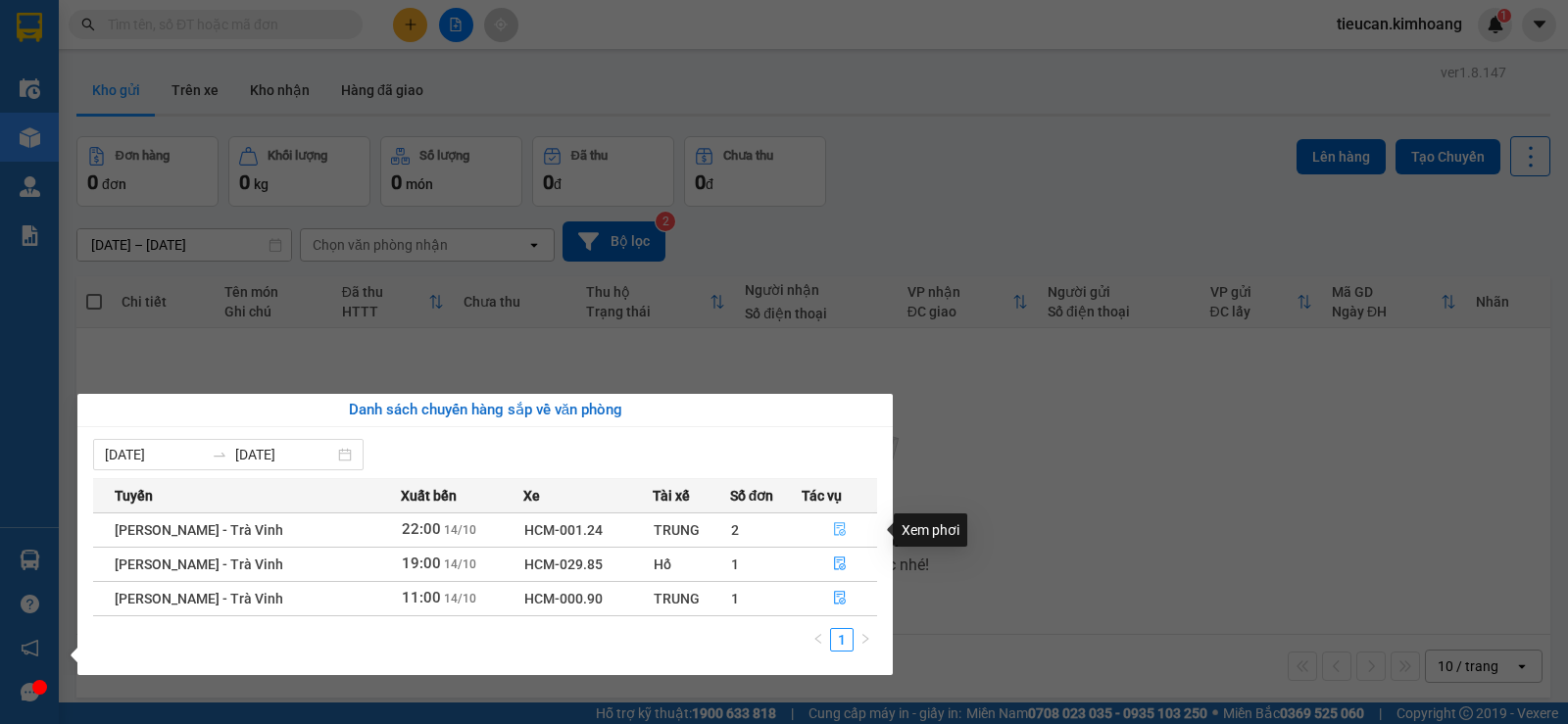
click at [844, 526] on icon "file-done" at bounding box center [840, 529] width 14 height 14
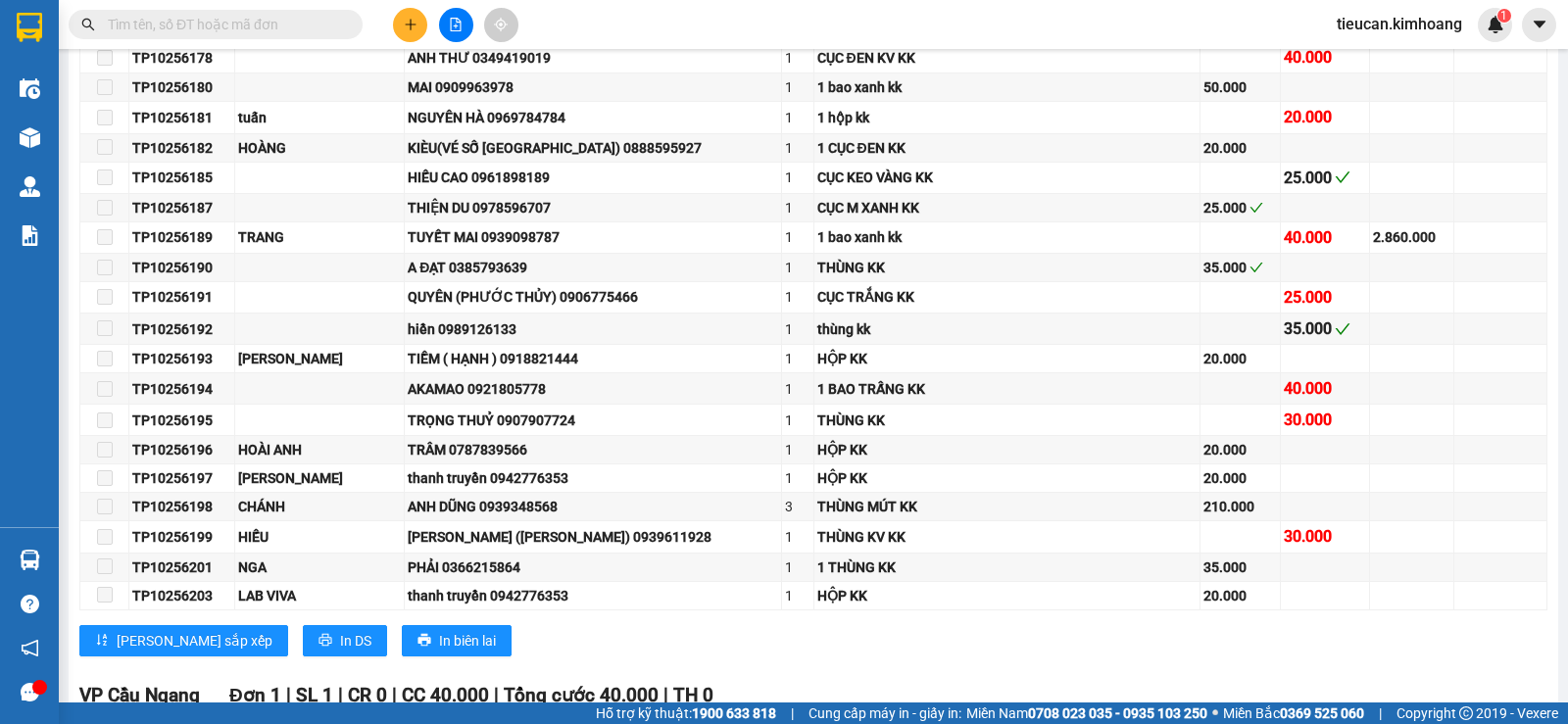
scroll to position [2155, 0]
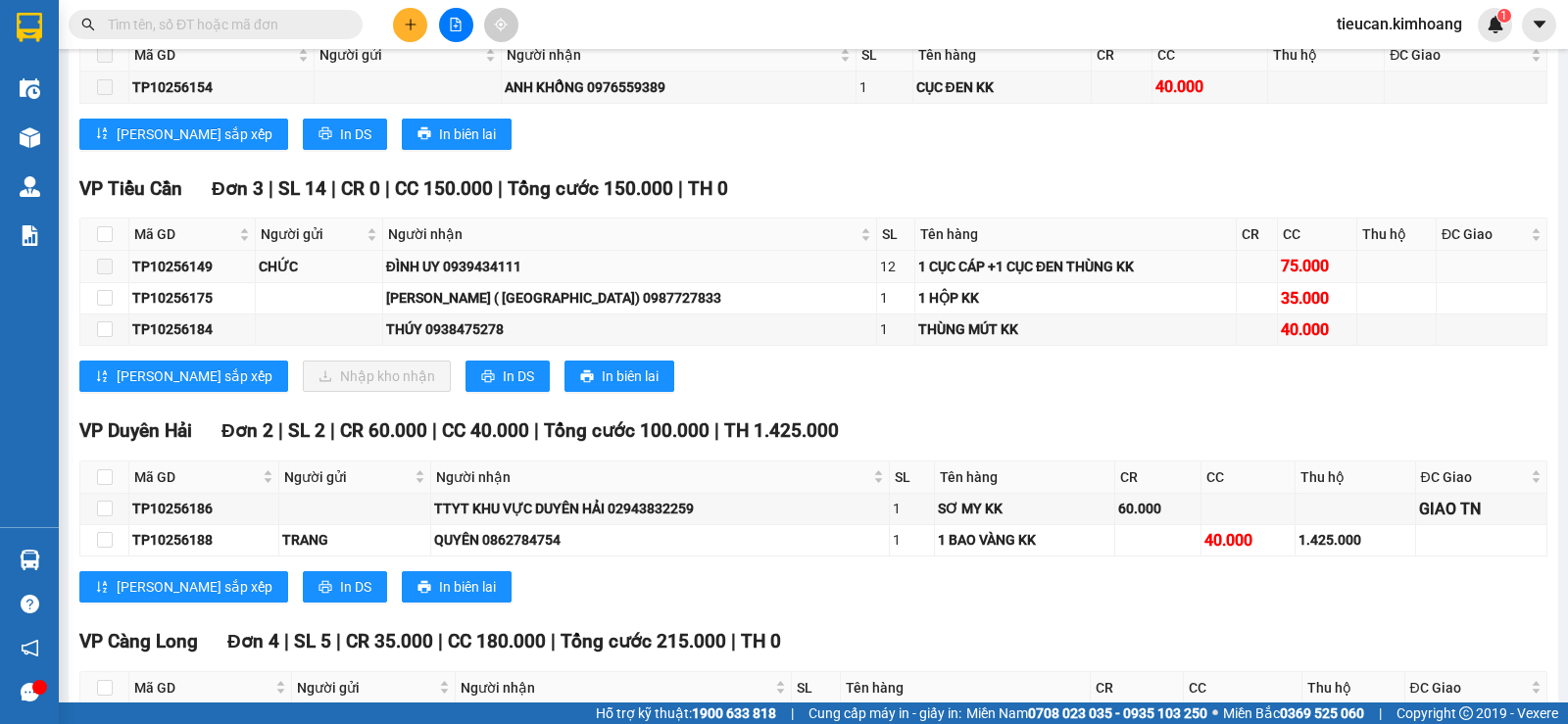
click at [104, 274] on span at bounding box center [105, 267] width 16 height 16
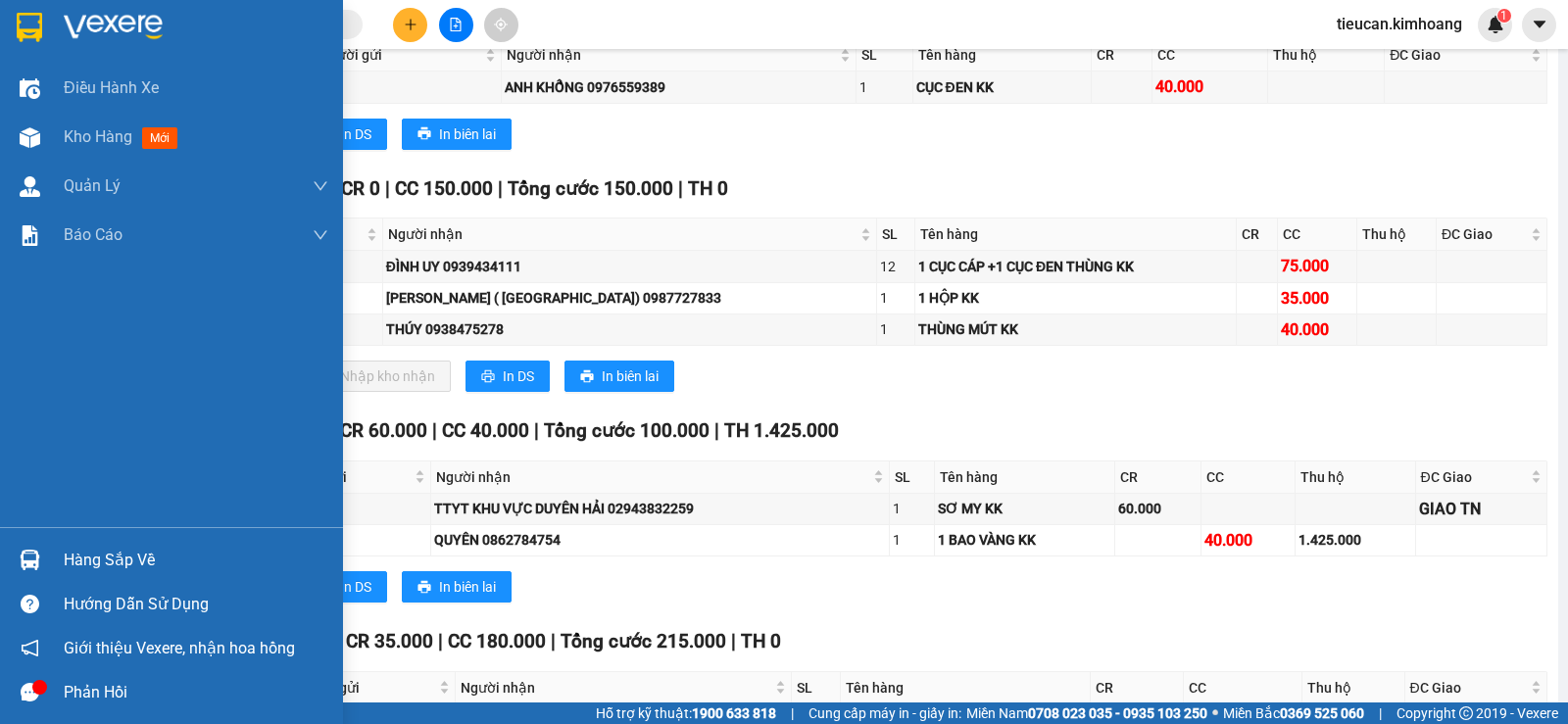
click at [54, 574] on div "Hàng sắp về" at bounding box center [171, 560] width 343 height 44
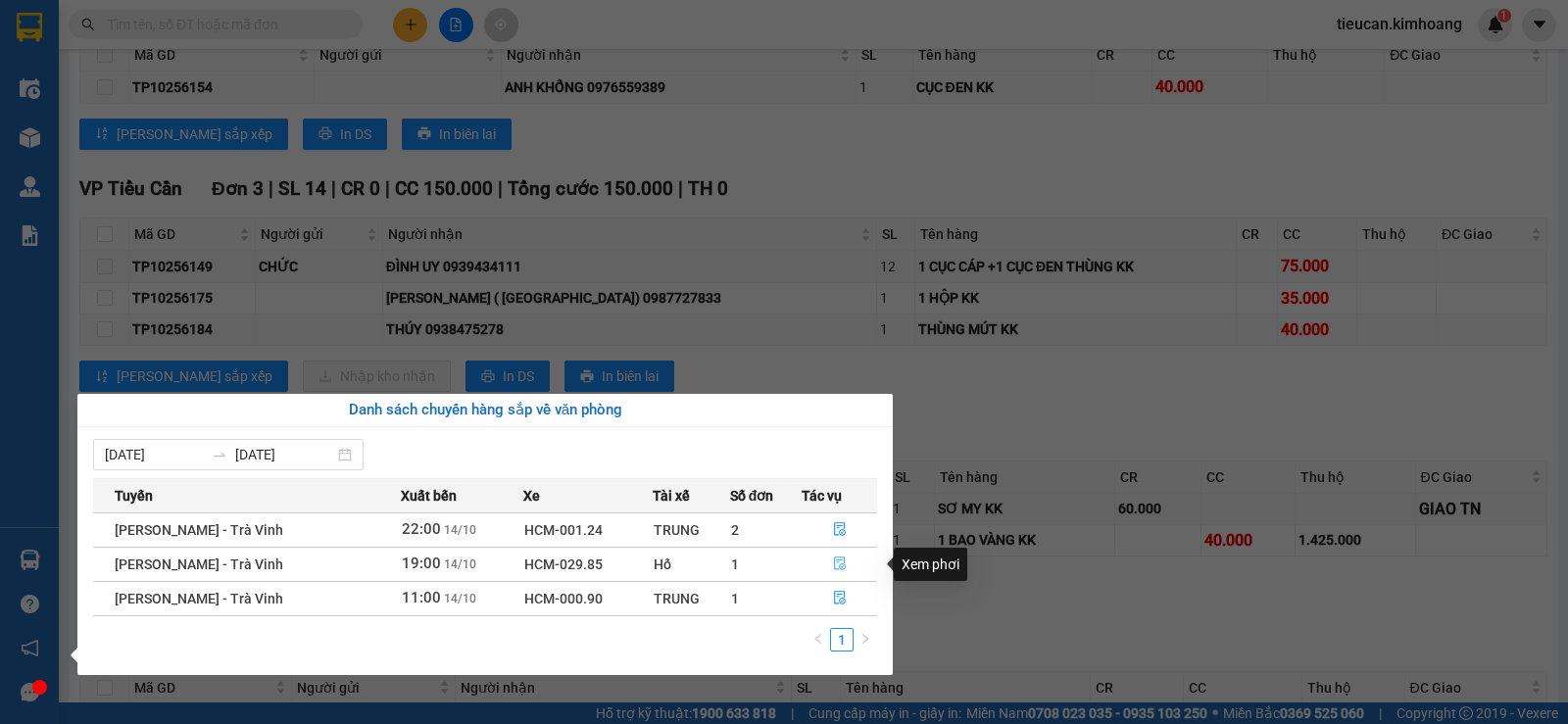
click at [844, 560] on icon "file-done" at bounding box center [840, 563] width 14 height 14
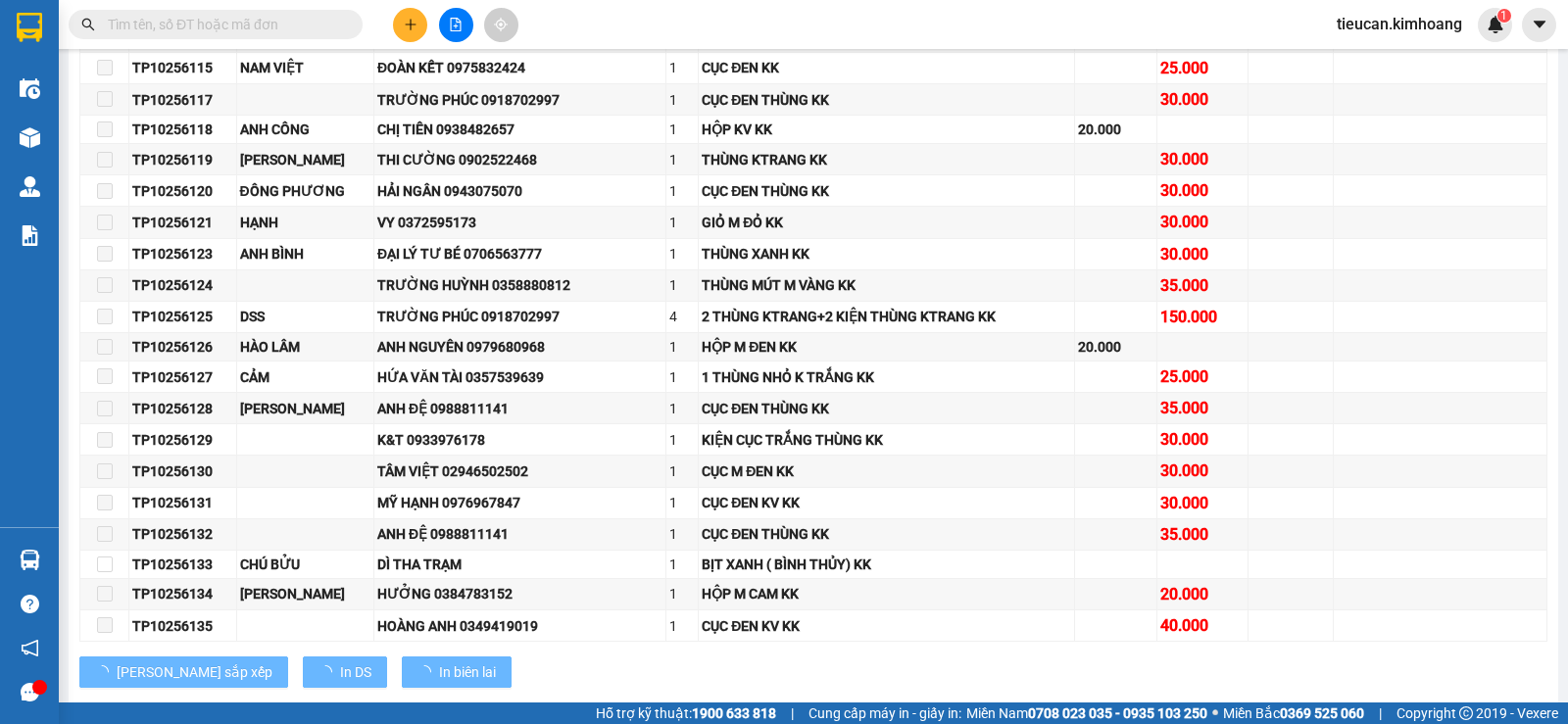
scroll to position [2872, 0]
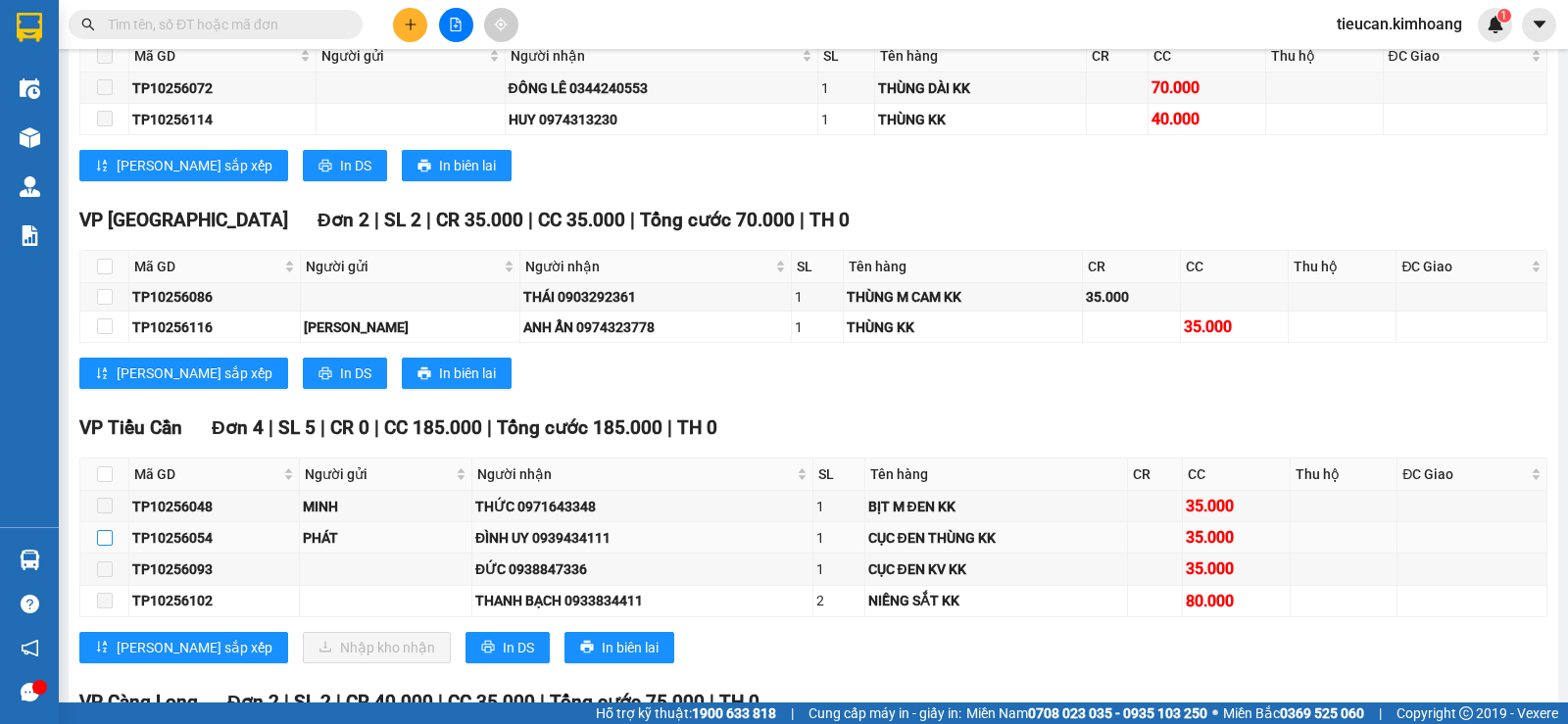
click at [107, 546] on input "checkbox" at bounding box center [105, 538] width 16 height 16
checkbox input "true"
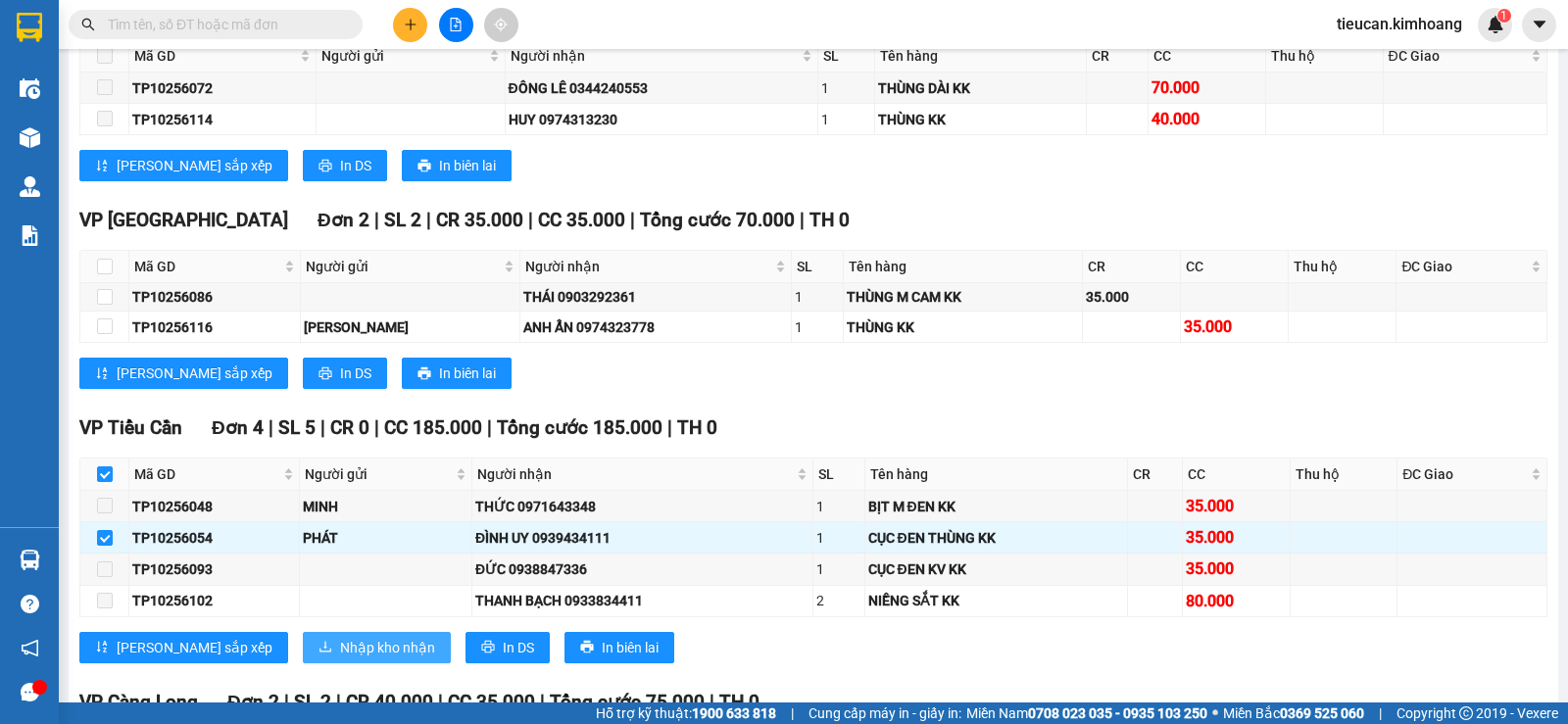
click at [340, 658] on span "Nhập kho nhận" at bounding box center [387, 648] width 95 height 22
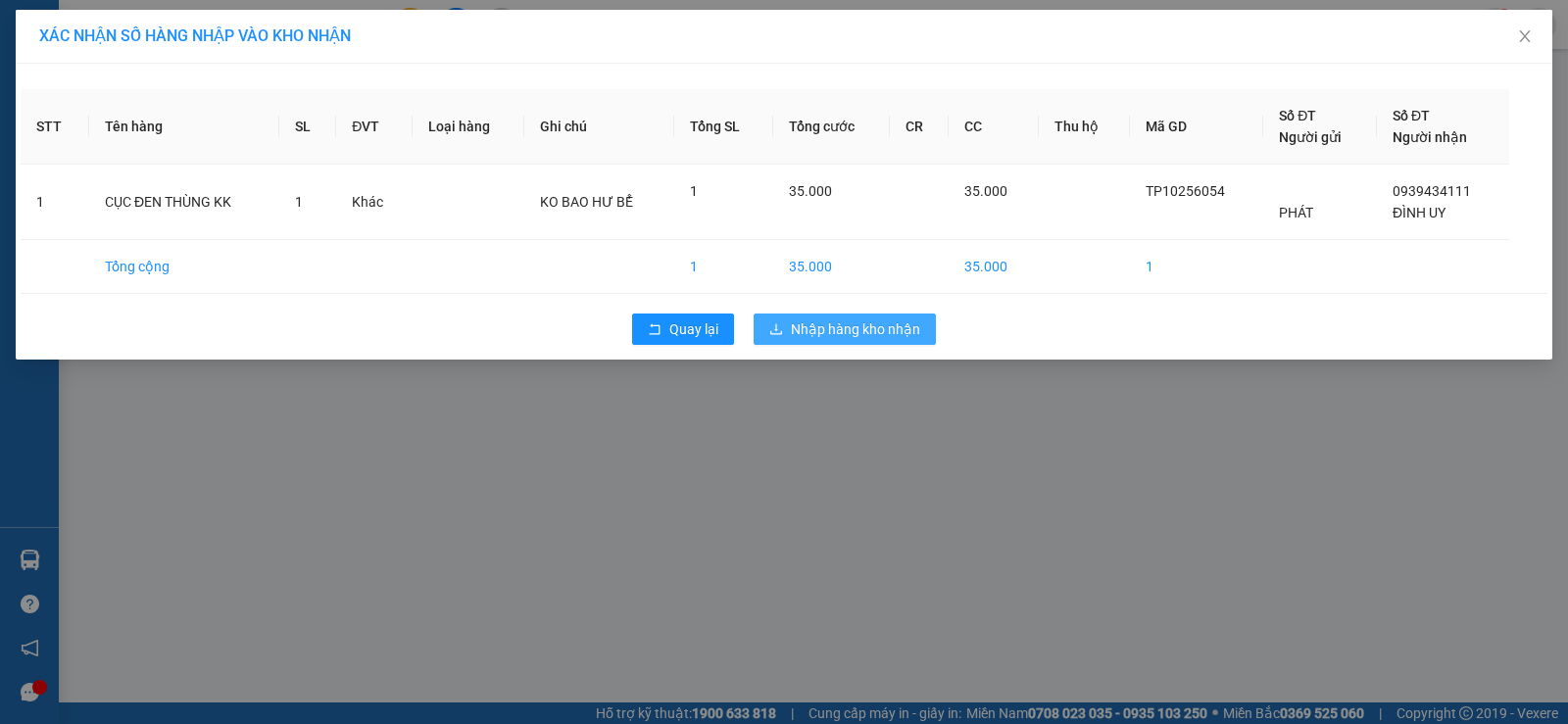
click at [860, 337] on span "Nhập hàng kho nhận" at bounding box center [855, 329] width 129 height 22
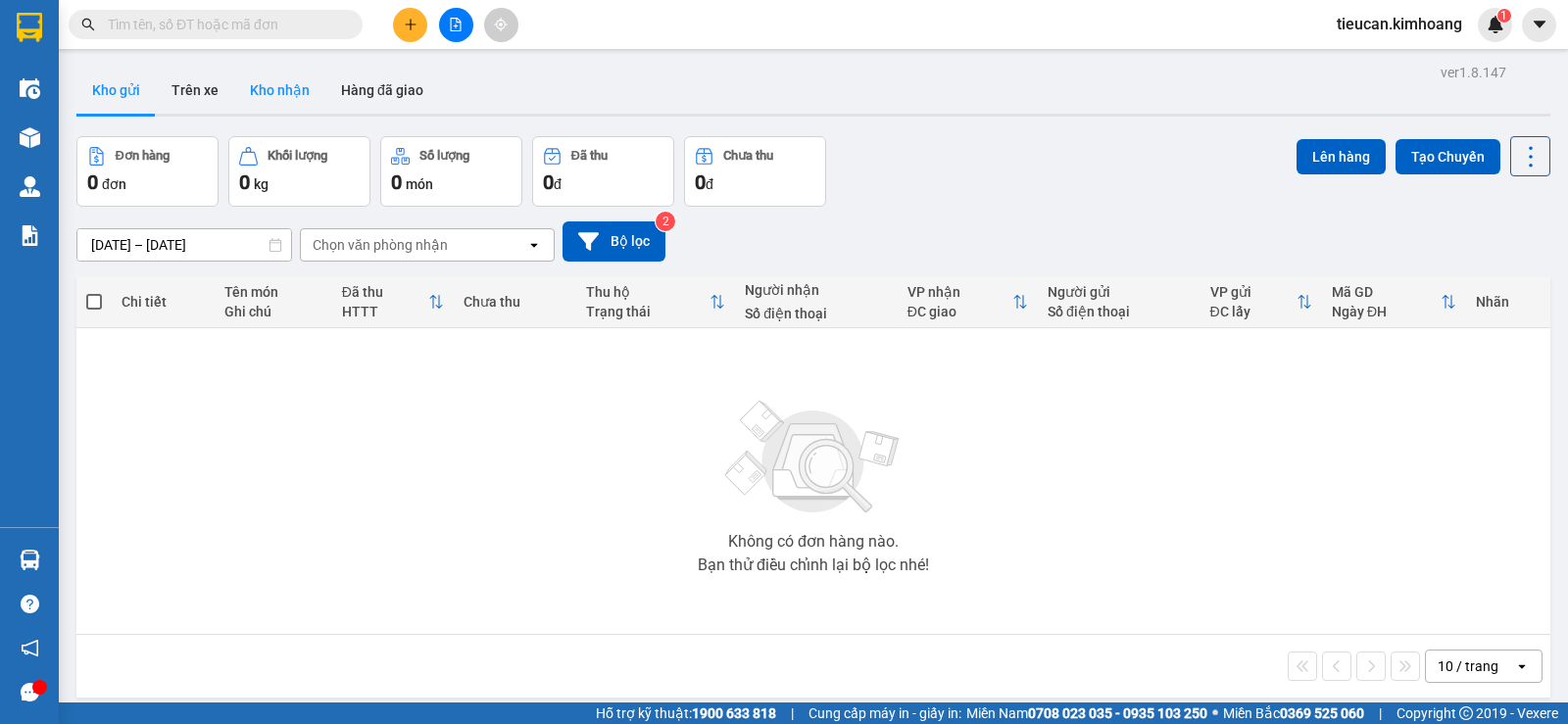
click at [282, 96] on button "Kho nhận" at bounding box center [279, 90] width 91 height 47
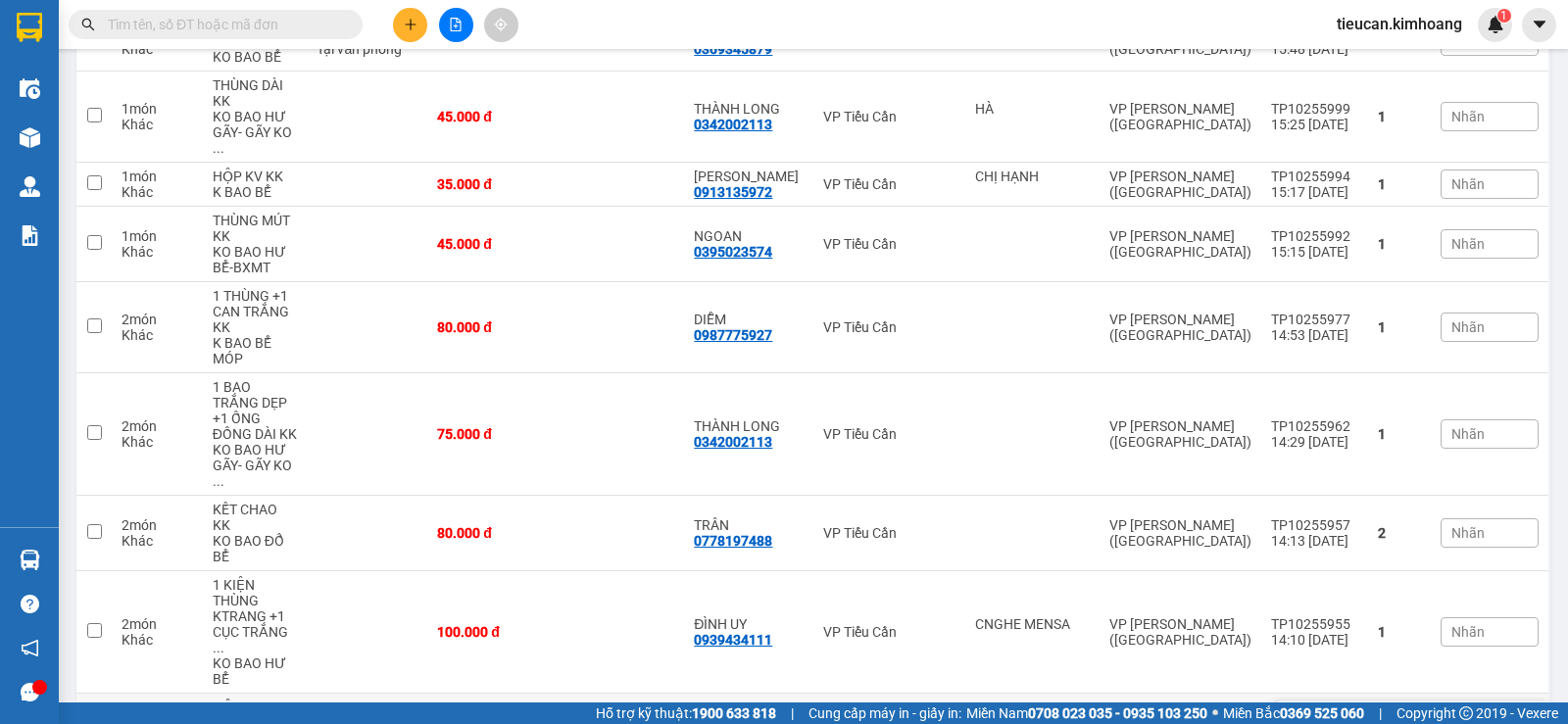
scroll to position [882, 0]
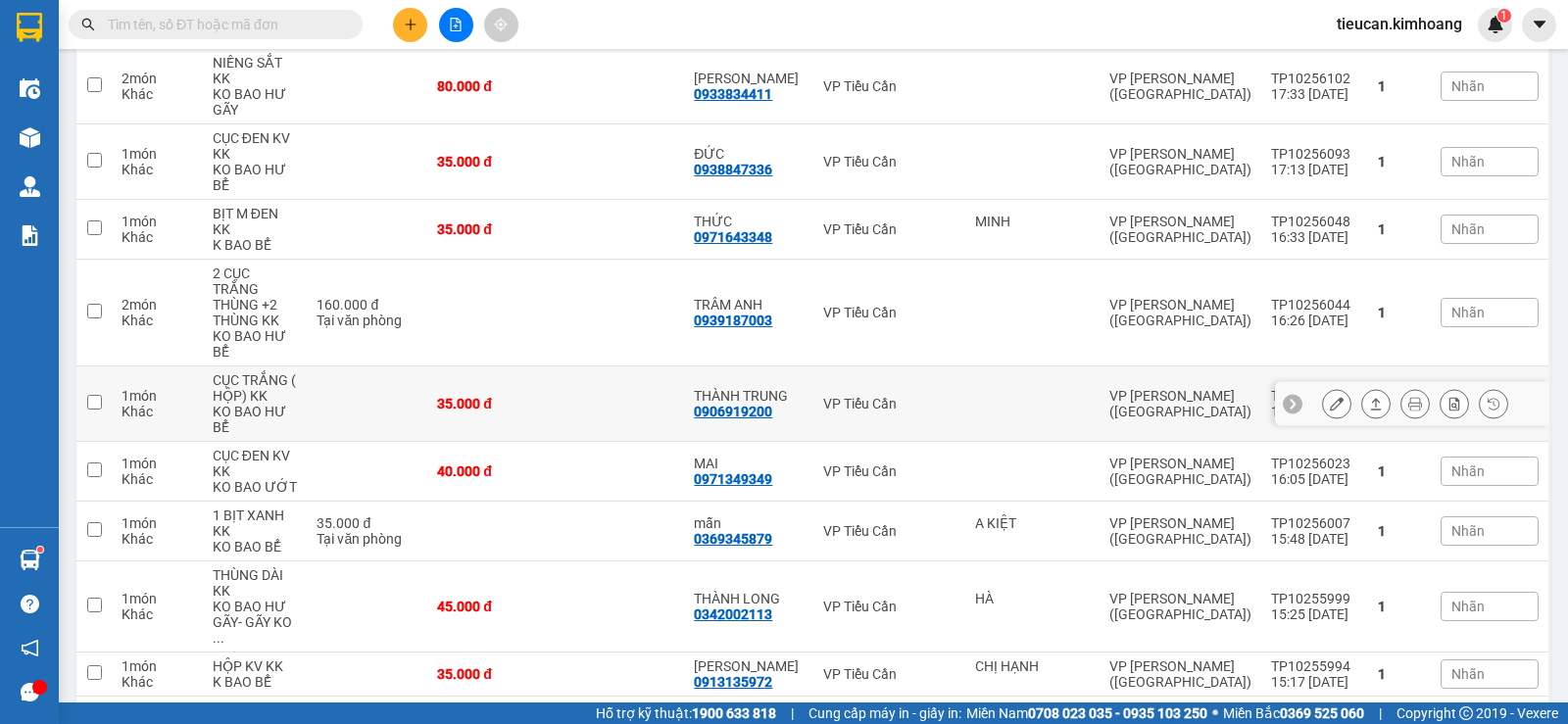
scroll to position [588, 0]
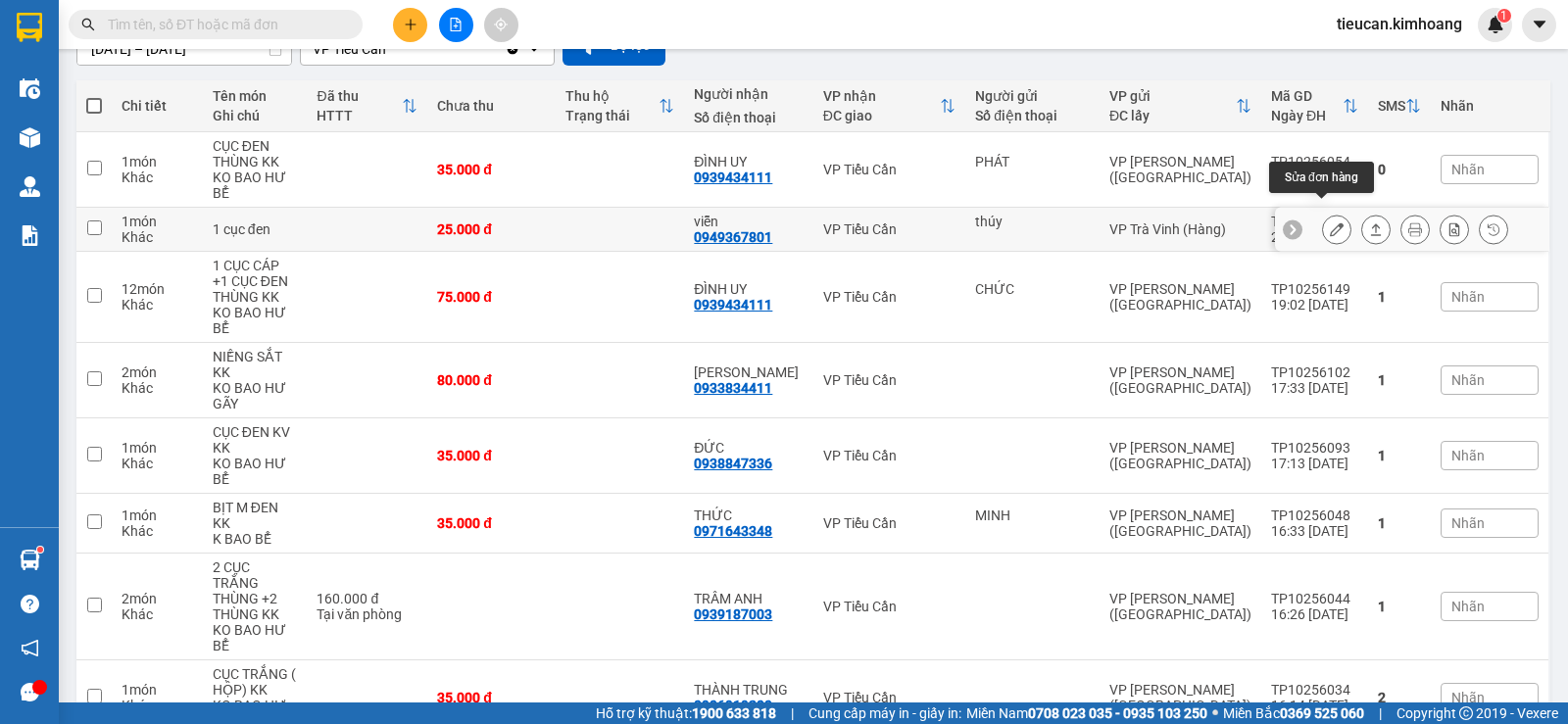
click at [1329, 218] on button at bounding box center [1336, 230] width 27 height 34
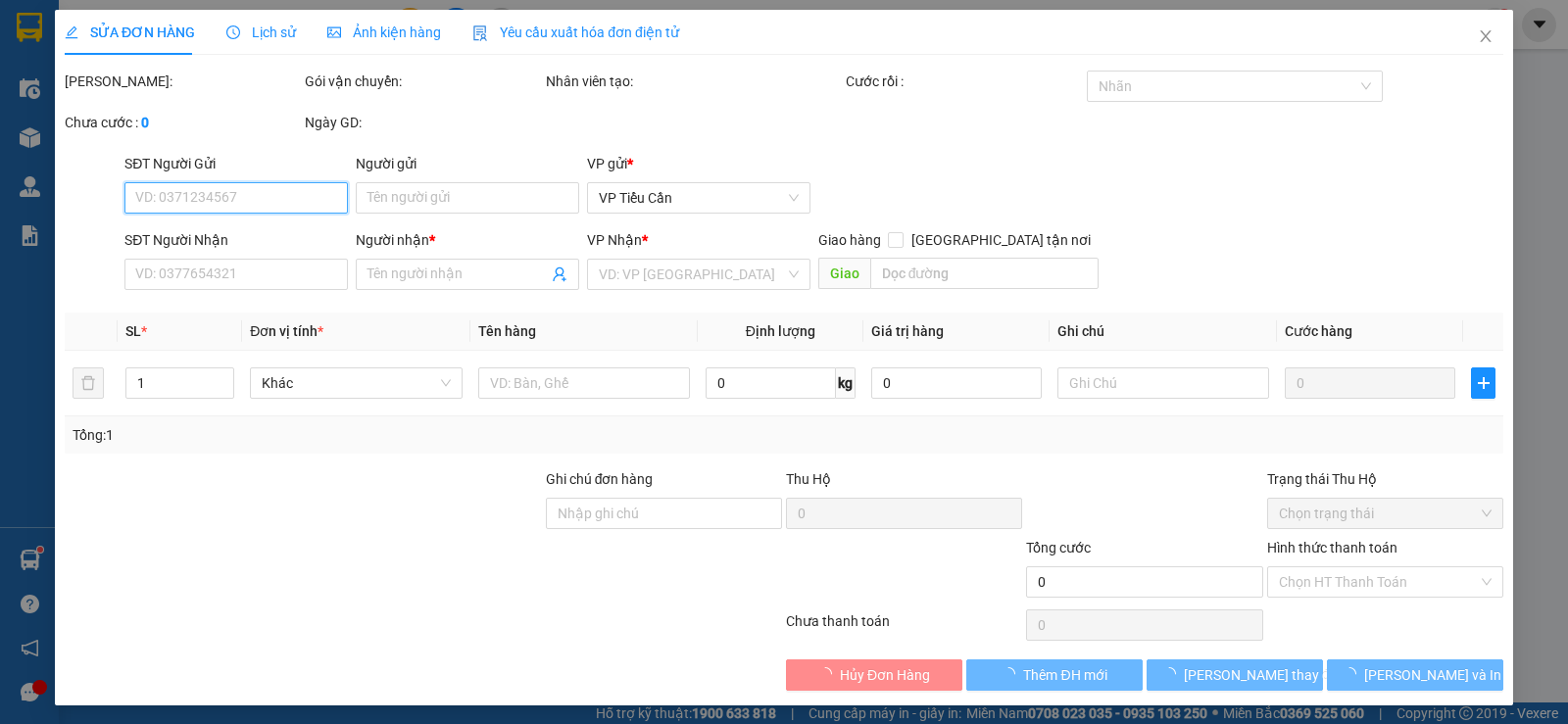
type input "thúy"
type input "0949367801"
type input "viễn"
type input "25.000"
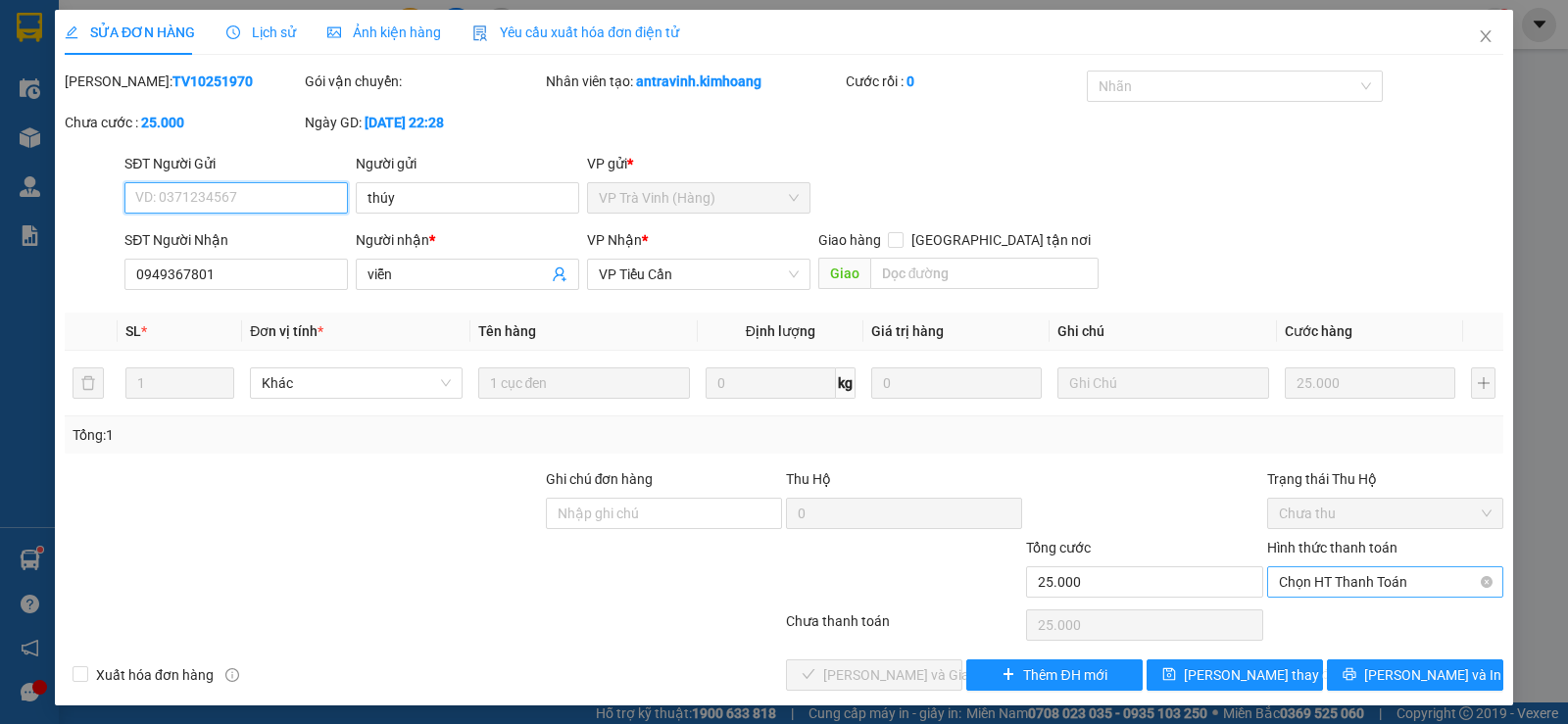
click at [1325, 569] on span "Chọn HT Thanh Toán" at bounding box center [1385, 581] width 213 height 29
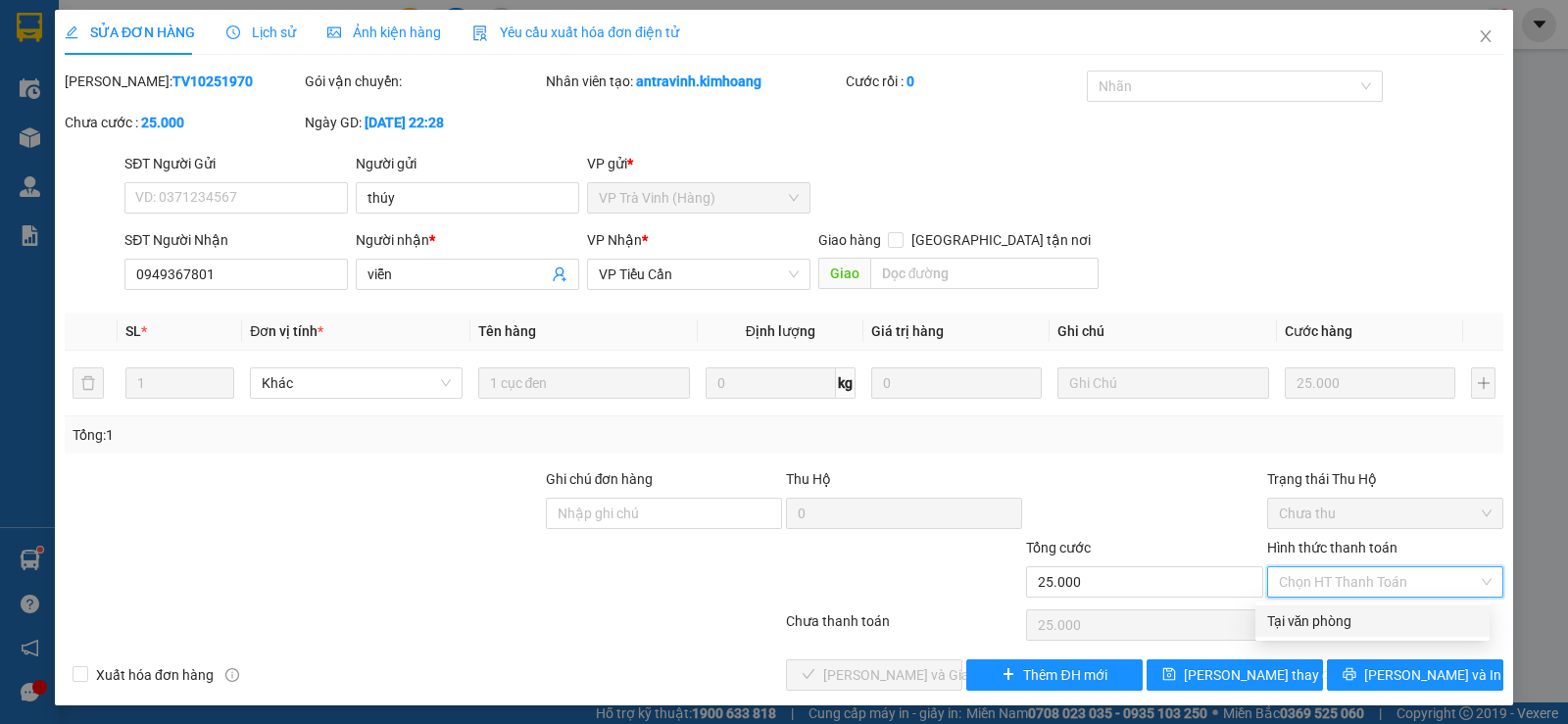
click at [1301, 623] on div "Tại văn phòng" at bounding box center [1372, 621] width 211 height 22
type input "0"
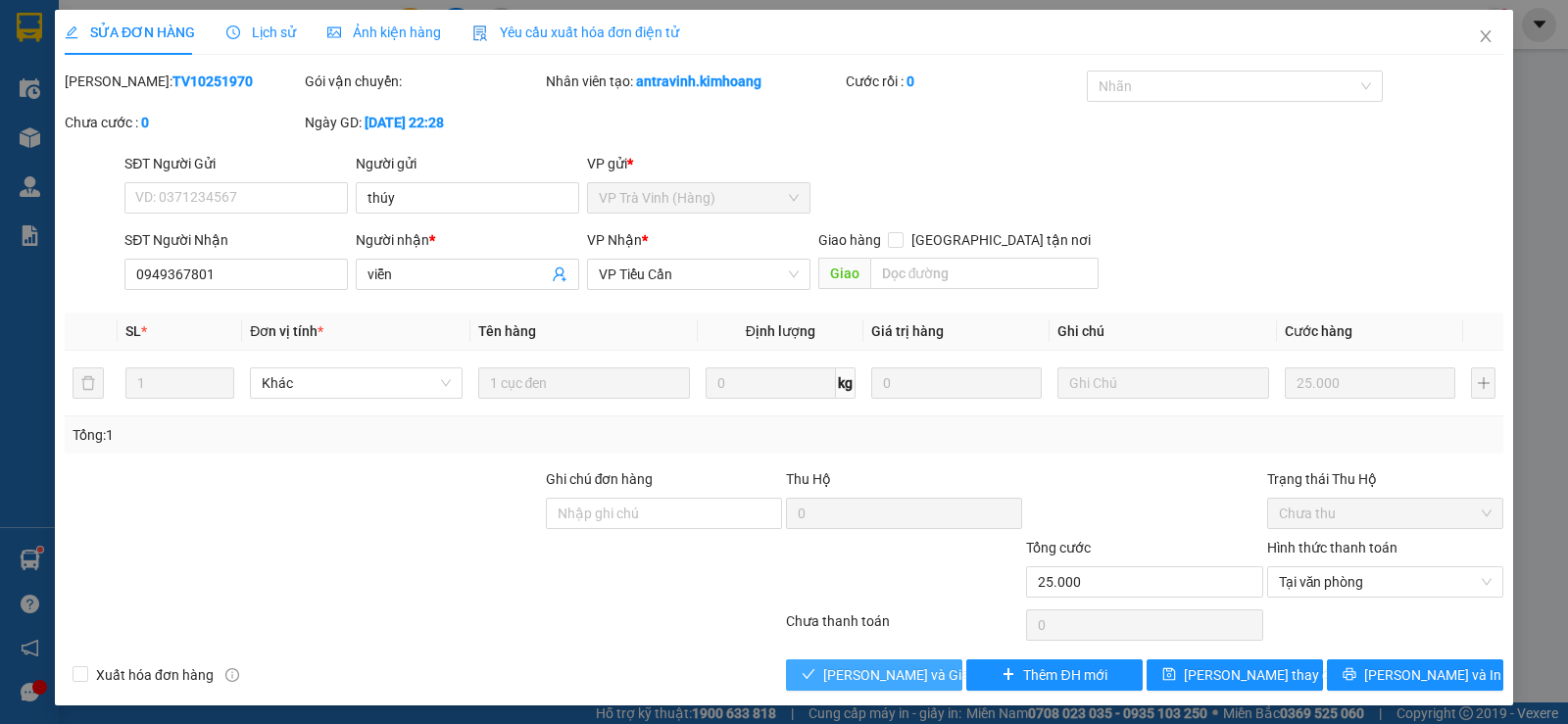
click at [902, 665] on span "[PERSON_NAME] và Giao hàng" at bounding box center [917, 675] width 188 height 22
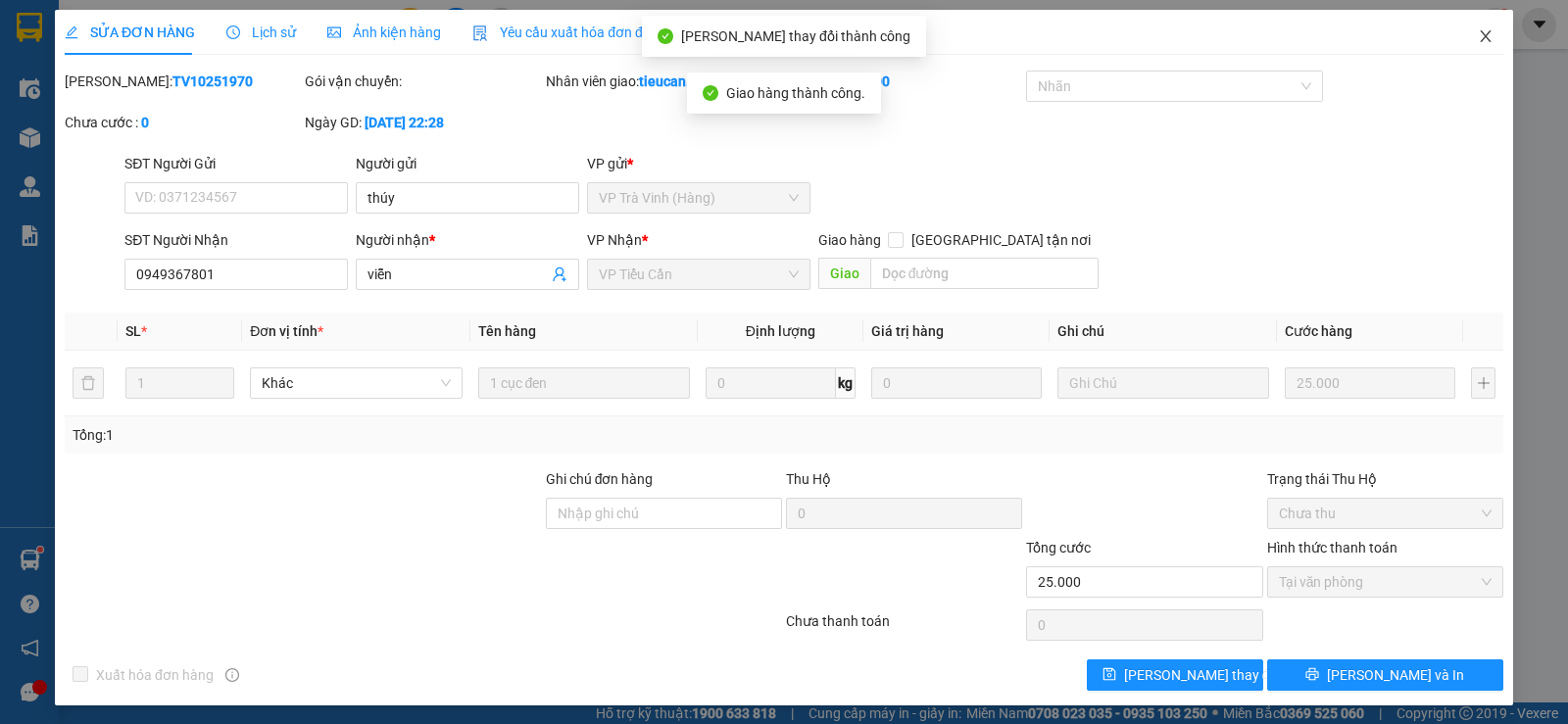
click at [1472, 24] on span "Close" at bounding box center [1485, 37] width 55 height 55
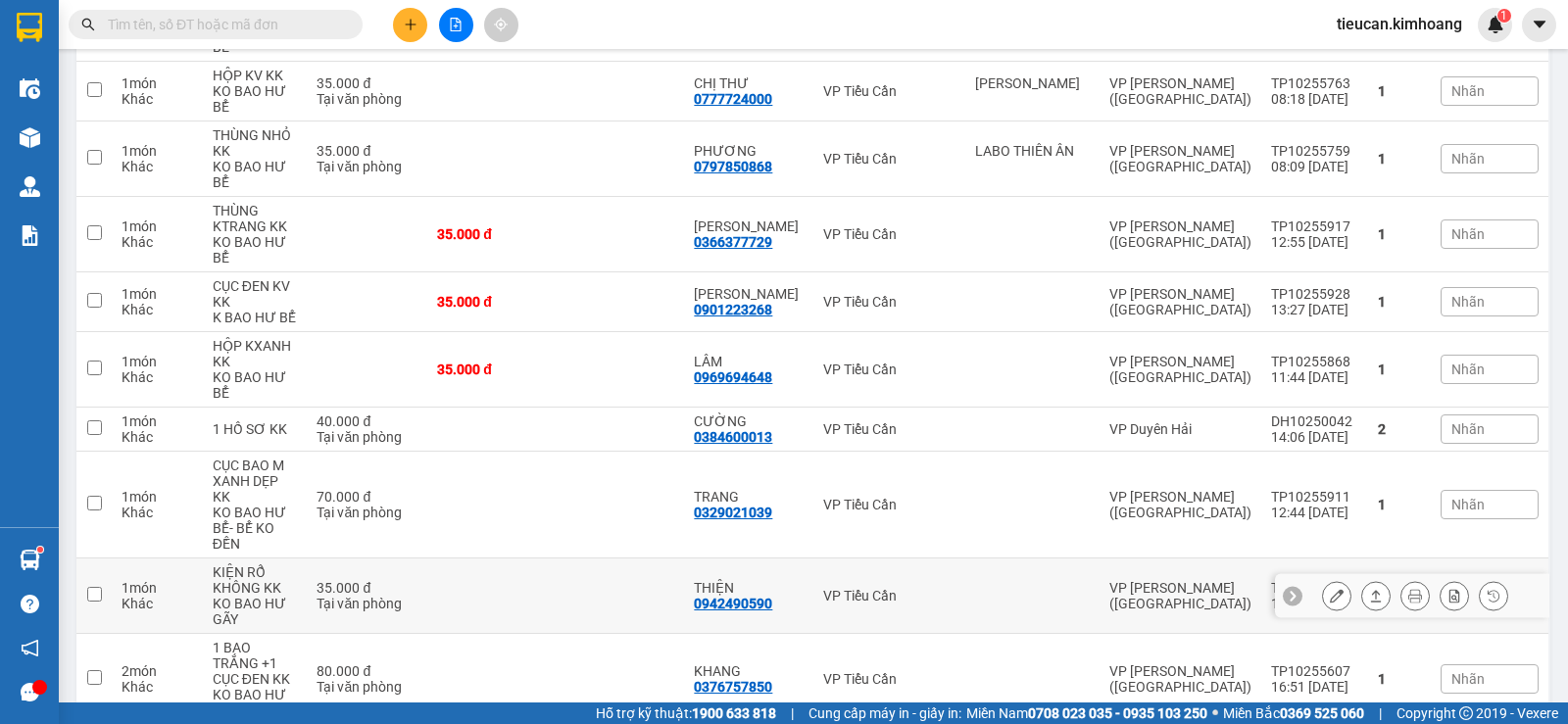
scroll to position [1763, 0]
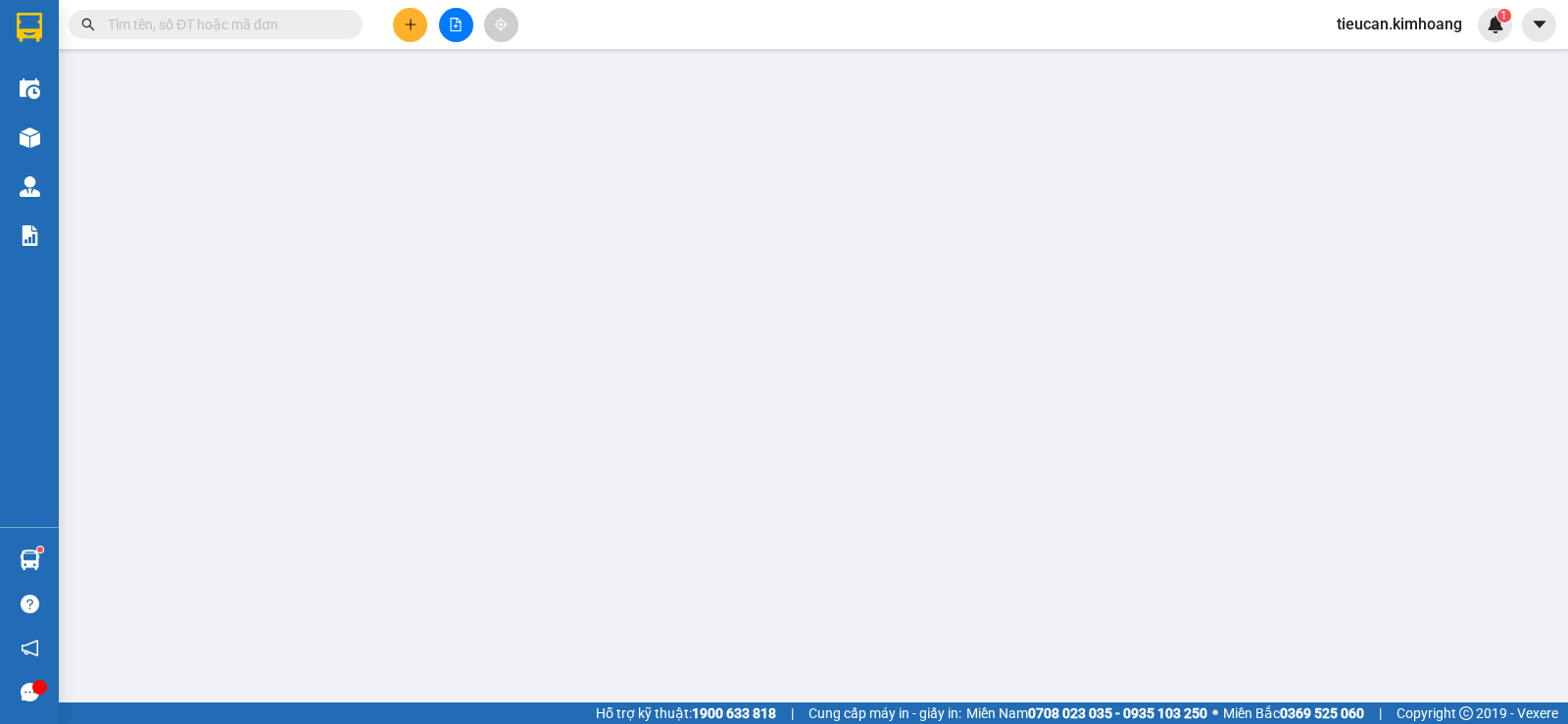
type input "0706181396"
type input "HUY"
type input "40.000"
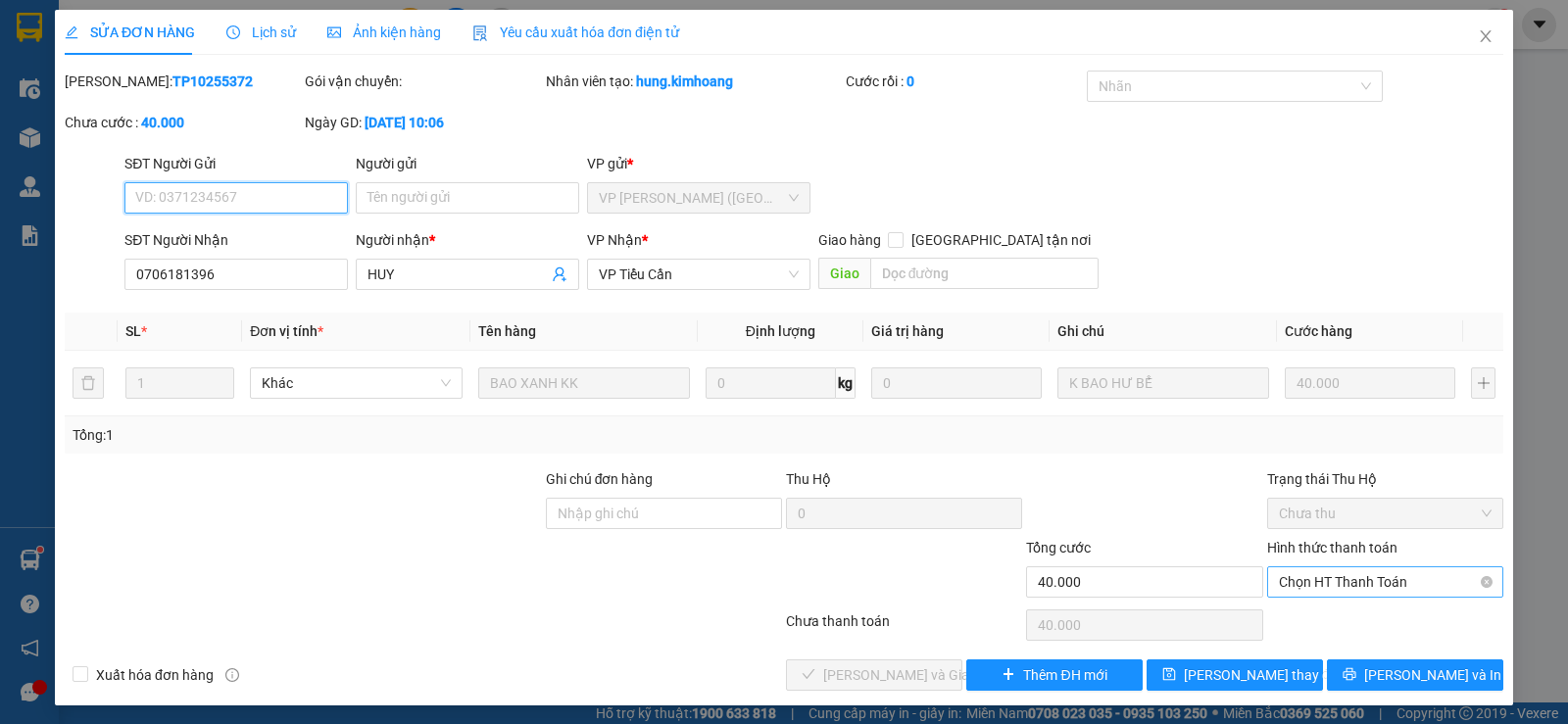
click at [1352, 577] on span "Chọn HT Thanh Toán" at bounding box center [1385, 581] width 213 height 29
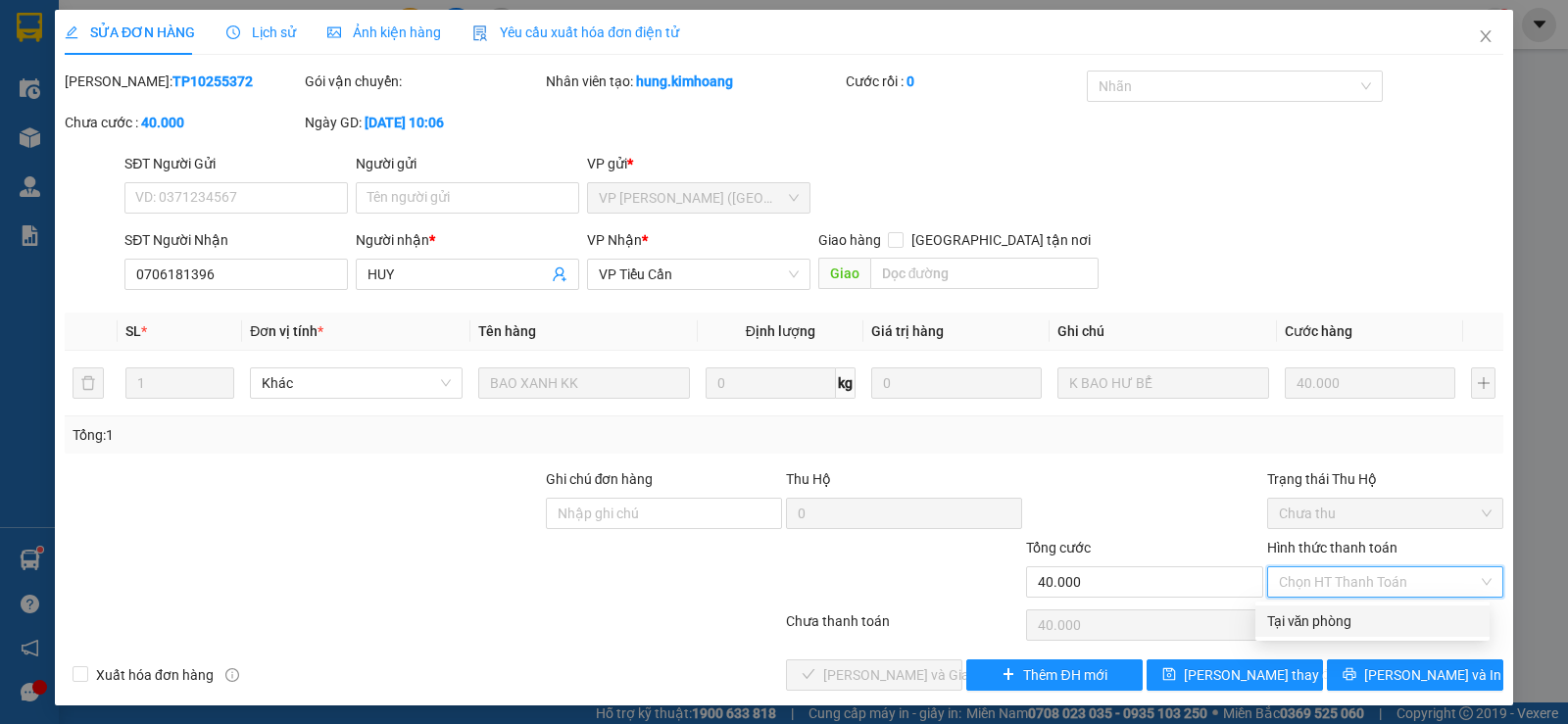
click at [1329, 616] on div "Tại văn phòng" at bounding box center [1372, 621] width 211 height 22
type input "0"
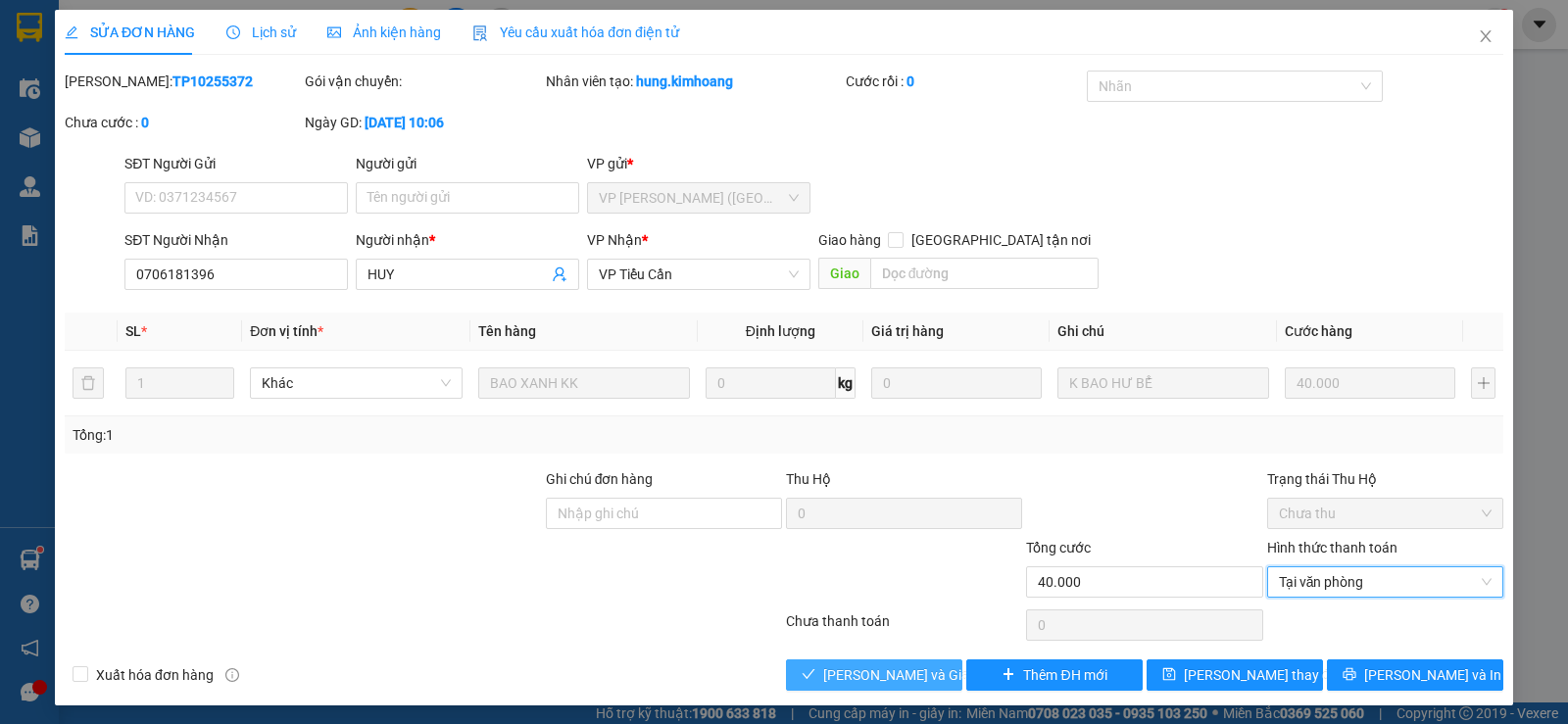
click at [918, 667] on span "[PERSON_NAME] và Giao hàng" at bounding box center [917, 675] width 188 height 22
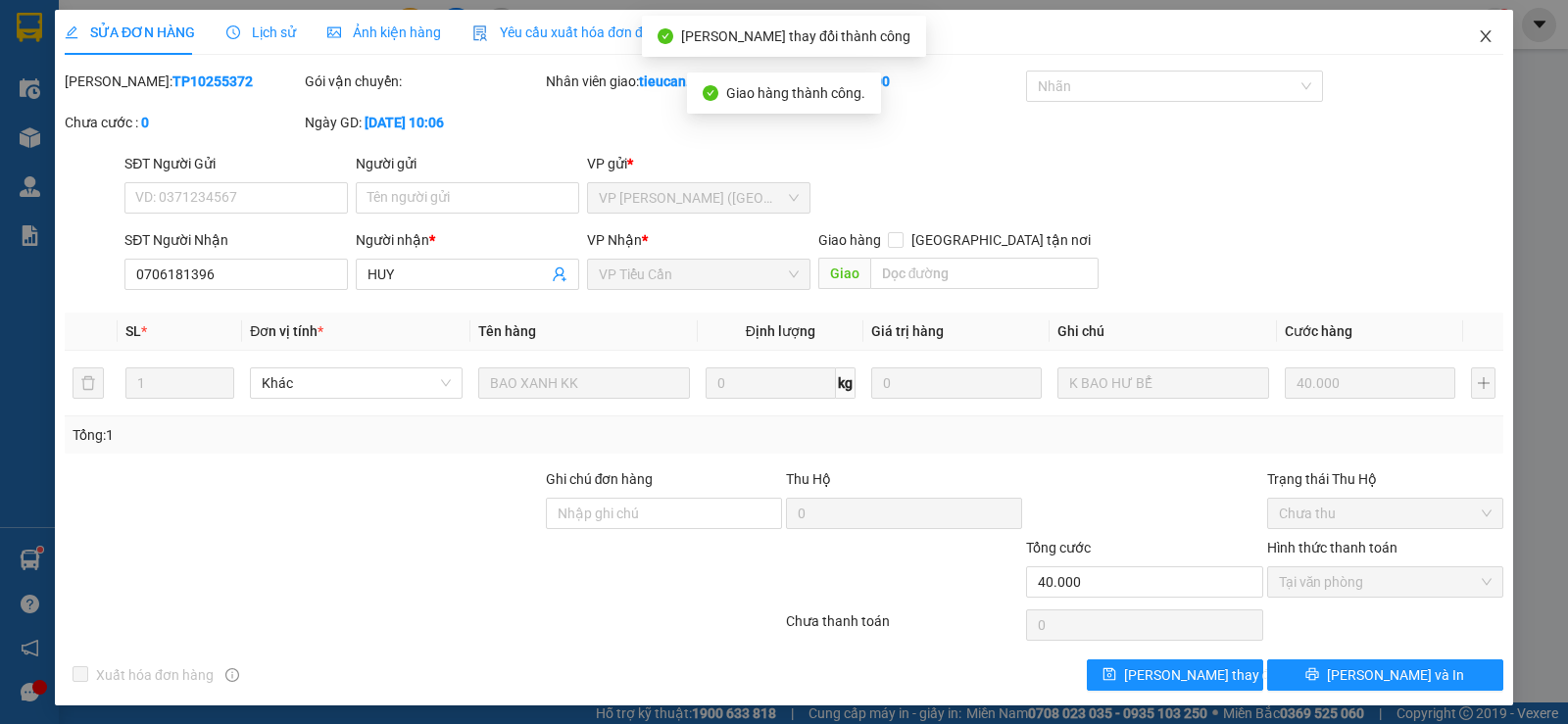
click at [1470, 22] on span "Close" at bounding box center [1485, 37] width 55 height 55
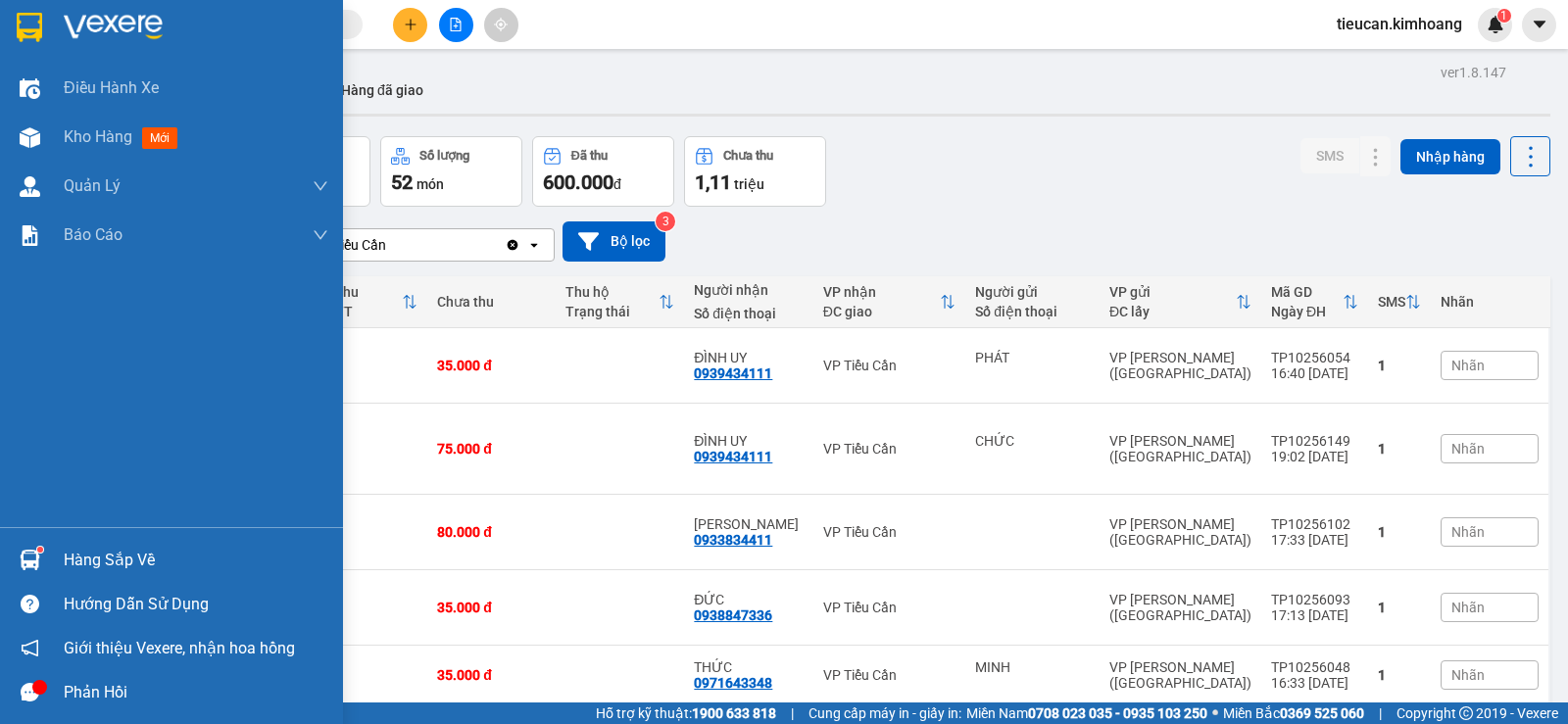
click at [64, 557] on div "Hàng sắp về" at bounding box center [196, 560] width 265 height 29
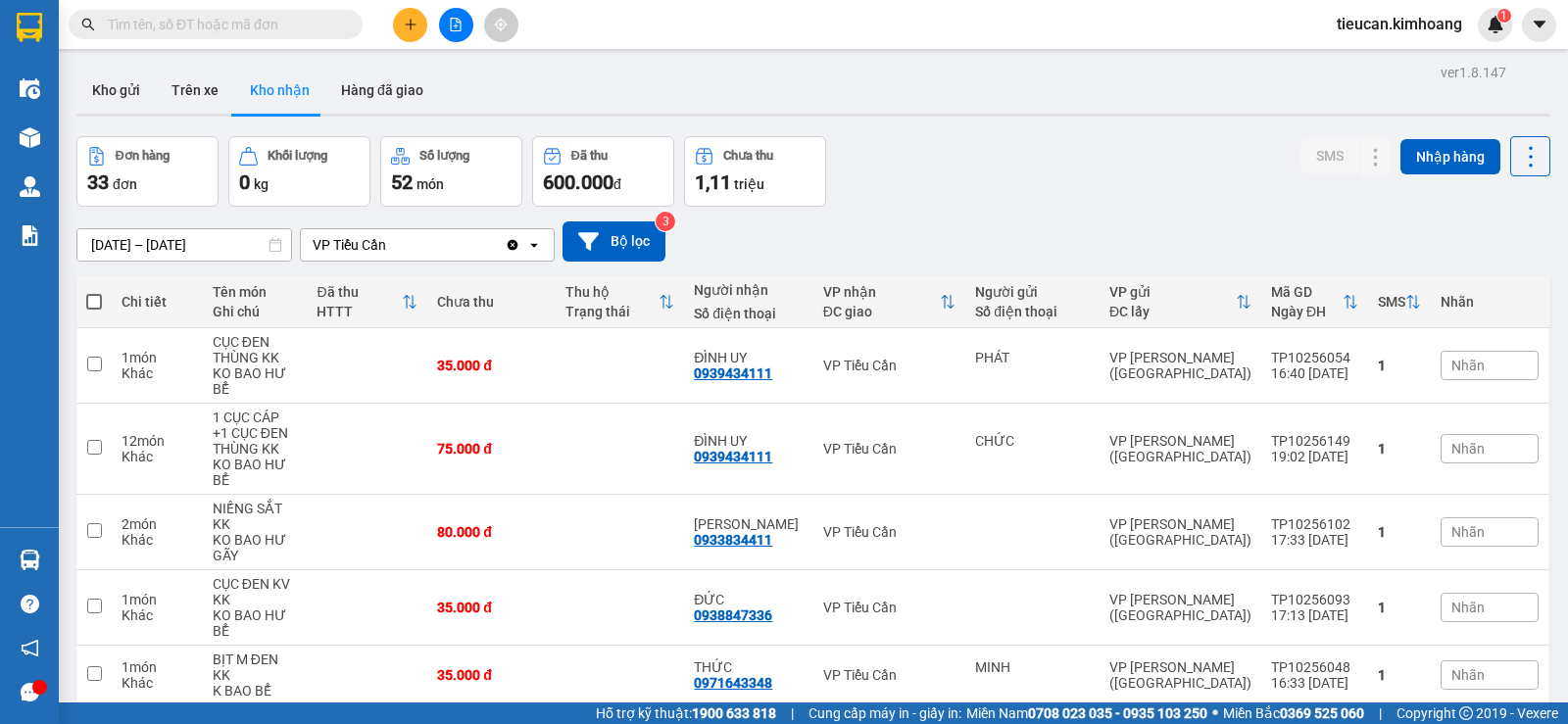
click at [989, 156] on section "Kết quả tìm kiếm ( 0 ) Bộ lọc No Data tieucan.[PERSON_NAME] 1 Điều hành xe Kho …" at bounding box center [784, 362] width 1568 height 724
click at [398, 25] on button at bounding box center [410, 25] width 34 height 34
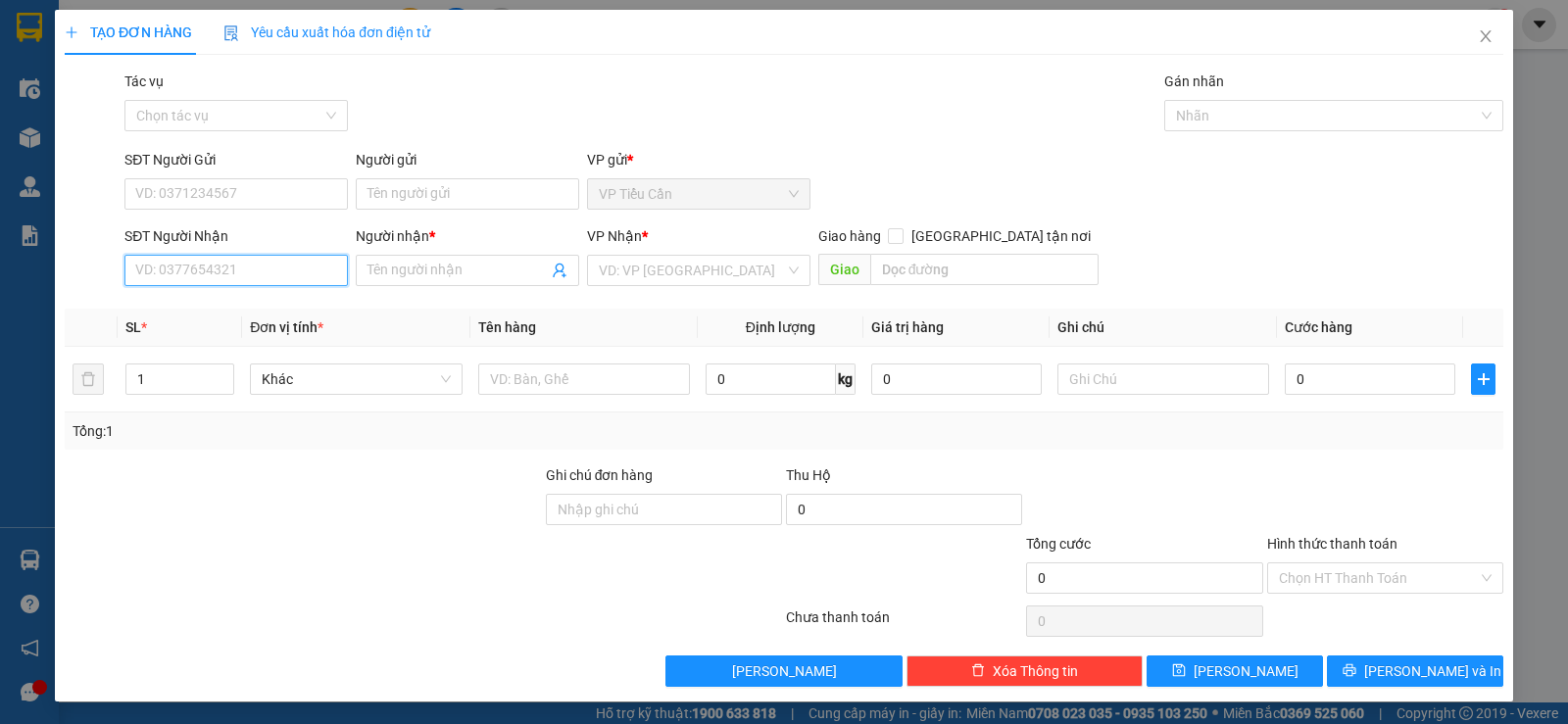
click at [258, 282] on input "SĐT Người Nhận" at bounding box center [235, 270] width 223 height 31
click at [204, 313] on div "0355155974 - CHÂU" at bounding box center [234, 310] width 198 height 22
type input "0355155974"
type input "CHÂU"
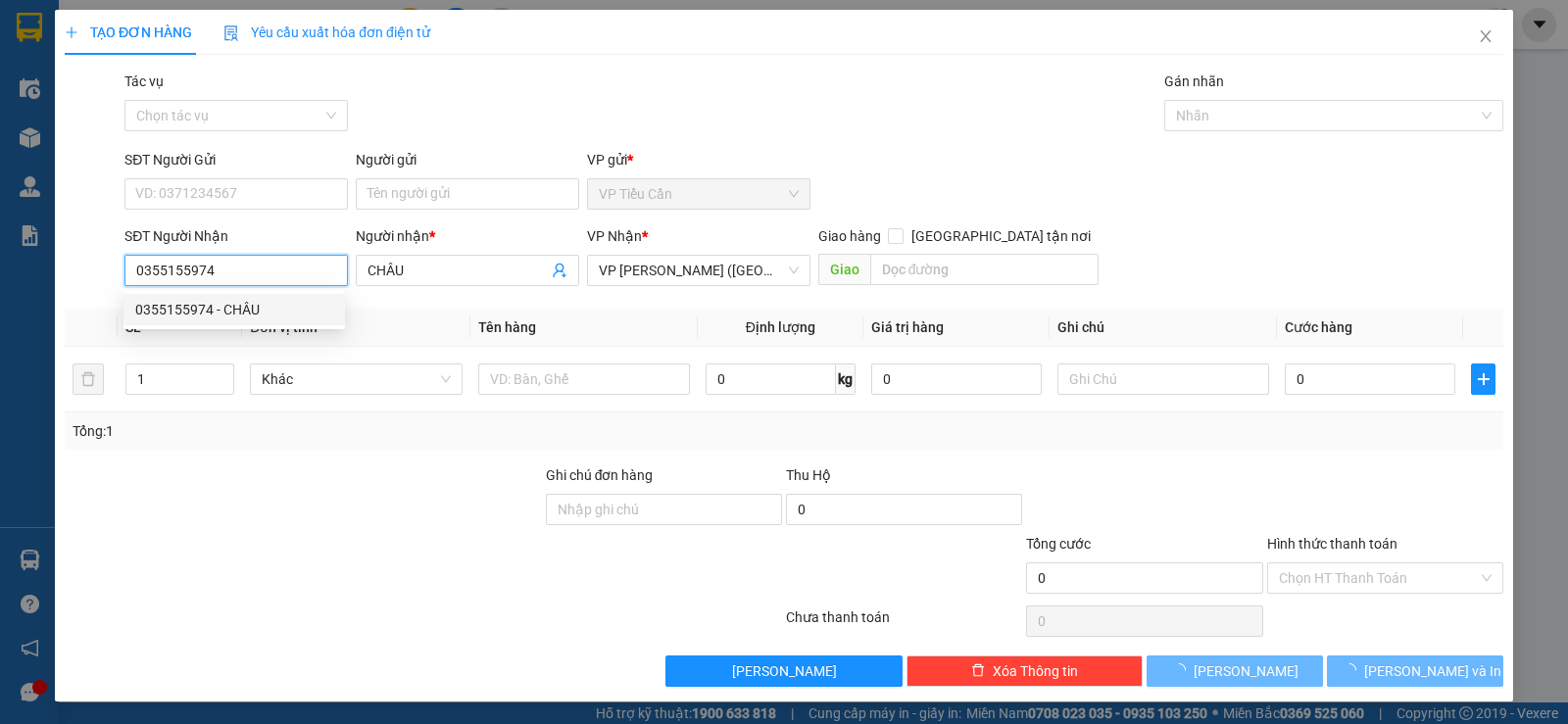
type input "40.000"
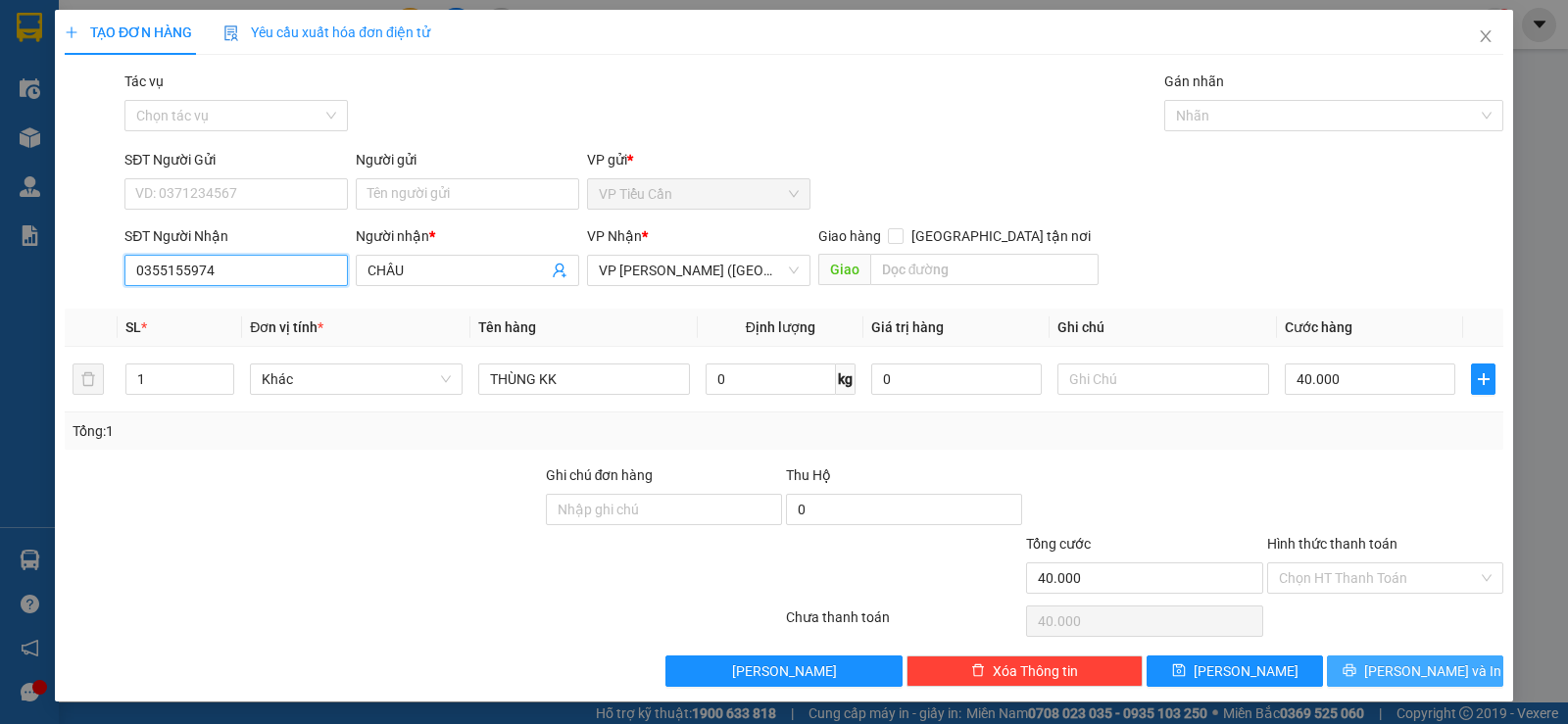
type input "0355155974"
click at [1408, 678] on span "[PERSON_NAME] và In" at bounding box center [1432, 671] width 137 height 22
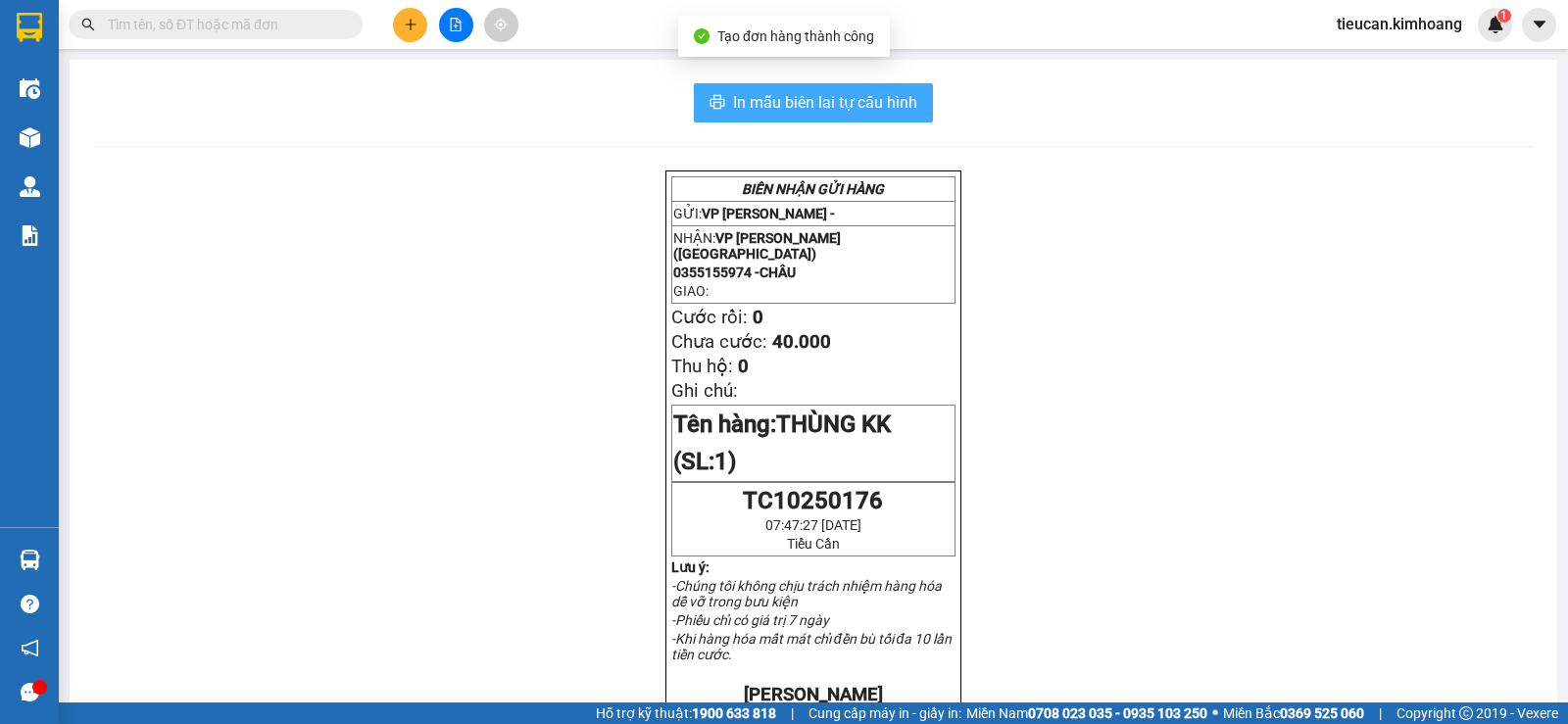
click at [838, 98] on span "In mẫu biên lai tự cấu hình" at bounding box center [825, 102] width 184 height 24
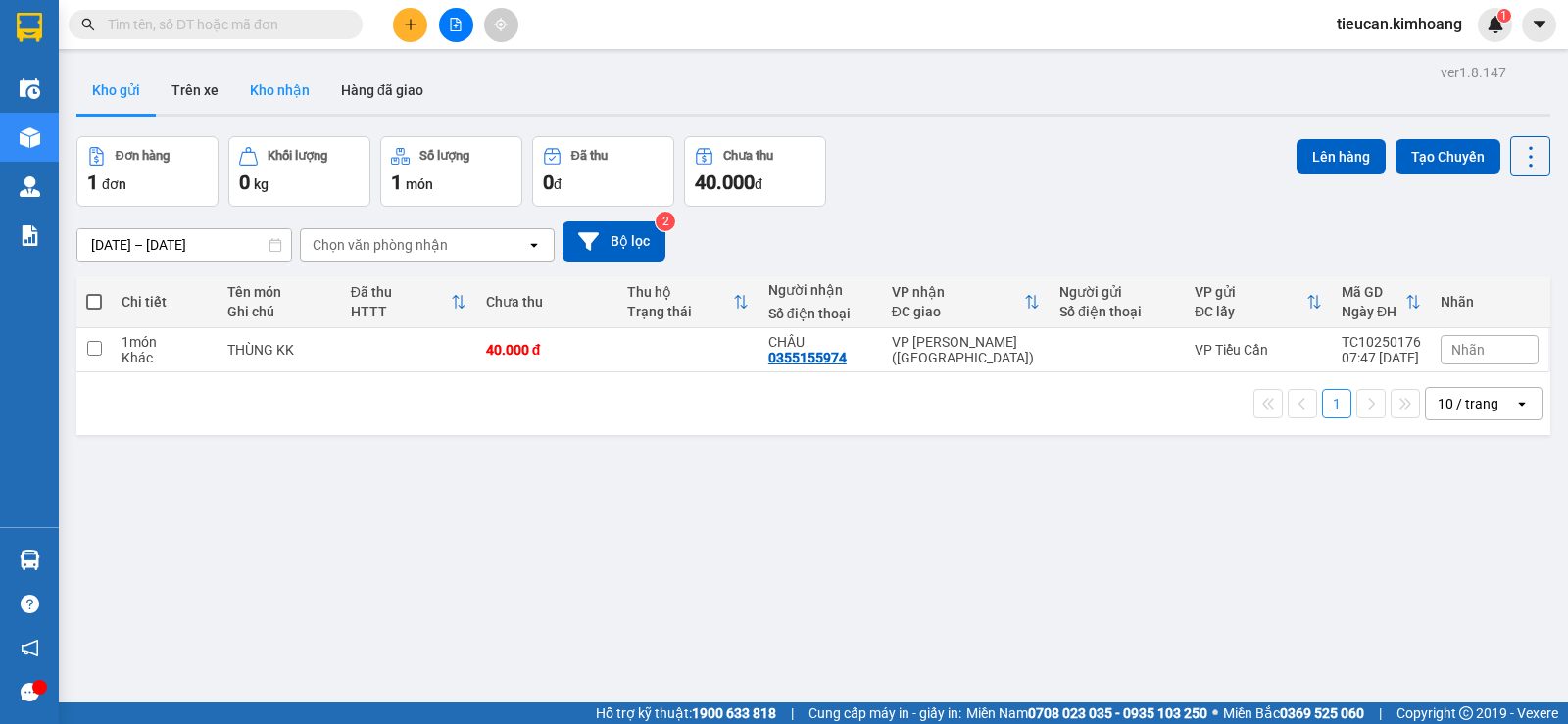
click at [292, 95] on button "Kho nhận" at bounding box center [279, 90] width 91 height 47
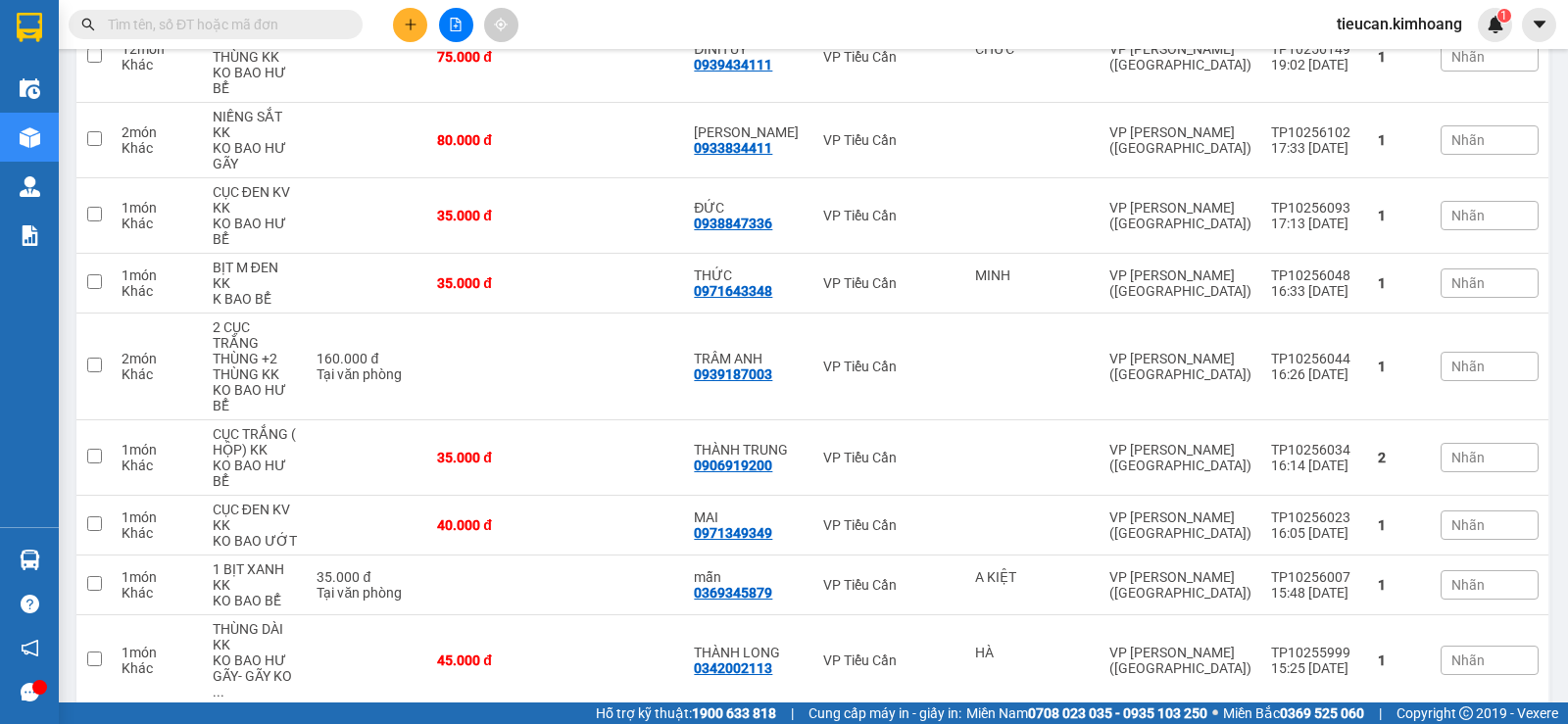
scroll to position [490, 0]
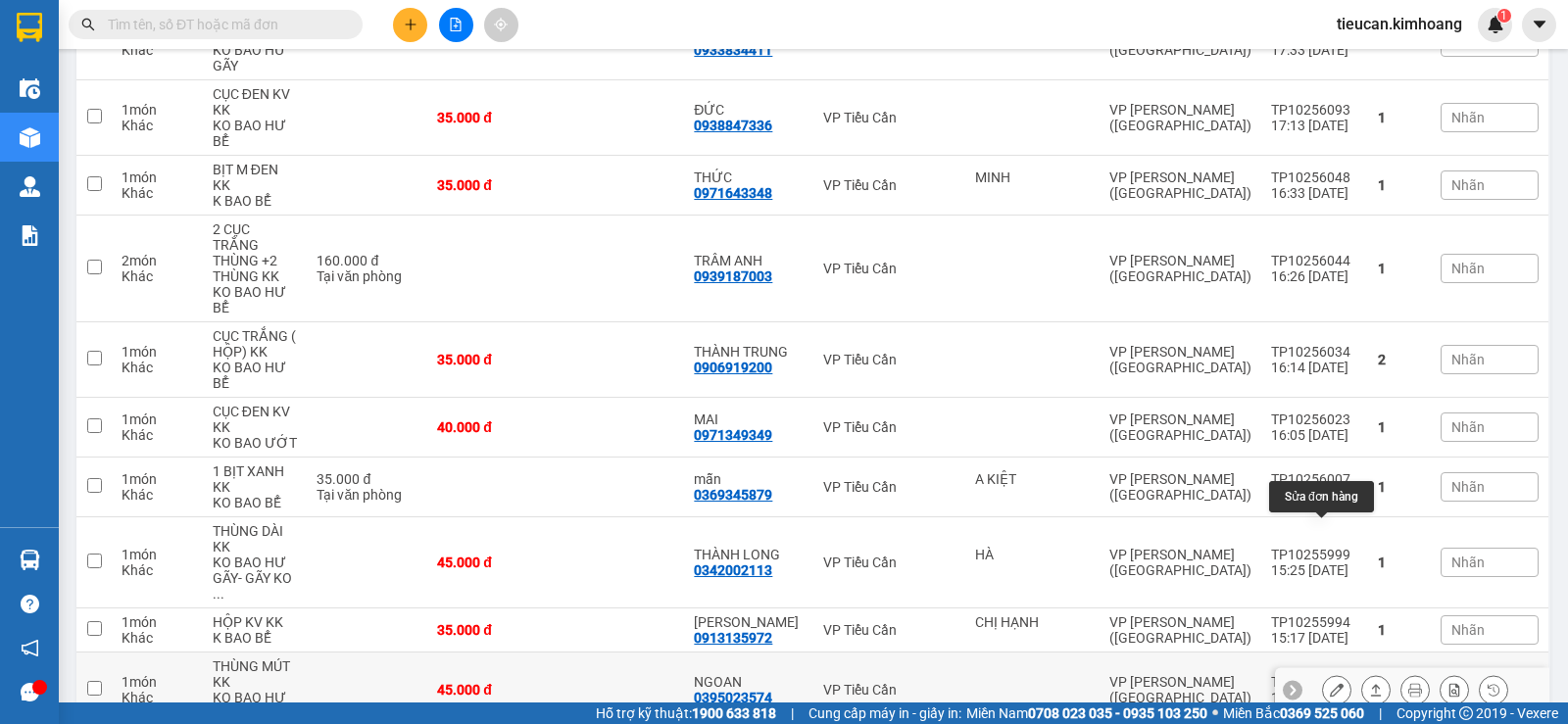
click at [1323, 673] on button at bounding box center [1336, 690] width 27 height 34
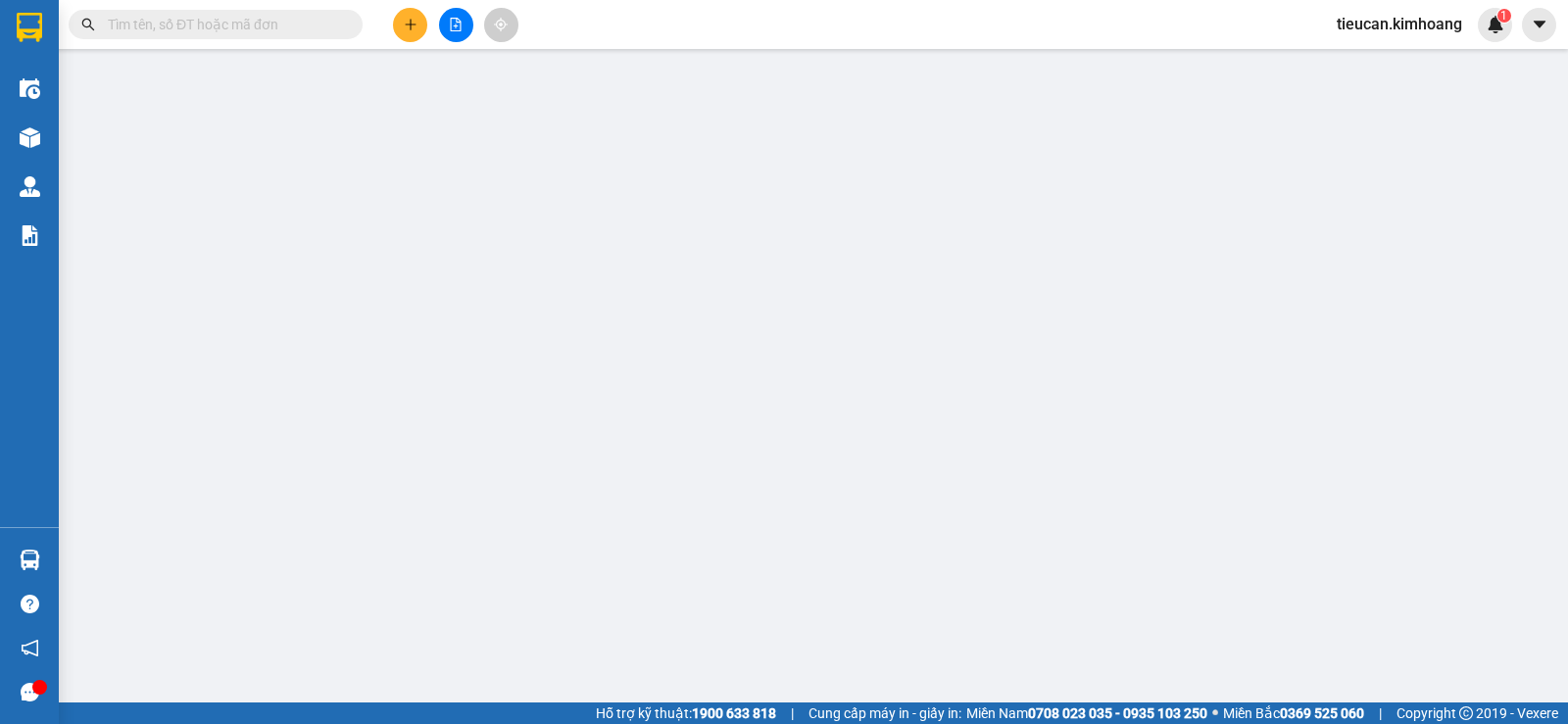
type input "0395023574"
type input "NGOAN"
type input "45.000"
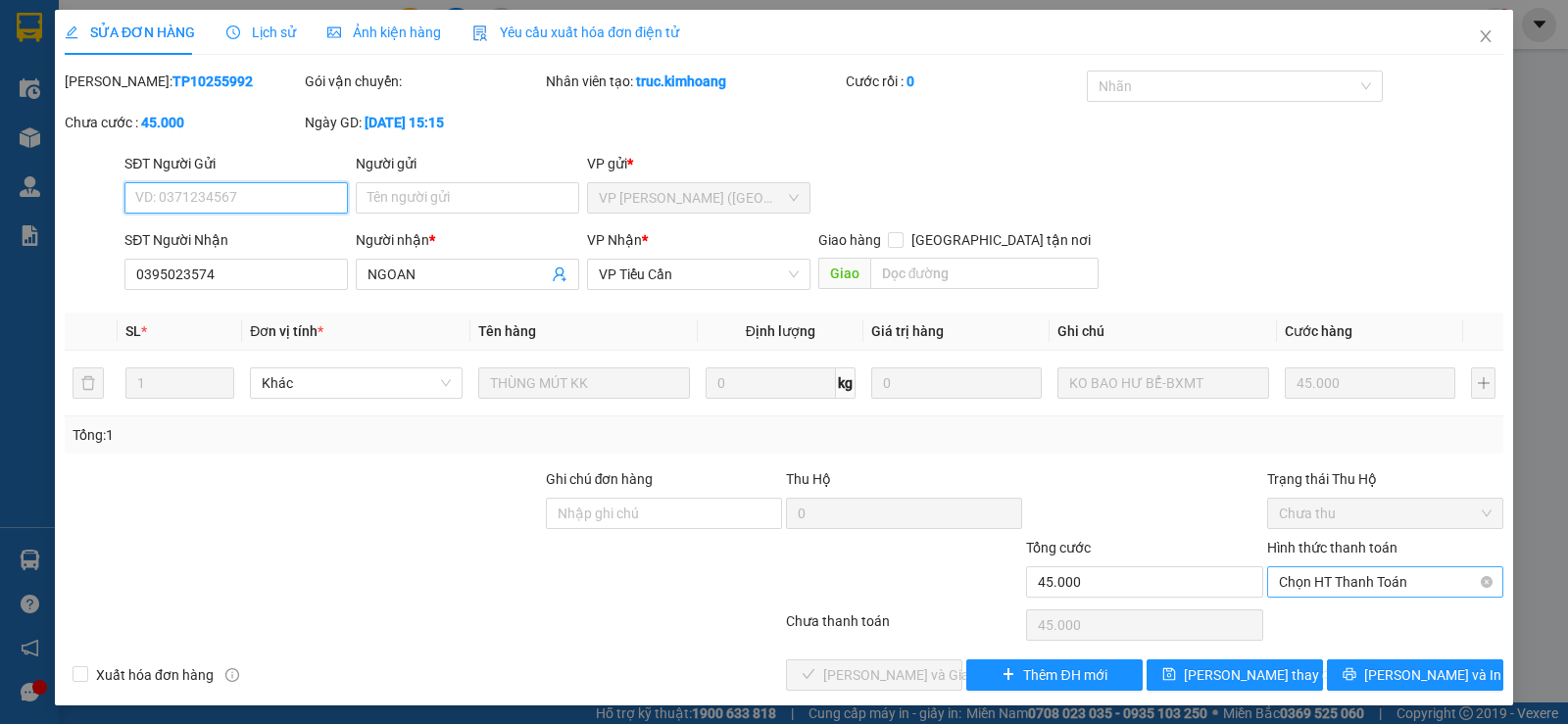
click at [1349, 582] on span "Chọn HT Thanh Toán" at bounding box center [1385, 581] width 213 height 29
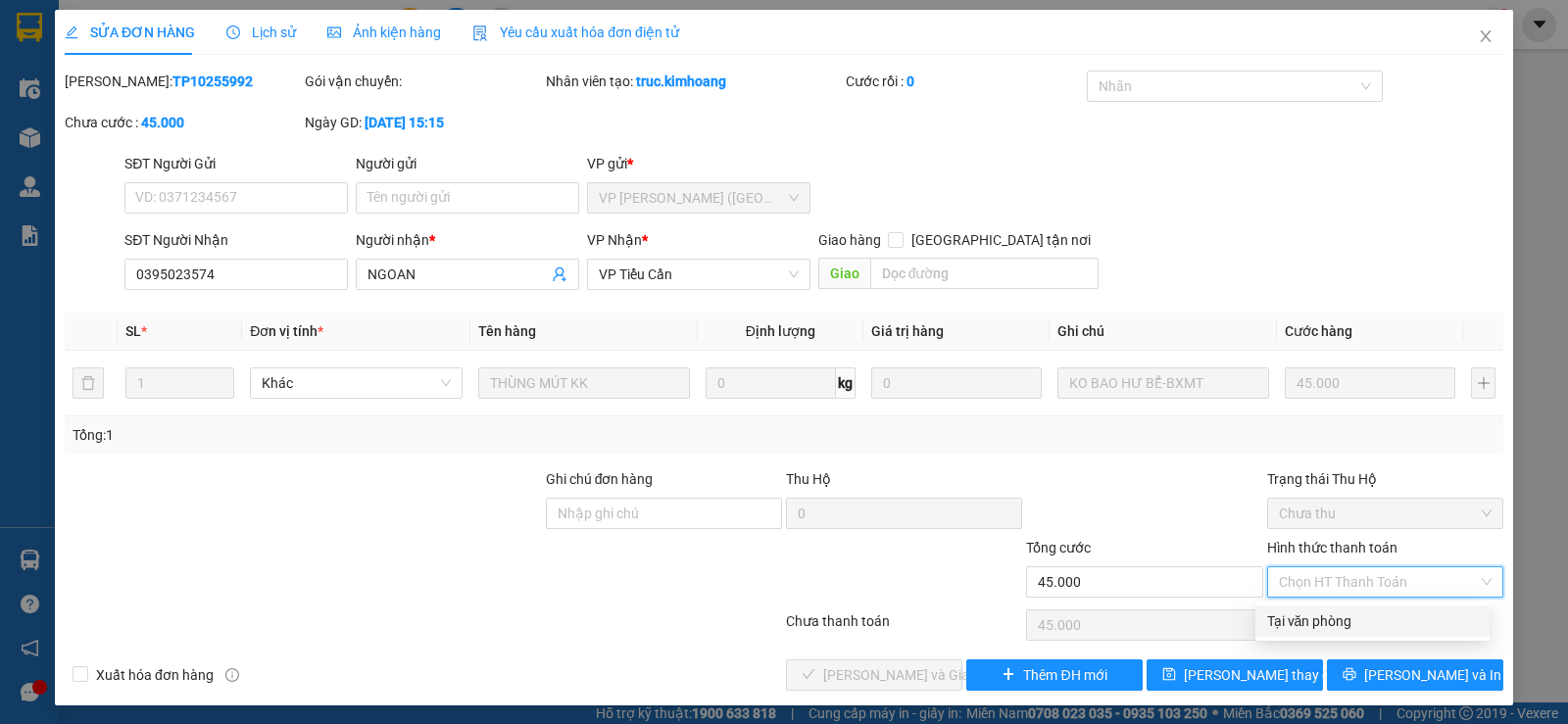
click at [1298, 612] on div "Tại văn phòng" at bounding box center [1372, 621] width 211 height 22
type input "0"
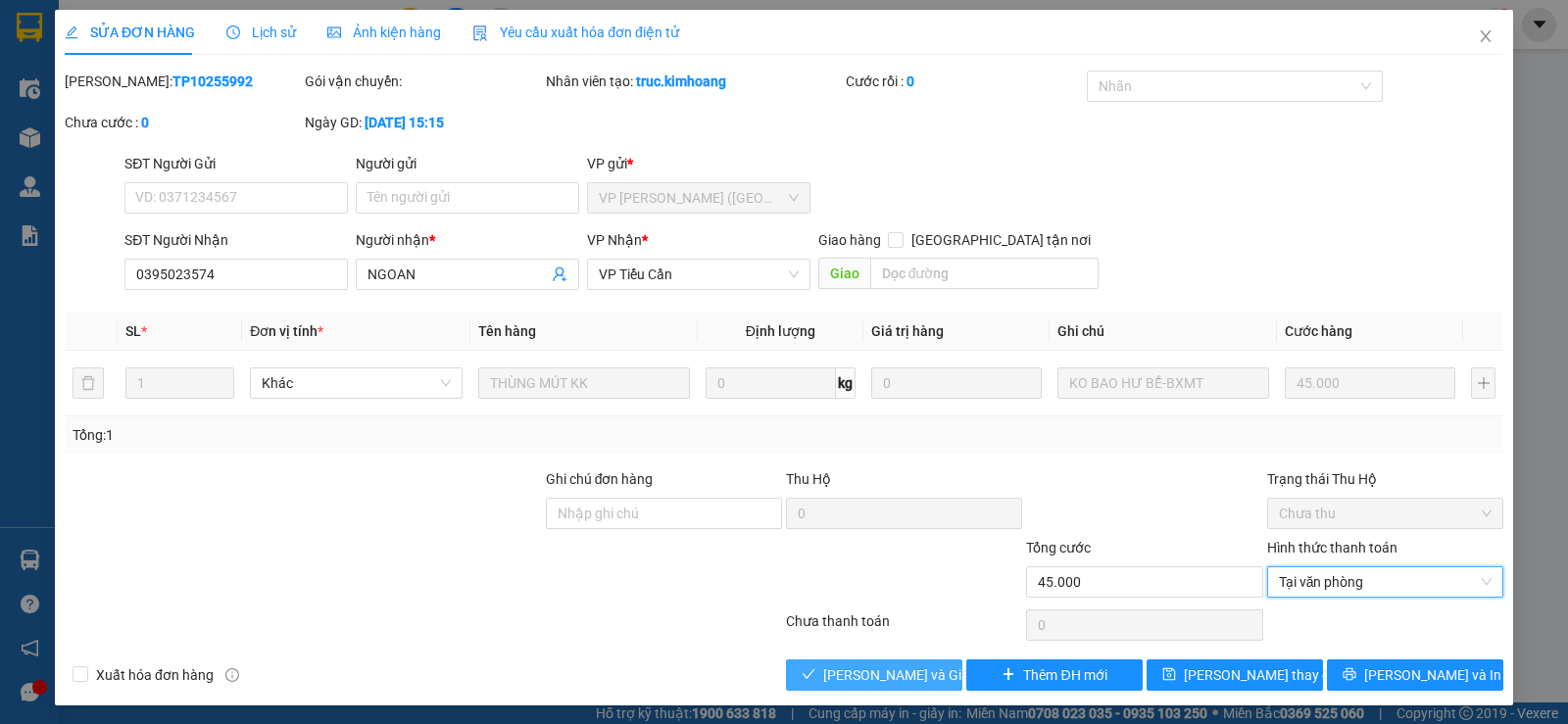
click at [911, 676] on span "[PERSON_NAME] và Giao hàng" at bounding box center [917, 675] width 188 height 22
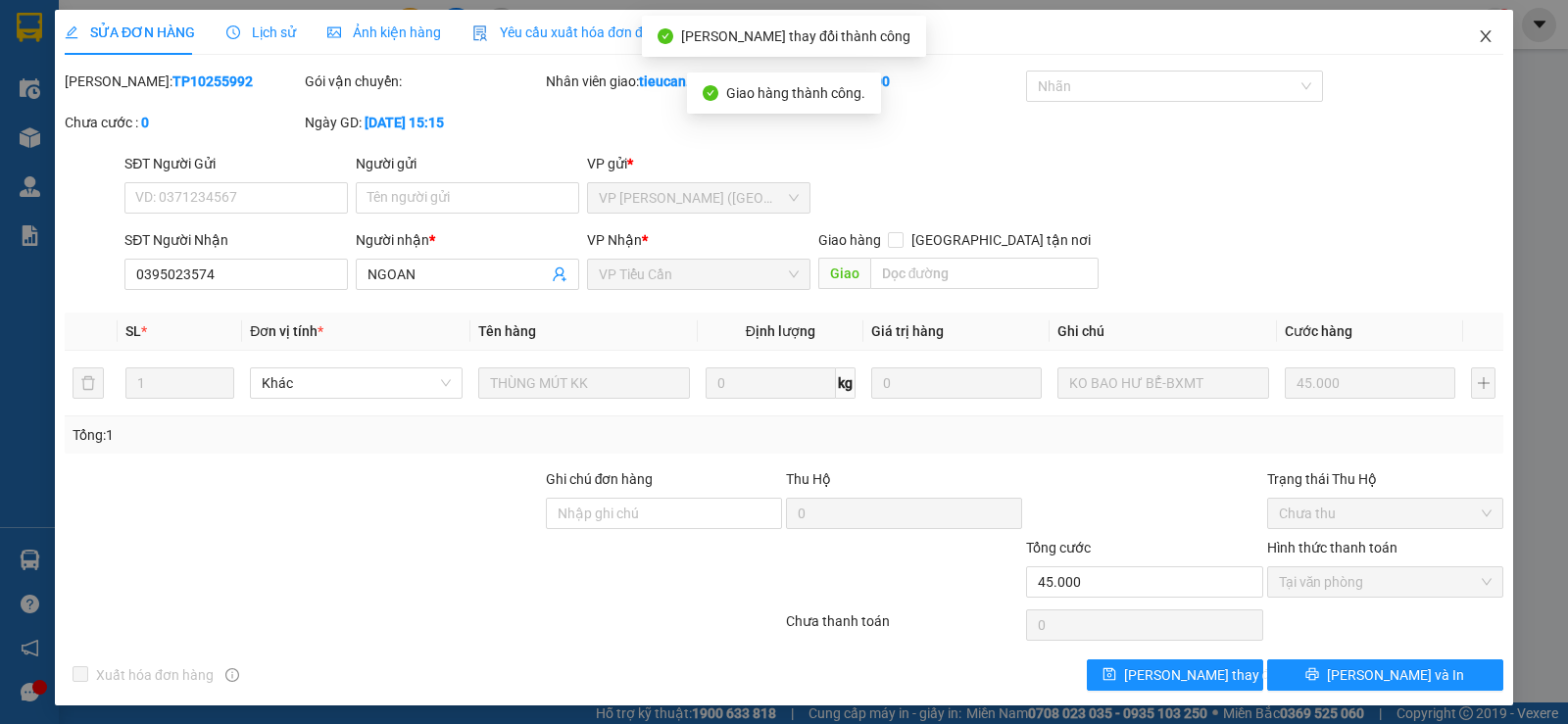
click at [1477, 44] on icon "close" at bounding box center [1485, 36] width 16 height 16
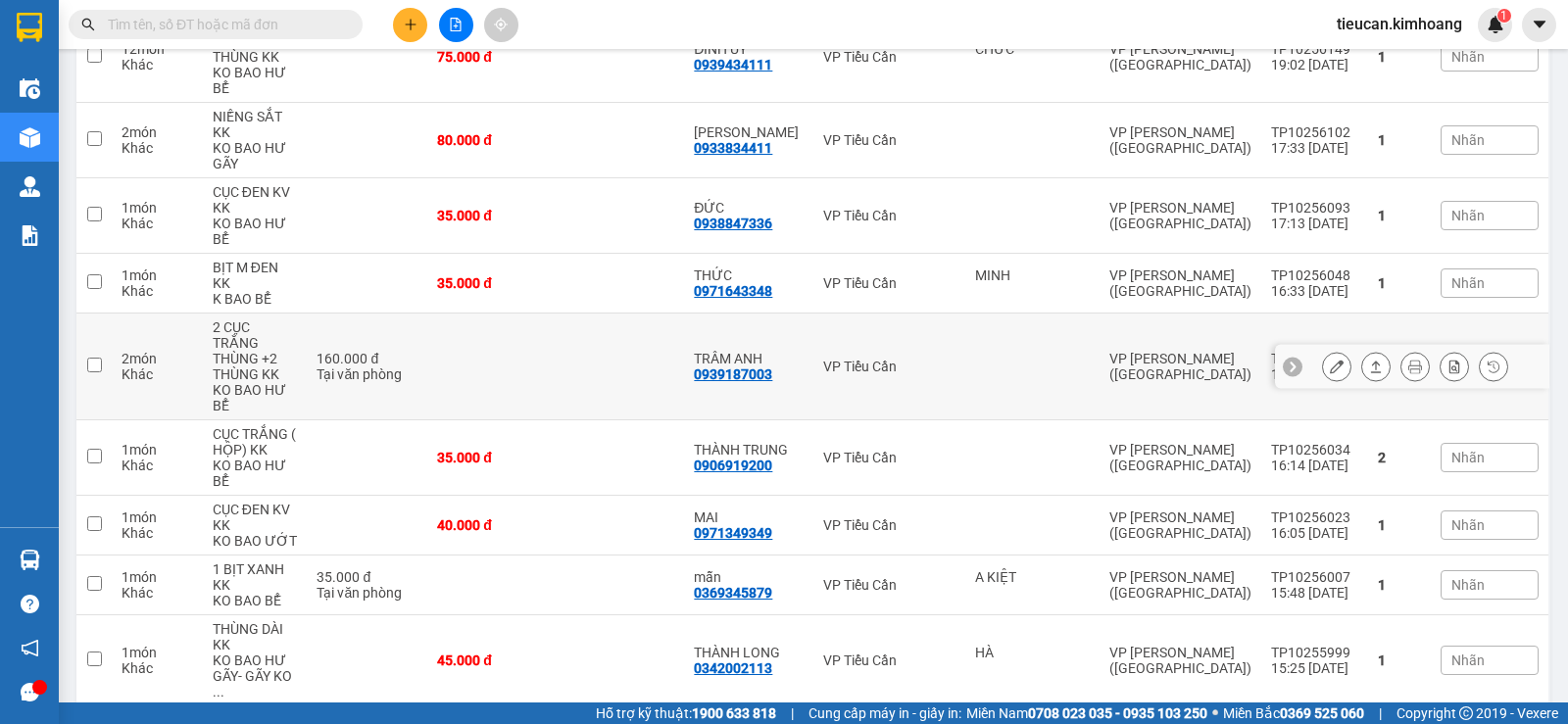
scroll to position [882, 0]
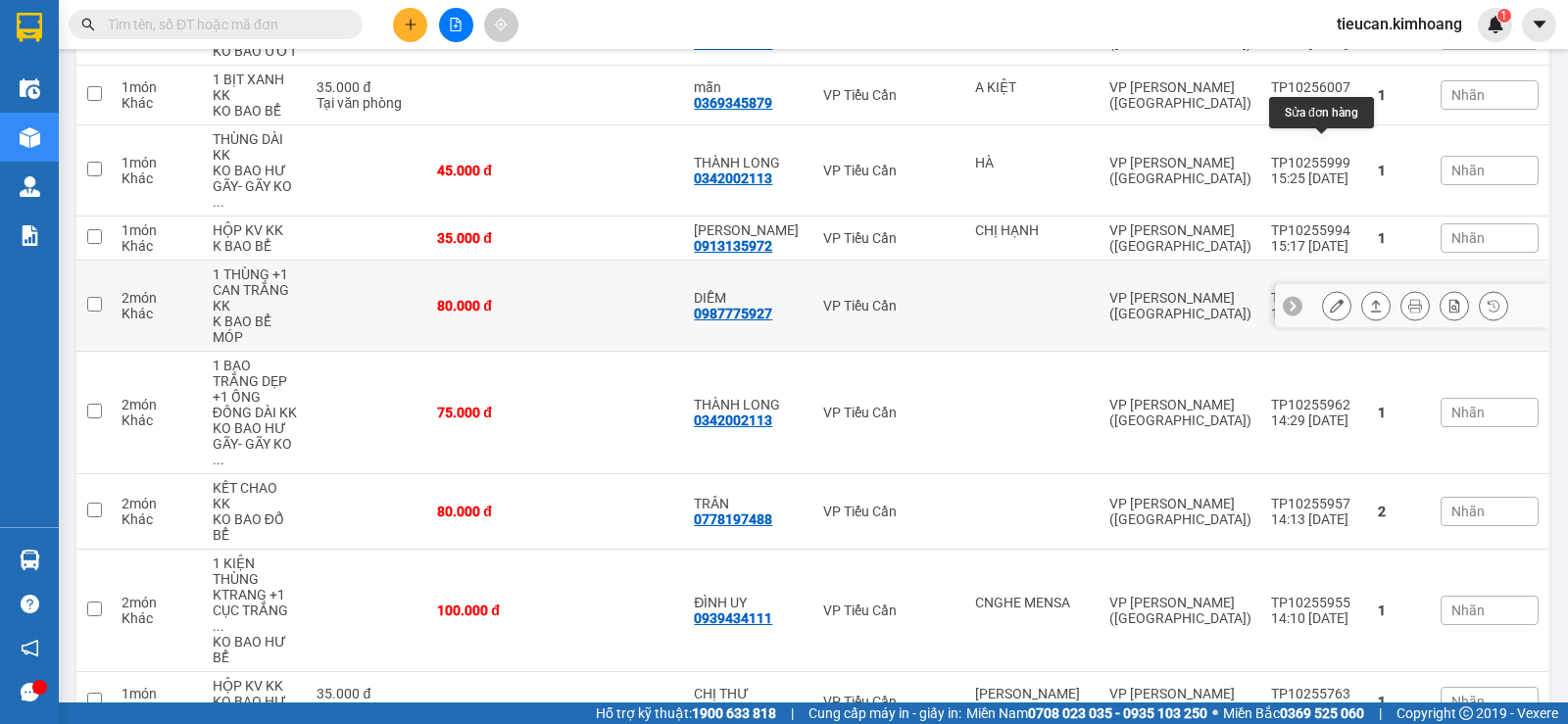
click at [1323, 289] on button at bounding box center [1336, 306] width 27 height 34
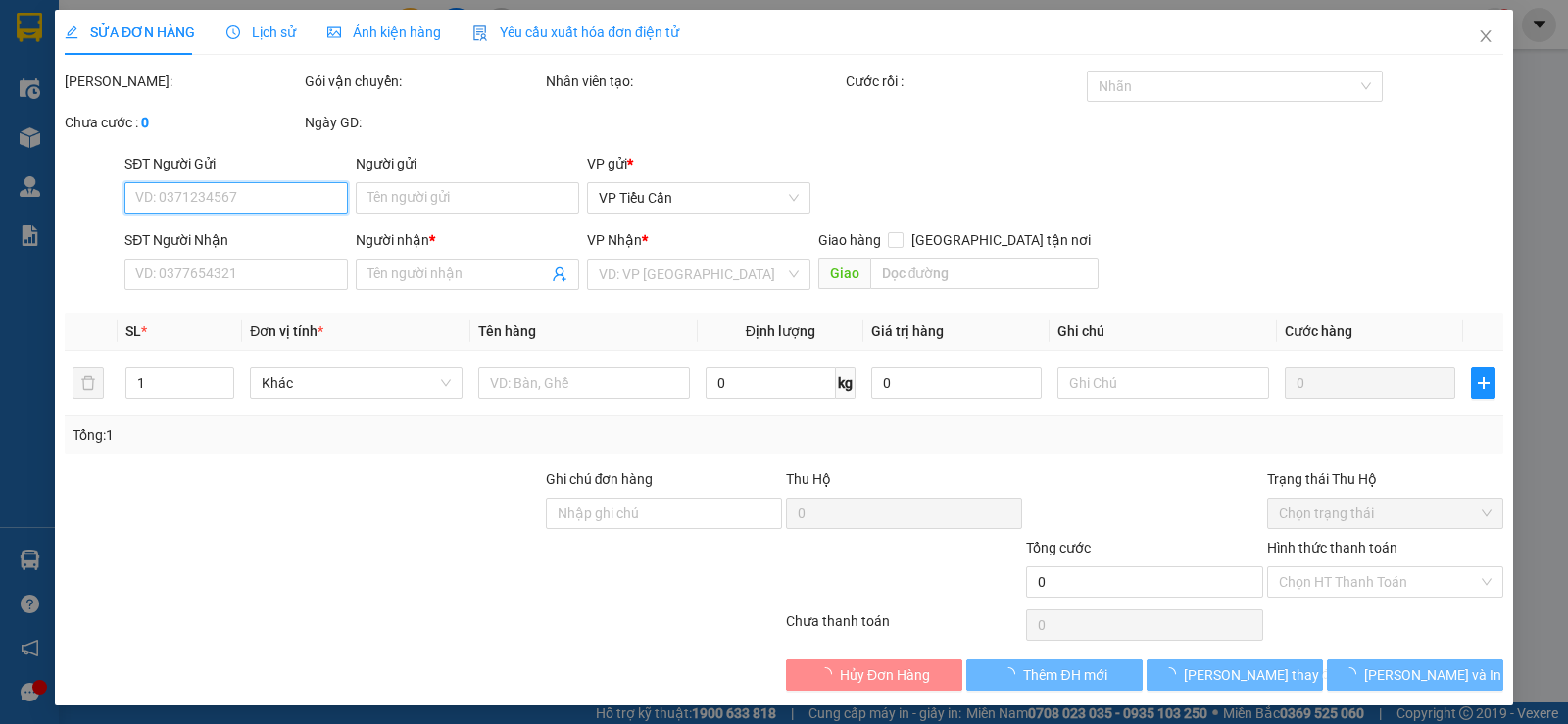
type input "0987775927"
type input "DIỄM"
type input "80.000"
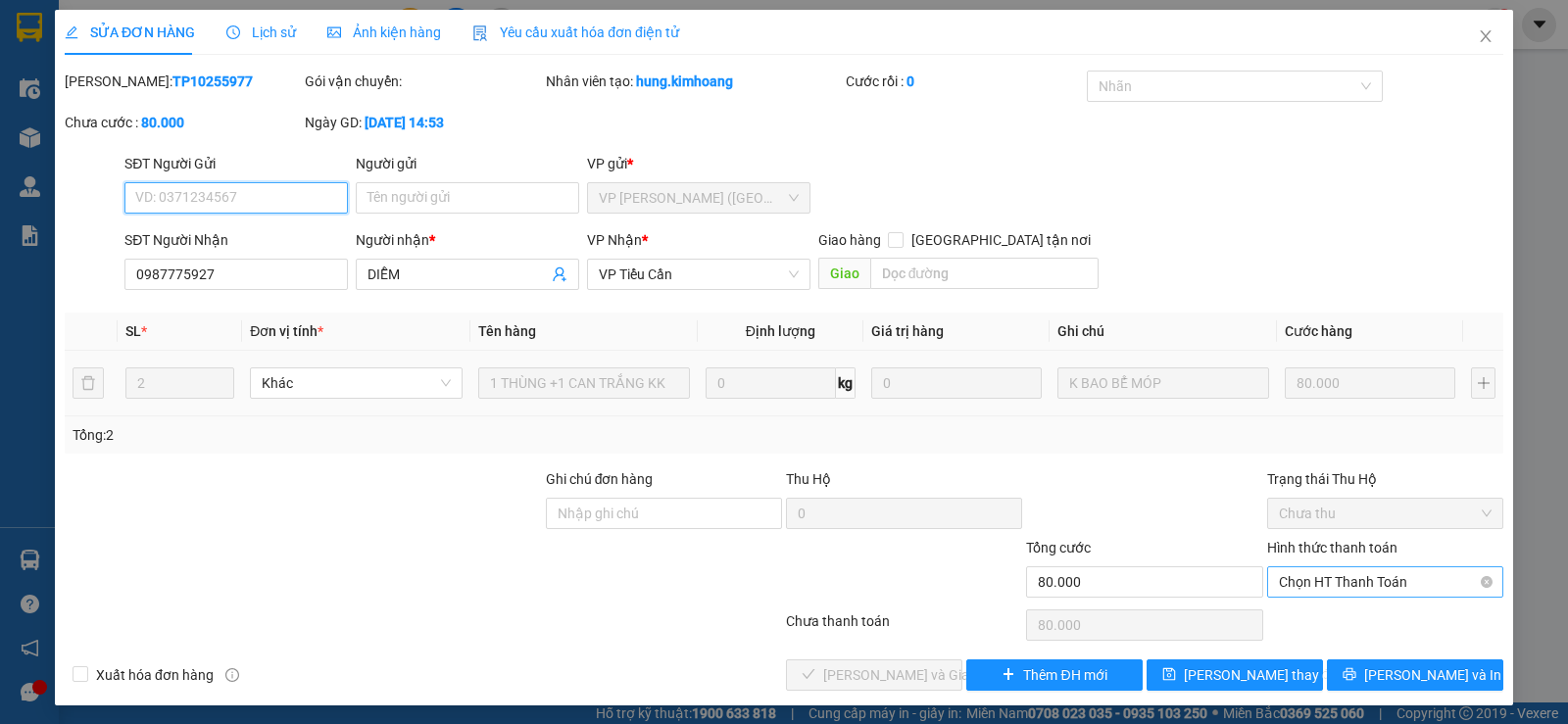
click at [1355, 581] on span "Chọn HT Thanh Toán" at bounding box center [1385, 581] width 213 height 29
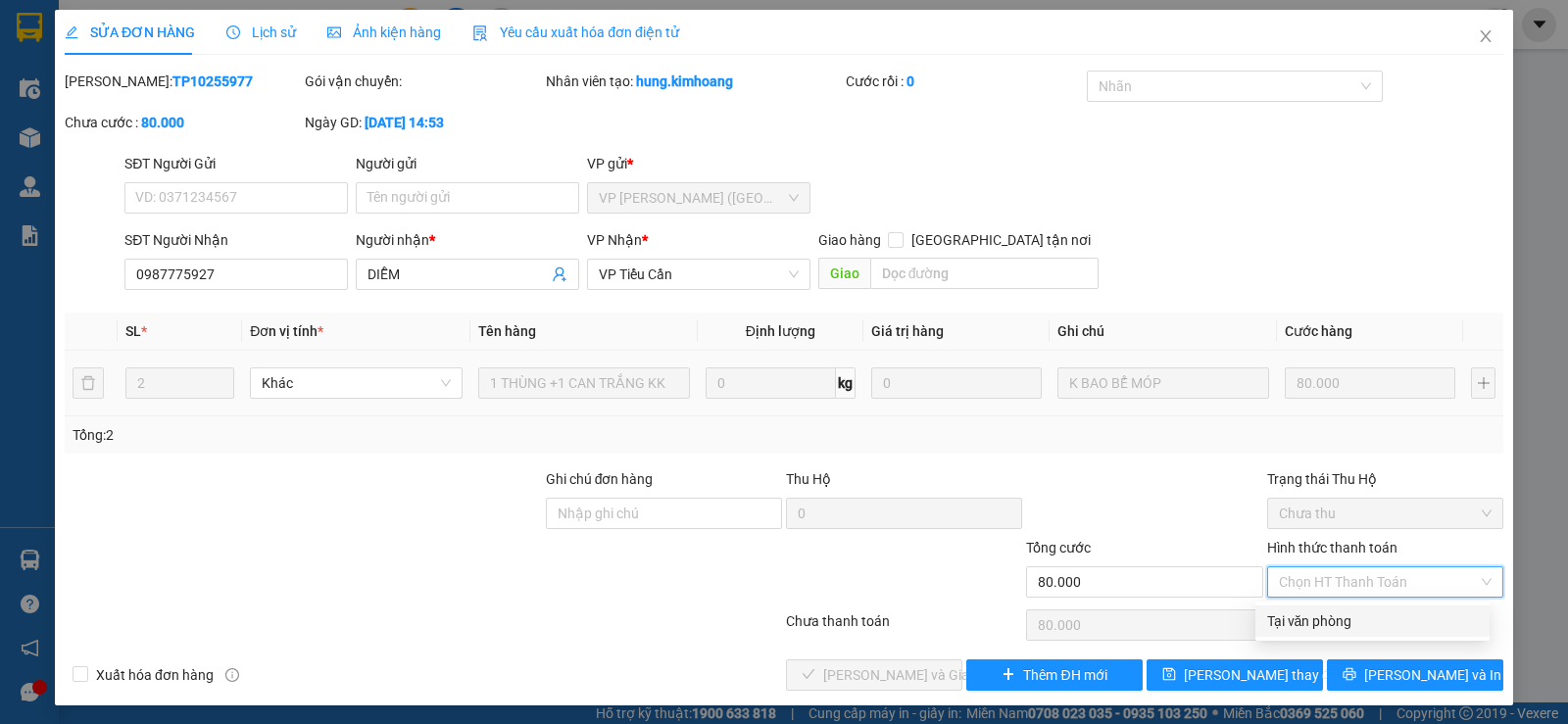
click at [1318, 615] on div "Tại văn phòng" at bounding box center [1372, 621] width 211 height 22
type input "0"
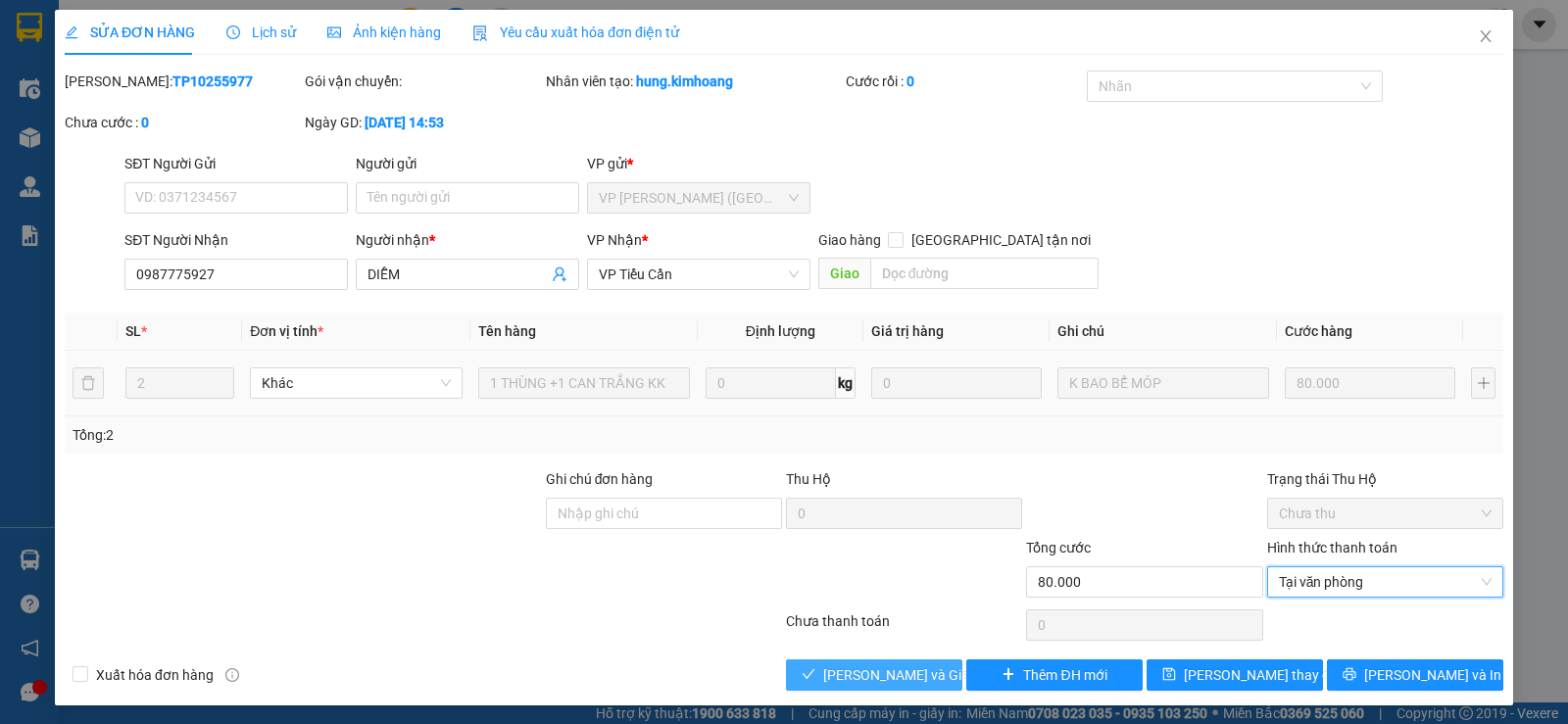
click at [935, 670] on button "[PERSON_NAME] và Giao hàng" at bounding box center [874, 674] width 176 height 31
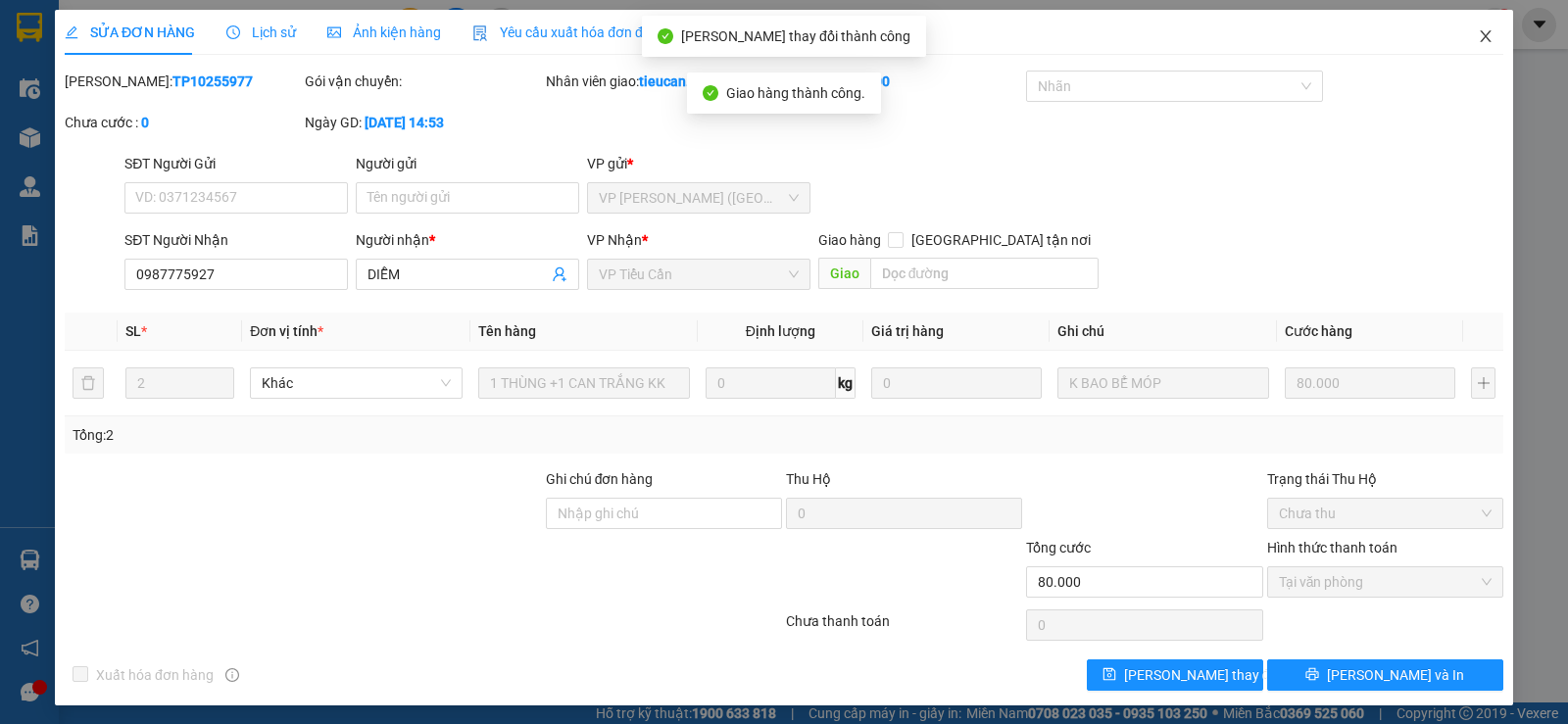
click at [1477, 34] on icon "close" at bounding box center [1485, 36] width 16 height 16
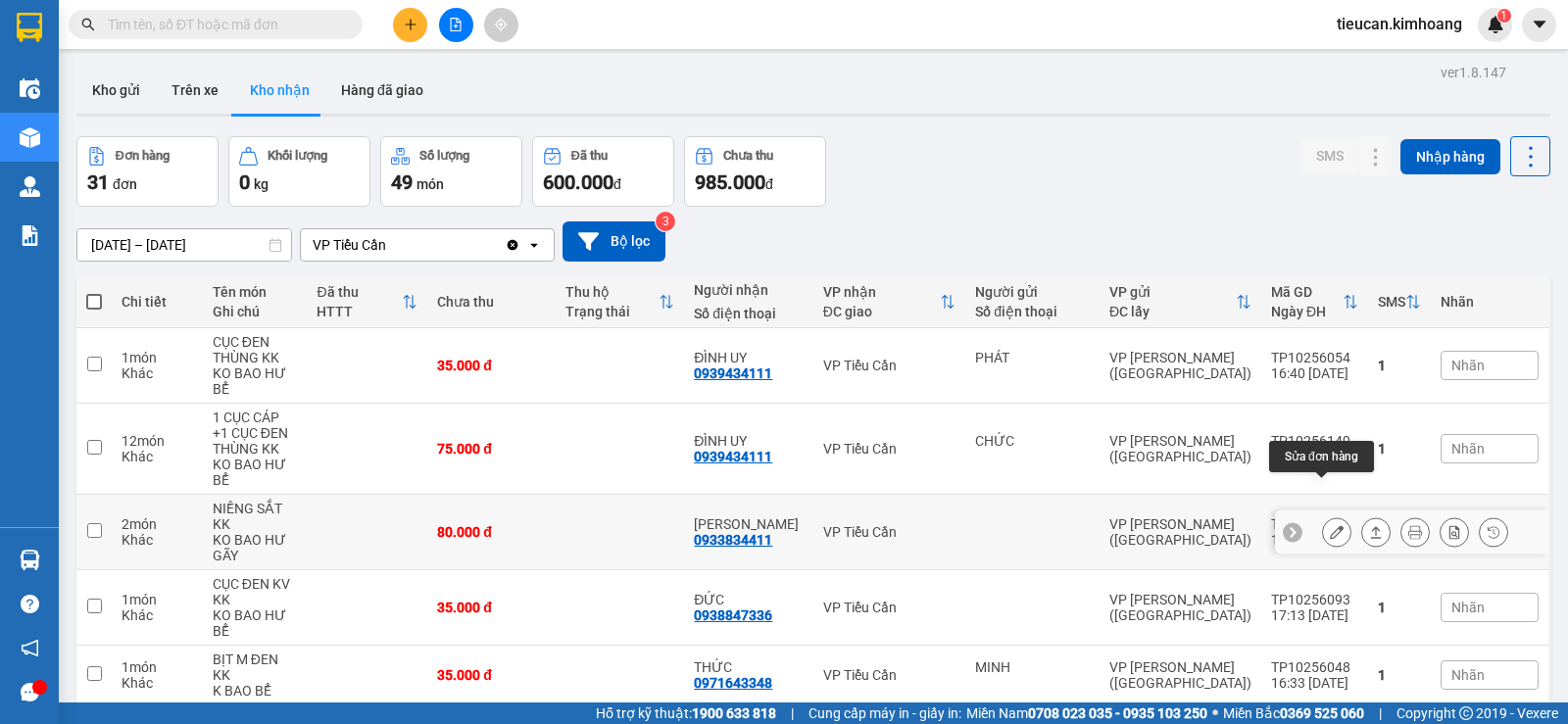
click at [1329, 525] on icon at bounding box center [1336, 532] width 14 height 14
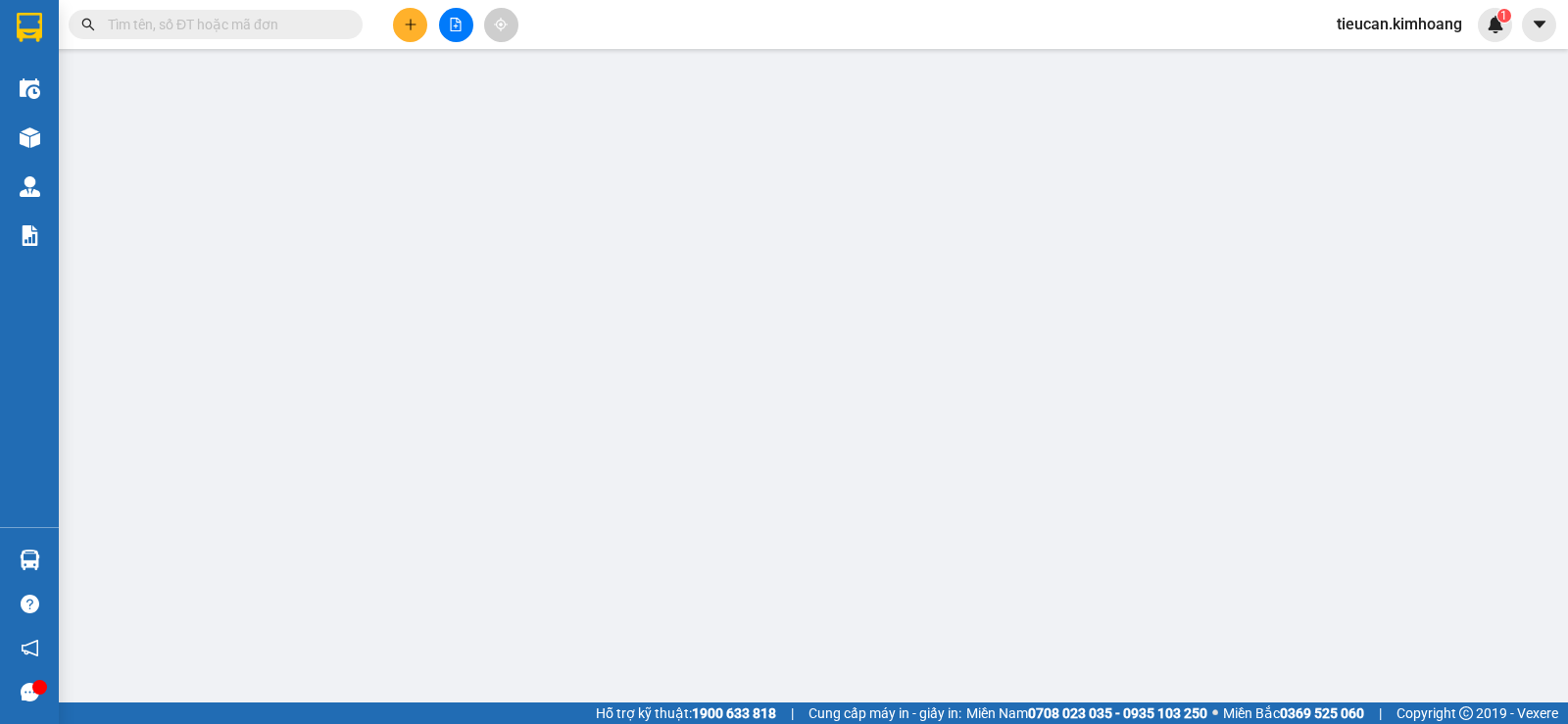
type input "0933834411"
type input "[PERSON_NAME]"
type input "80.000"
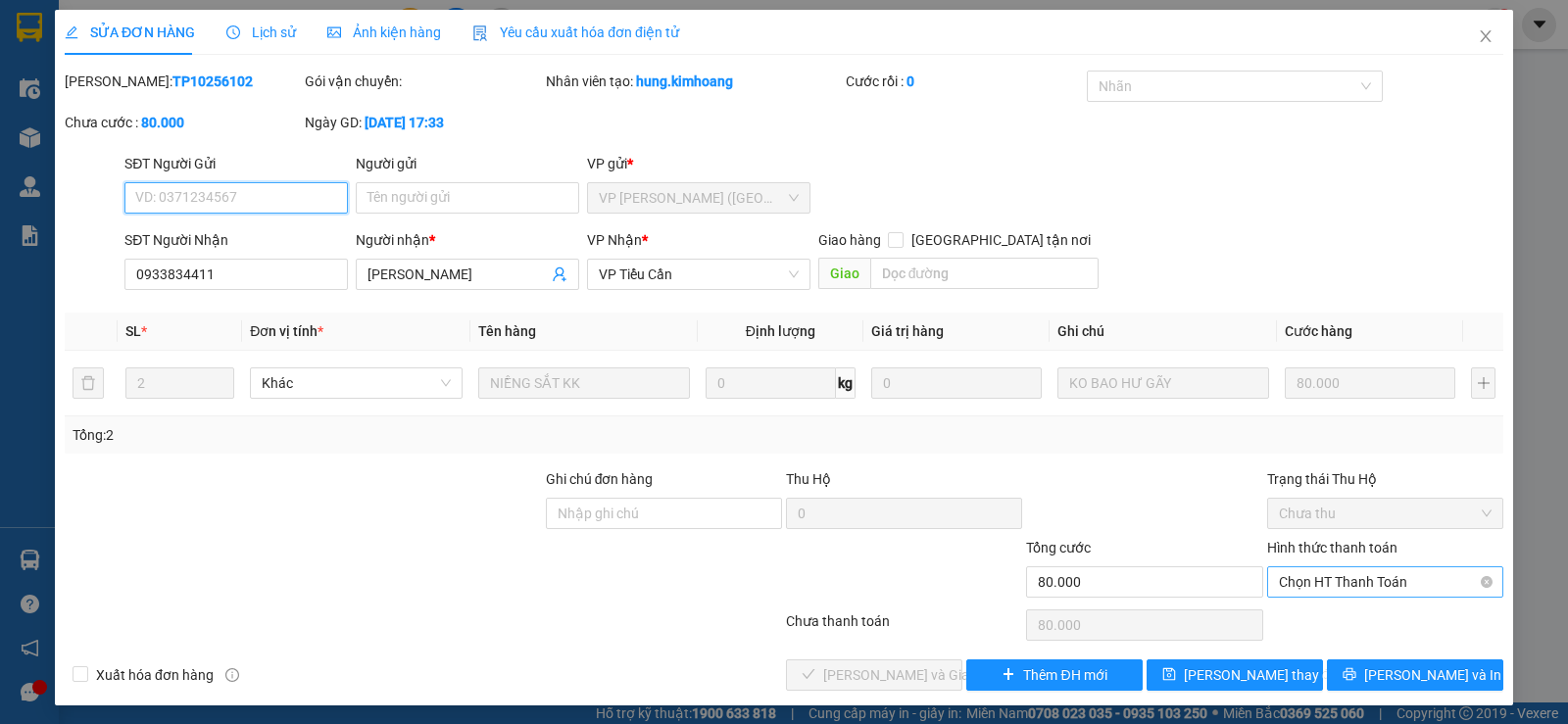
click at [1351, 577] on span "Chọn HT Thanh Toán" at bounding box center [1385, 581] width 213 height 29
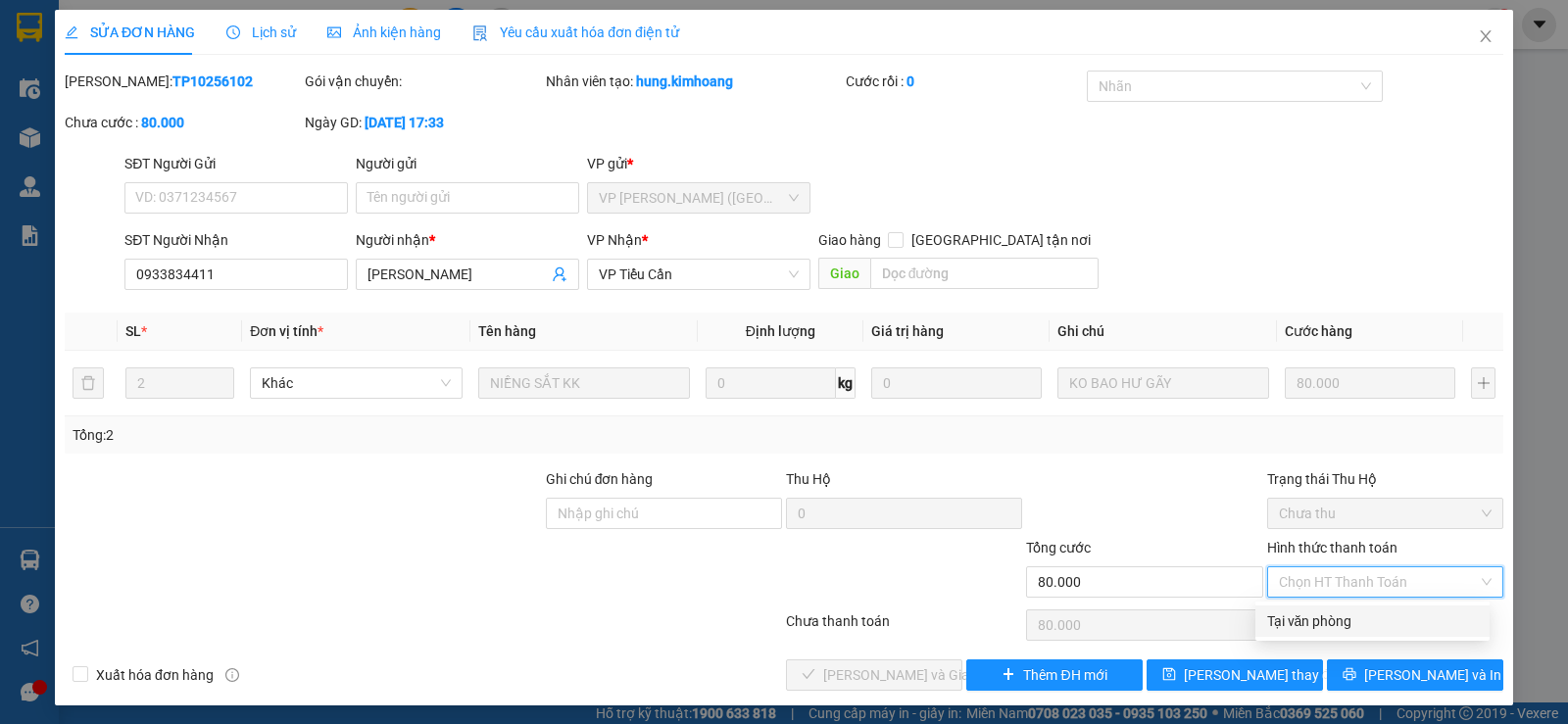
click at [1289, 622] on div "Tại văn phòng" at bounding box center [1372, 621] width 211 height 22
type input "0"
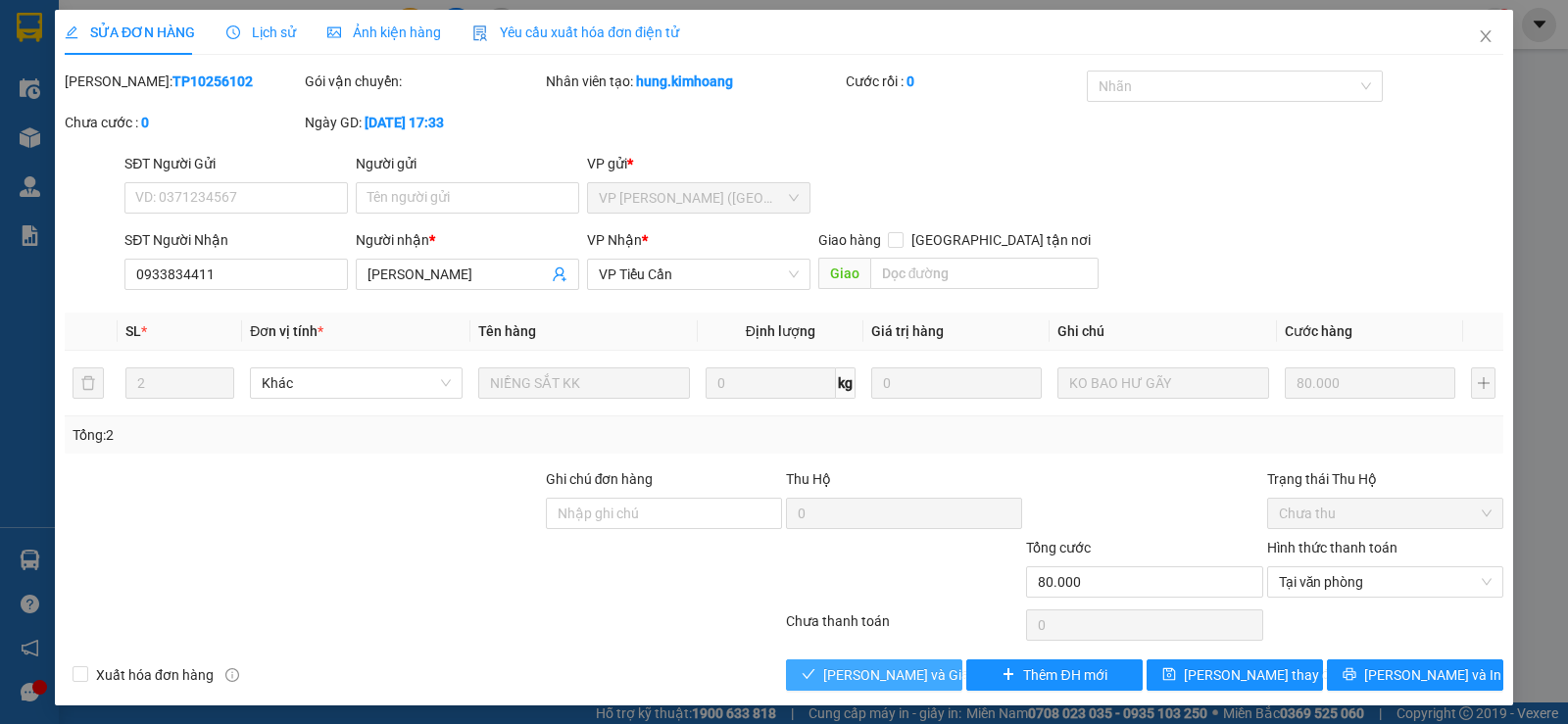
click at [834, 670] on span "[PERSON_NAME] và Giao hàng" at bounding box center [917, 675] width 188 height 22
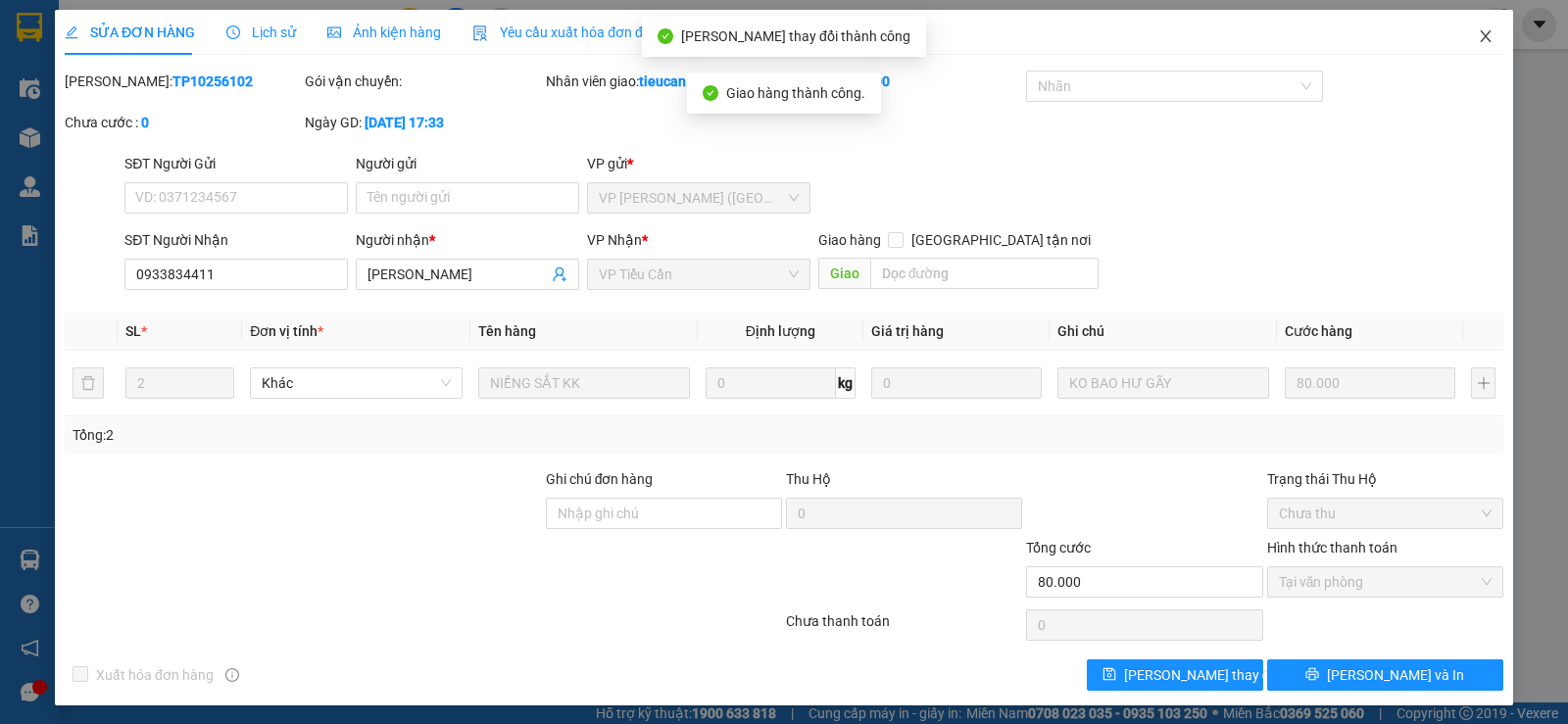
click at [1477, 39] on icon "close" at bounding box center [1485, 36] width 16 height 16
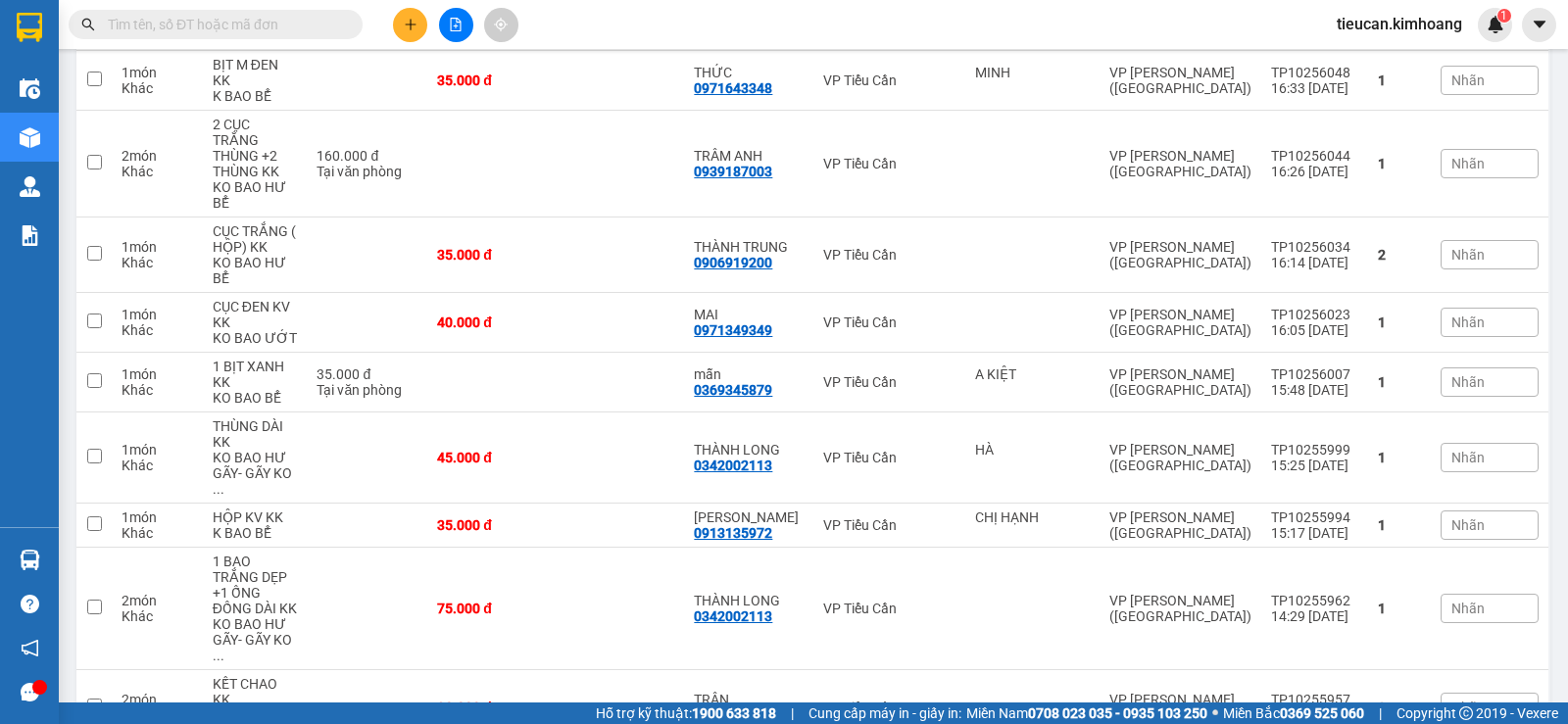
scroll to position [421, 0]
